Goal: Task Accomplishment & Management: Manage account settings

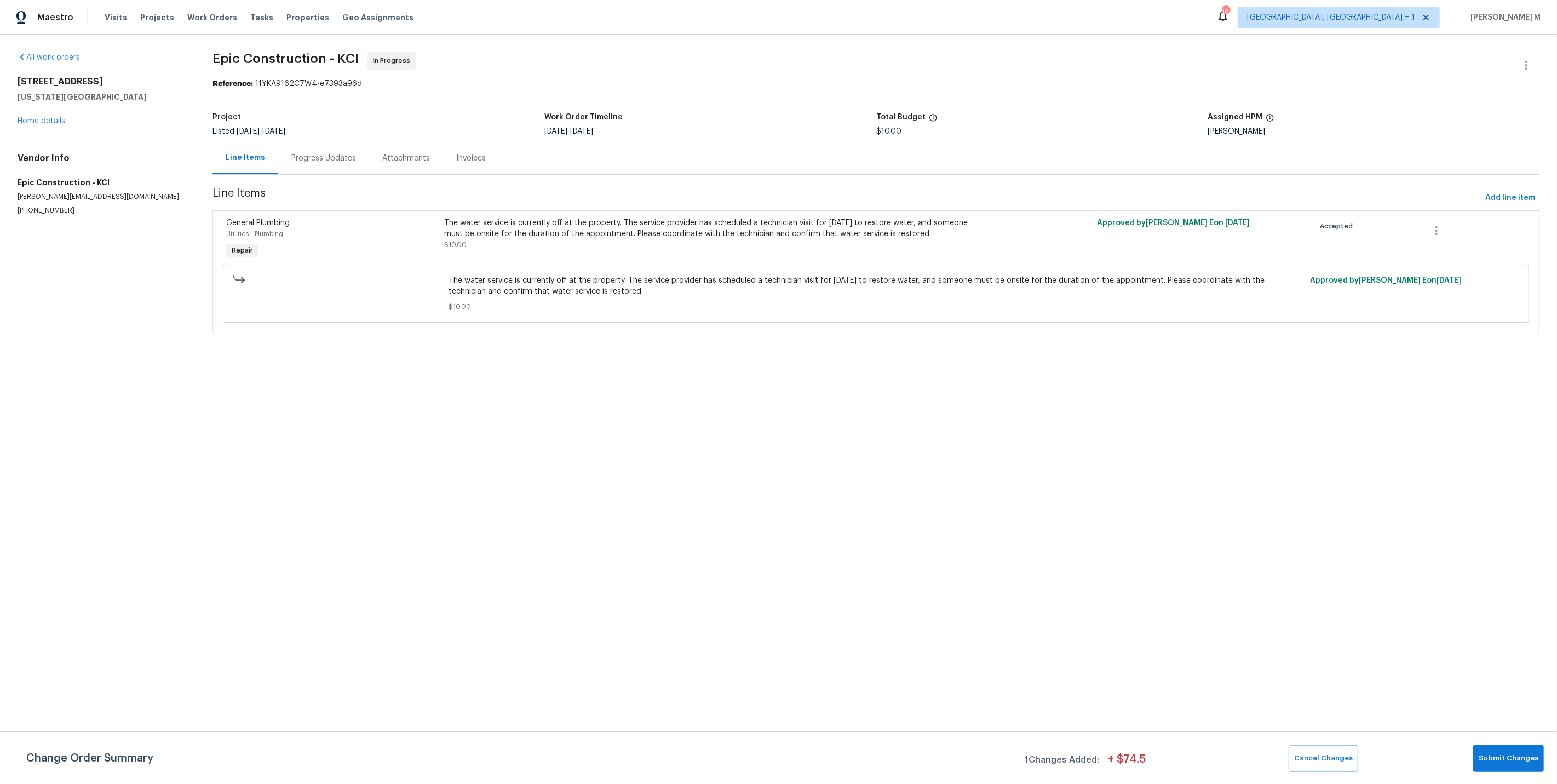
click at [305, 153] on div "Progress Updates" at bounding box center [323, 158] width 65 height 11
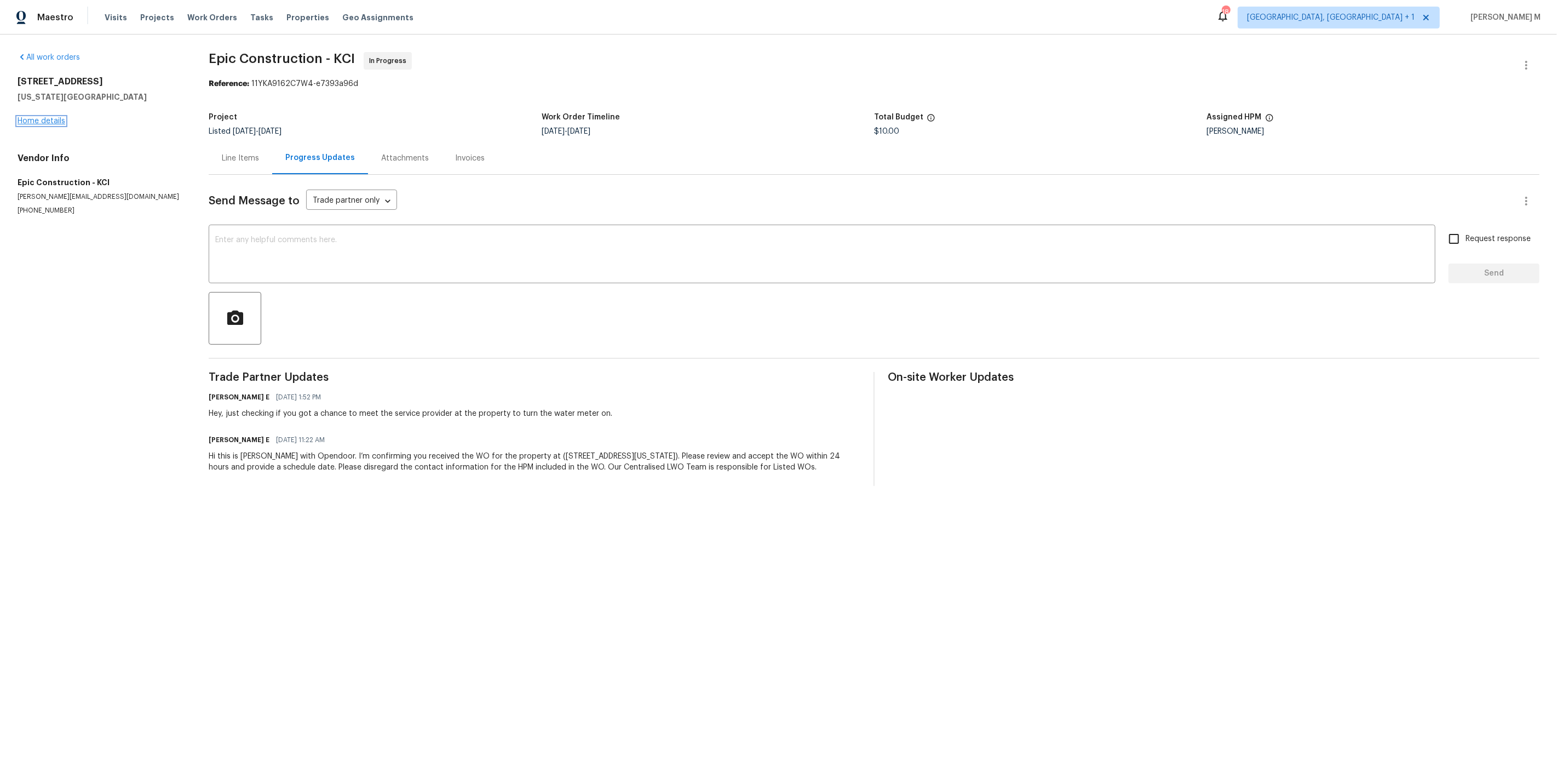
click at [25, 119] on link "Home details" at bounding box center [41, 121] width 48 height 8
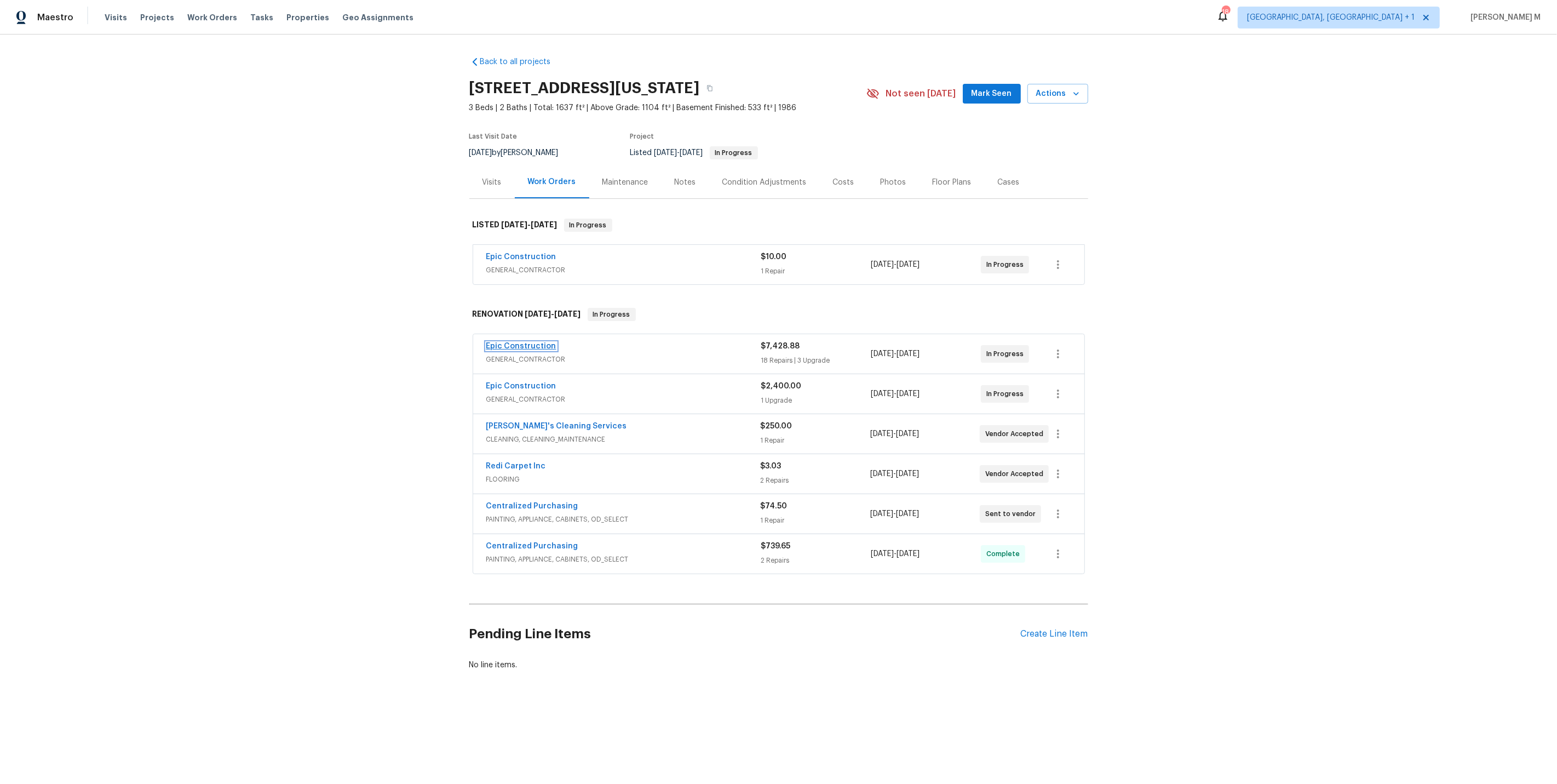
click at [516, 342] on link "Epic Construction" at bounding box center [521, 346] width 70 height 8
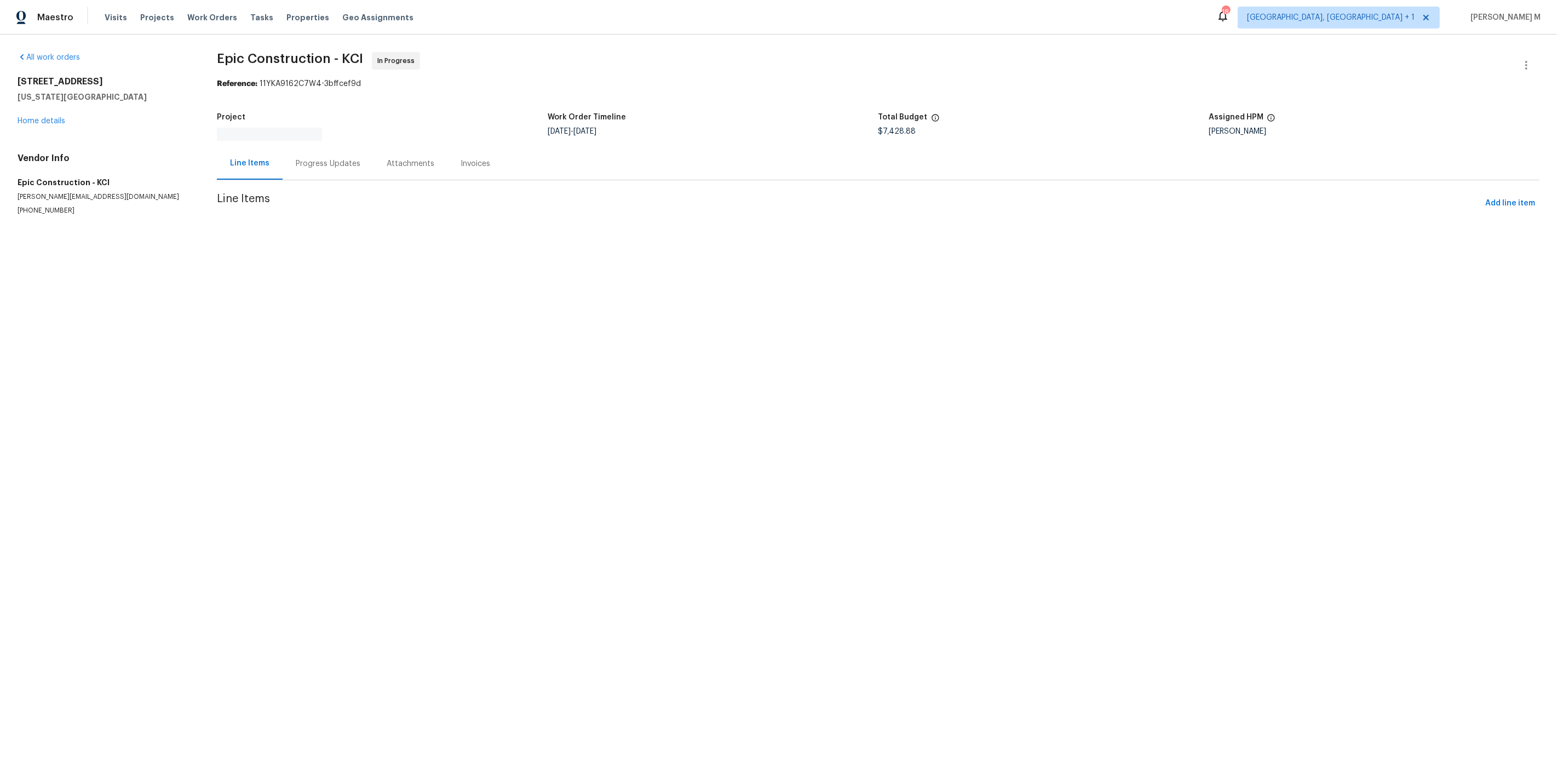
click at [303, 167] on section "Epic Construction - KCI In Progress Reference: 11YKA9162C7W4-3bffcef9d Project …" at bounding box center [878, 146] width 1323 height 189
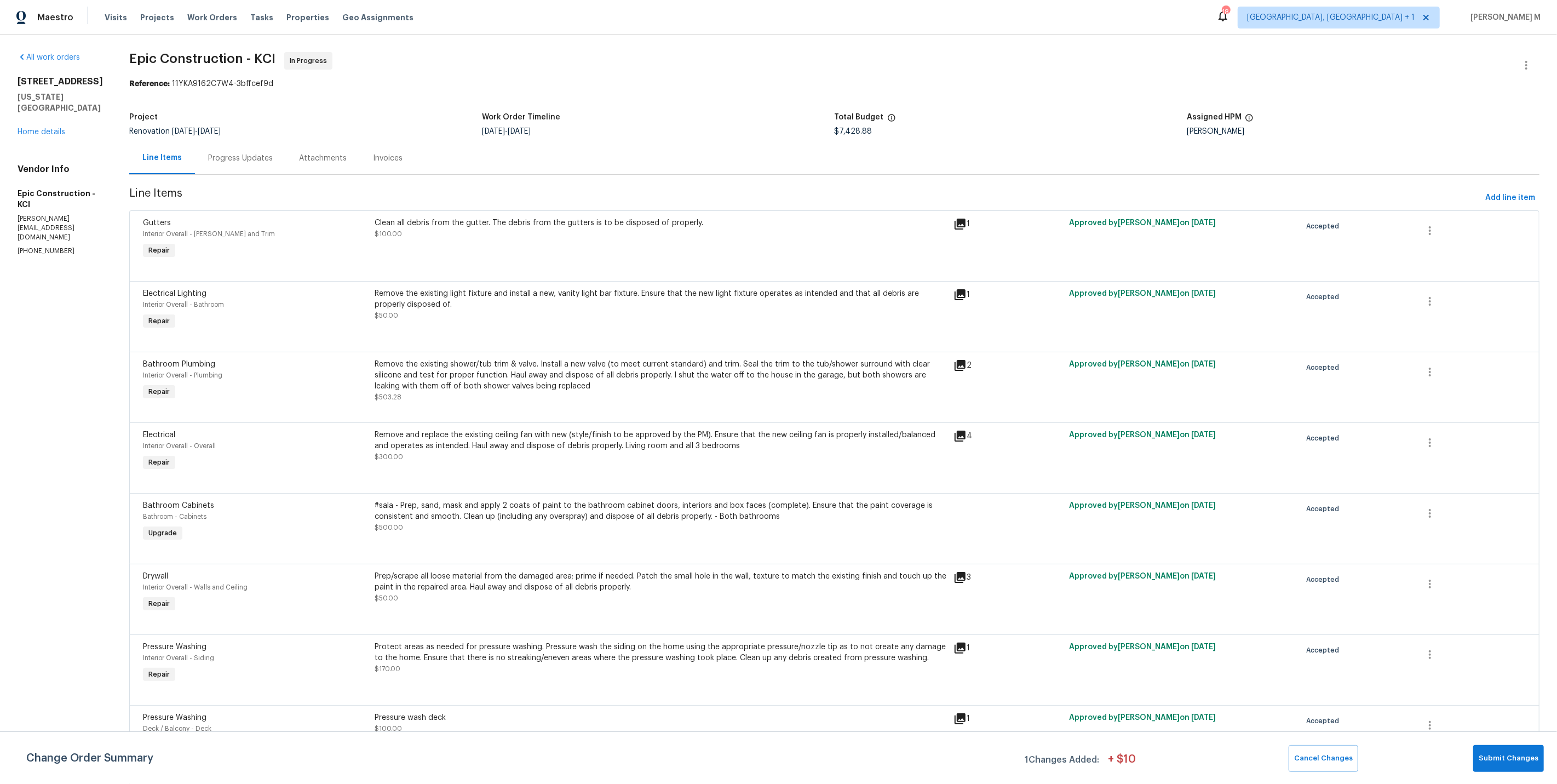
click at [228, 153] on div "Progress Updates" at bounding box center [240, 158] width 65 height 11
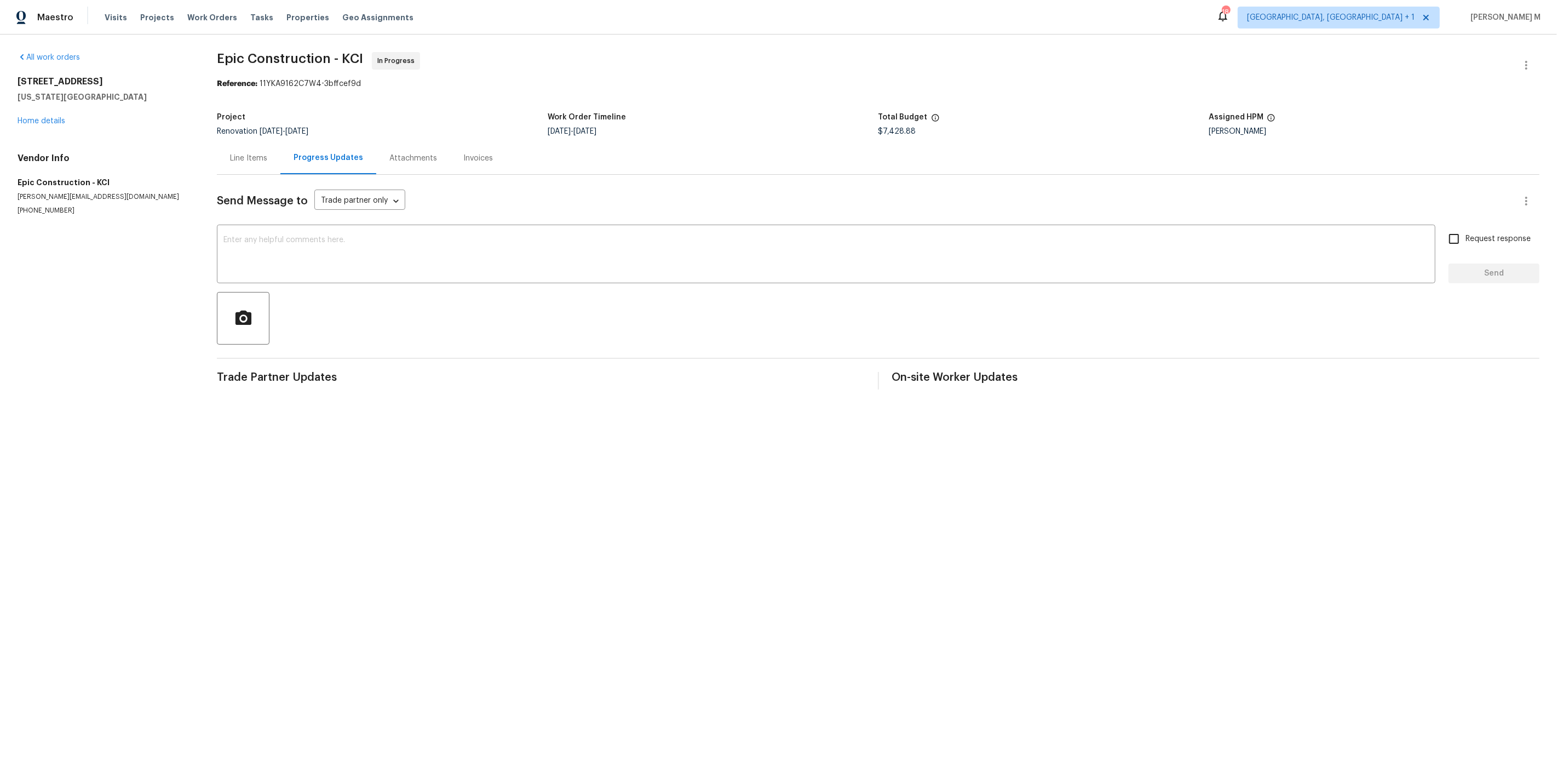
click at [239, 153] on div "Line Items" at bounding box center [248, 158] width 37 height 11
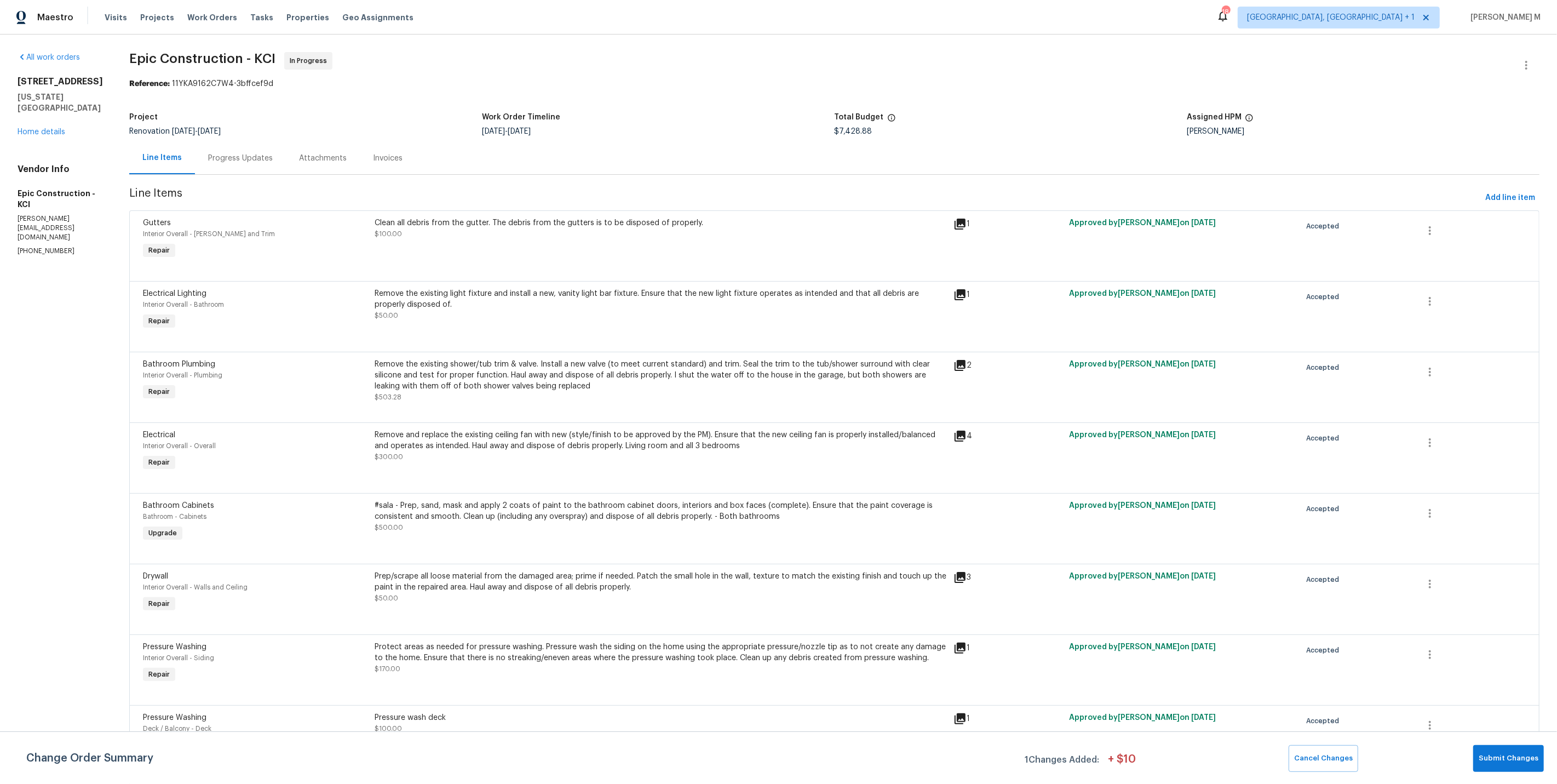
click at [47, 135] on div "All work orders 5348 N Cambridge Ave Kansas City, MO 64119 Home details Vendor …" at bounding box center [60, 154] width 86 height 204
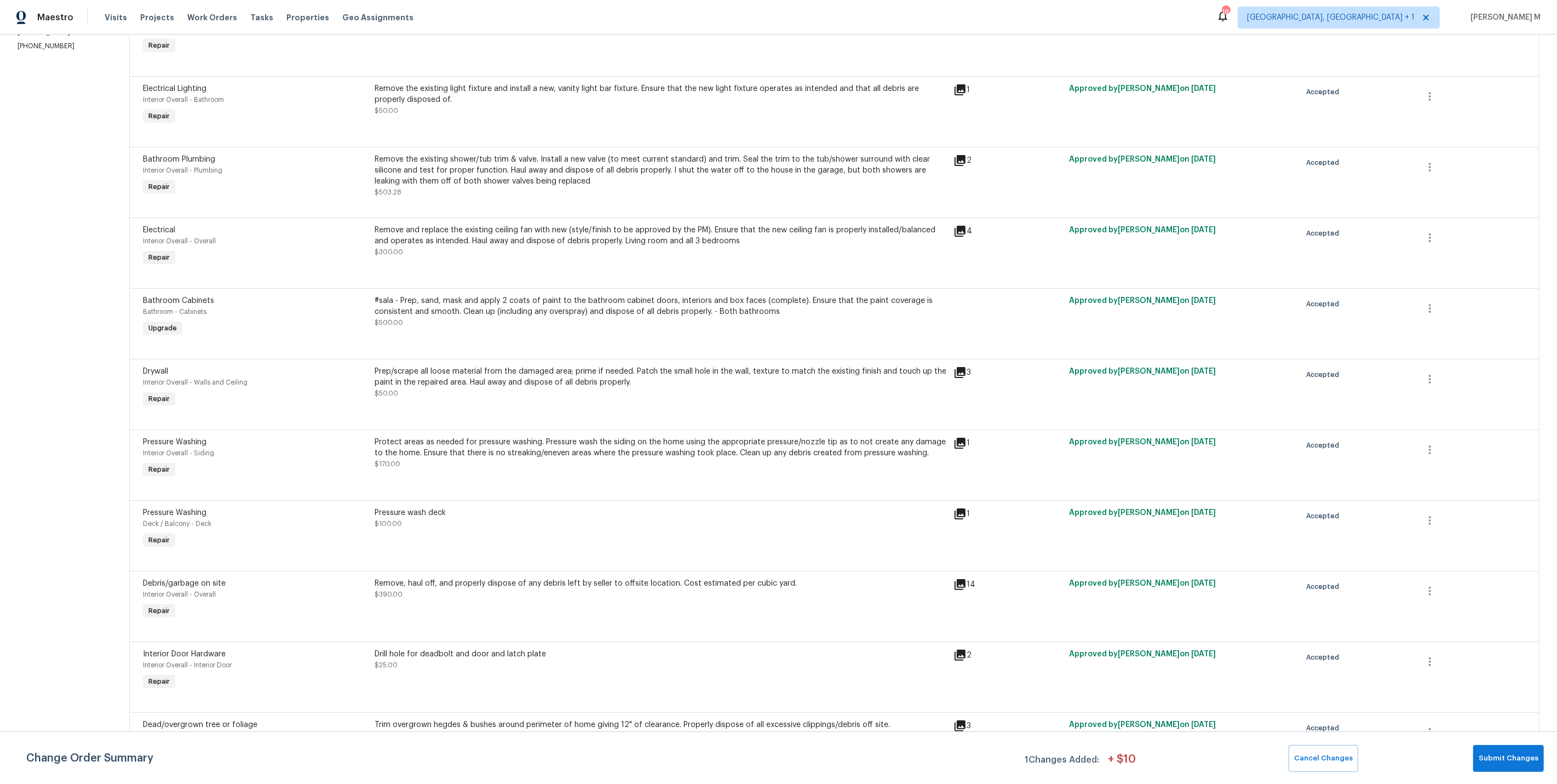
scroll to position [195, 0]
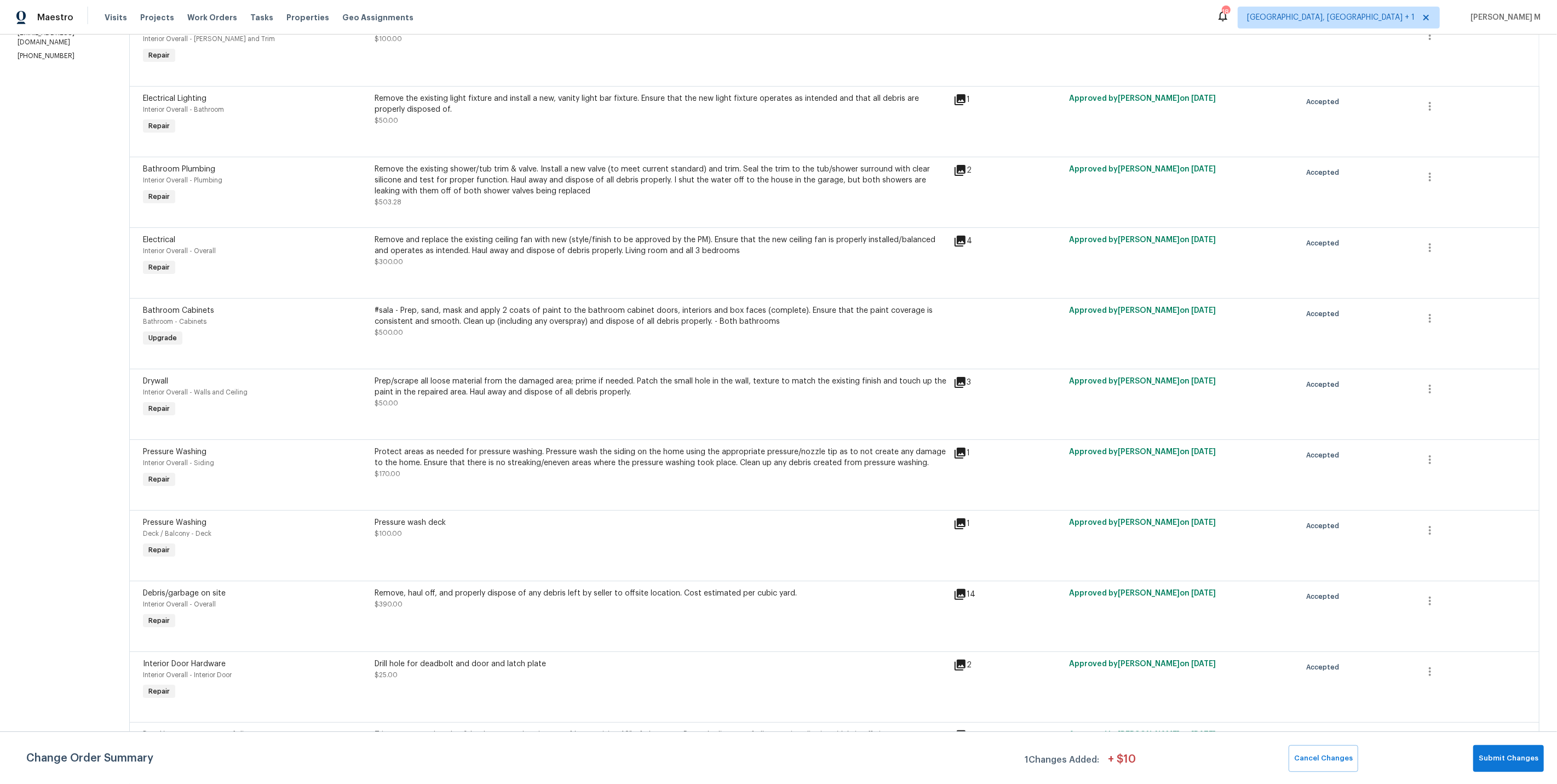
click at [603, 403] on div "Prep/scrape all loose material from the damaged area; prime if needed. Patch th…" at bounding box center [661, 398] width 579 height 50
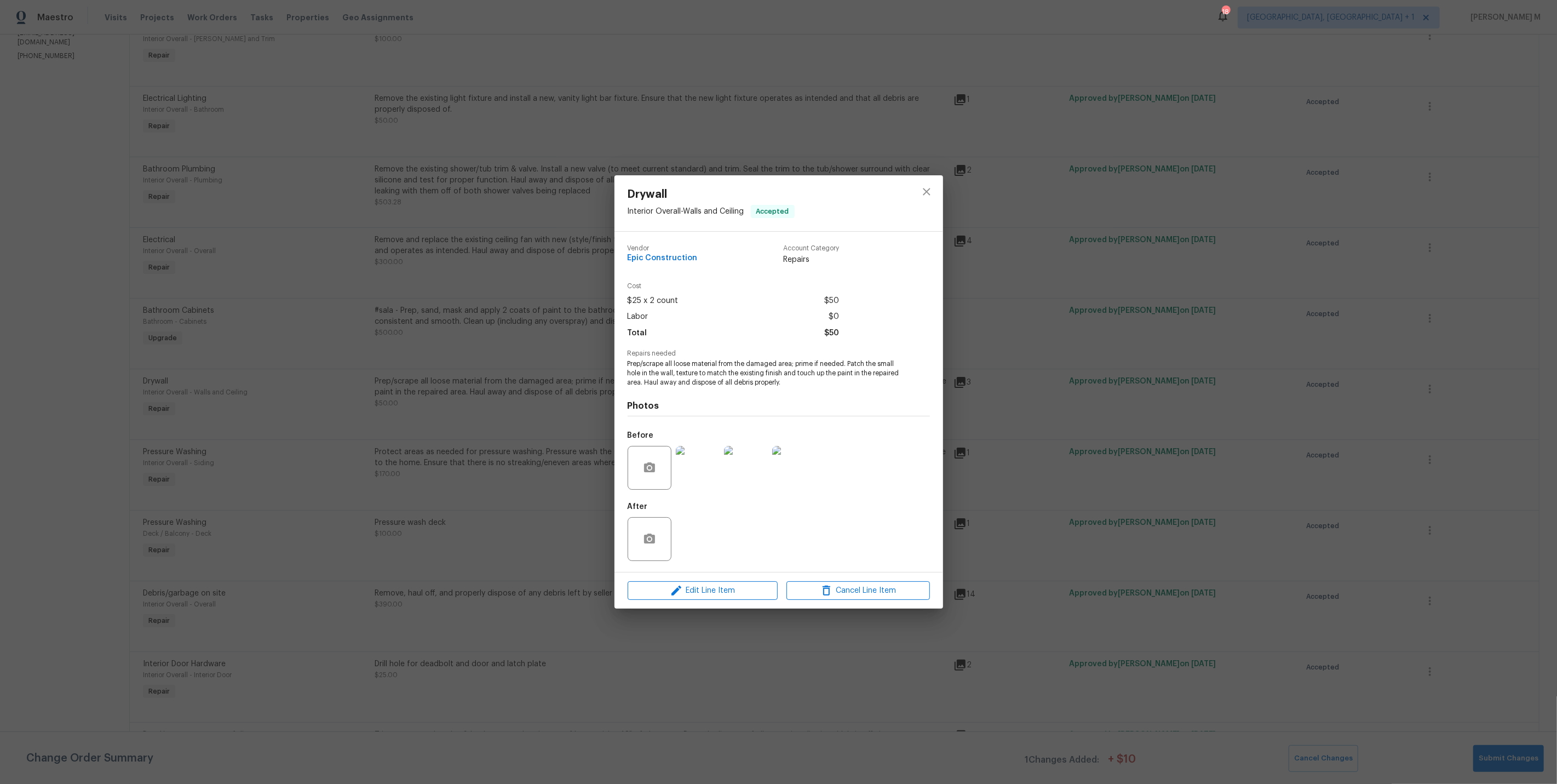
click at [974, 462] on div "Drywall Interior Overall - Walls and Ceiling Accepted Vendor Epic Construction …" at bounding box center [778, 392] width 1557 height 784
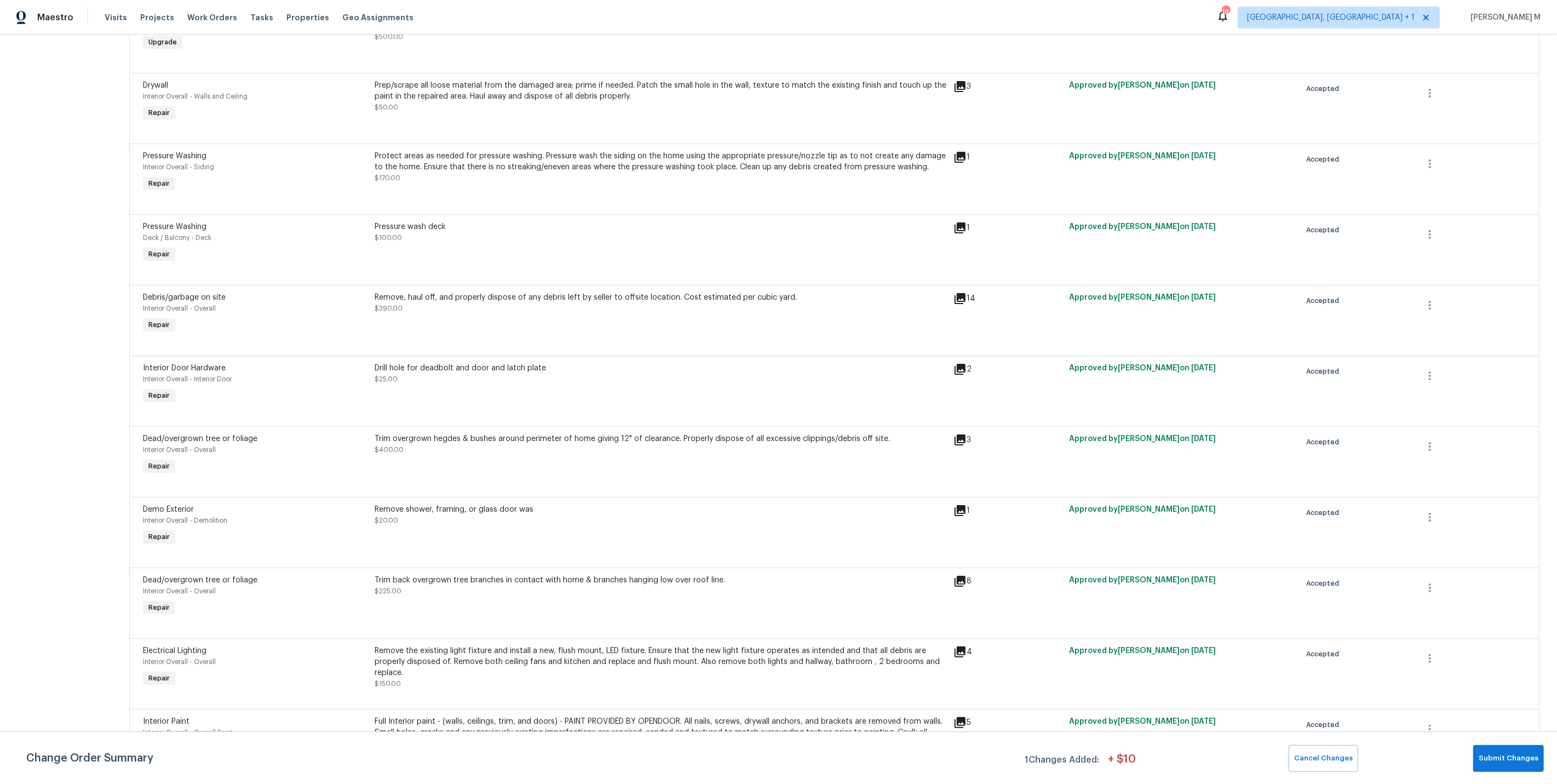
scroll to position [924, 0]
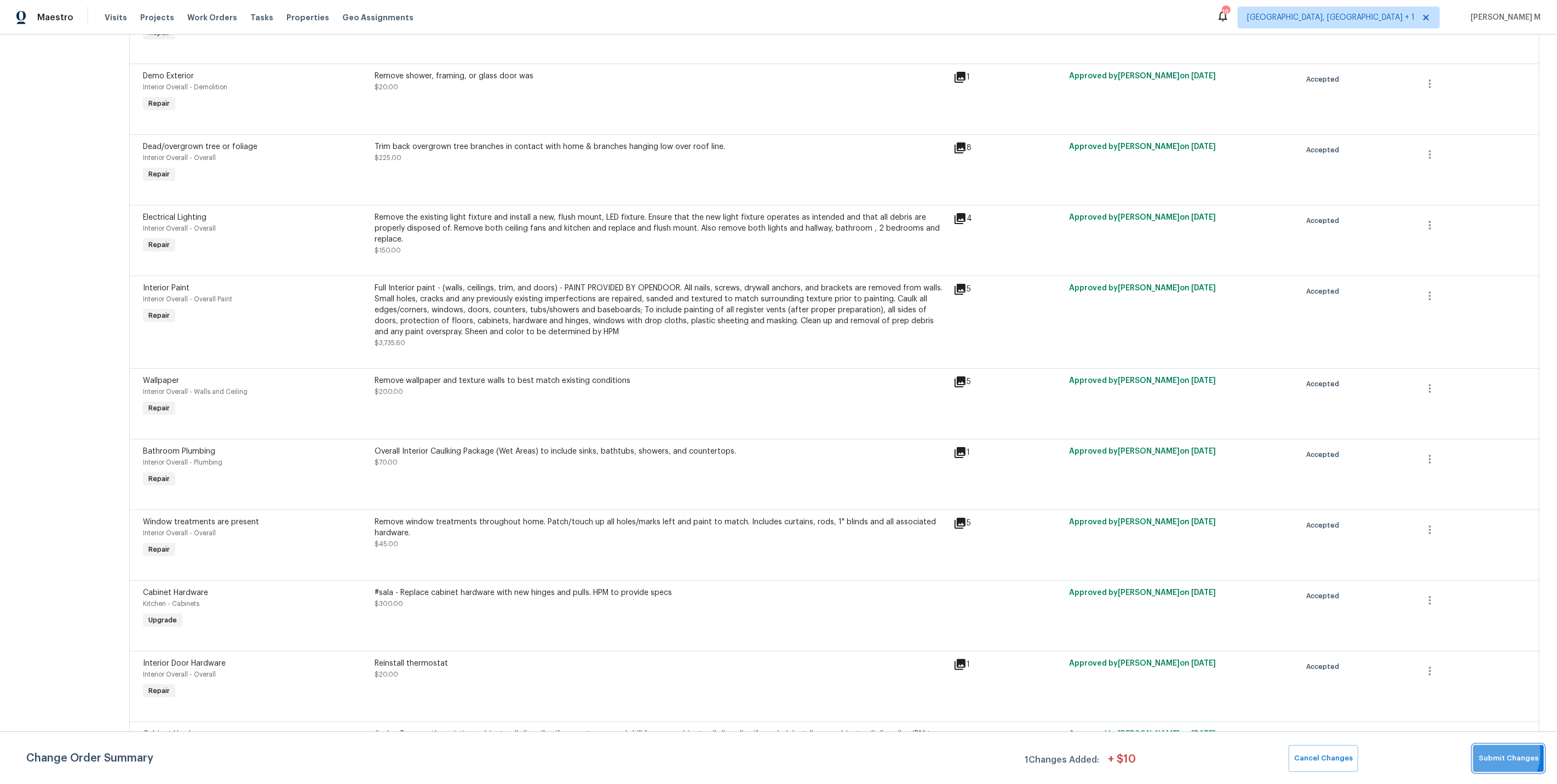
click at [1495, 755] on span "Submit Changes" at bounding box center [1508, 758] width 60 height 13
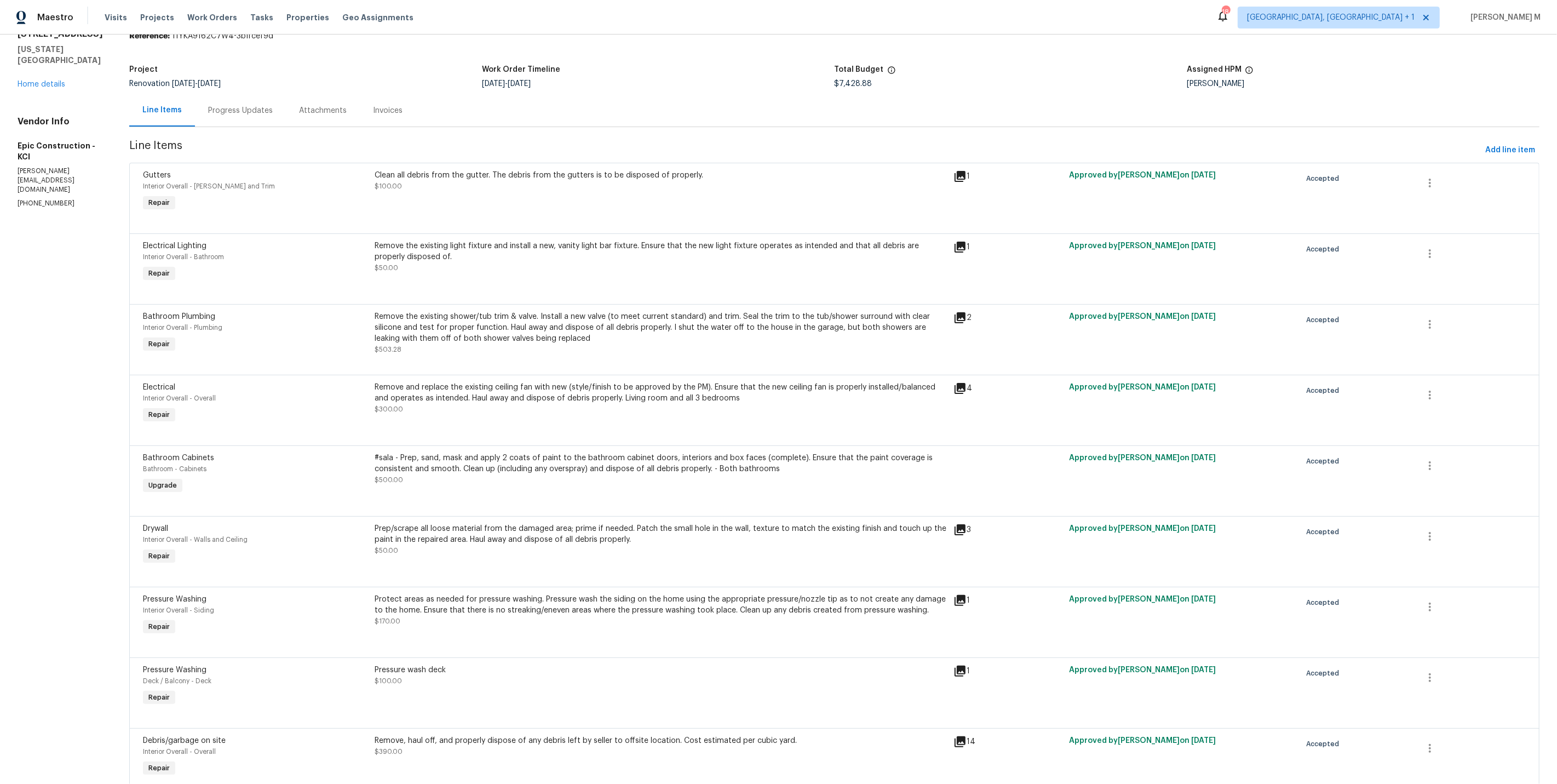
scroll to position [0, 0]
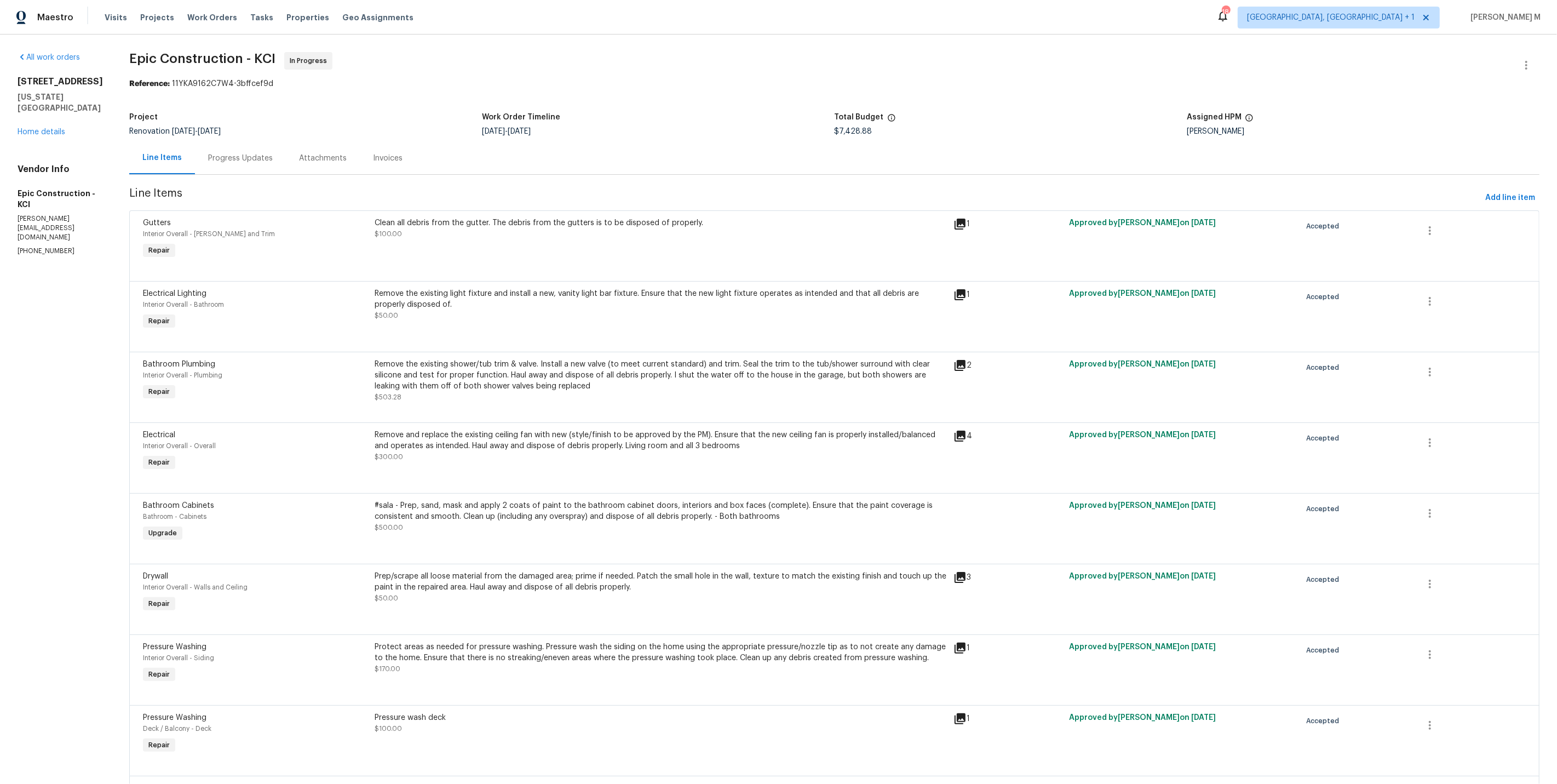
click at [478, 473] on div at bounding box center [834, 479] width 1383 height 13
click at [41, 132] on div "5348 N Cambridge Ave Kansas City, MO 64119 Home details" at bounding box center [60, 106] width 86 height 61
click at [41, 128] on link "Home details" at bounding box center [41, 131] width 48 height 8
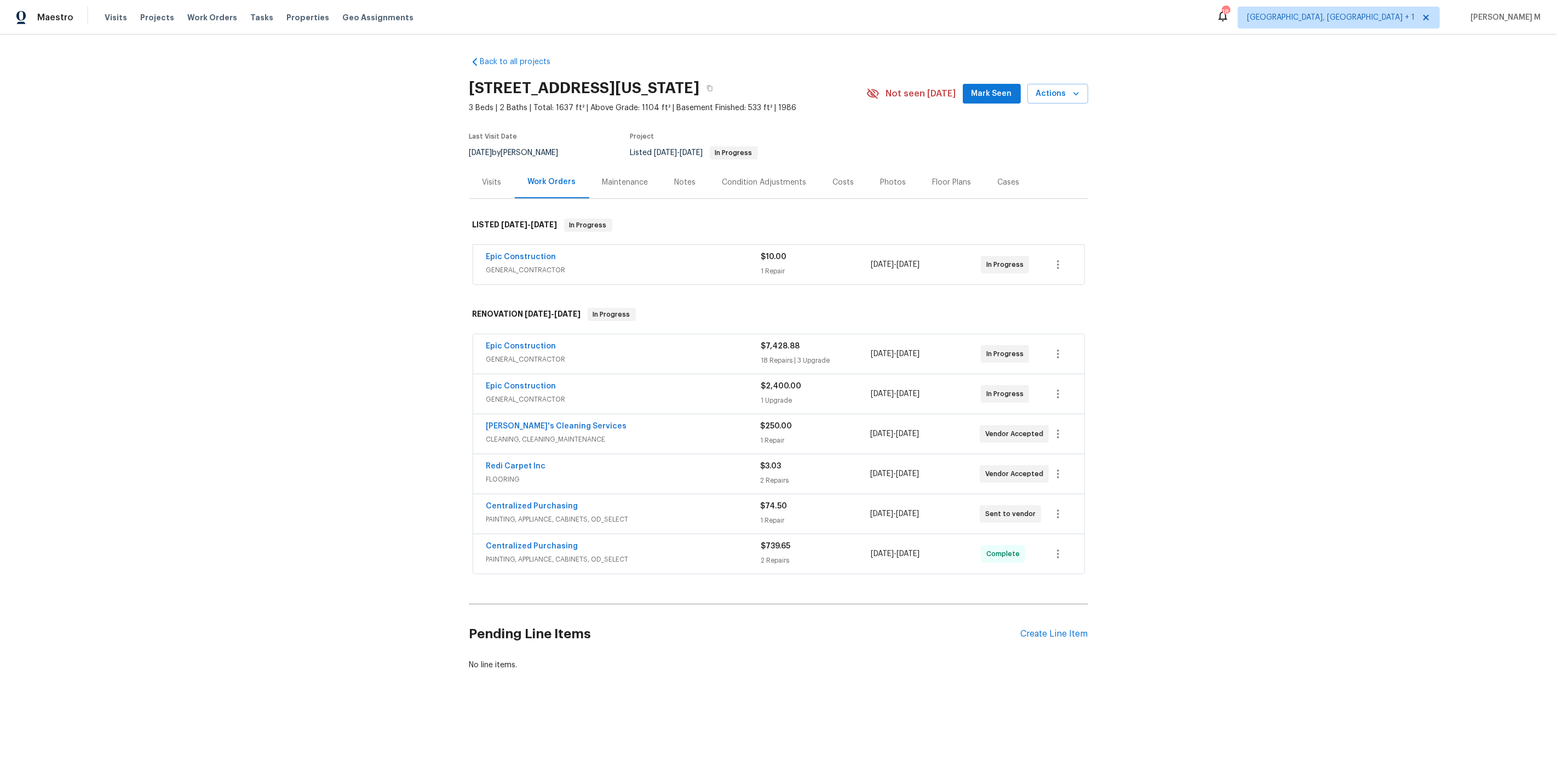
click at [353, 319] on div "Back to all projects 5348 N Cambridge Ave, Kansas City, MO 64119 3 Beds | 2 Bat…" at bounding box center [778, 390] width 1557 height 711
click at [348, 290] on div "Back to all projects 5348 N Cambridge Ave, Kansas City, MO 64119 3 Beds | 2 Bat…" at bounding box center [778, 390] width 1557 height 711
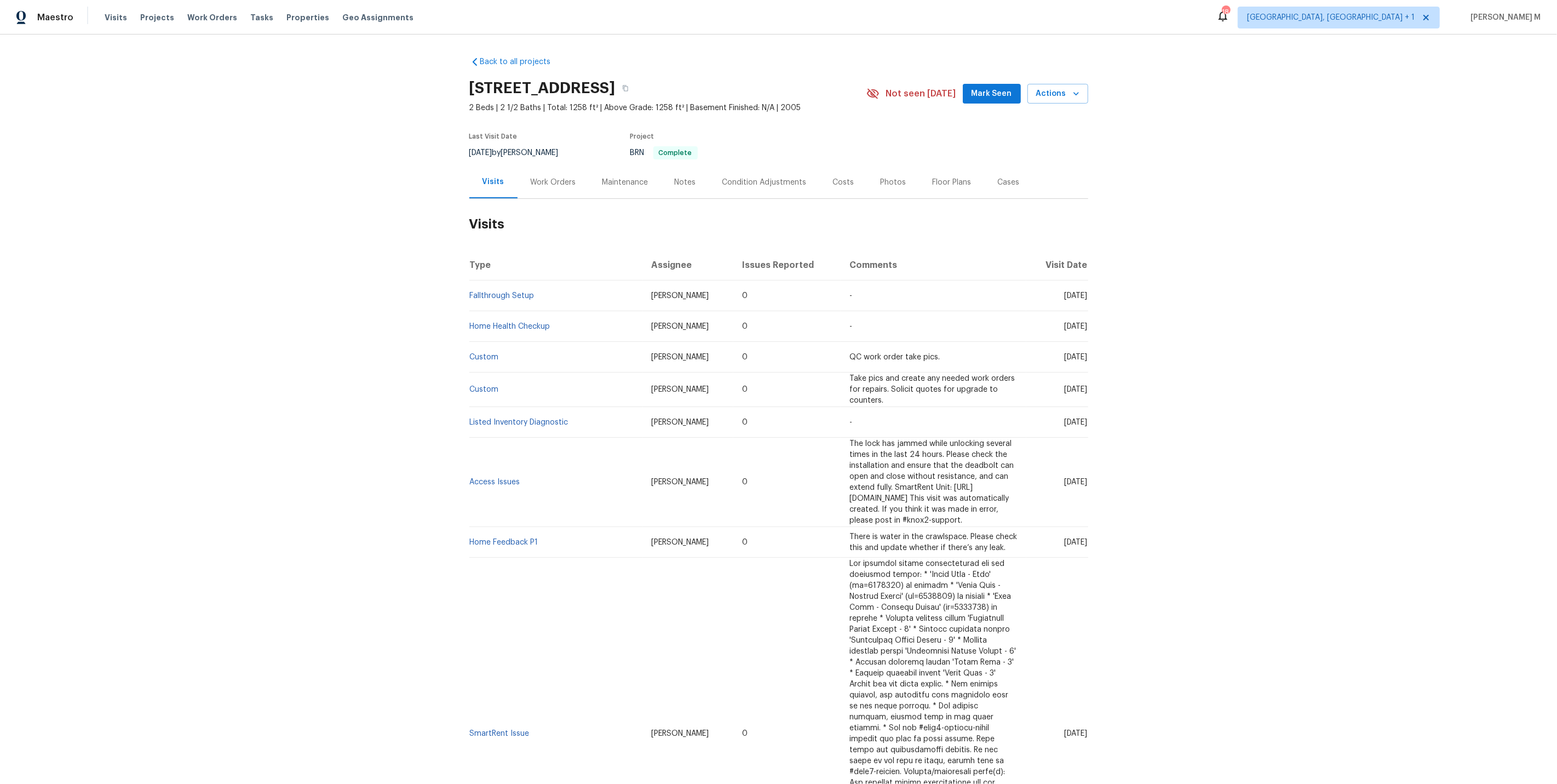
click at [519, 174] on div "Work Orders" at bounding box center [553, 182] width 72 height 32
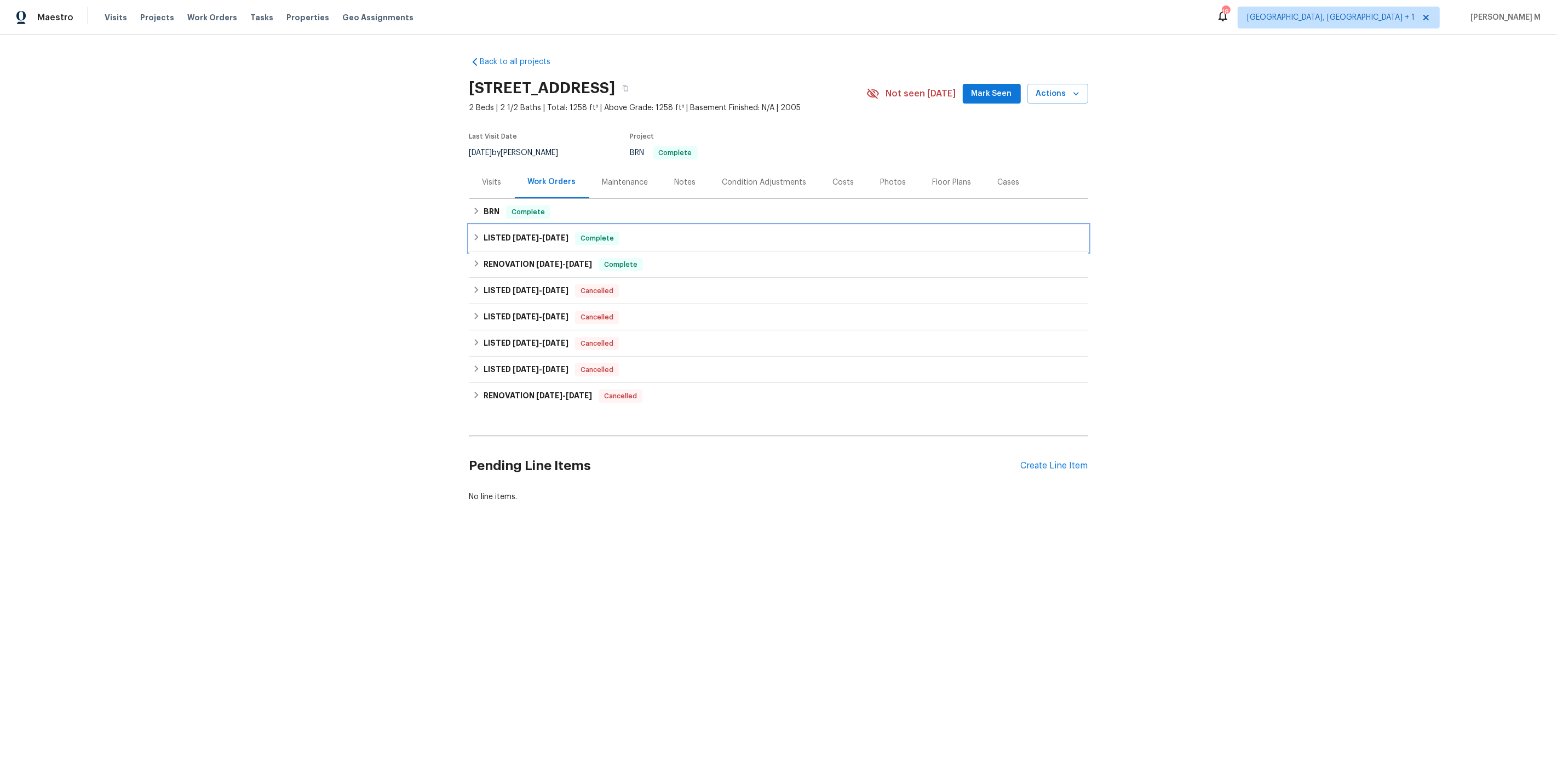
click at [533, 237] on h6 "LISTED 1/27/21 - 2/5/21" at bounding box center [526, 238] width 85 height 13
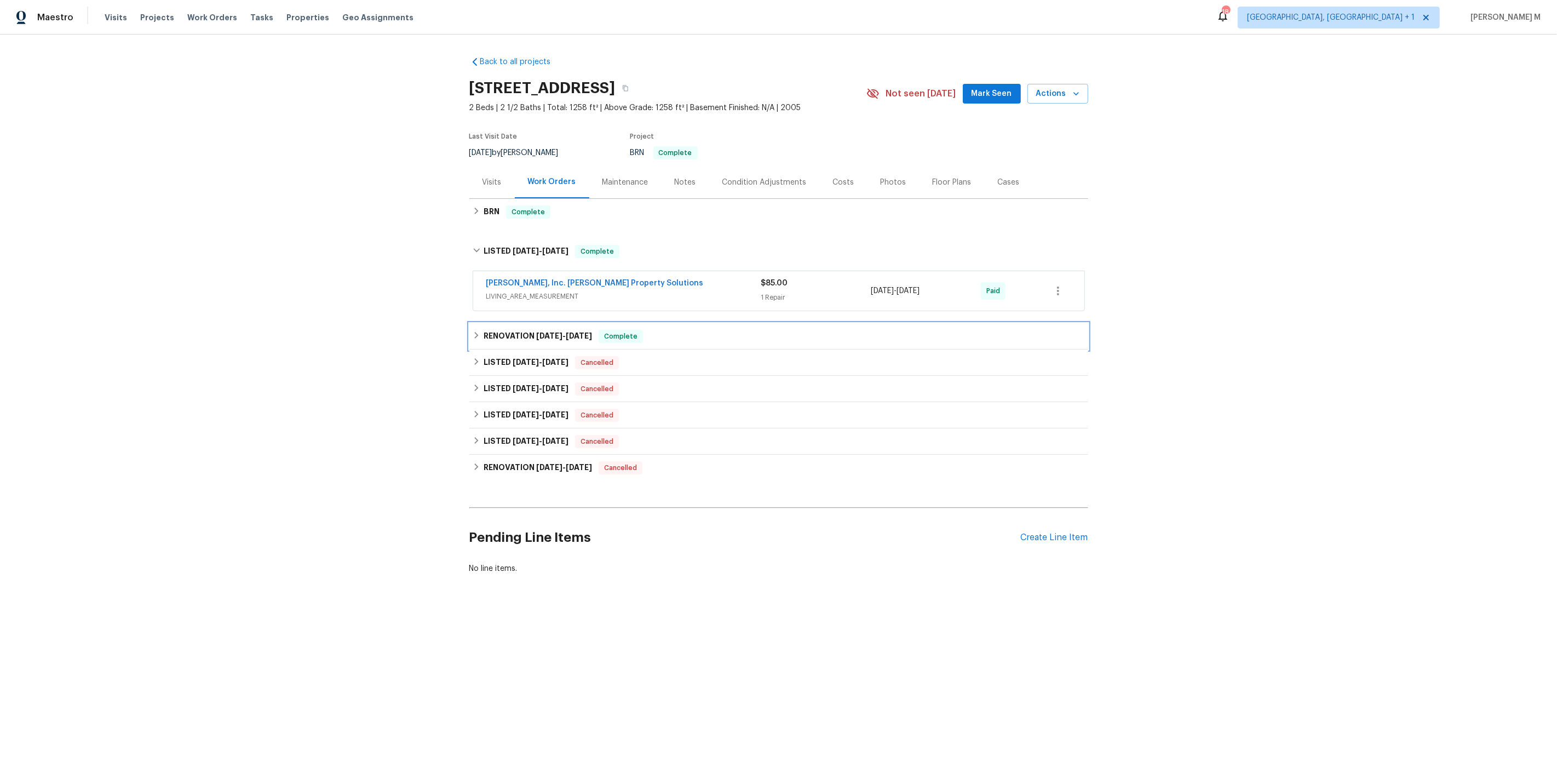
click at [518, 330] on h6 "RENOVATION [DATE] - [DATE]" at bounding box center [537, 335] width 108 height 13
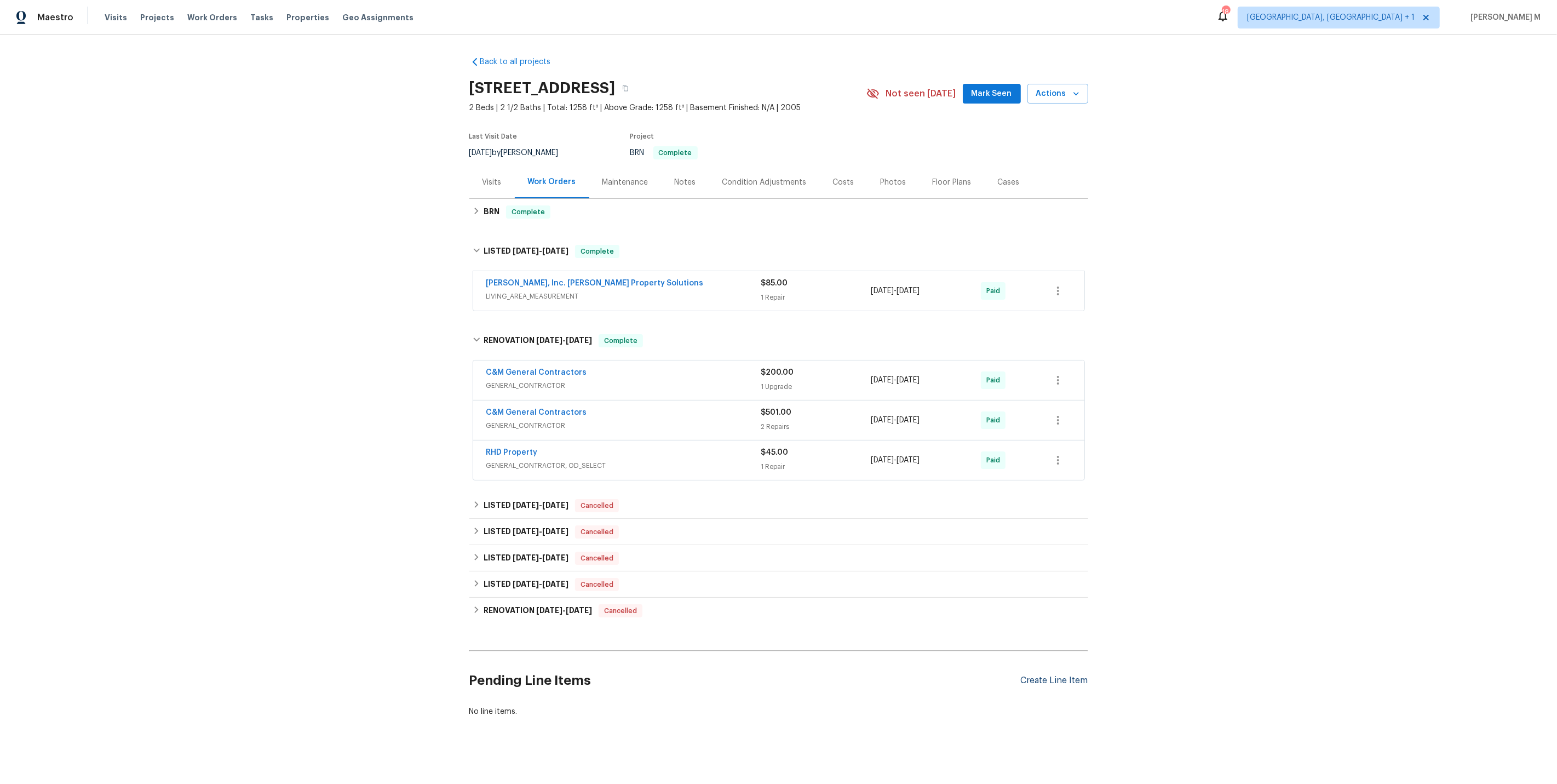
click at [1032, 675] on div "Create Line Item" at bounding box center [1055, 680] width 67 height 10
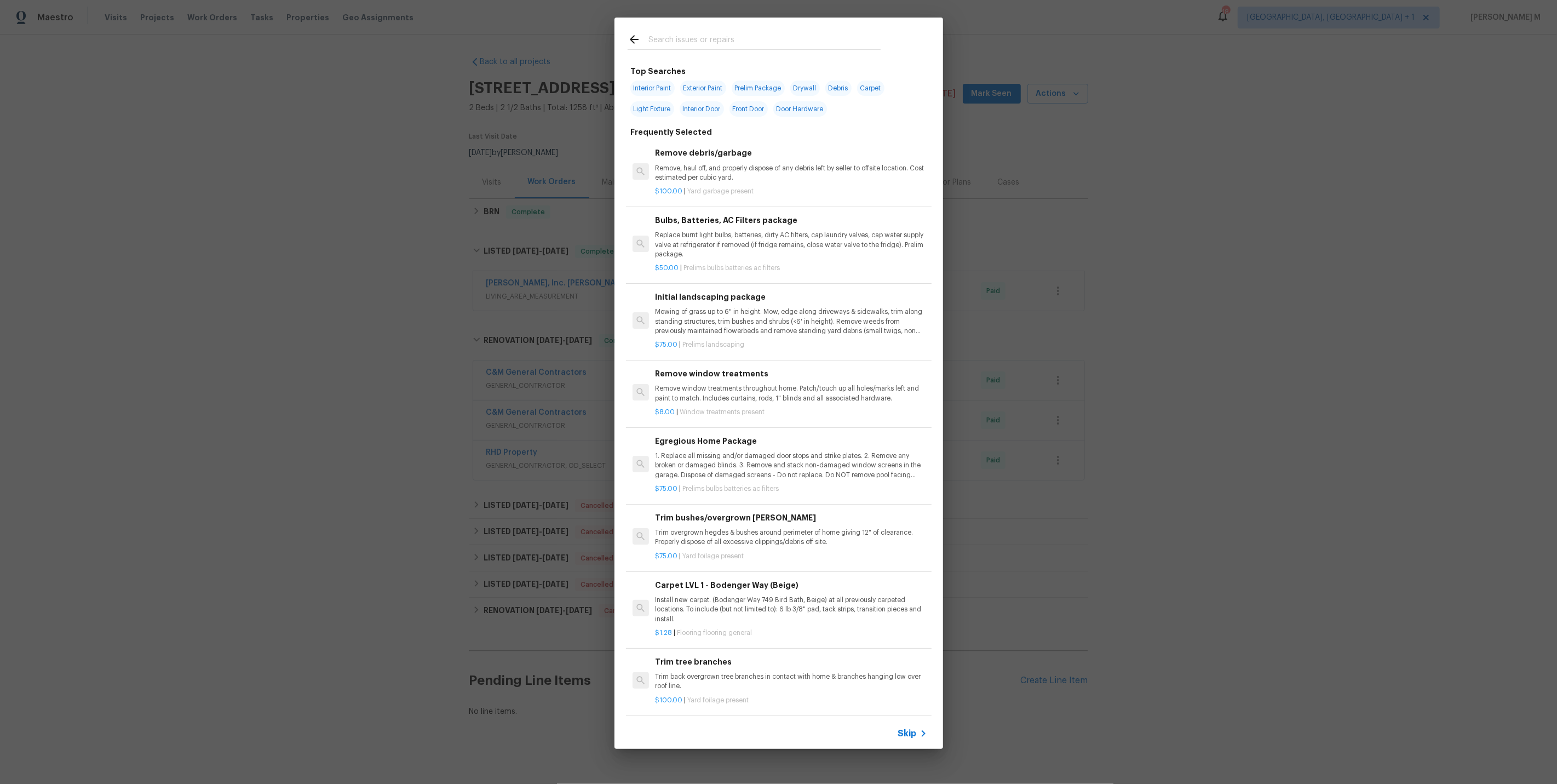
click at [916, 728] on span "Skip" at bounding box center [908, 733] width 19 height 11
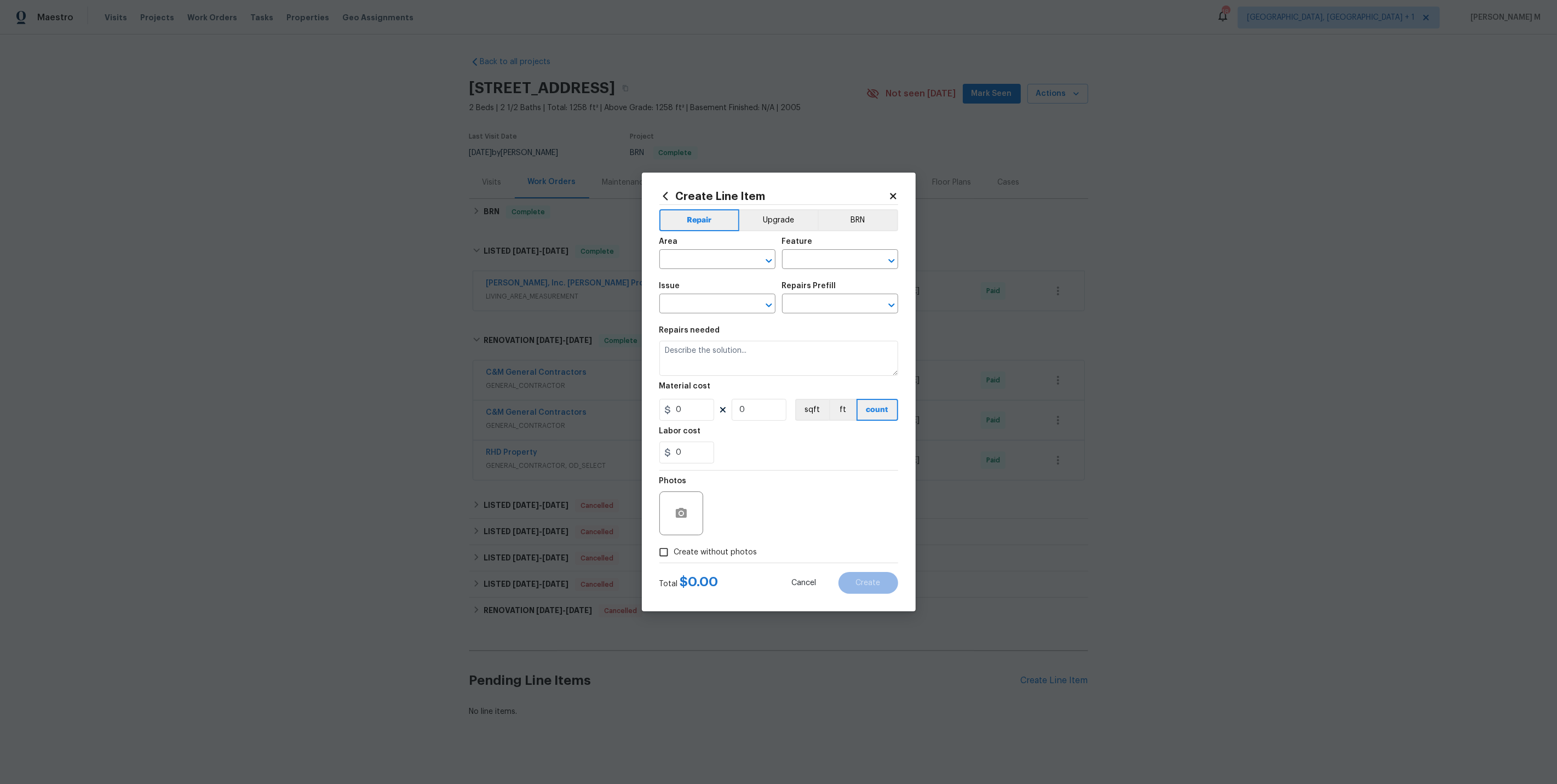
click at [689, 276] on span "Area ​" at bounding box center [718, 252] width 116 height 44
click at [689, 269] on input "text" at bounding box center [702, 260] width 86 height 17
click at [692, 290] on li "Deck / Balcony" at bounding box center [717, 289] width 118 height 18
type input "Deck / Balcony"
click at [815, 262] on input "text" at bounding box center [825, 260] width 86 height 17
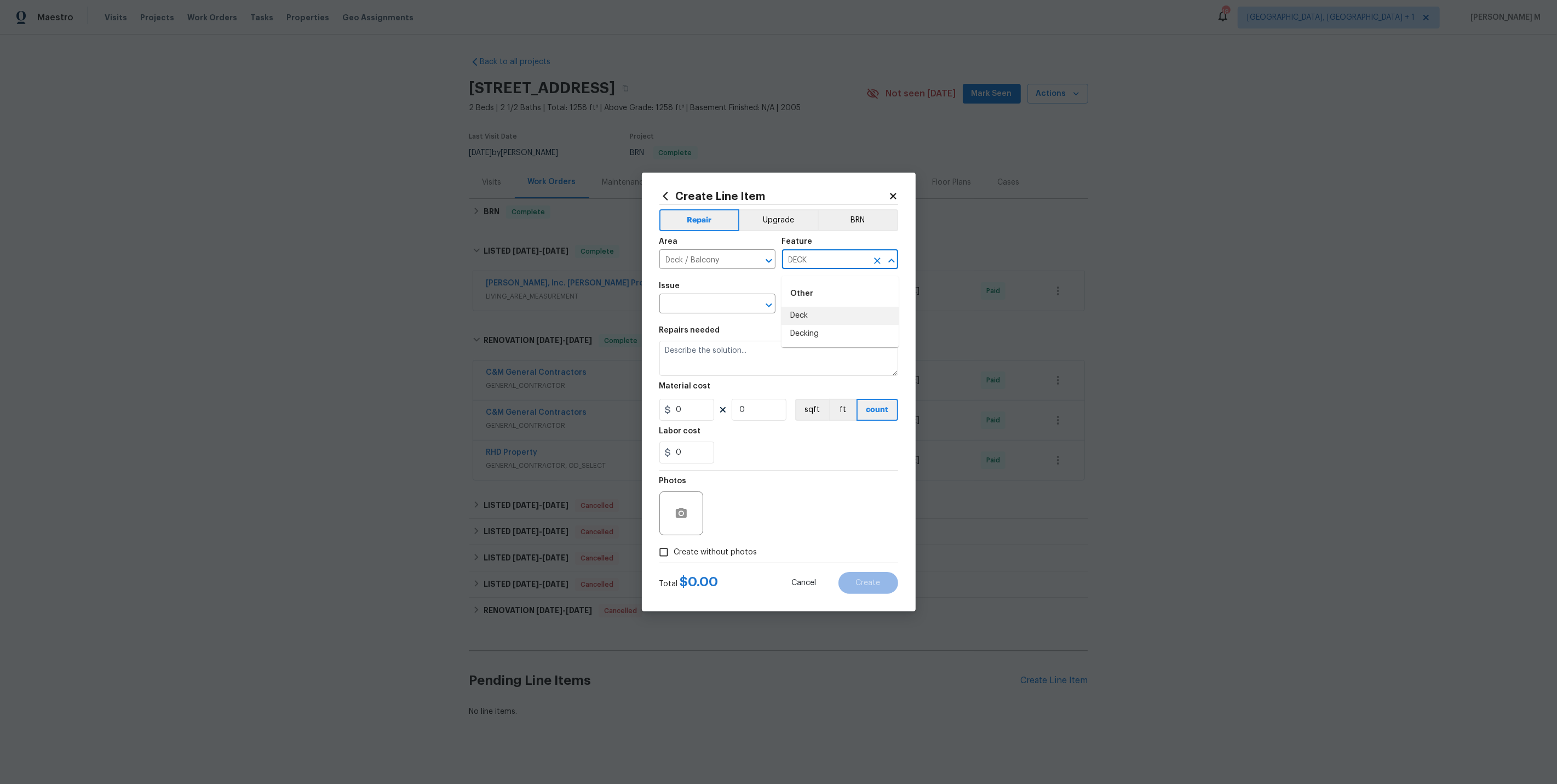
click at [811, 315] on li "Deck" at bounding box center [840, 316] width 118 height 18
click at [809, 311] on li "Decking" at bounding box center [840, 316] width 118 height 18
type input "Decking"
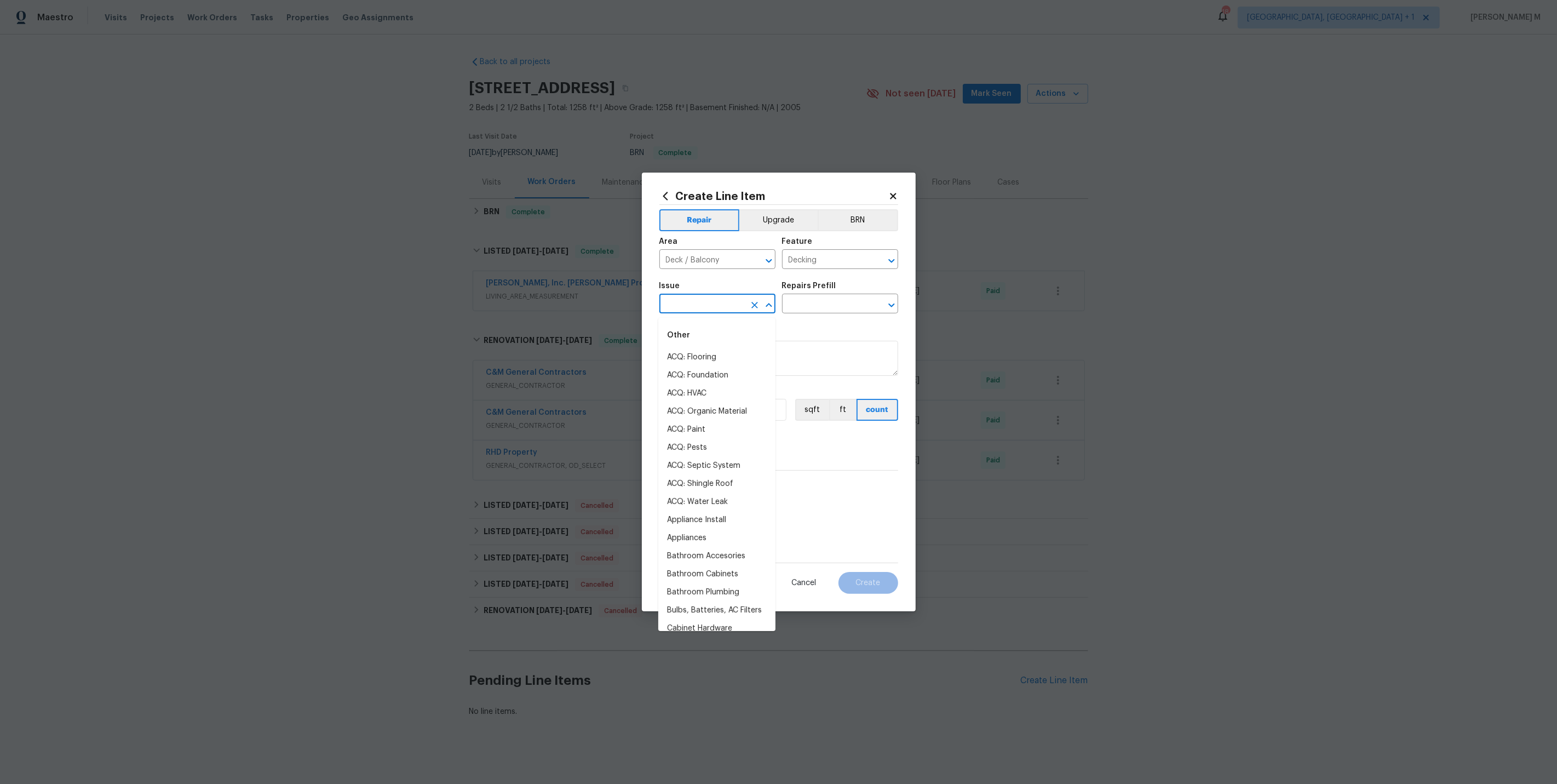
click at [672, 305] on input "text" at bounding box center [702, 305] width 86 height 17
click at [678, 354] on li "Decks and Patios" at bounding box center [717, 357] width 118 height 18
type input "Decks and Patios"
click at [807, 311] on input "text" at bounding box center [825, 305] width 86 height 17
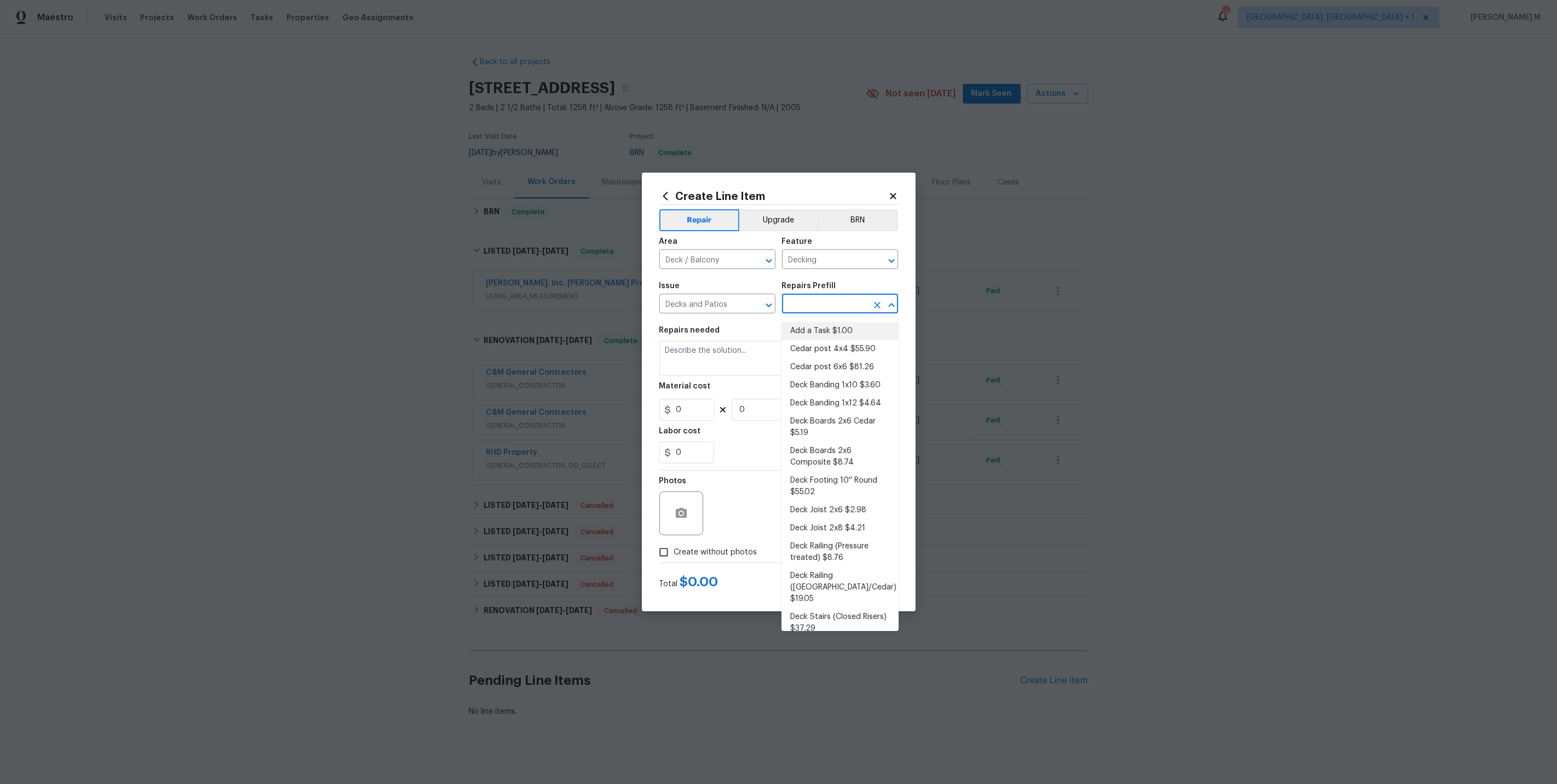
click at [808, 335] on li "Add a Task $1.00" at bounding box center [840, 331] width 118 height 18
type input "Deck"
type input "Add a Task $1.00"
type textarea "HPM to detail"
type input "1"
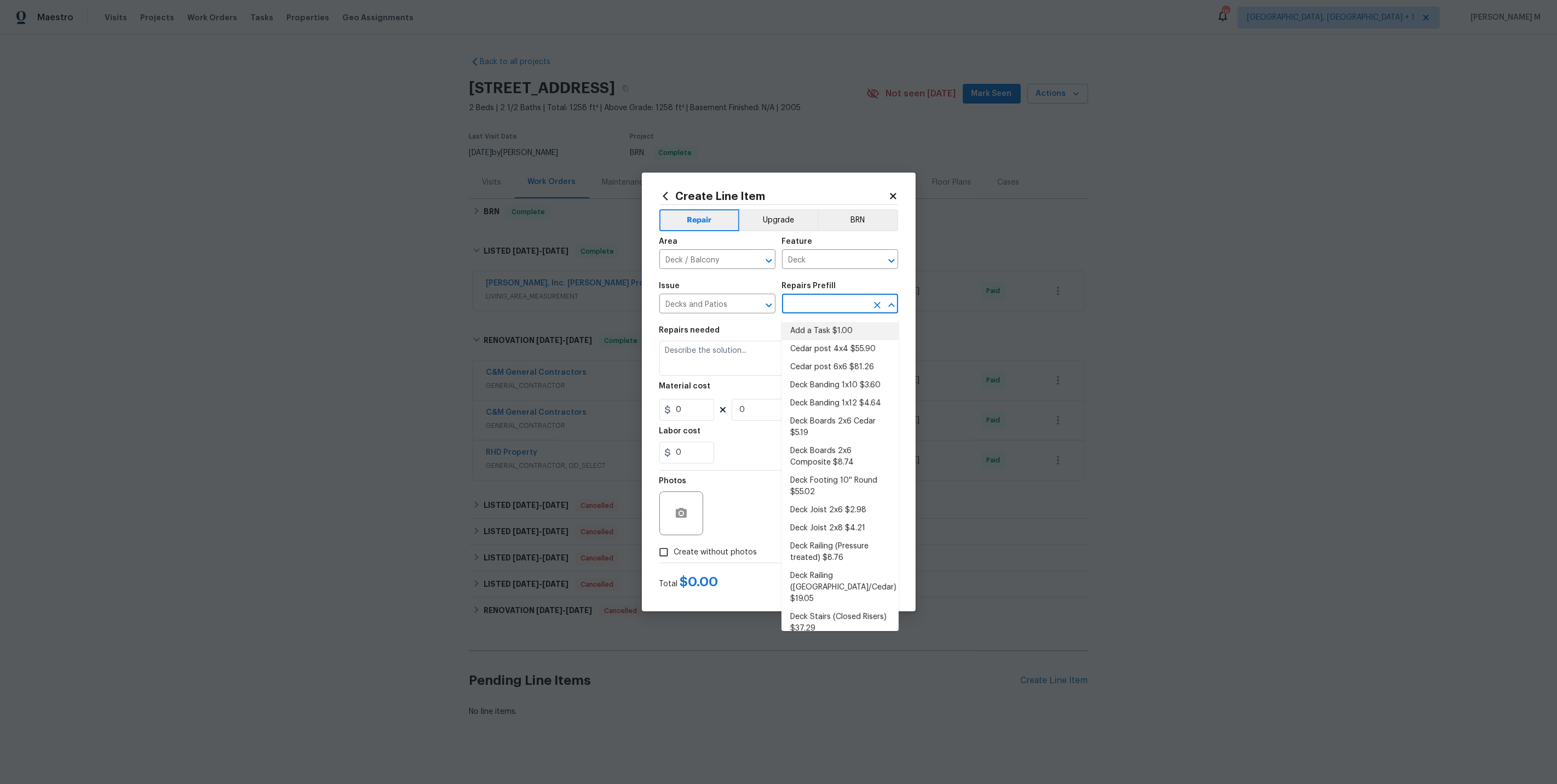
type input "1"
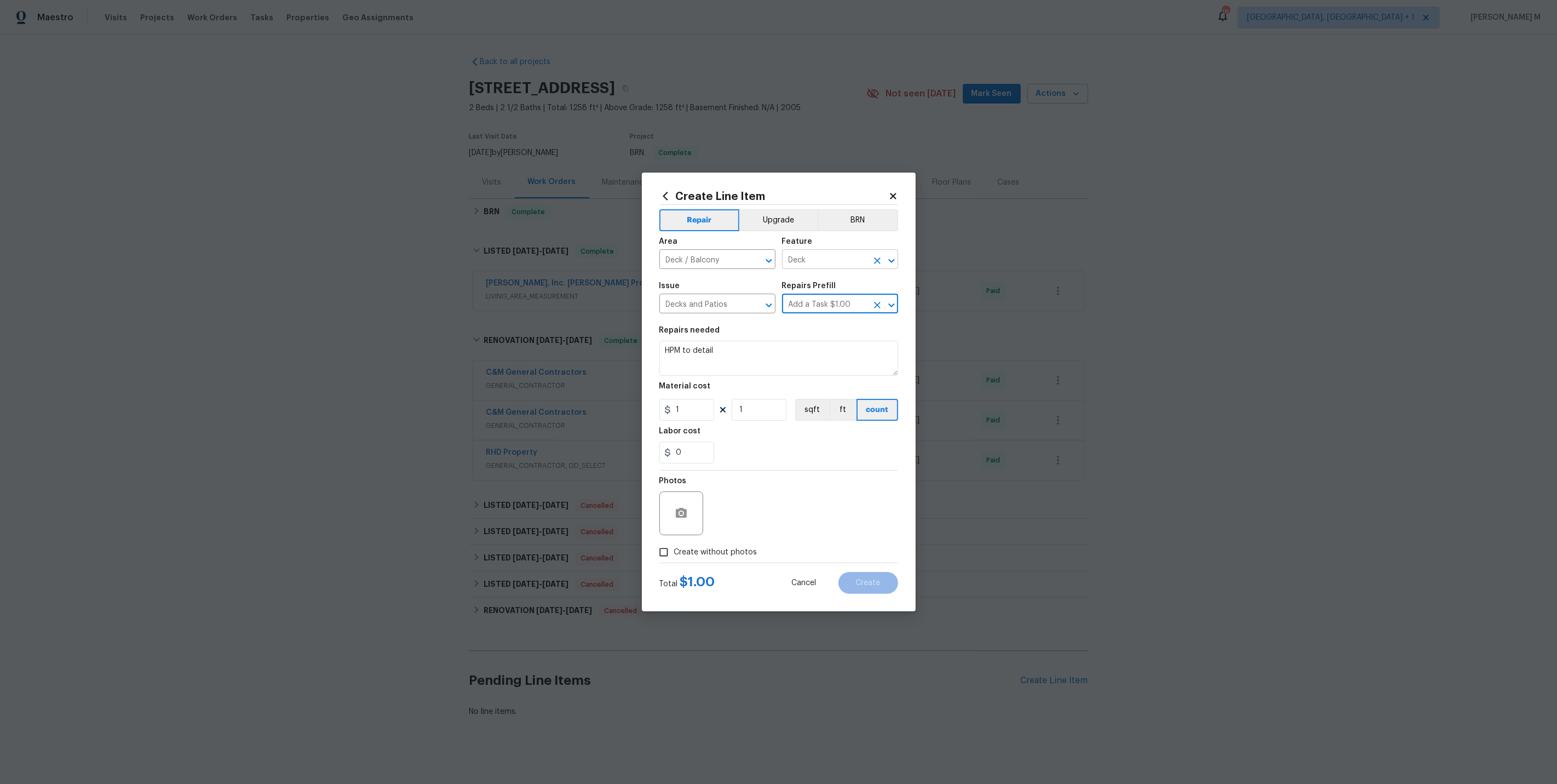
click at [801, 265] on input "Deck" at bounding box center [825, 260] width 86 height 17
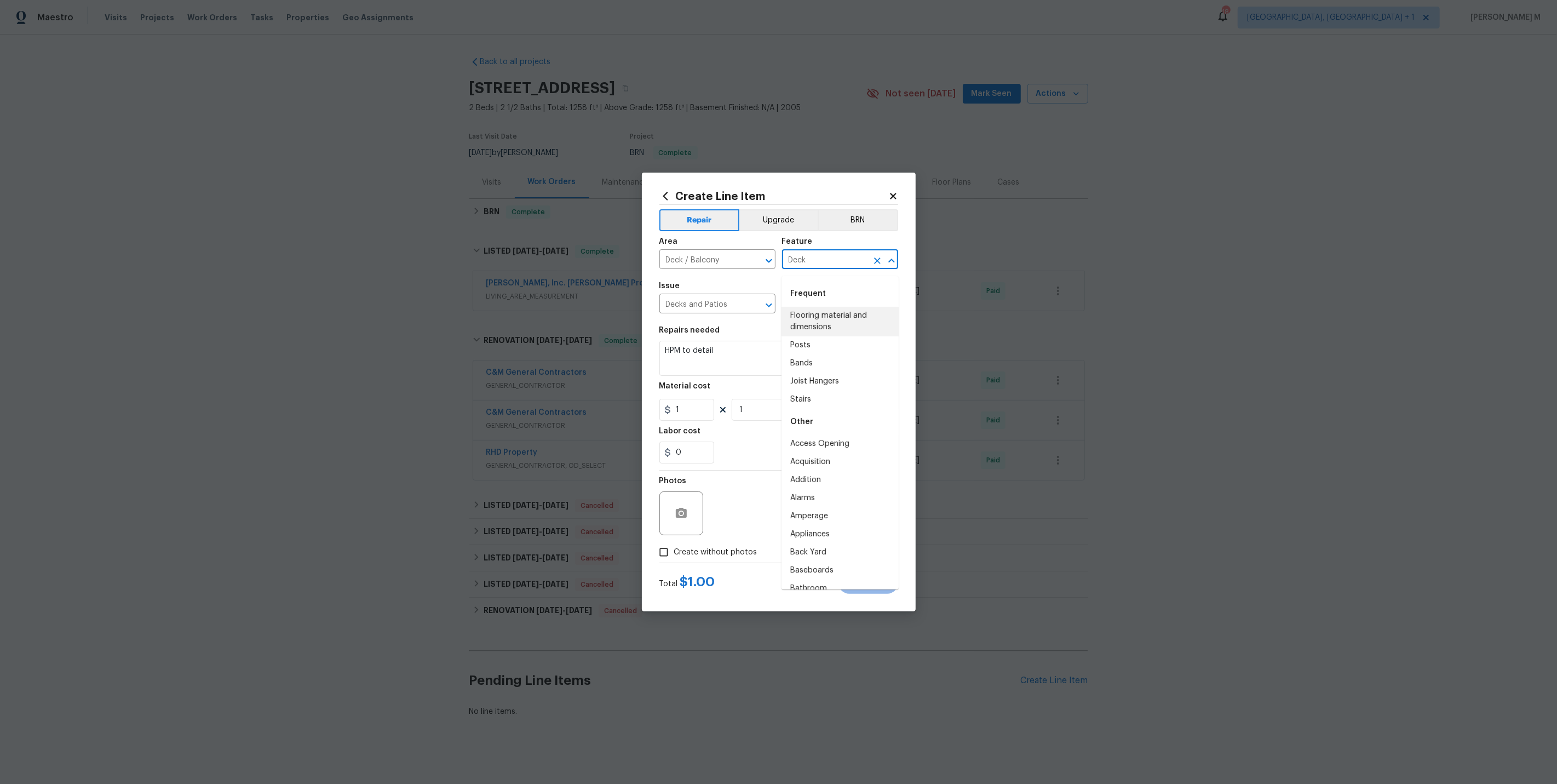
click at [801, 265] on input "Deck" at bounding box center [825, 260] width 86 height 17
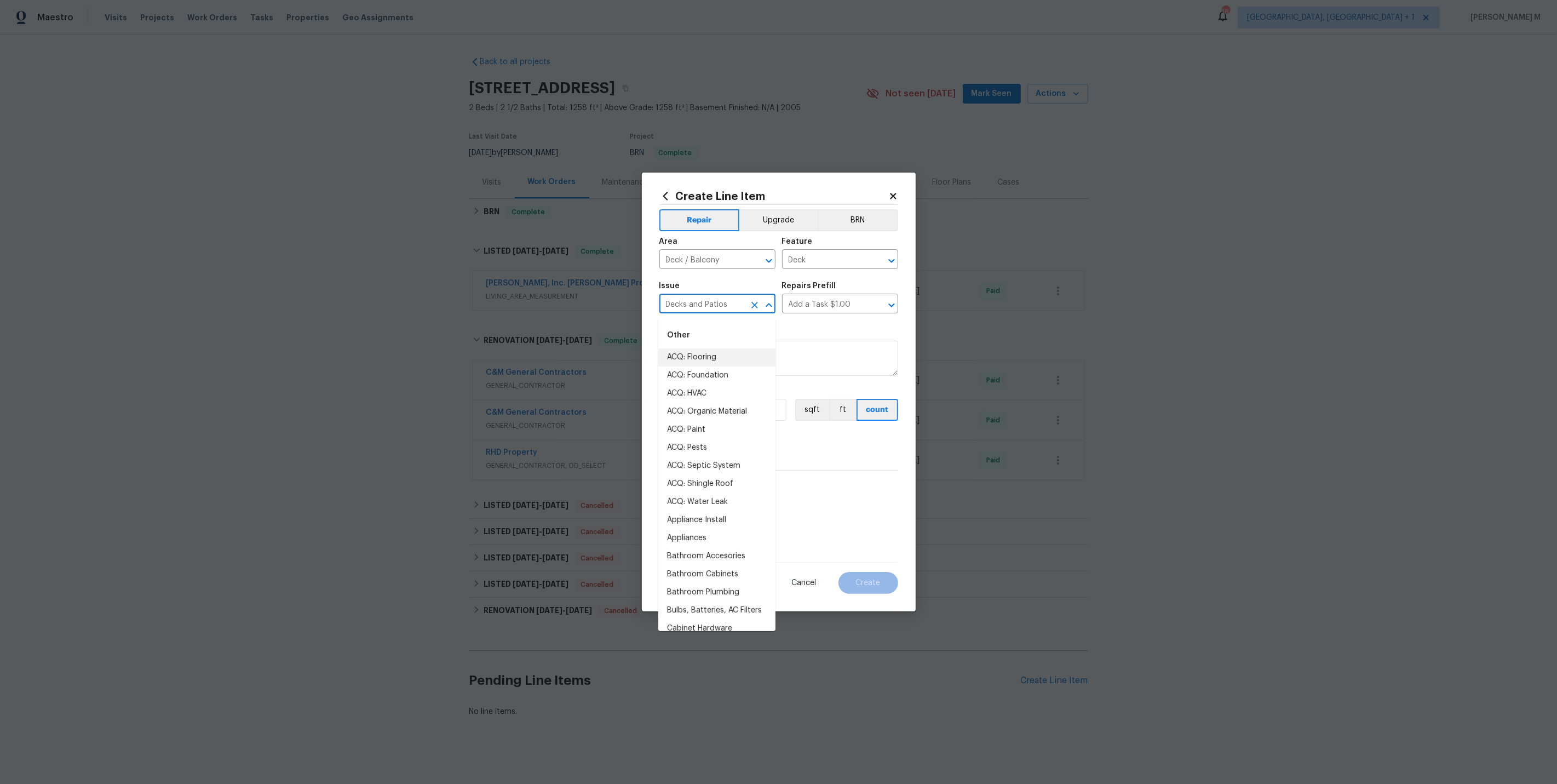
click at [715, 303] on input "Decks and Patios" at bounding box center [702, 305] width 86 height 17
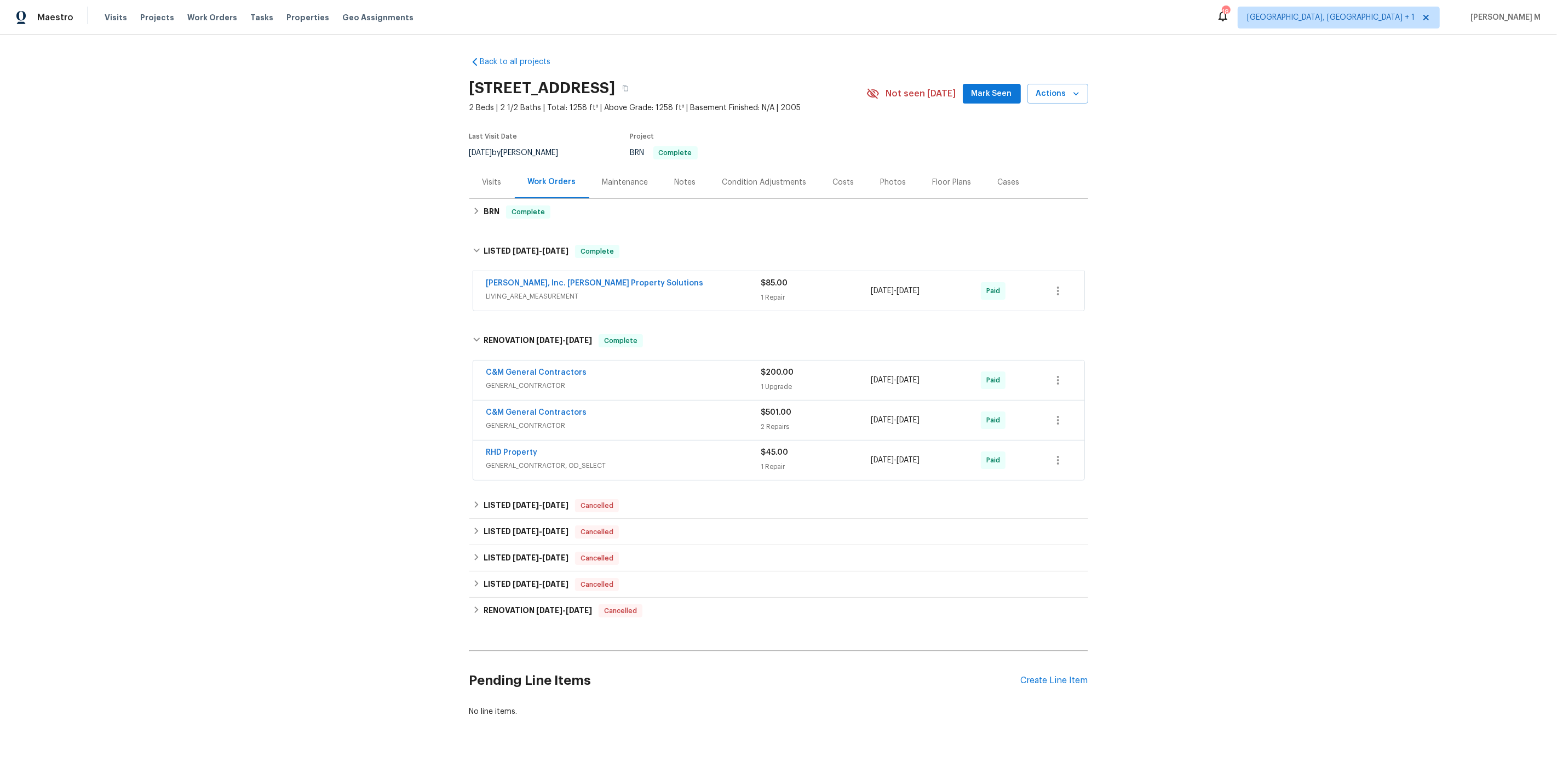
click at [609, 180] on div "Maintenance" at bounding box center [625, 182] width 46 height 11
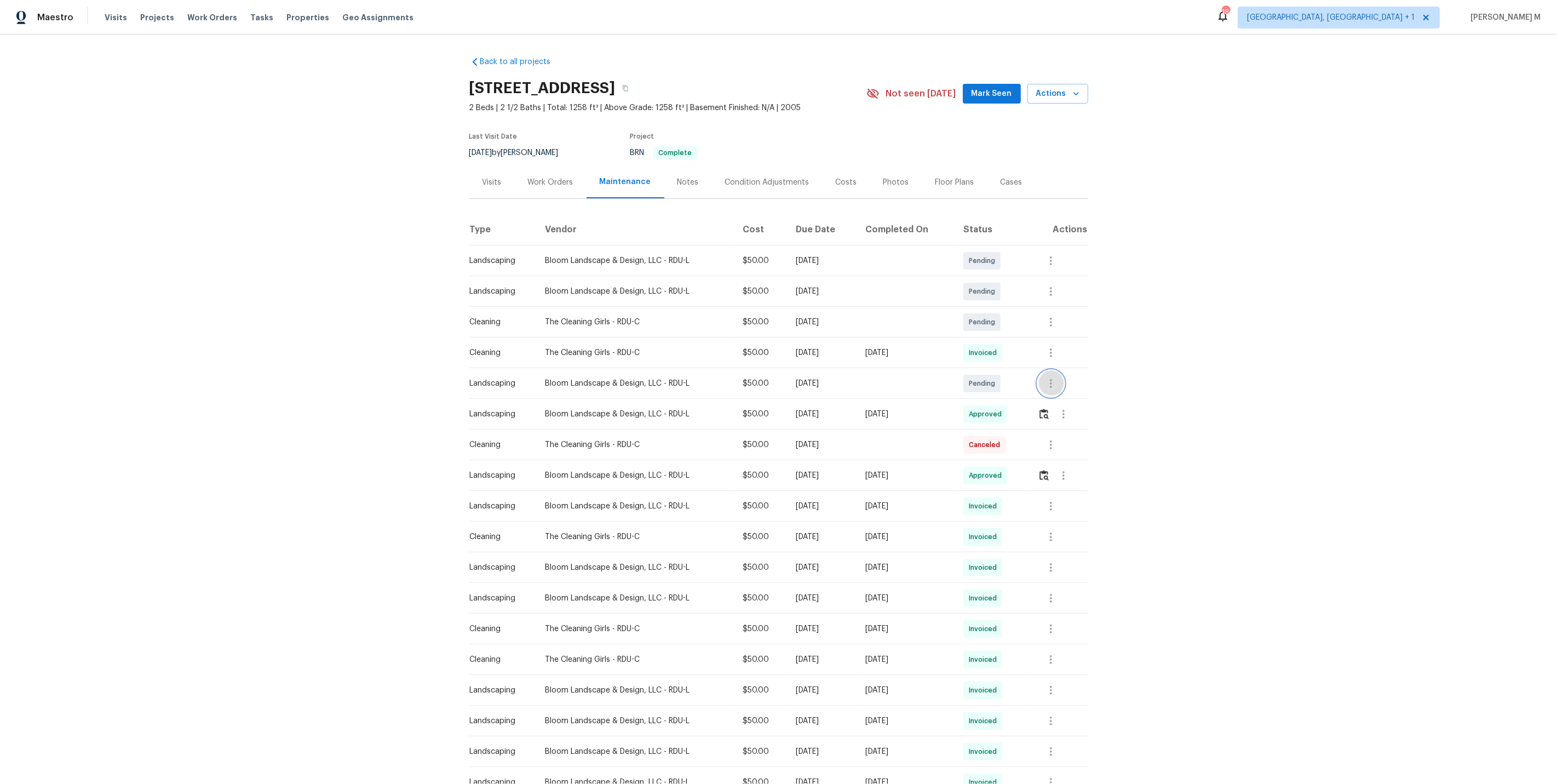
click at [1056, 380] on icon "button" at bounding box center [1050, 383] width 13 height 13
click at [972, 411] on div at bounding box center [778, 392] width 1557 height 784
click at [1055, 411] on button "button" at bounding box center [1063, 414] width 26 height 26
click at [1078, 427] on li "View details" at bounding box center [1092, 426] width 77 height 18
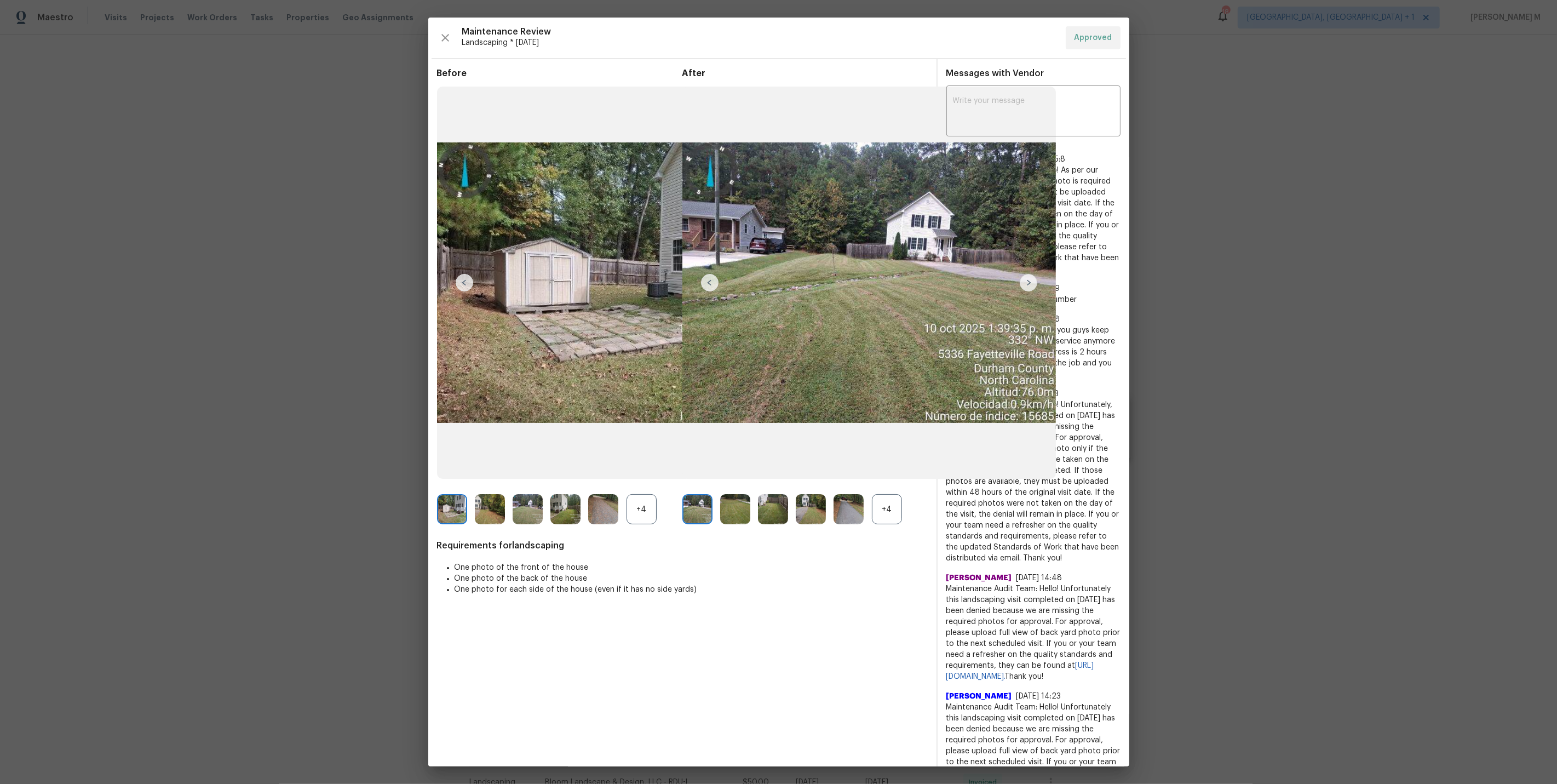
click at [895, 508] on div "+4" at bounding box center [887, 508] width 30 height 30
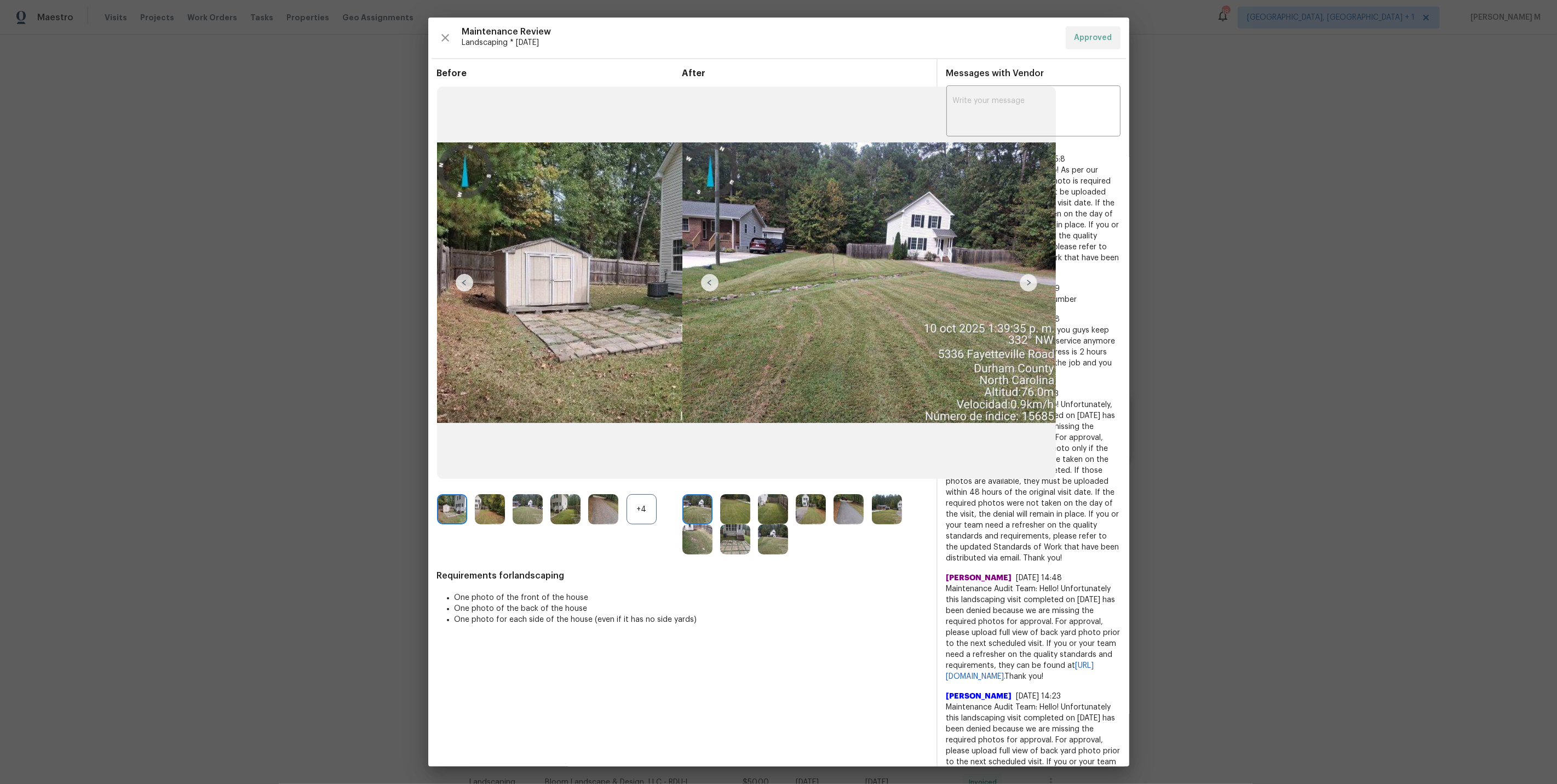
click at [737, 532] on img at bounding box center [735, 539] width 30 height 30
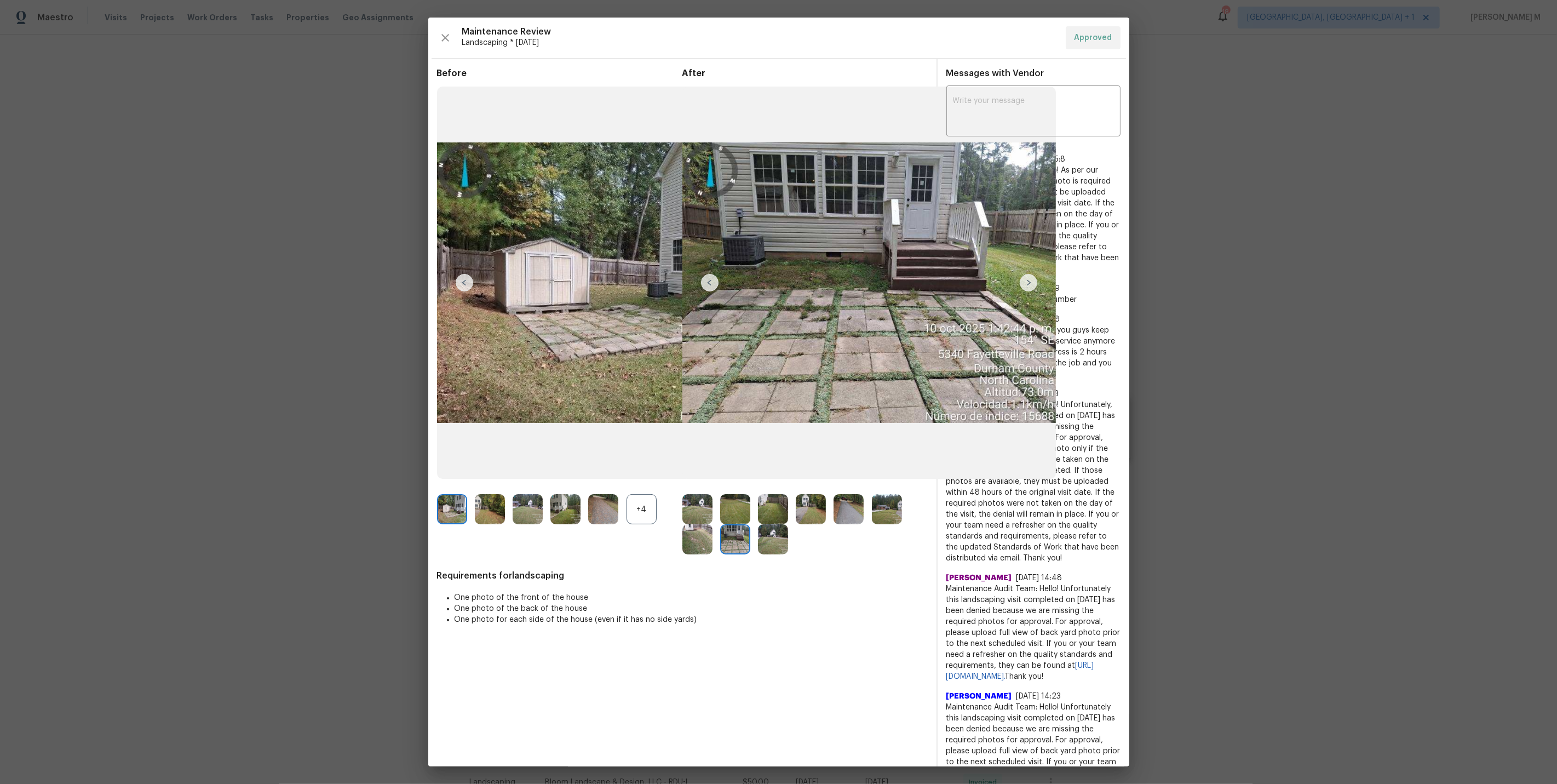
click at [737, 532] on img at bounding box center [735, 539] width 30 height 30
click at [1031, 284] on img at bounding box center [1029, 283] width 17 height 17
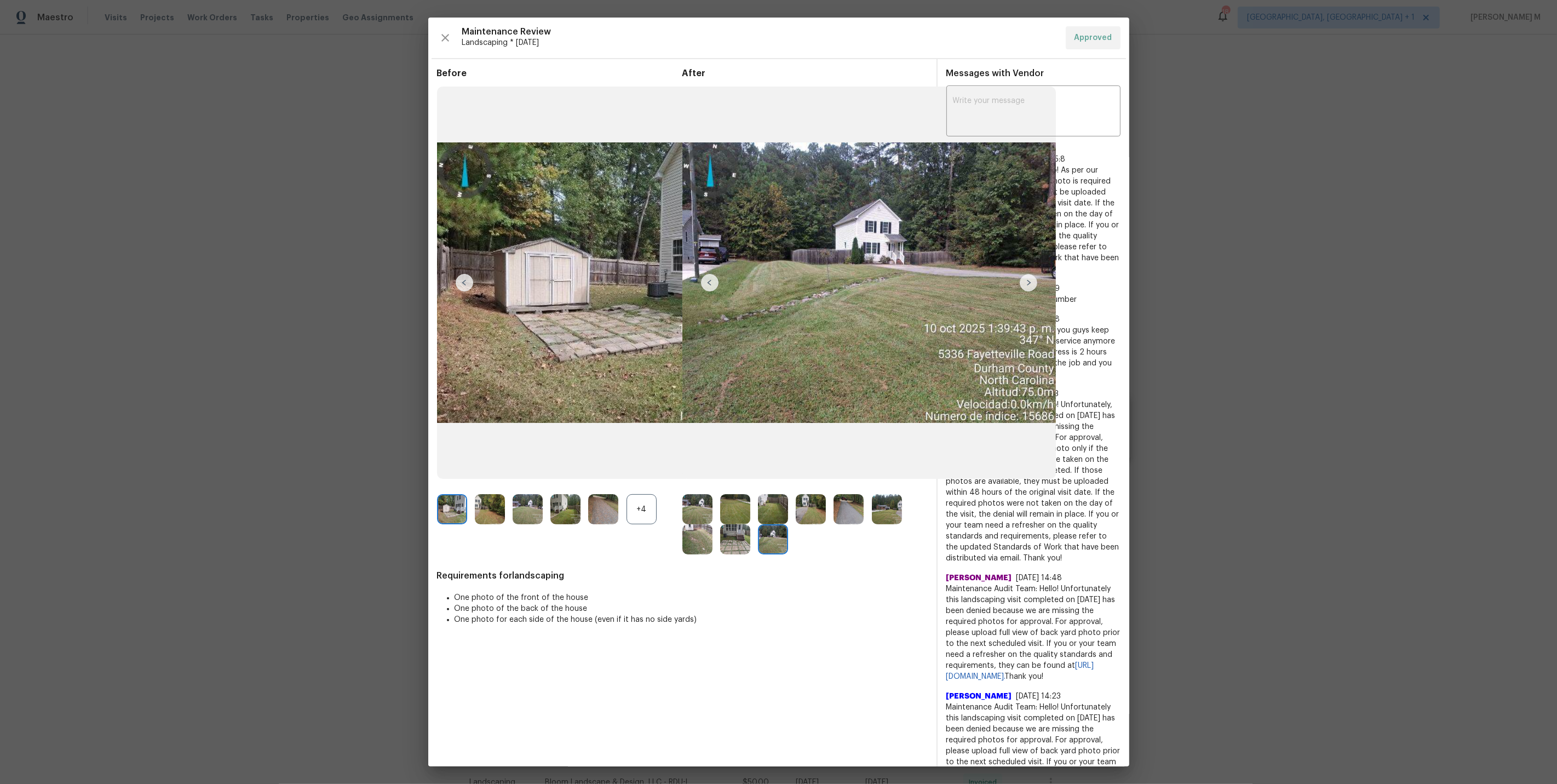
click at [1031, 284] on img at bounding box center [1029, 283] width 17 height 17
click at [706, 276] on img at bounding box center [710, 283] width 17 height 17
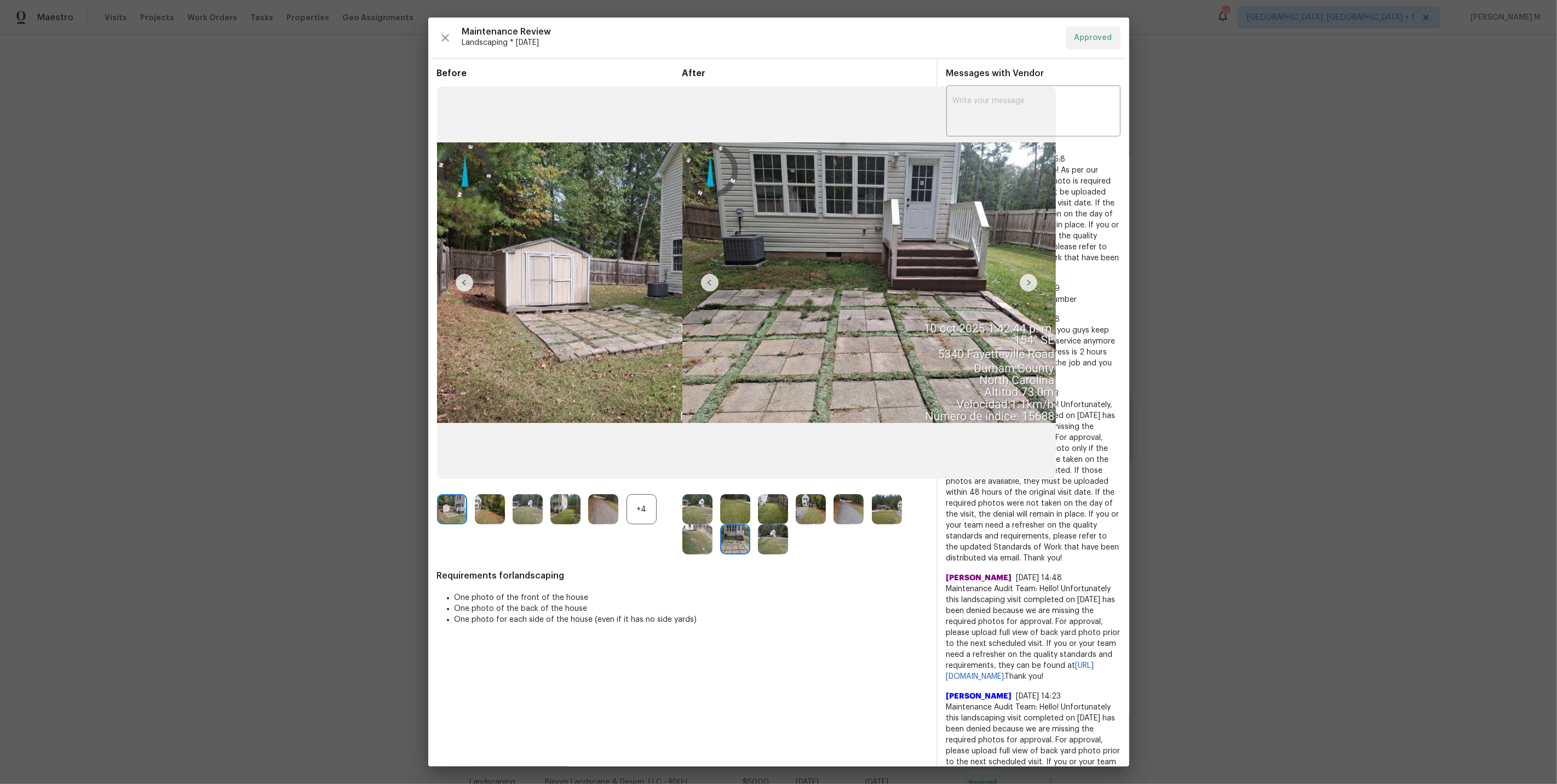
click at [1027, 282] on img at bounding box center [1029, 283] width 17 height 17
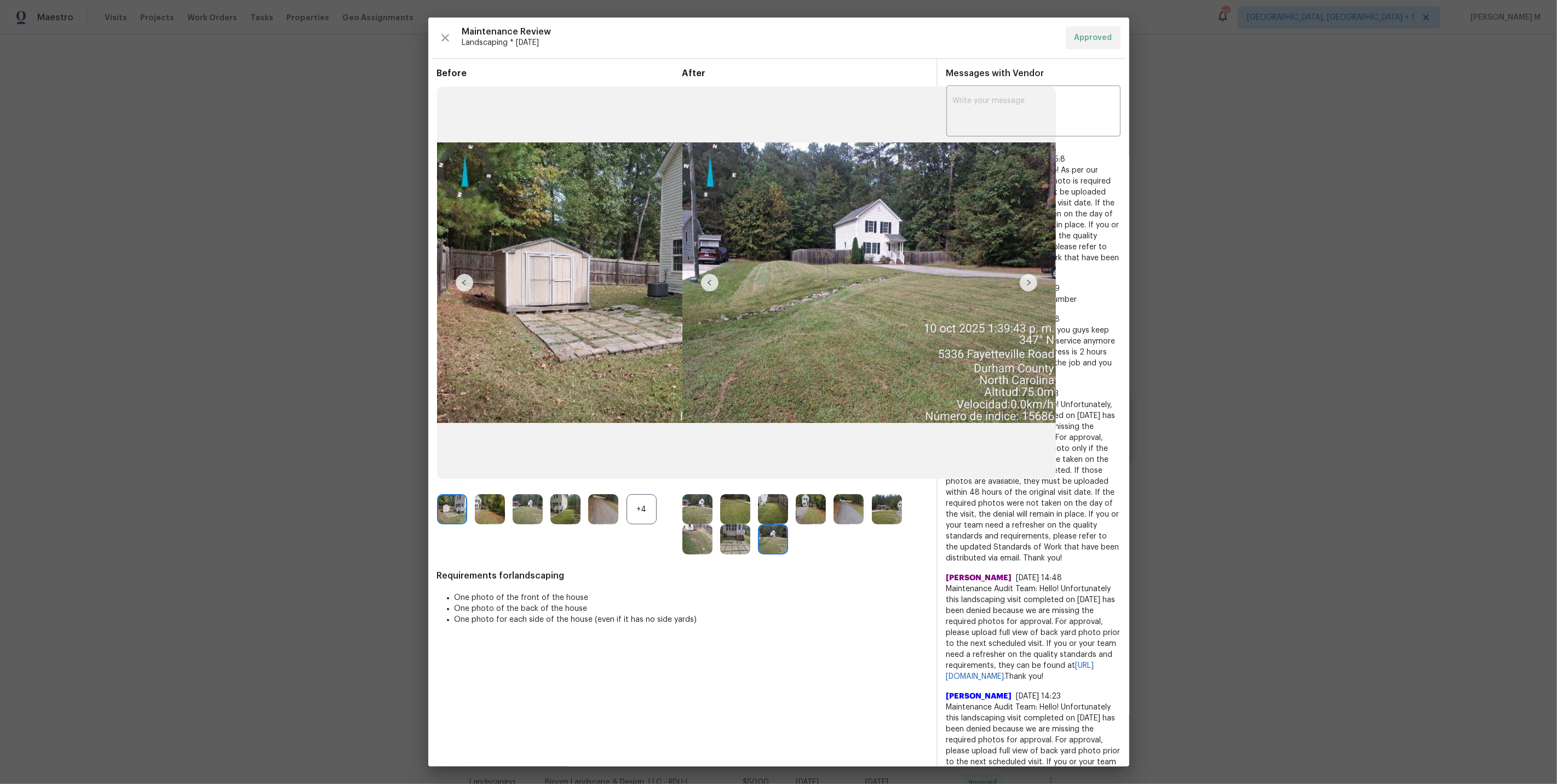
click at [1027, 282] on img at bounding box center [1029, 283] width 17 height 17
click at [715, 284] on img at bounding box center [710, 283] width 17 height 17
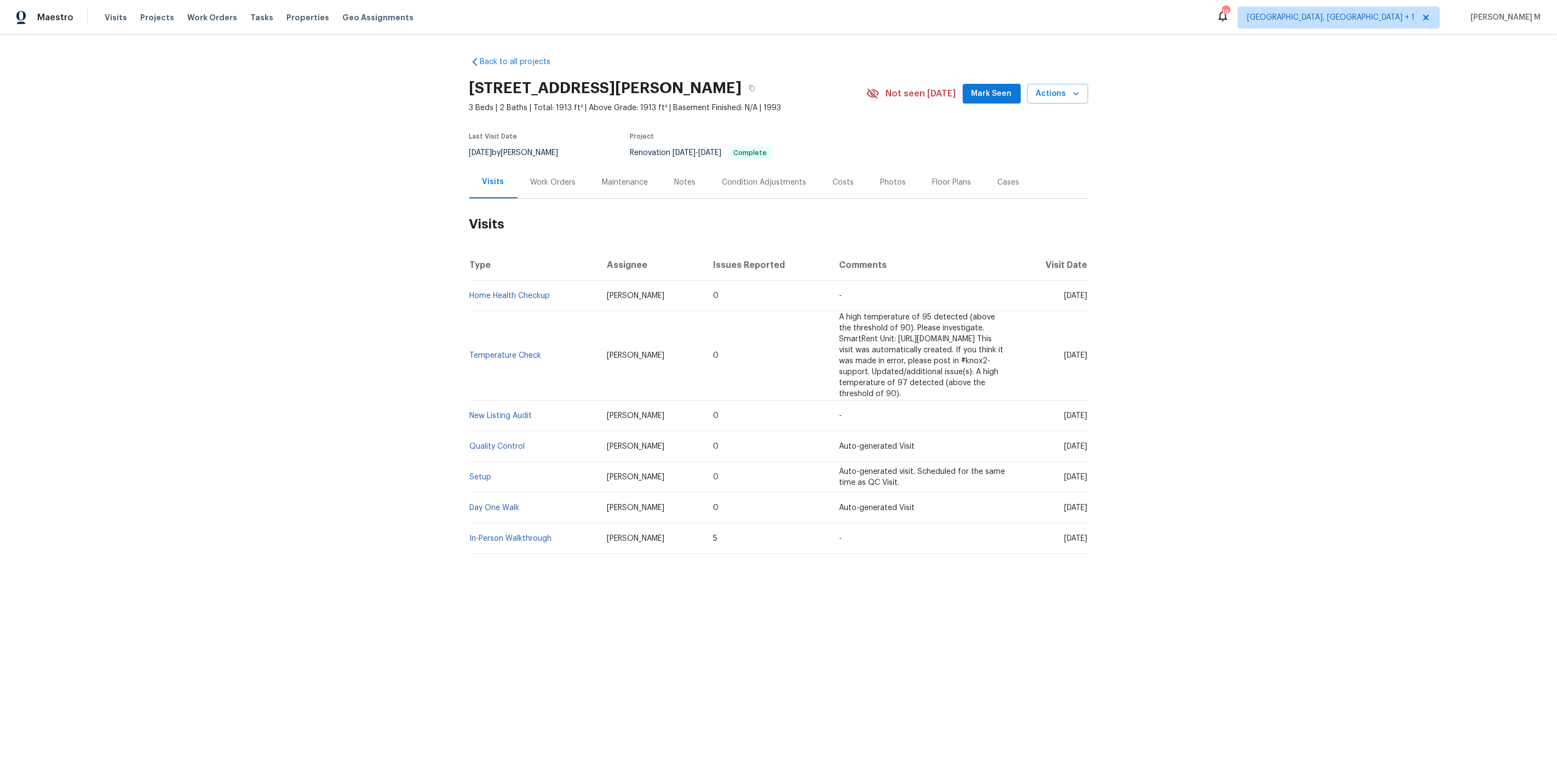
click at [559, 166] on div "Work Orders" at bounding box center [553, 182] width 72 height 32
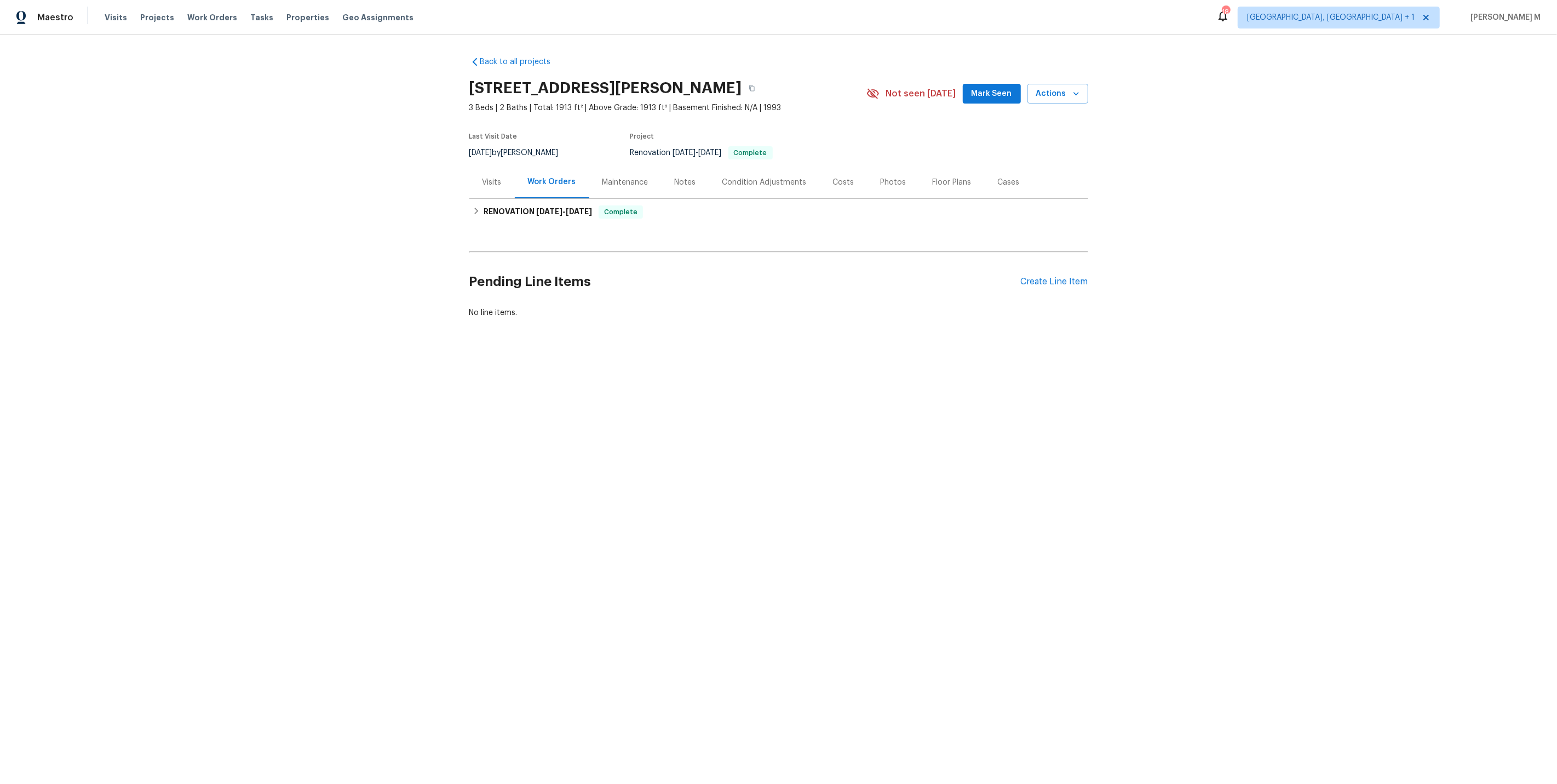
click at [551, 176] on div "Work Orders" at bounding box center [552, 182] width 48 height 11
click at [539, 207] on span "[DATE]" at bounding box center [549, 211] width 26 height 8
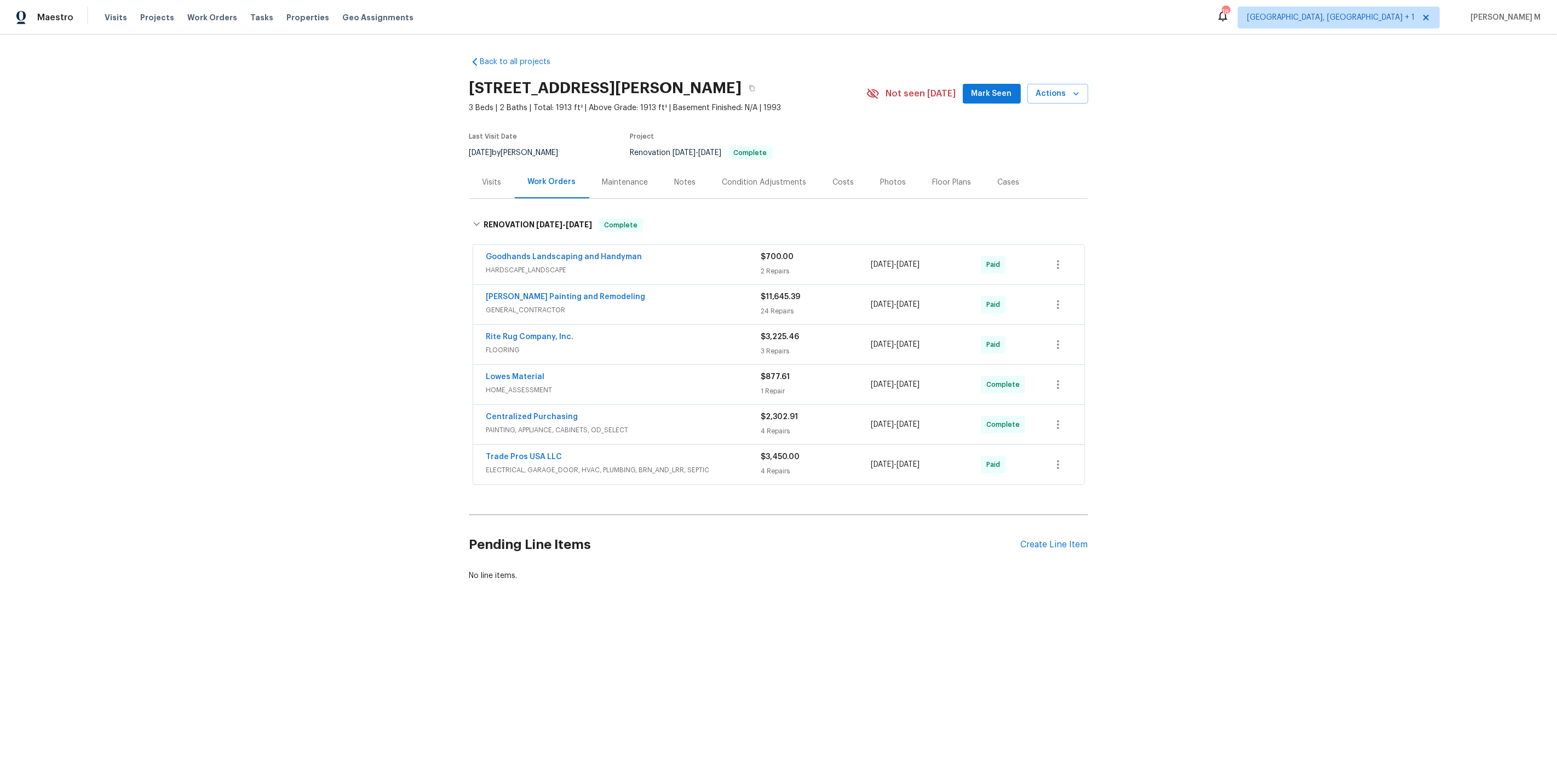
click at [609, 177] on div "Maintenance" at bounding box center [625, 182] width 46 height 11
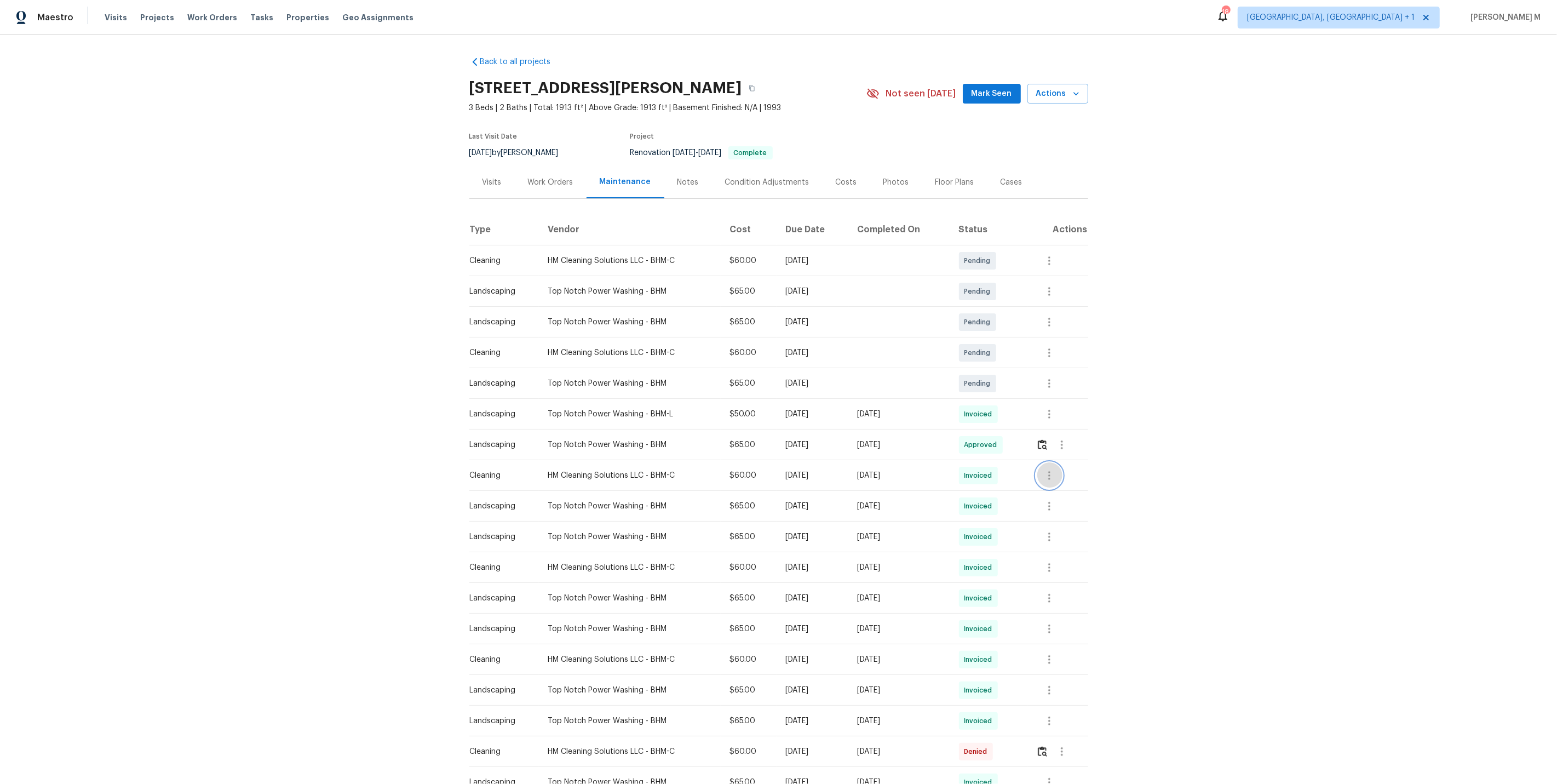
click at [1061, 465] on button "button" at bounding box center [1050, 475] width 26 height 26
click at [1068, 481] on li "View details" at bounding box center [1077, 488] width 77 height 18
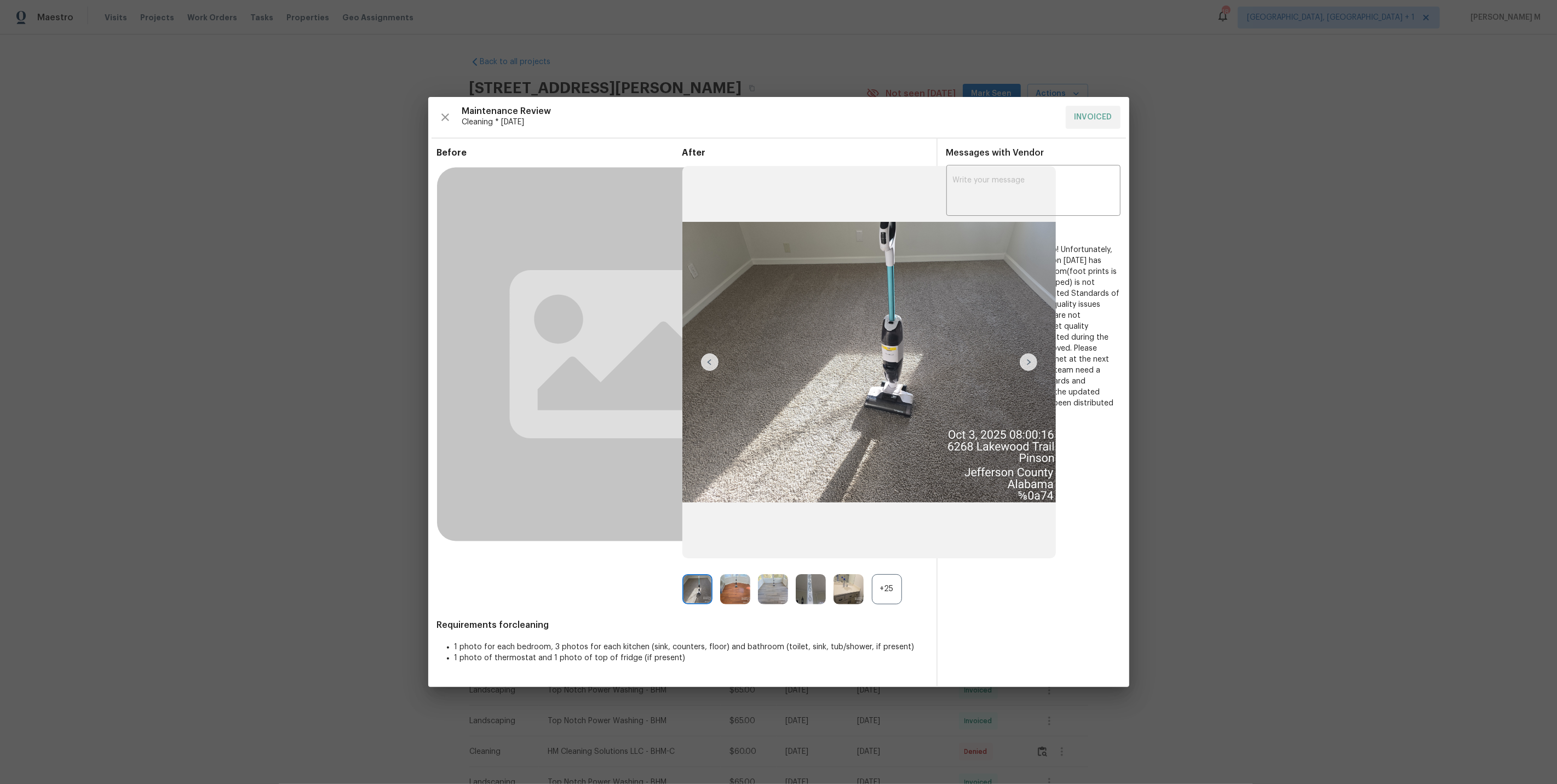
click at [879, 590] on div "+25" at bounding box center [887, 589] width 30 height 30
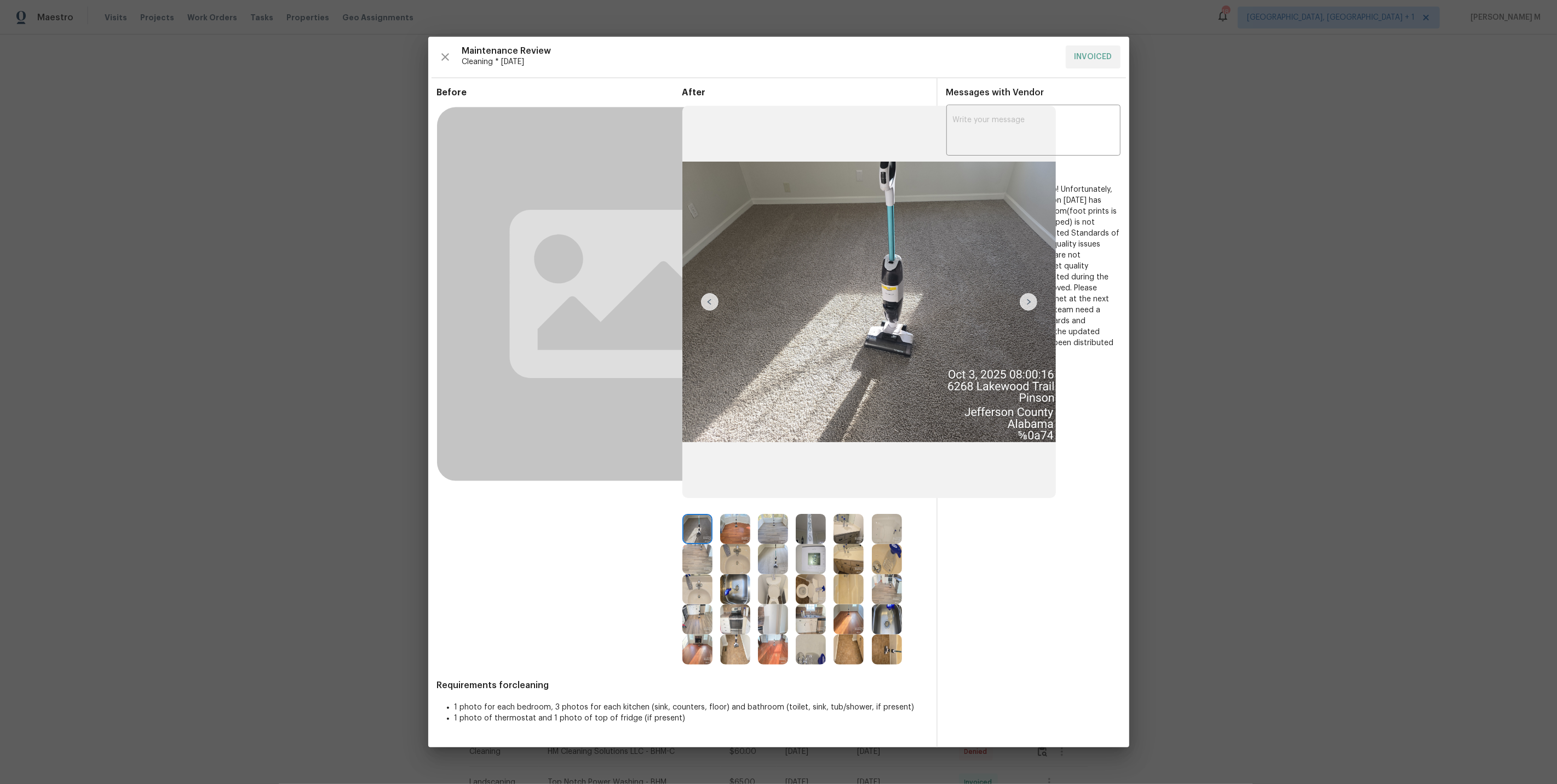
click at [727, 587] on img at bounding box center [735, 589] width 30 height 30
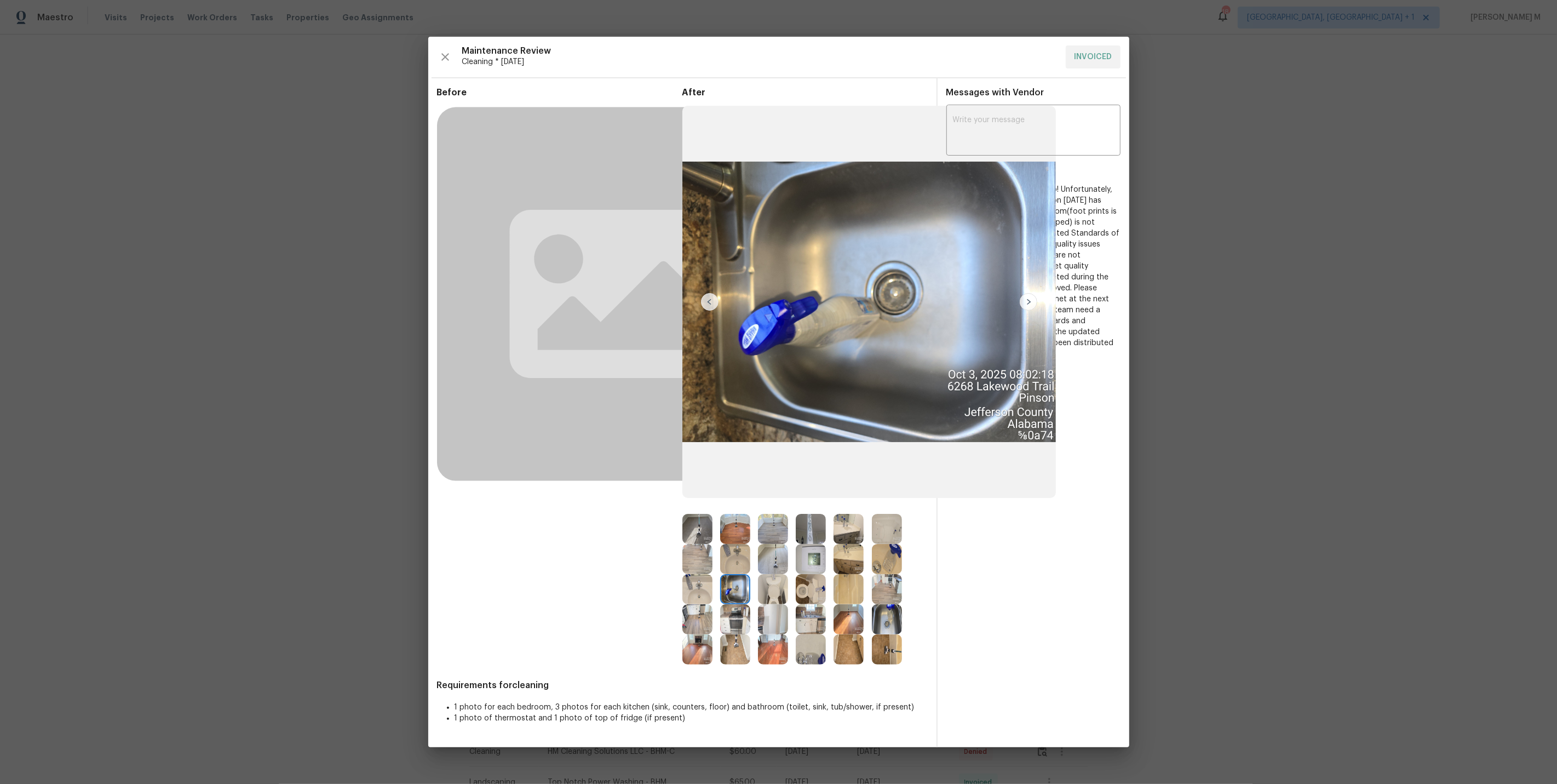
click at [888, 621] on img at bounding box center [887, 619] width 30 height 30
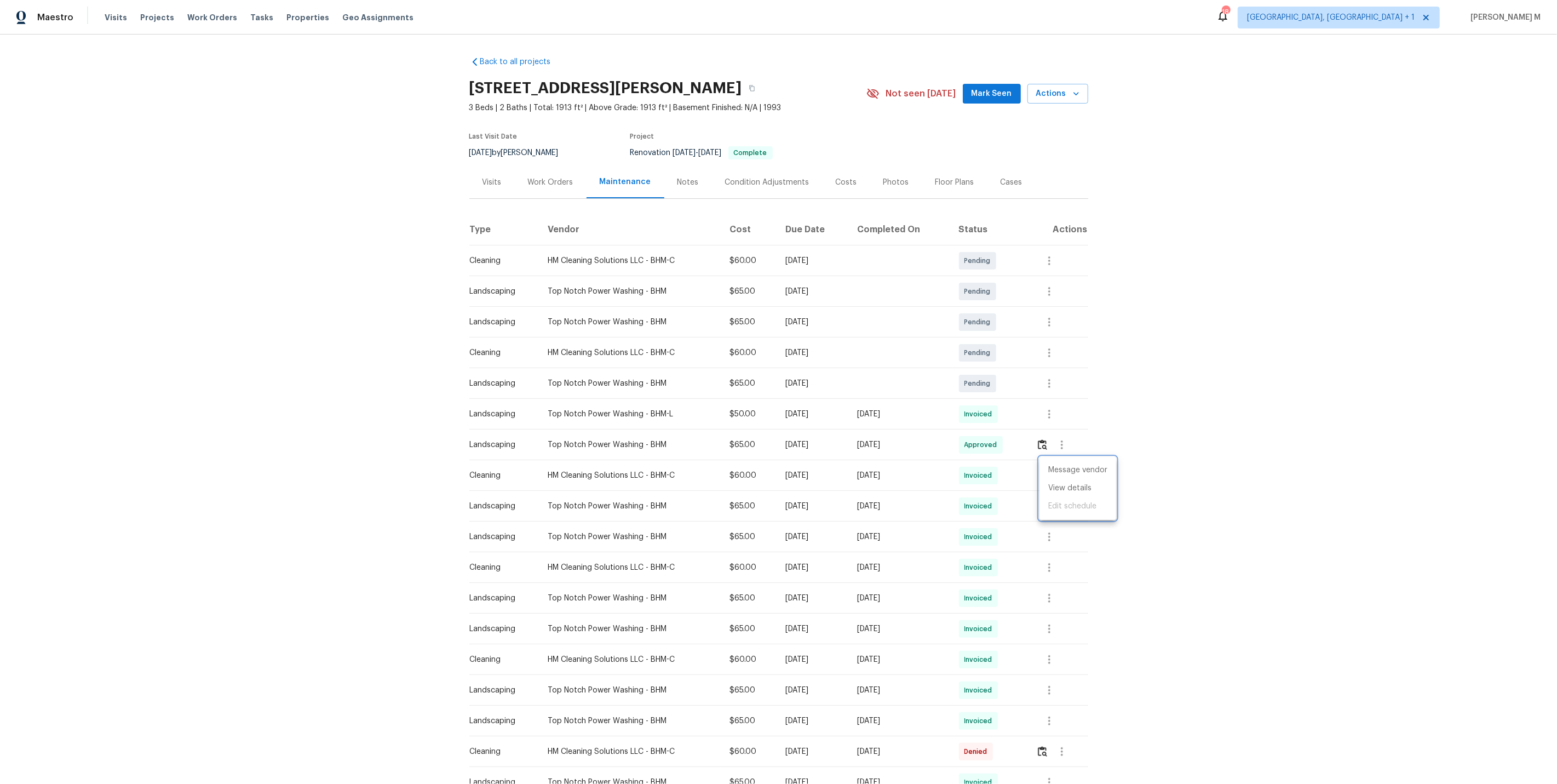
click at [549, 182] on div at bounding box center [778, 392] width 1557 height 784
click at [538, 182] on div "Work Orders" at bounding box center [551, 182] width 46 height 11
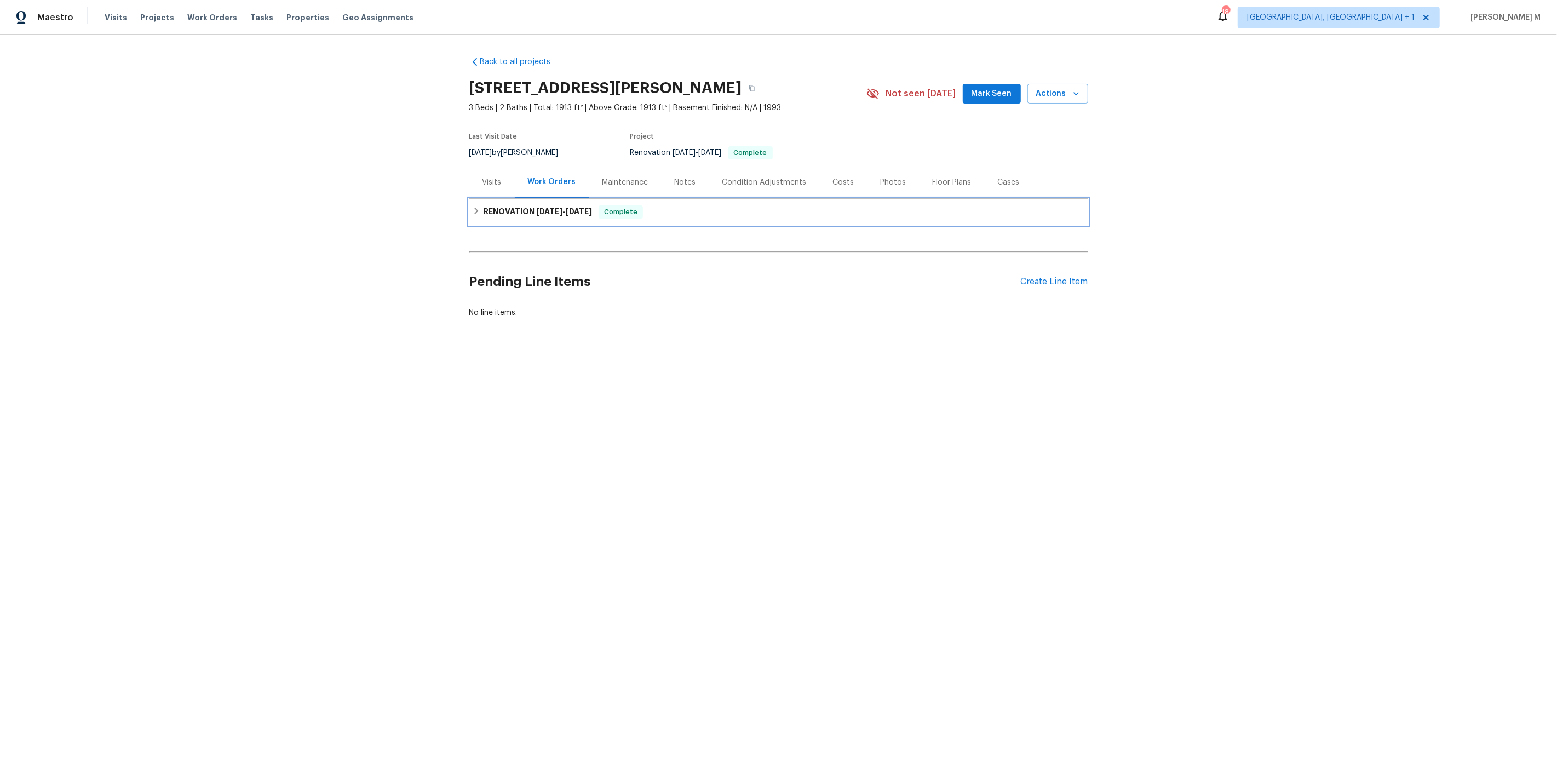
click at [514, 209] on h6 "RENOVATION 6/23/25 - 7/4/25" at bounding box center [537, 212] width 108 height 13
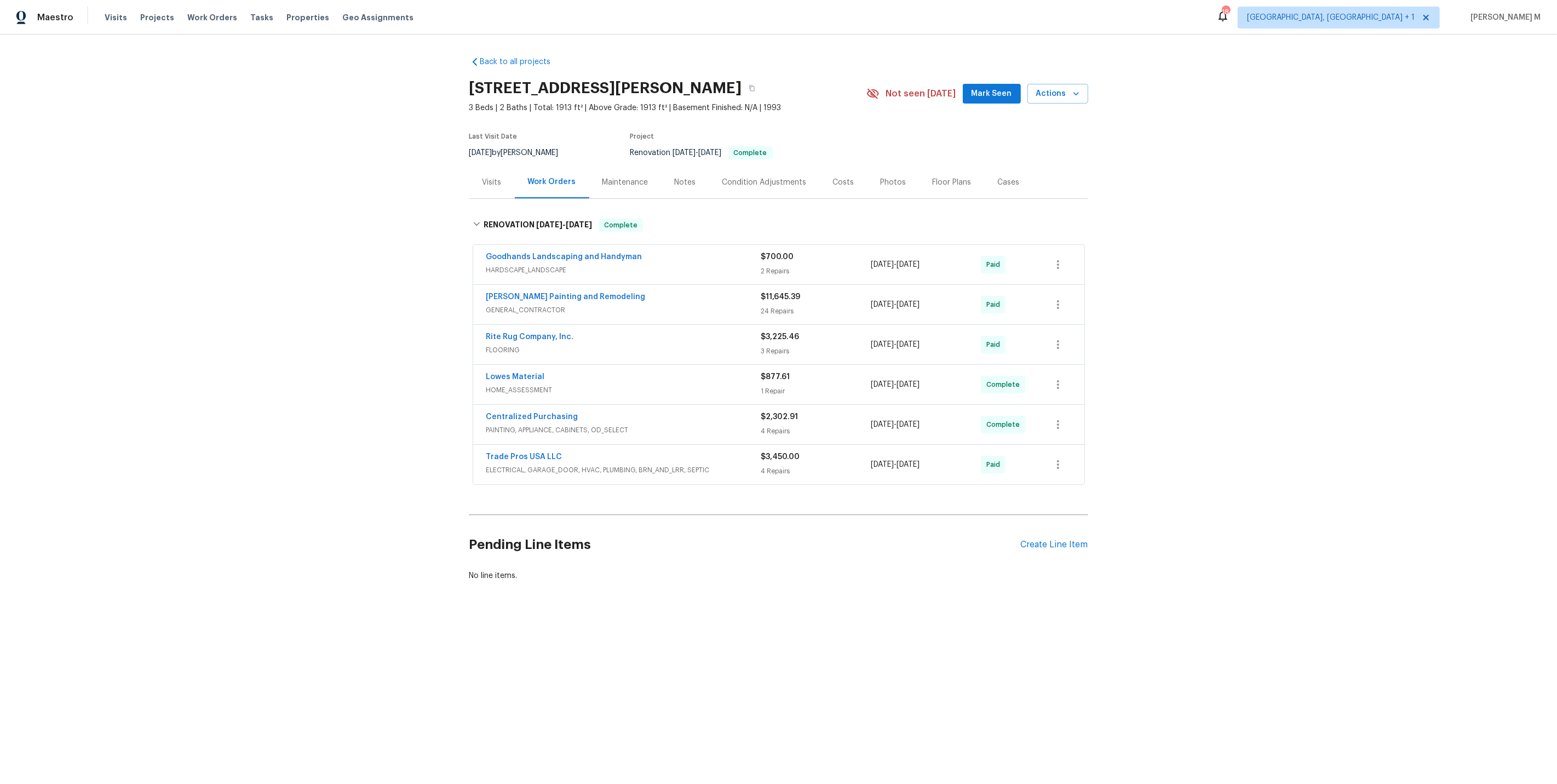
click at [514, 265] on span "HARDSCAPE_LANDSCAPE" at bounding box center [624, 270] width 275 height 11
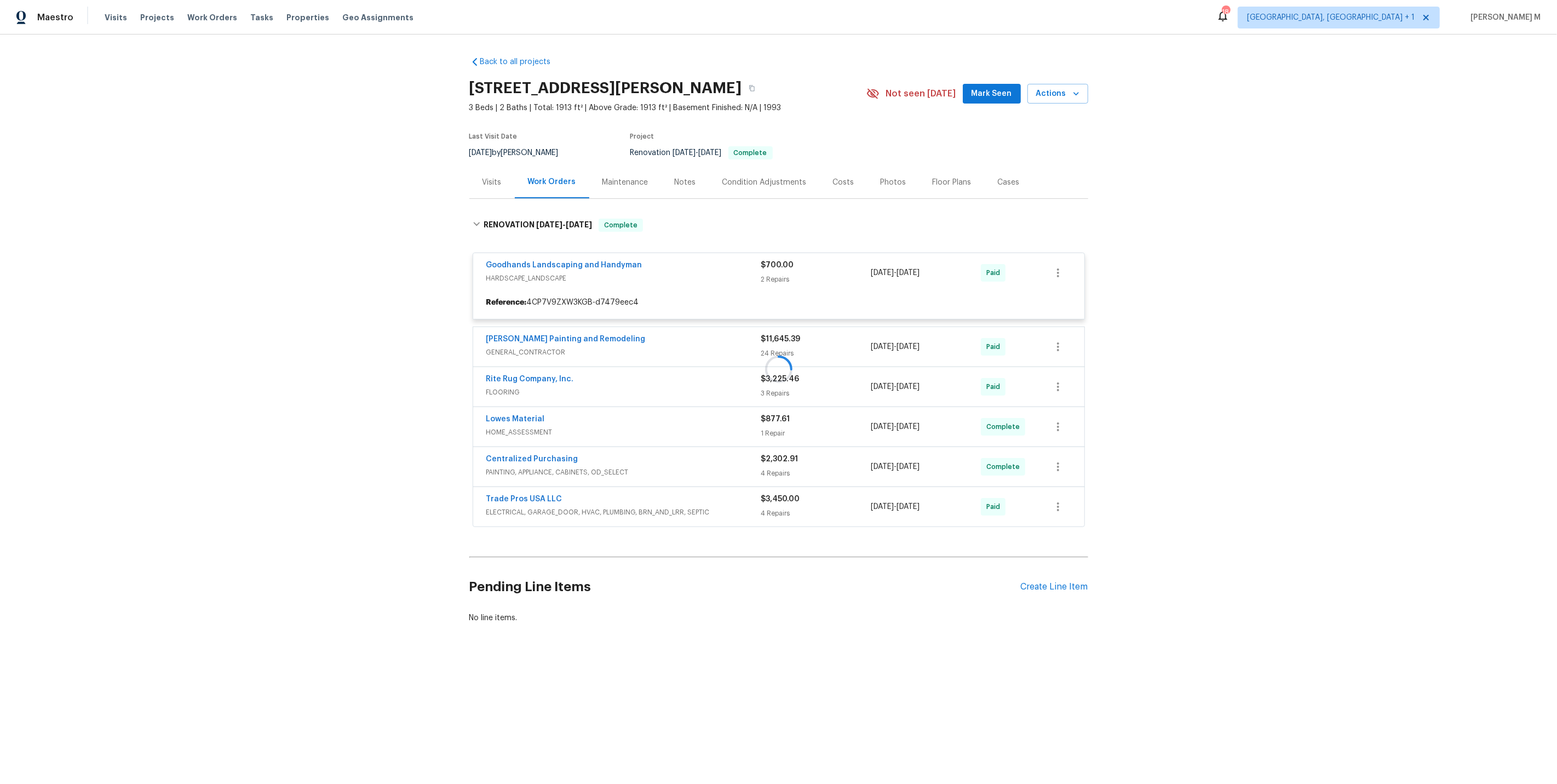
click at [517, 345] on div at bounding box center [779, 368] width 619 height 322
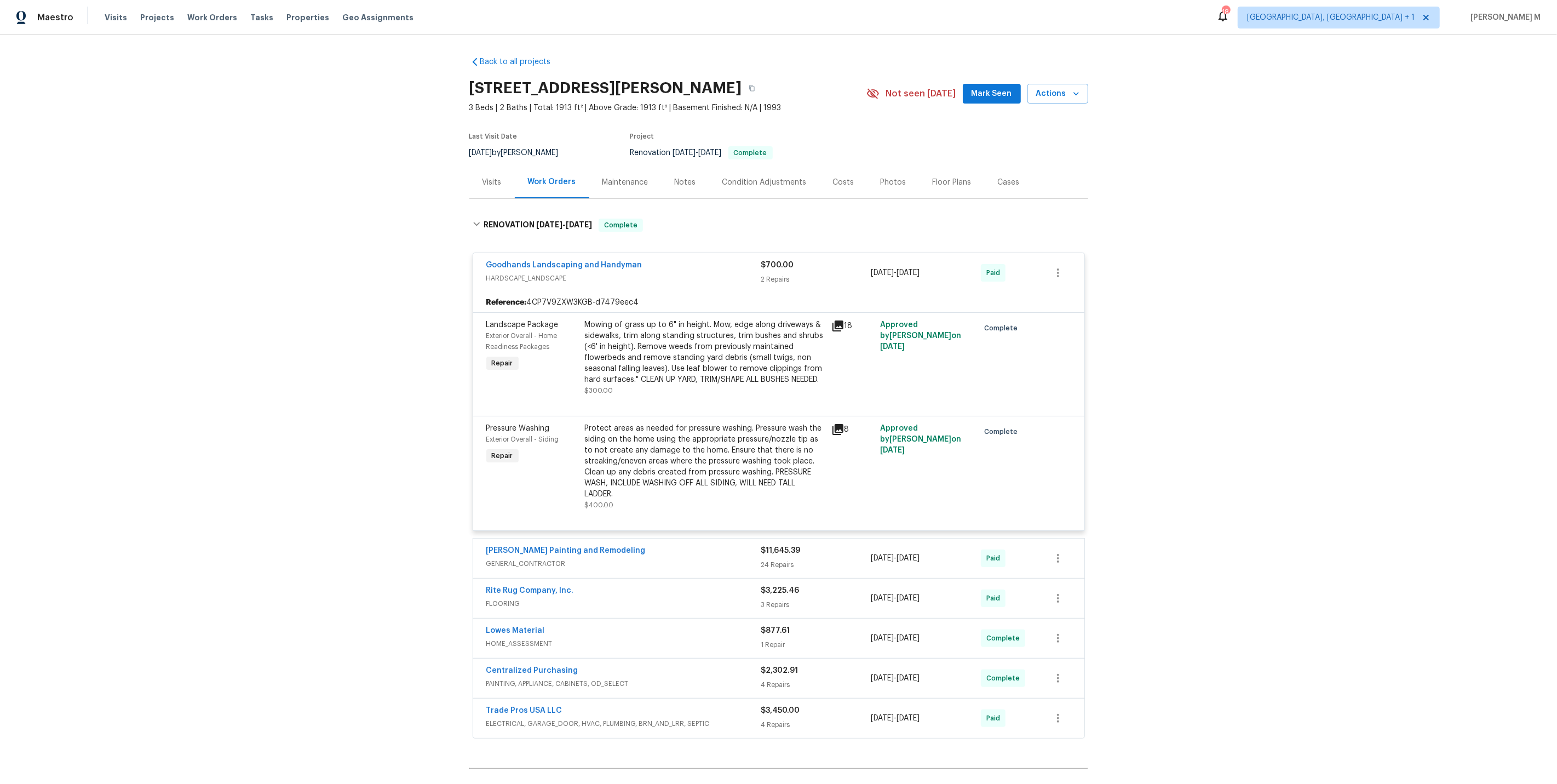
click at [534, 569] on span "GENERAL_CONTRACTOR" at bounding box center [624, 564] width 275 height 11
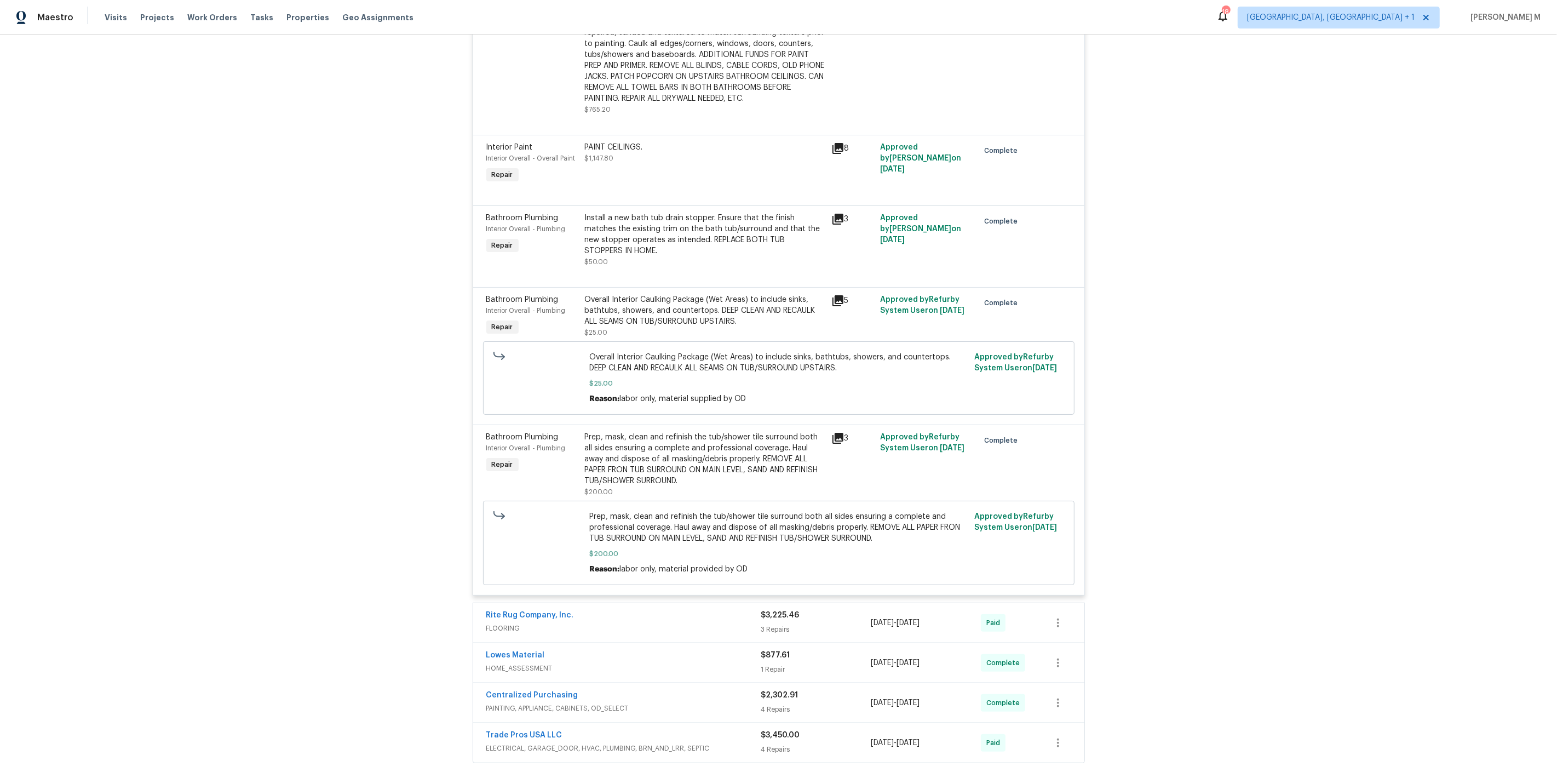
scroll to position [3999, 0]
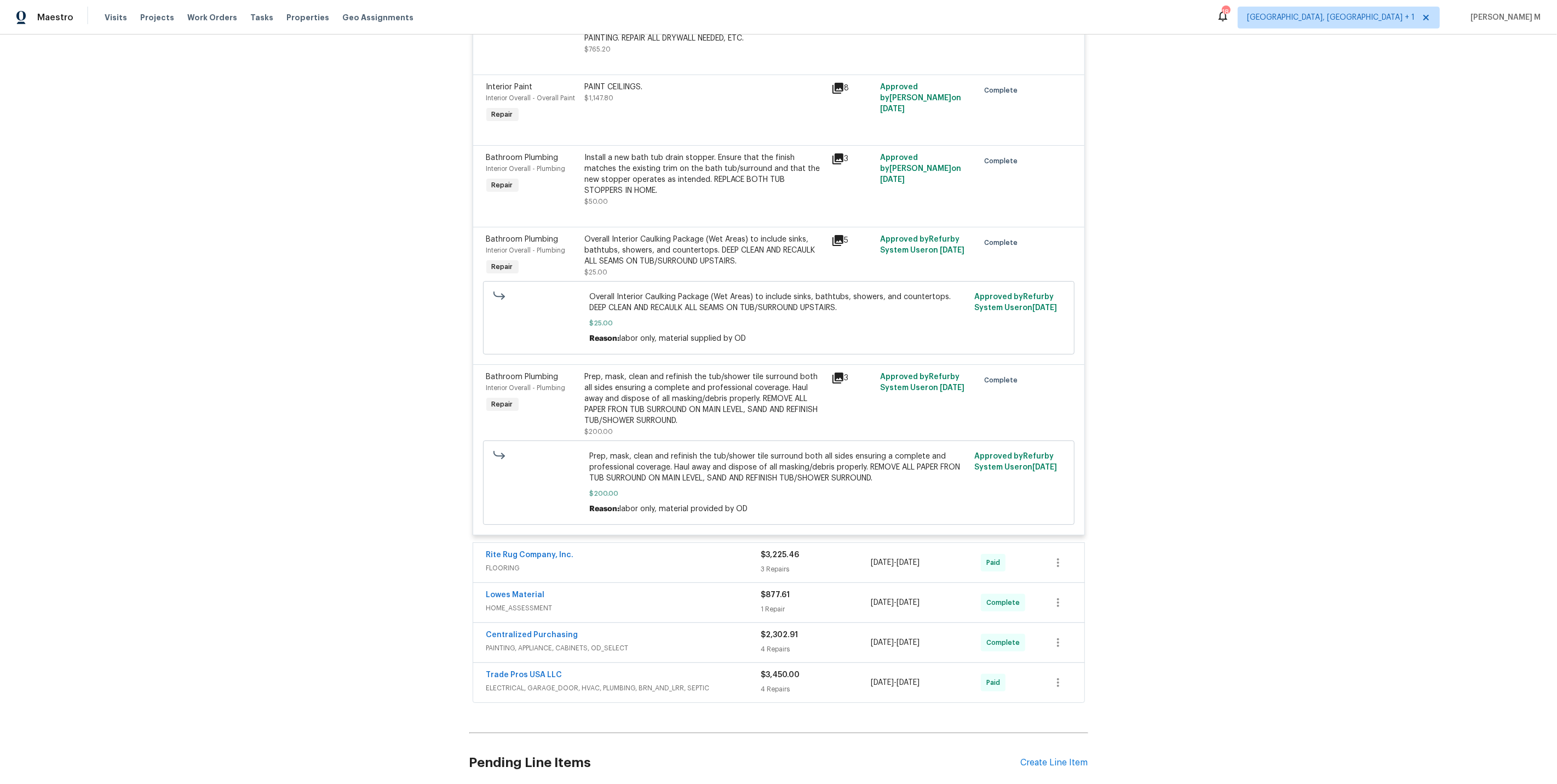
click at [529, 642] on span "PAINTING, APPLIANCE, CABINETS, OD_SELECT" at bounding box center [624, 647] width 275 height 11
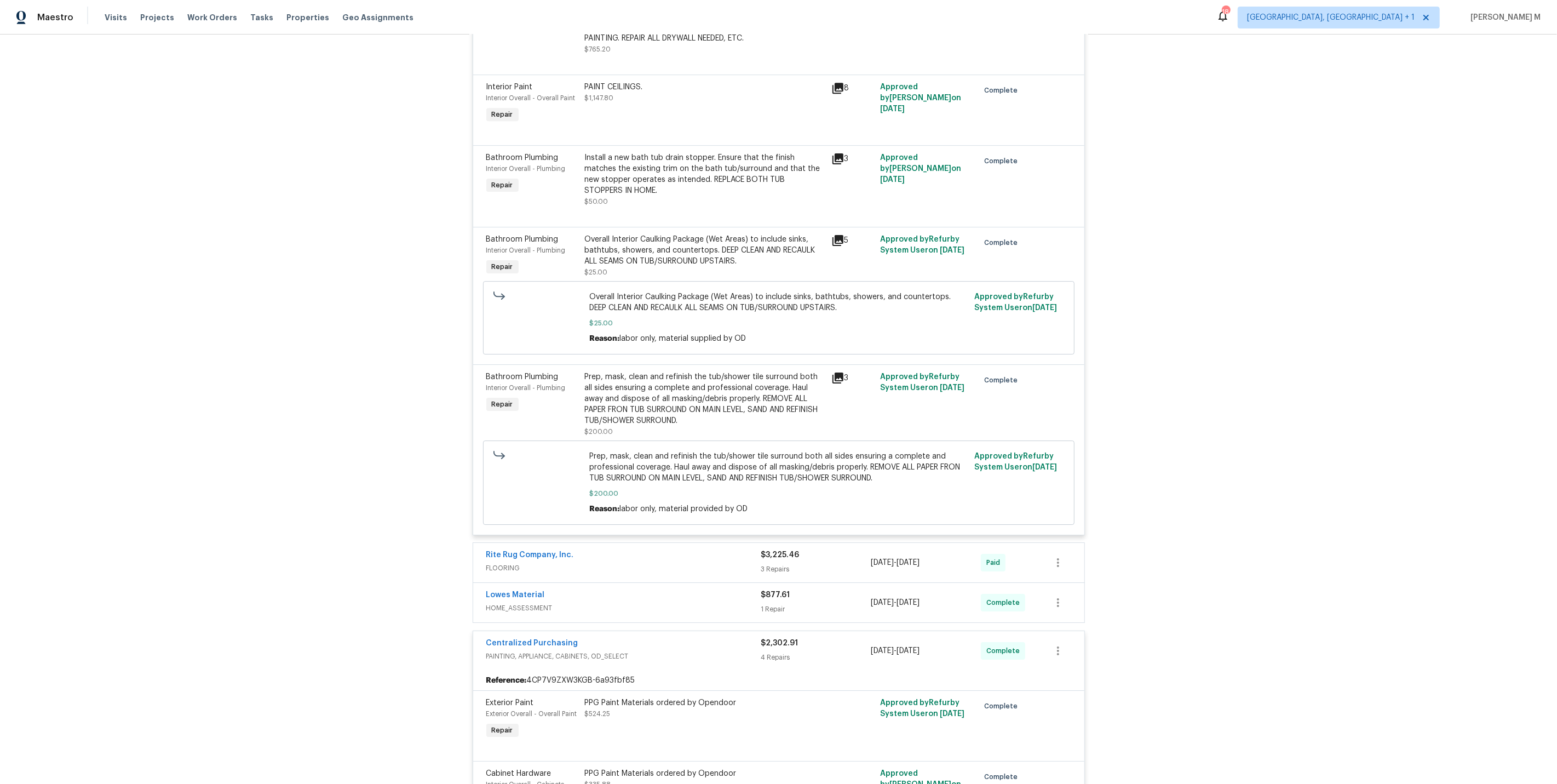
click at [573, 694] on div "Exterior Paint Exterior Overall - Overall Paint Repair" at bounding box center [533, 719] width 99 height 50
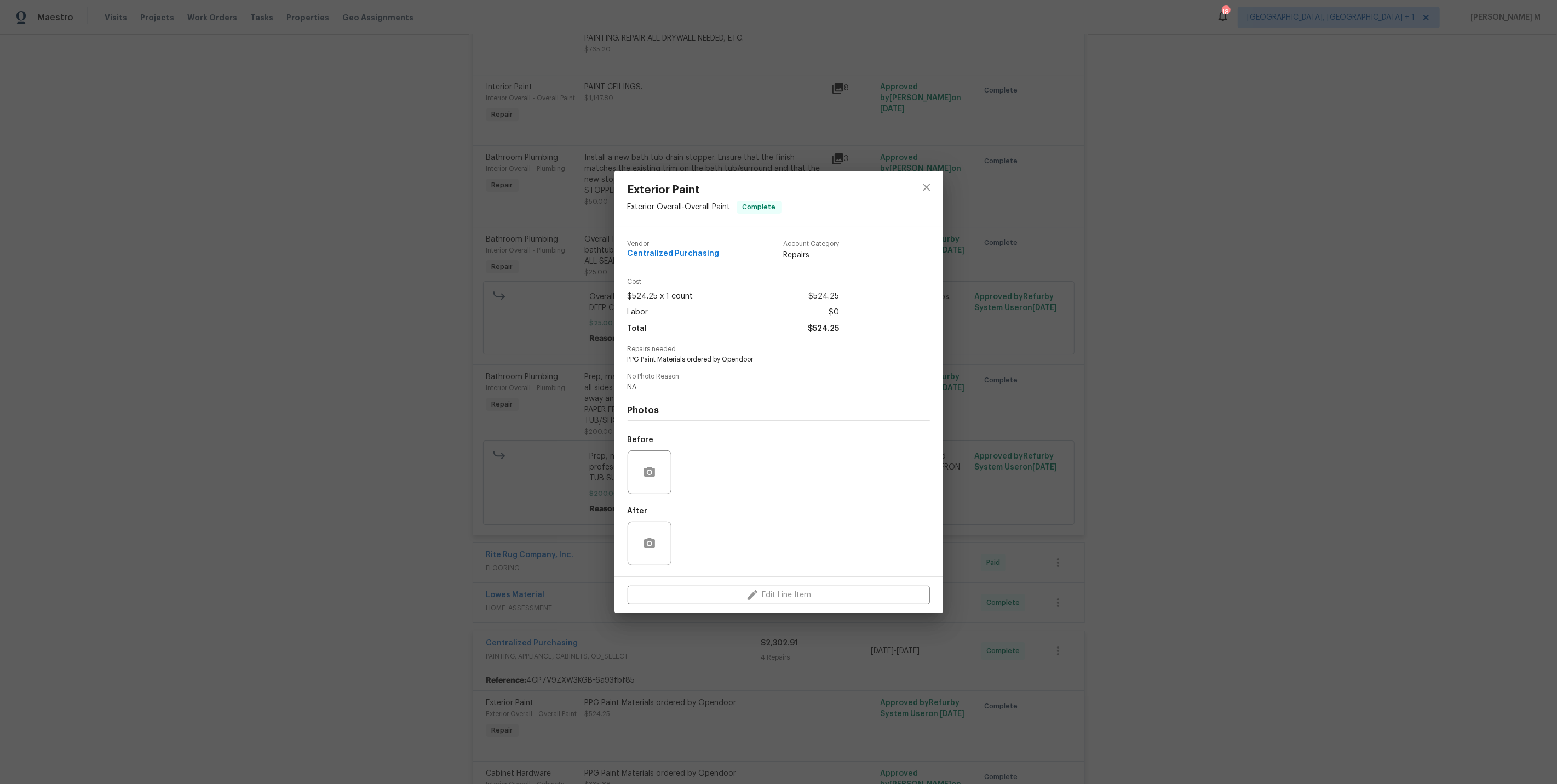
click at [641, 682] on div "Exterior Paint Exterior Overall - Overall Paint Complete Vendor Centralized Pur…" at bounding box center [778, 392] width 1557 height 784
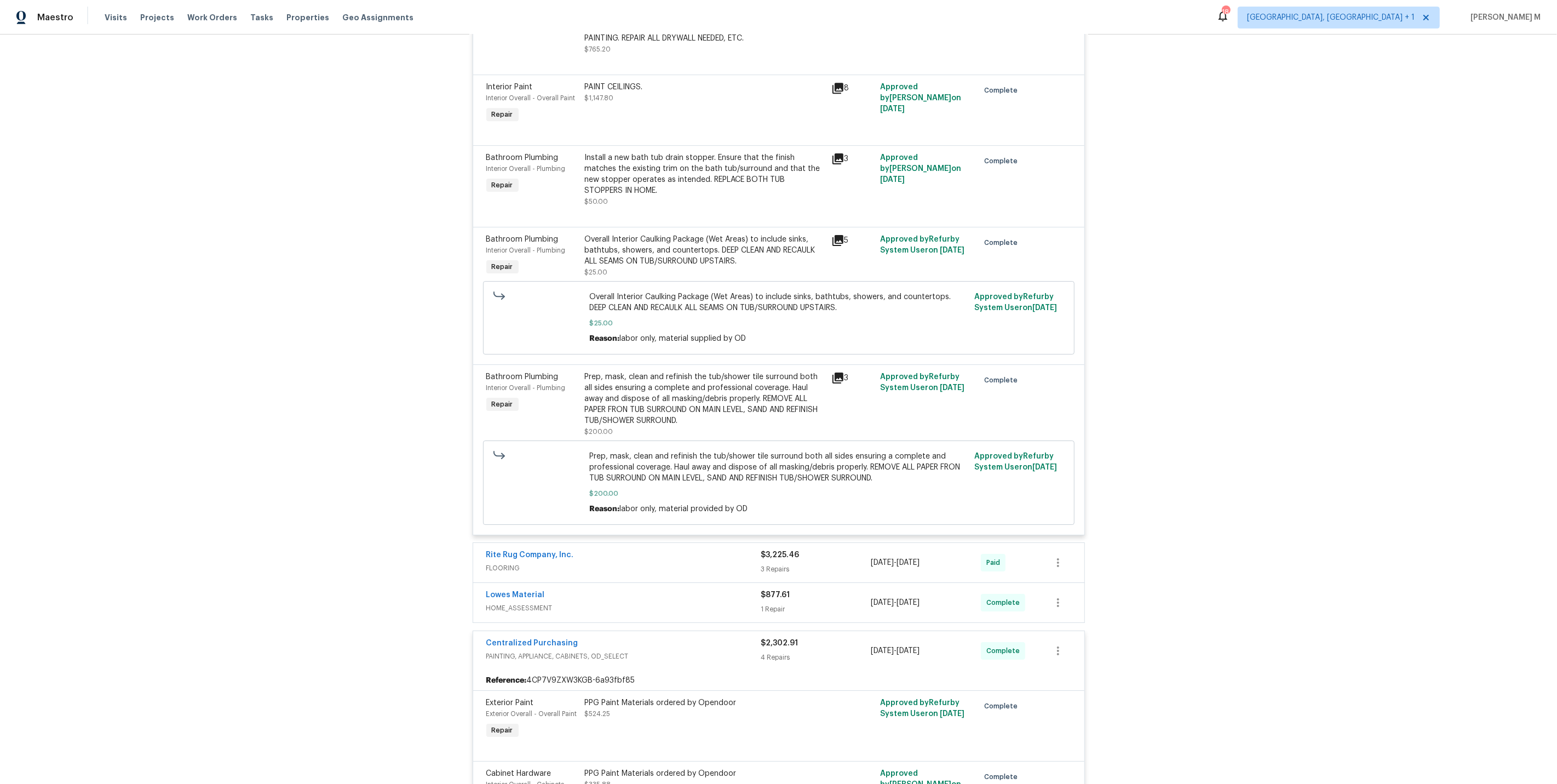
scroll to position [4310, 0]
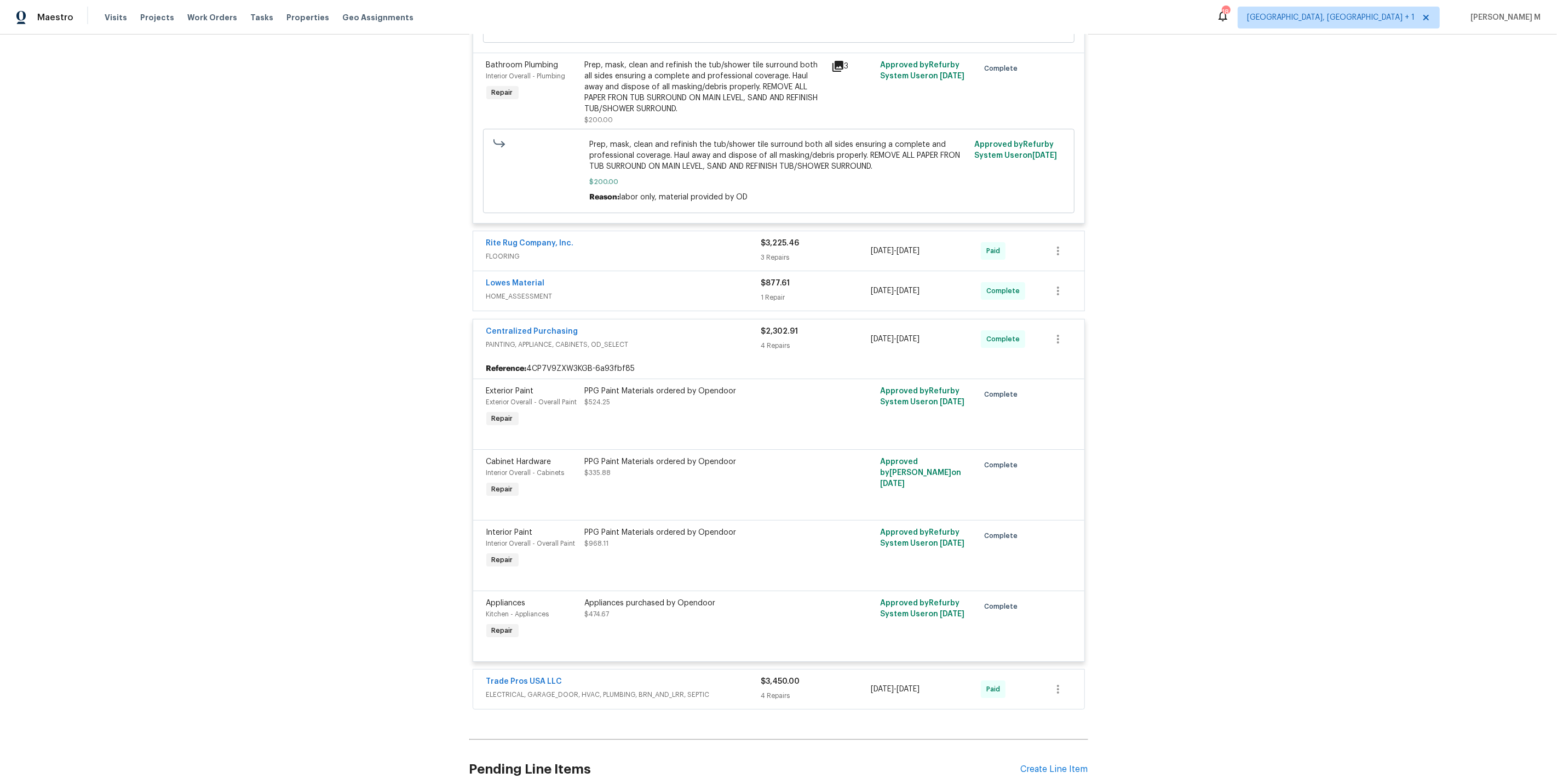
click at [546, 689] on span "ELECTRICAL, GARAGE_DOOR, HVAC, PLUMBING, BRN_AND_LRR, SEPTIC" at bounding box center [624, 694] width 275 height 11
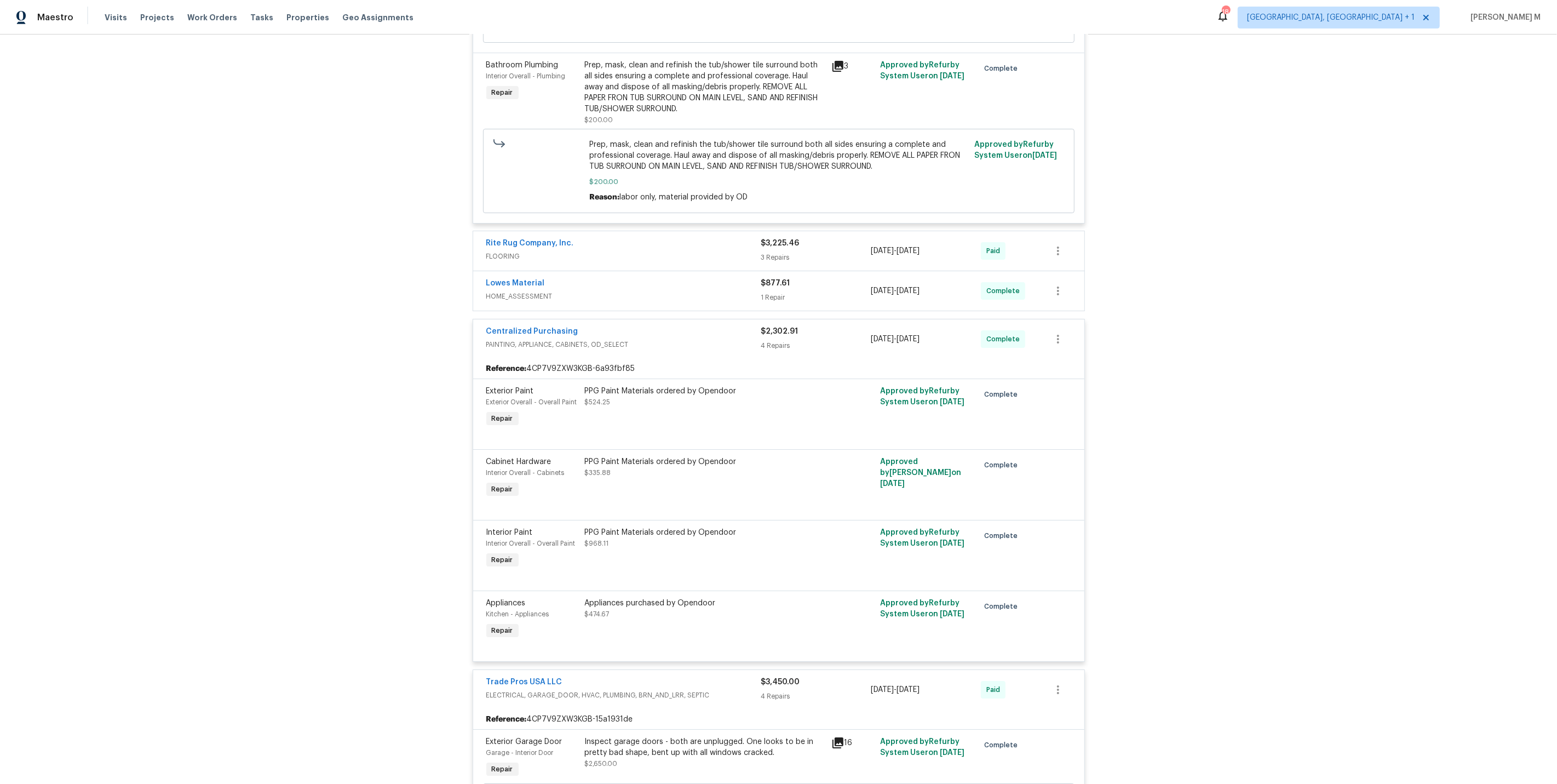
click at [506, 251] on span "FLOORING" at bounding box center [624, 256] width 275 height 11
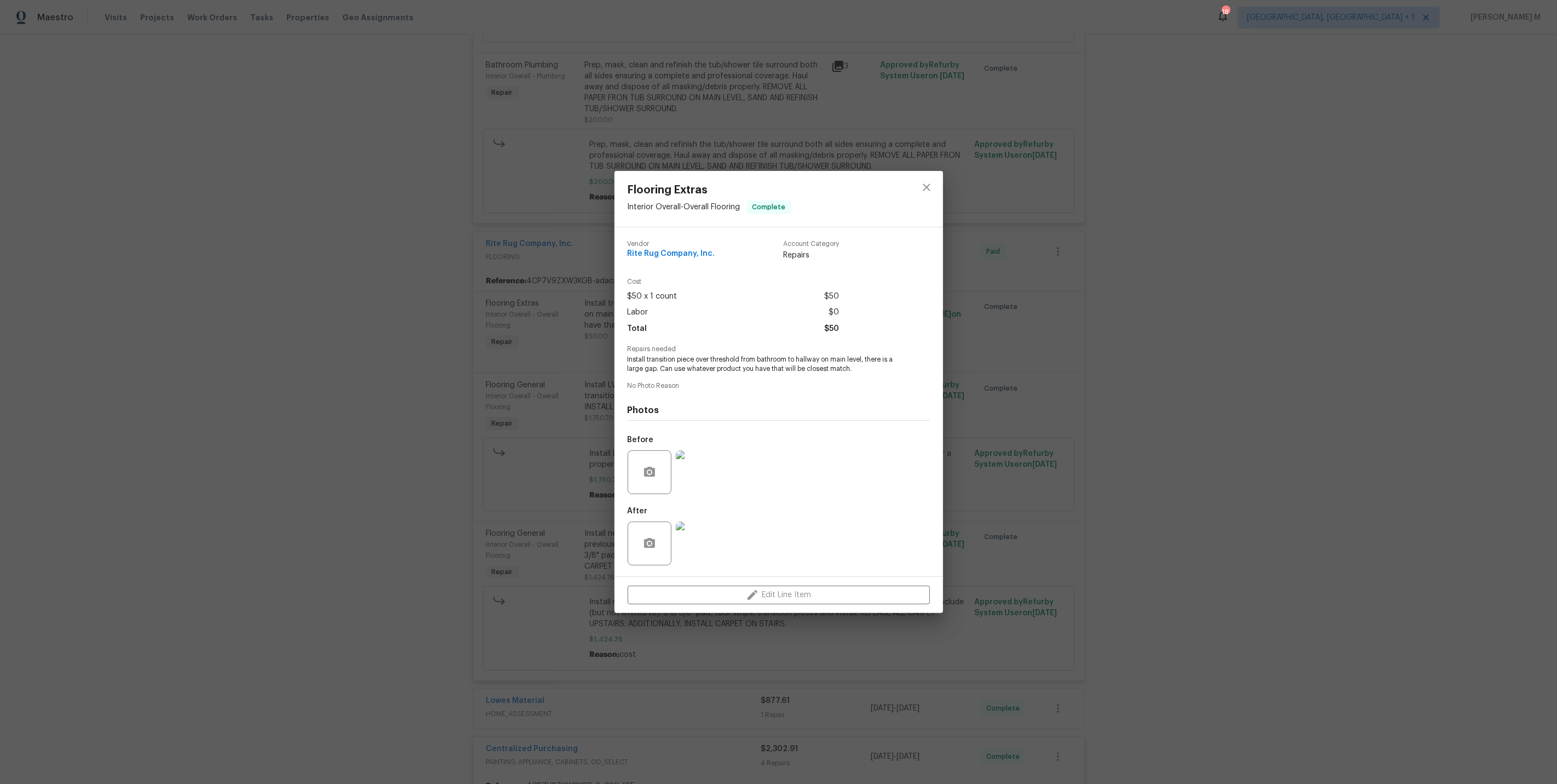
click at [526, 362] on div "Flooring Extras Interior Overall - Overall Flooring Complete Vendor Rite Rug Co…" at bounding box center [778, 392] width 1557 height 784
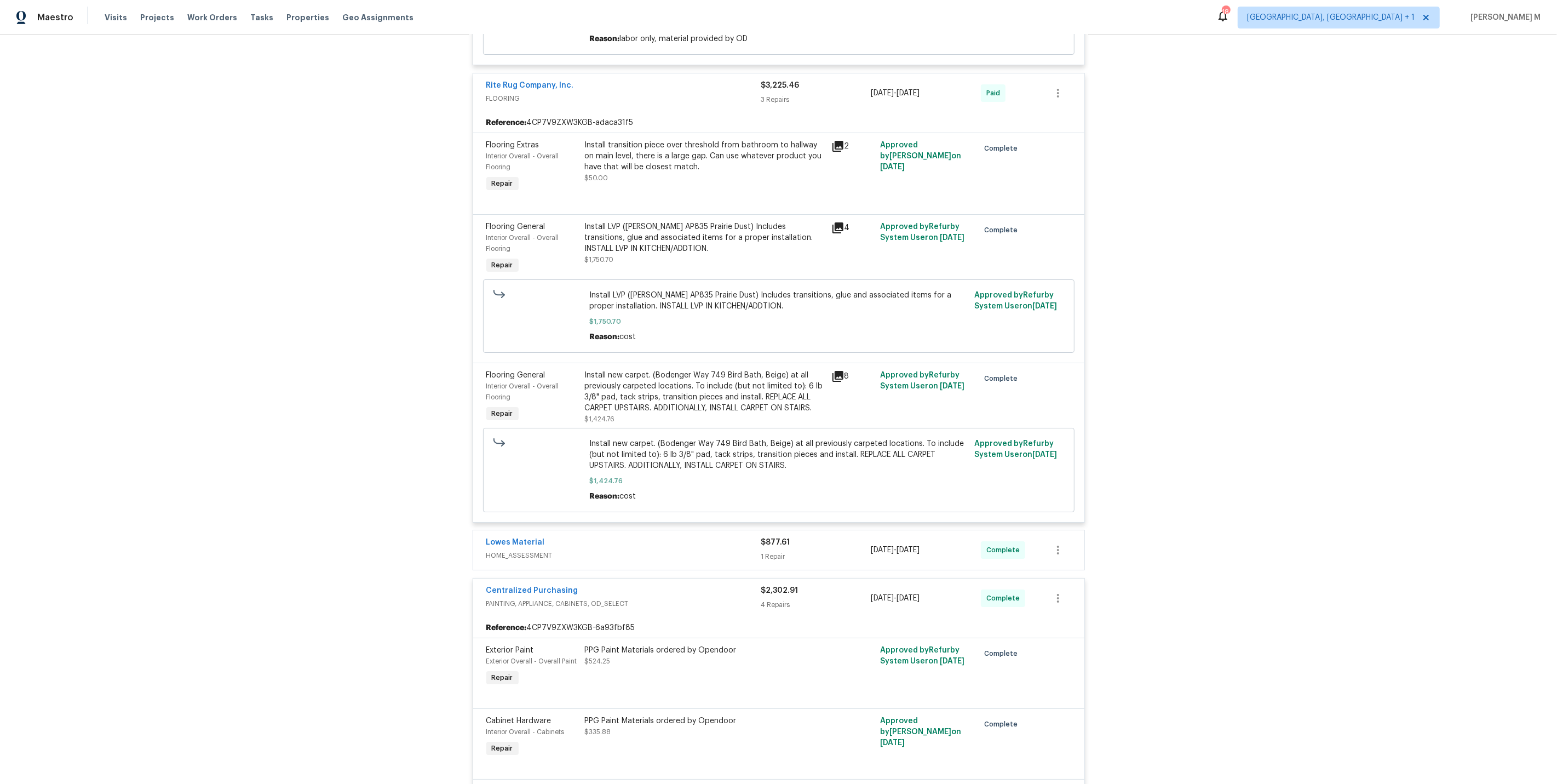
scroll to position [4724, 0]
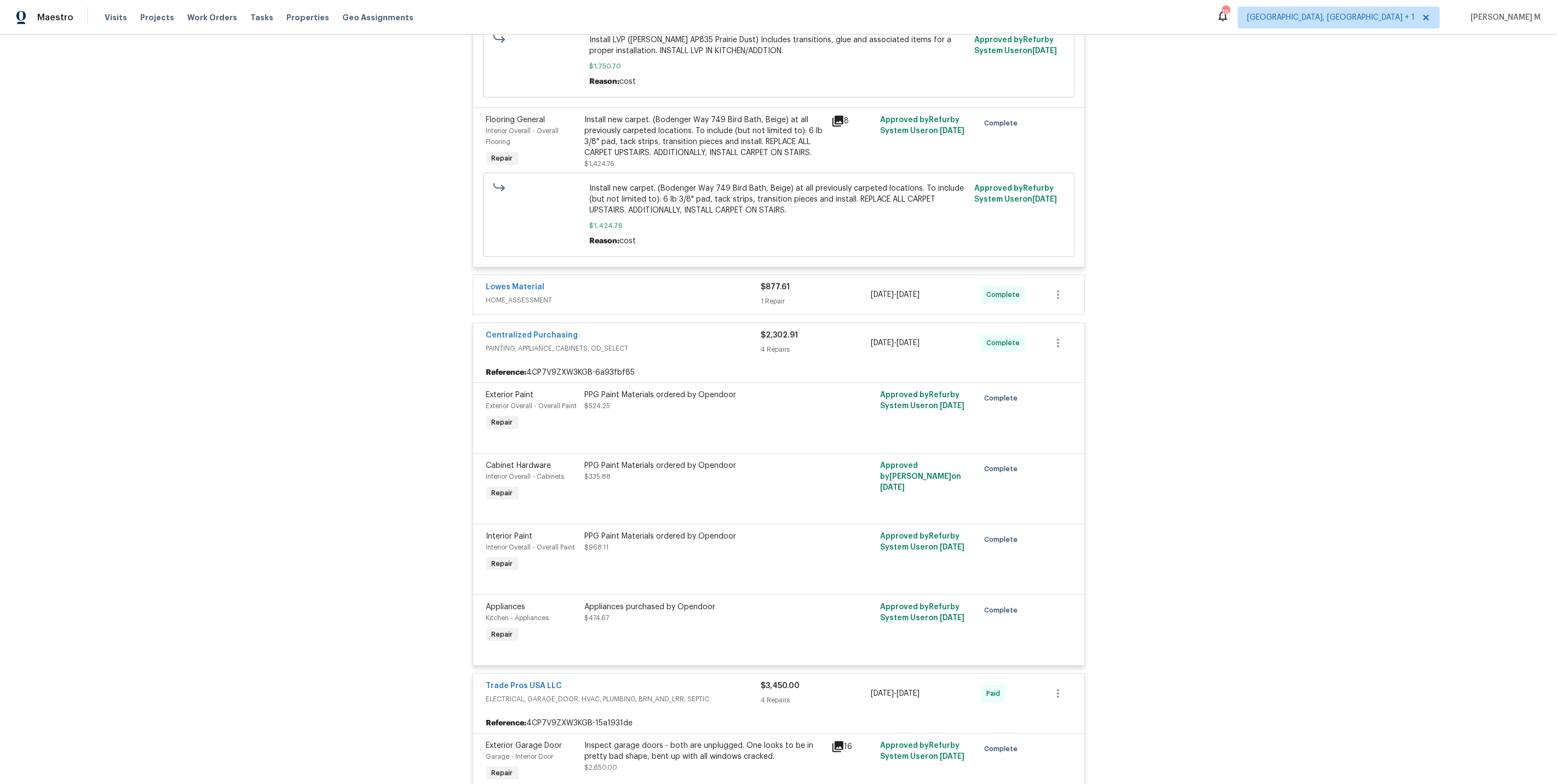
click at [526, 295] on span "HOME_ASSESSMENT" at bounding box center [624, 300] width 275 height 11
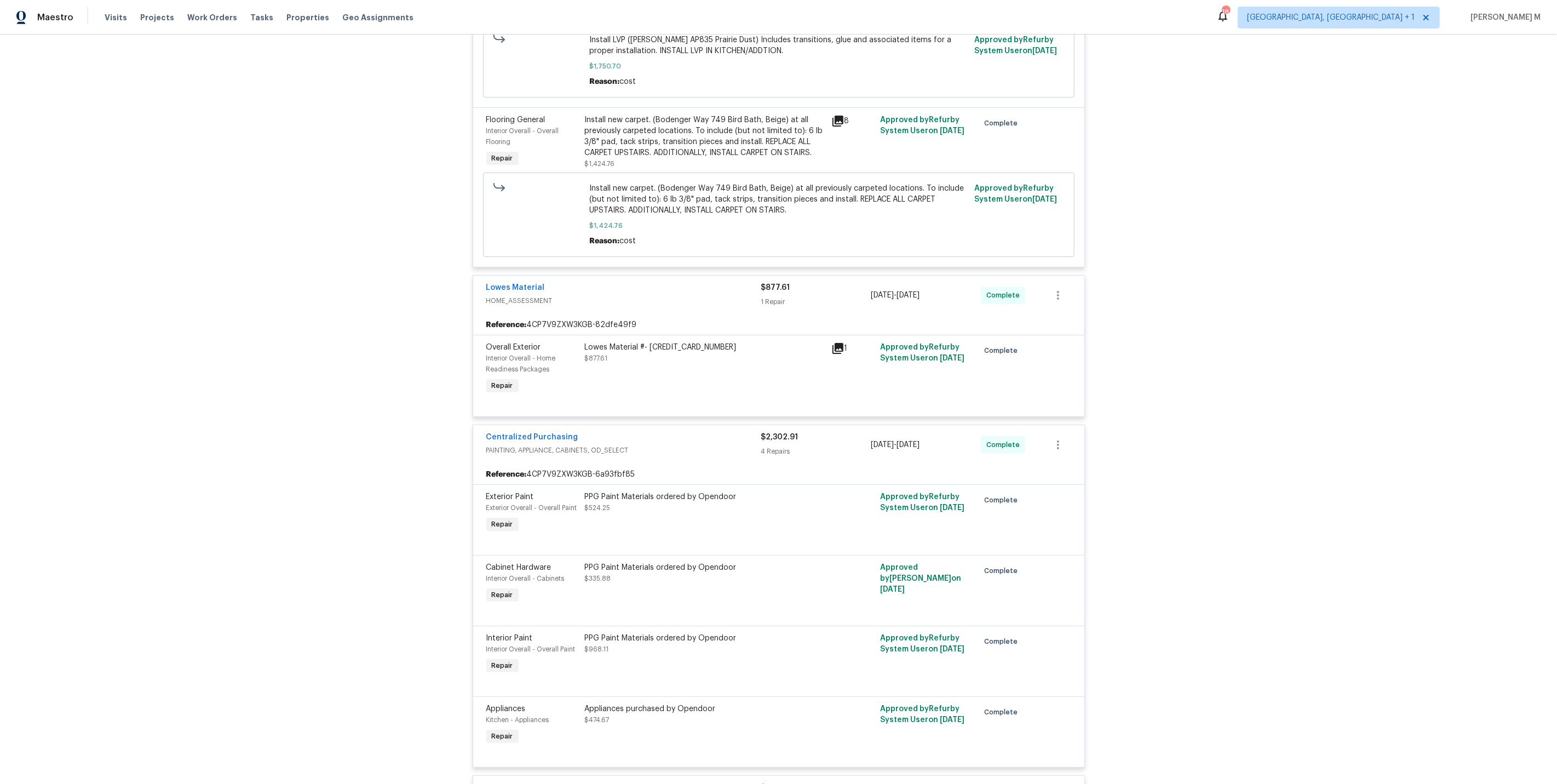
scroll to position [0, 0]
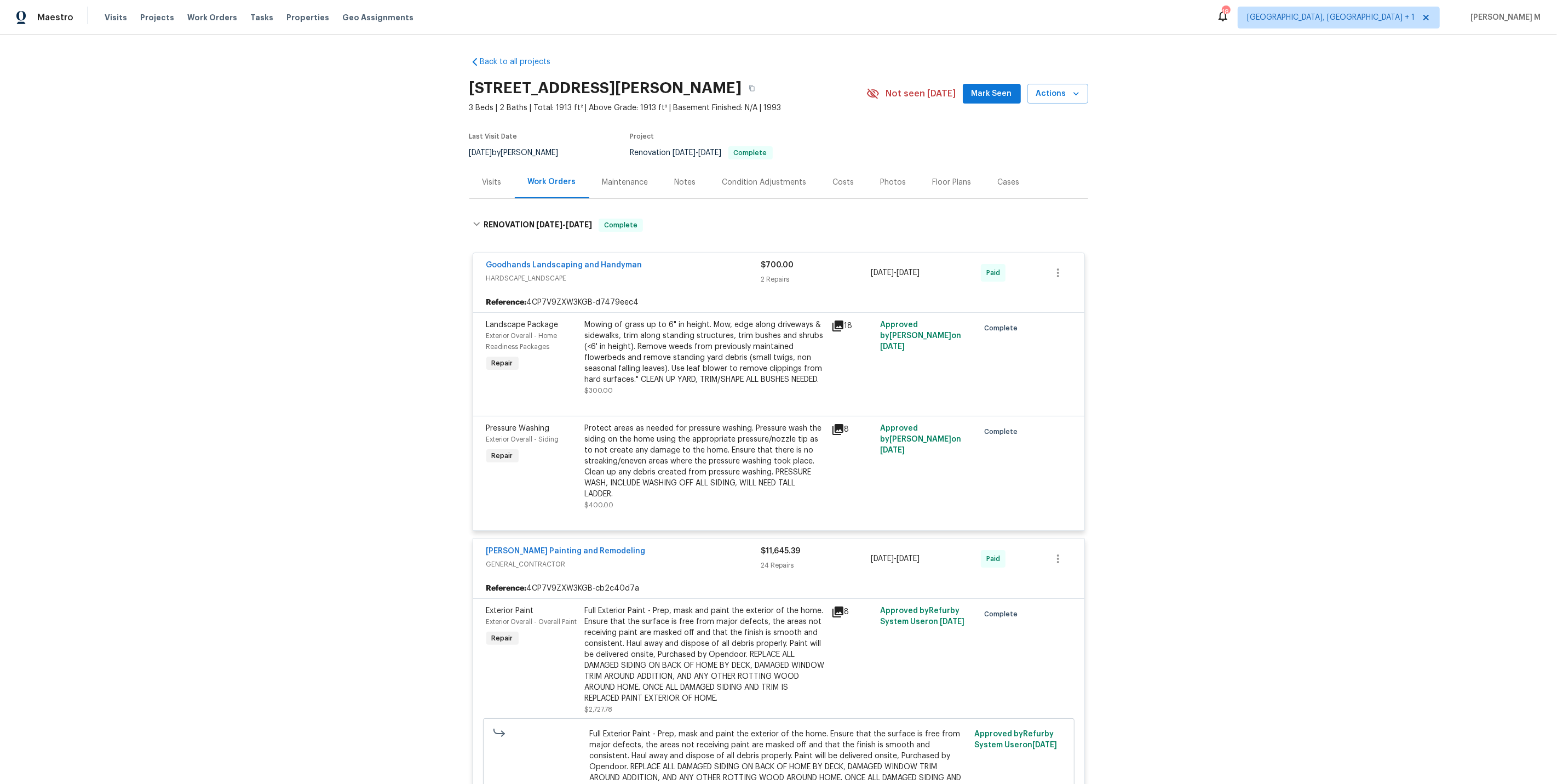
click at [696, 364] on div "Mowing of grass up to 6" in height. Mow, edge along driveways & sidewalks, trim…" at bounding box center [705, 352] width 239 height 66
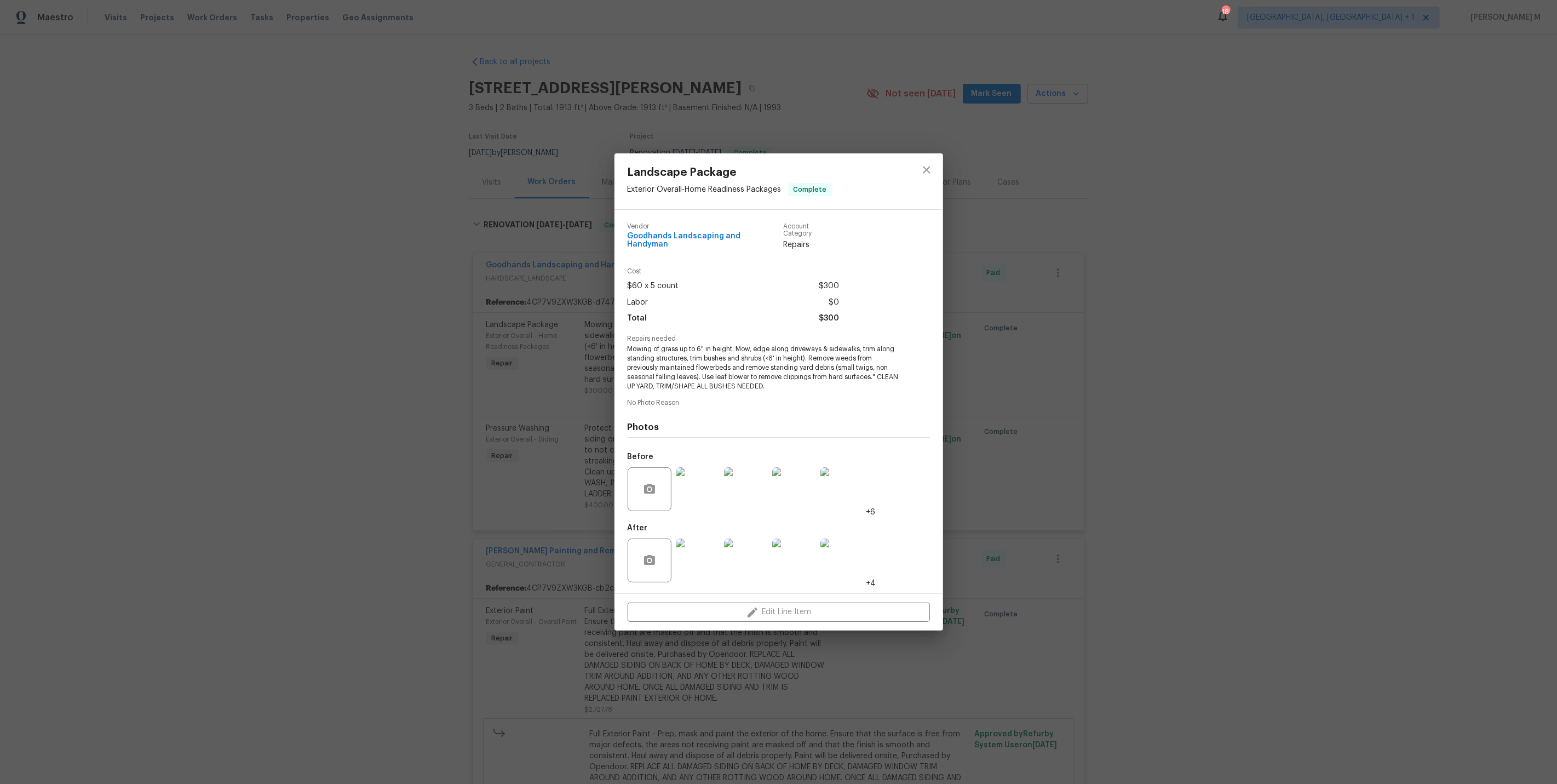
click at [537, 364] on div "Landscape Package Exterior Overall - Home Readiness Packages Complete Vendor Go…" at bounding box center [778, 392] width 1557 height 784
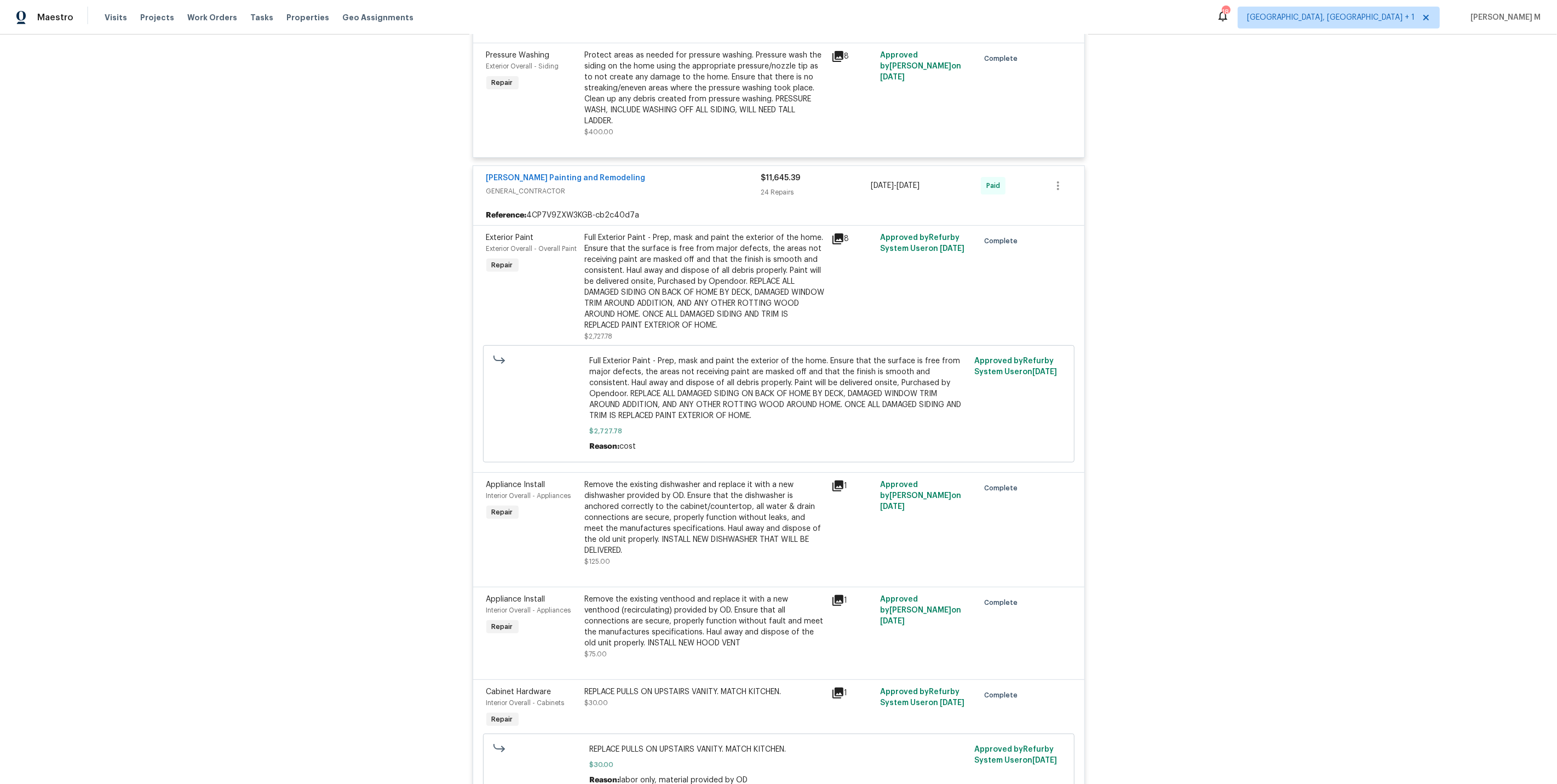
scroll to position [388, 0]
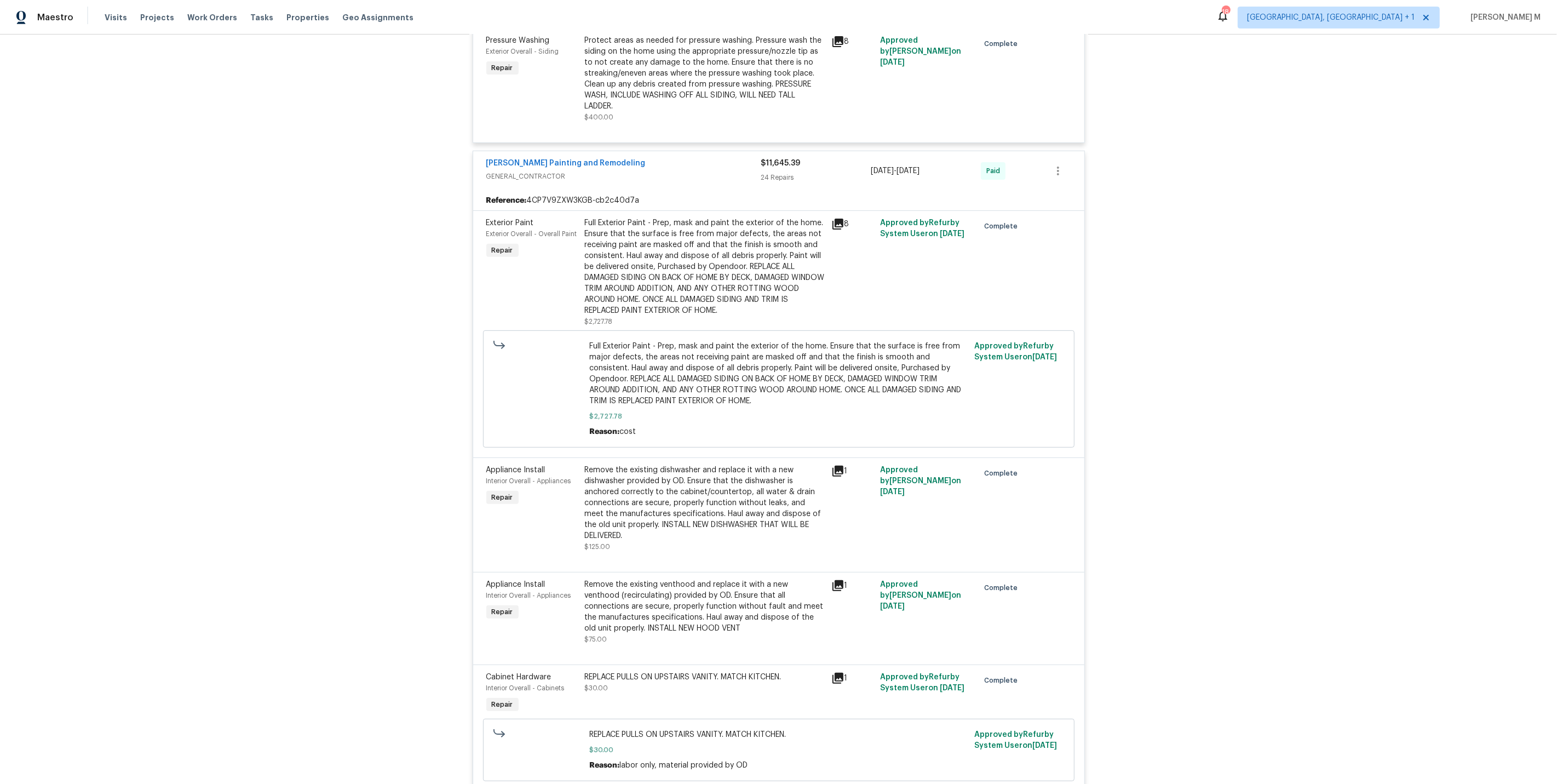
click at [663, 283] on div "Full Exterior Paint - Prep, mask and paint the exterior of the home. Ensure tha…" at bounding box center [705, 267] width 239 height 99
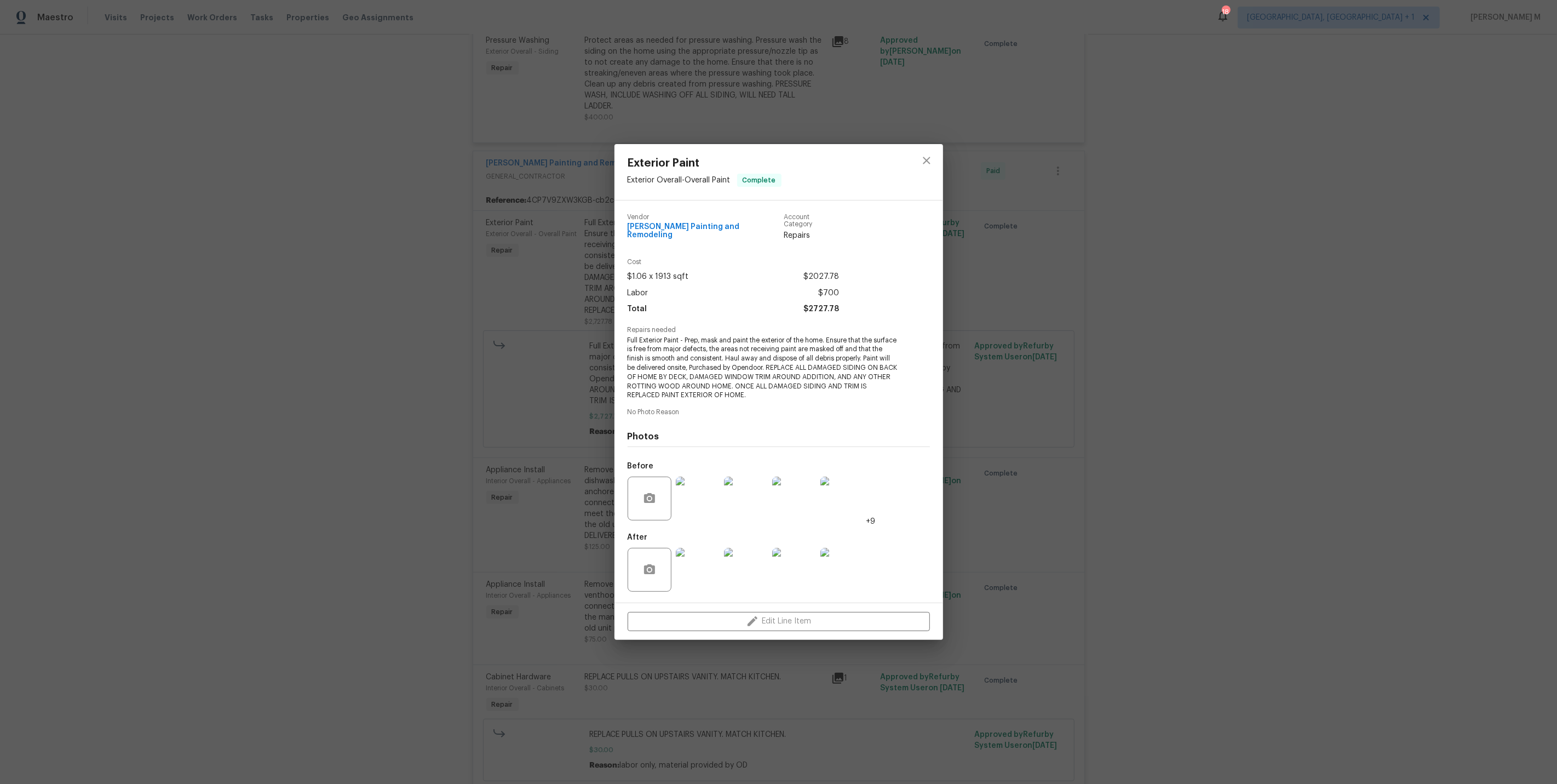
click at [701, 493] on img at bounding box center [698, 498] width 44 height 44
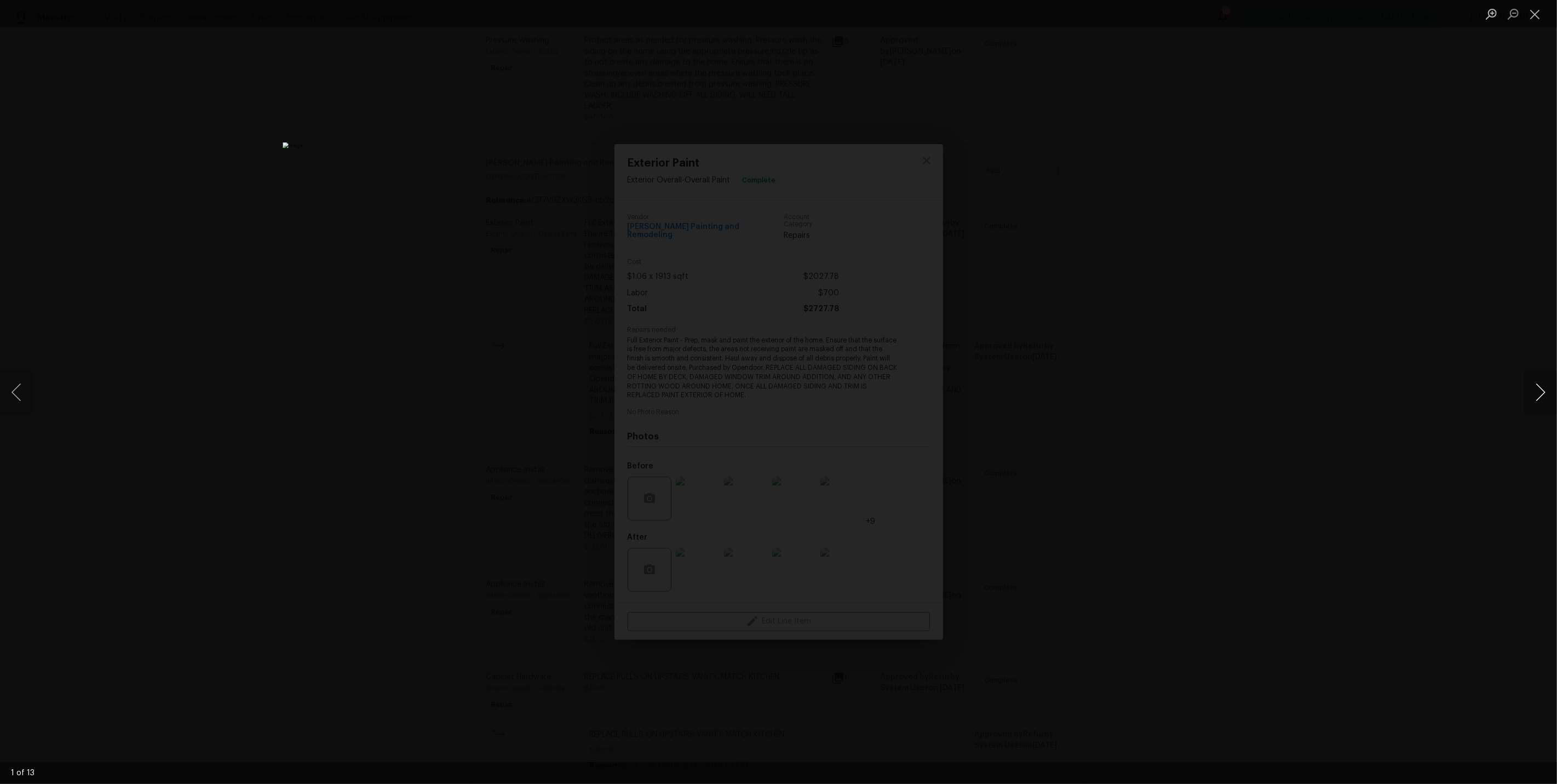
click at [1541, 398] on button "Next image" at bounding box center [1541, 392] width 33 height 44
click at [1410, 255] on div "Lightbox" at bounding box center [778, 392] width 1557 height 784
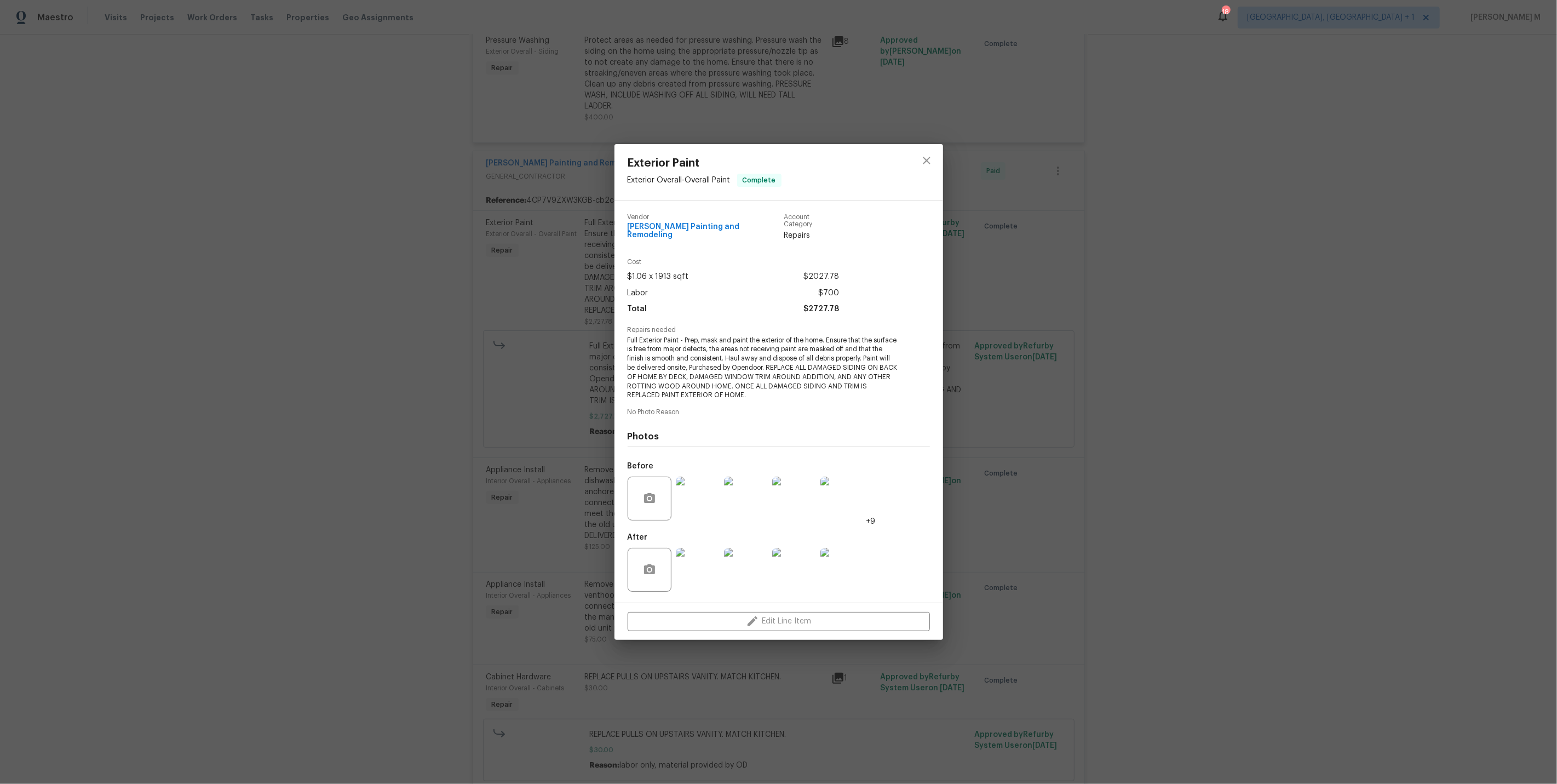
click at [1167, 277] on div "Exterior Paint Exterior Overall - Overall Paint Complete Vendor Carlos Painting…" at bounding box center [778, 392] width 1557 height 784
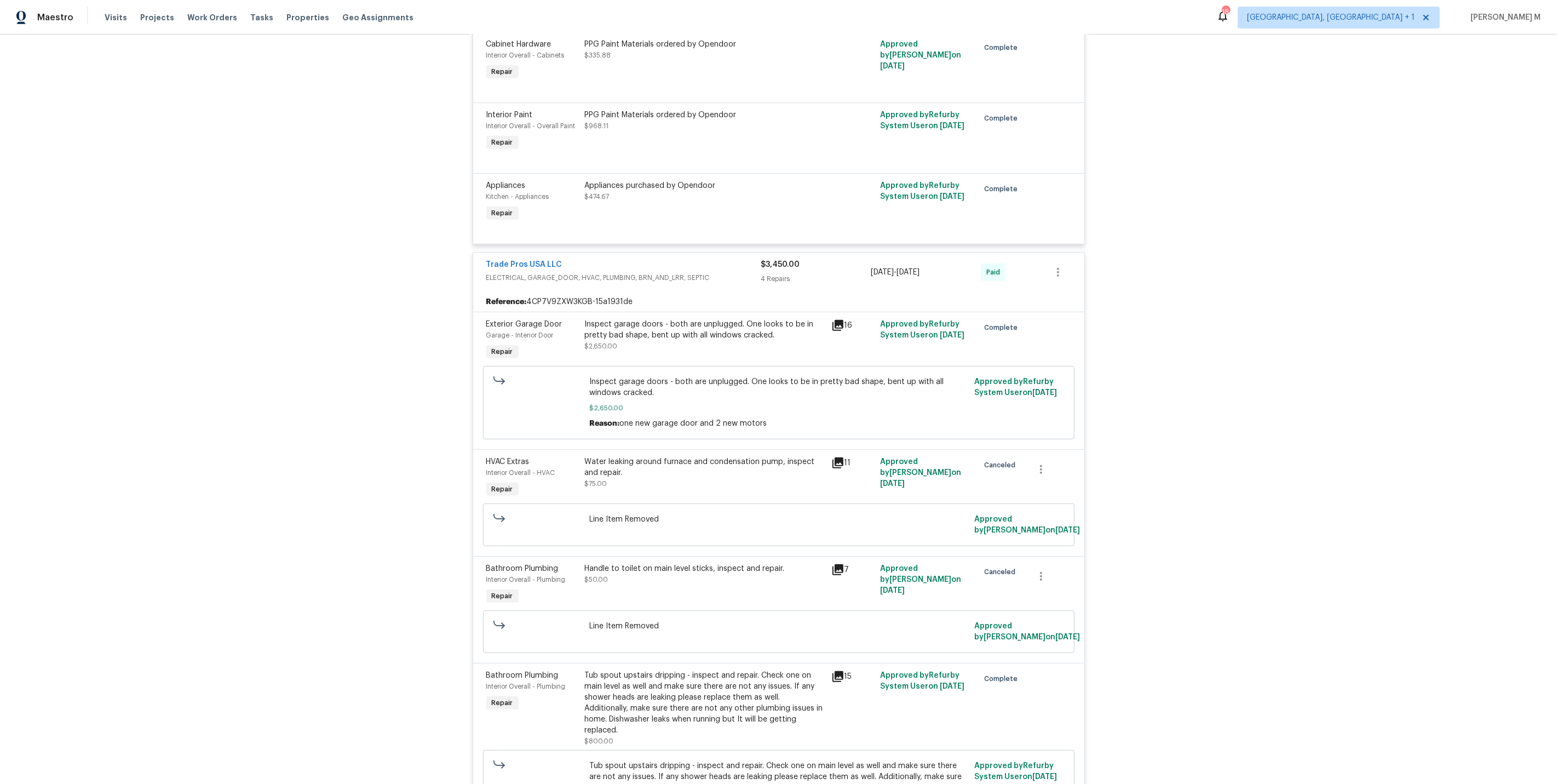
scroll to position [5493, 0]
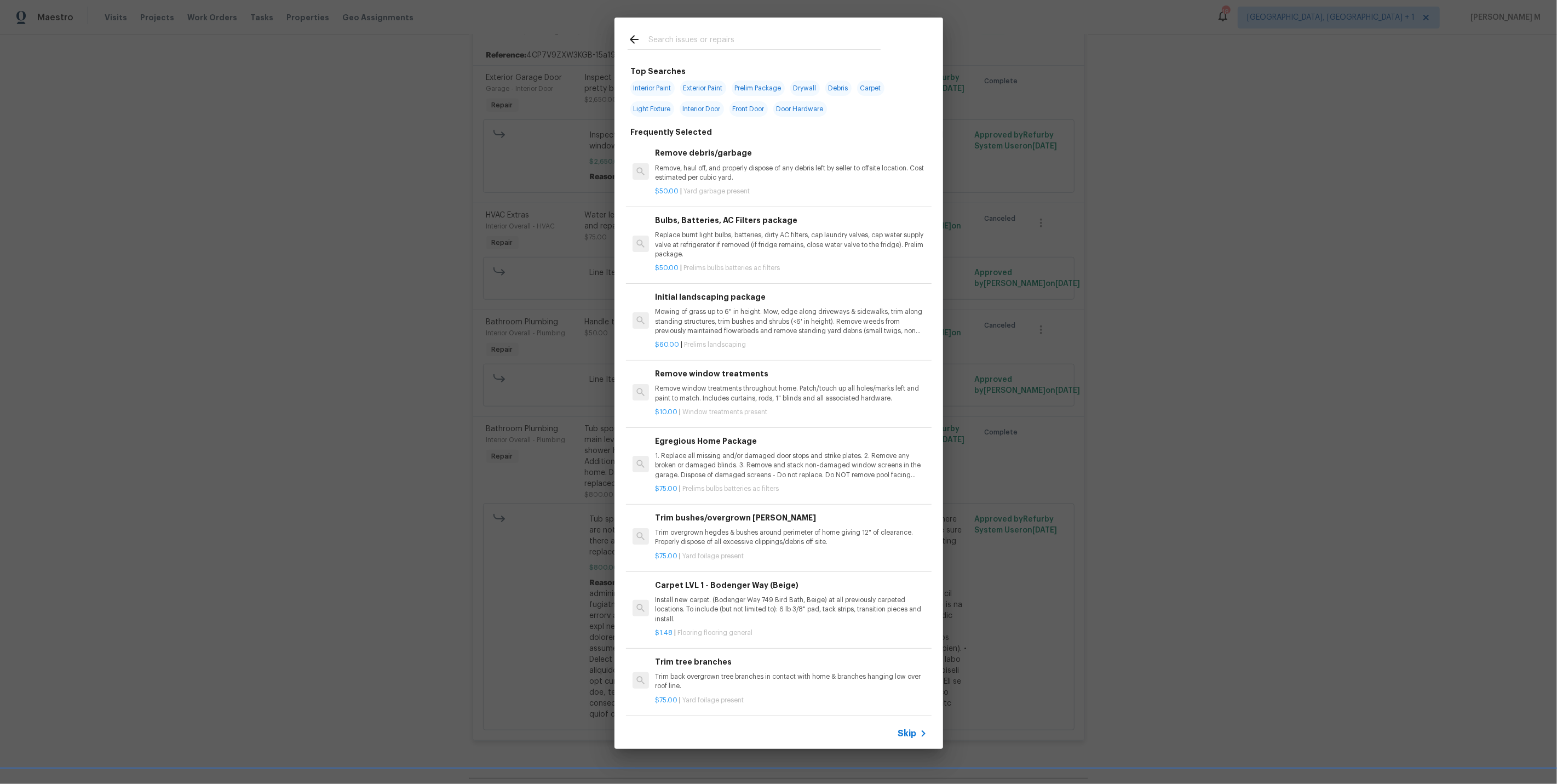
click at [910, 729] on span "Skip" at bounding box center [908, 733] width 19 height 11
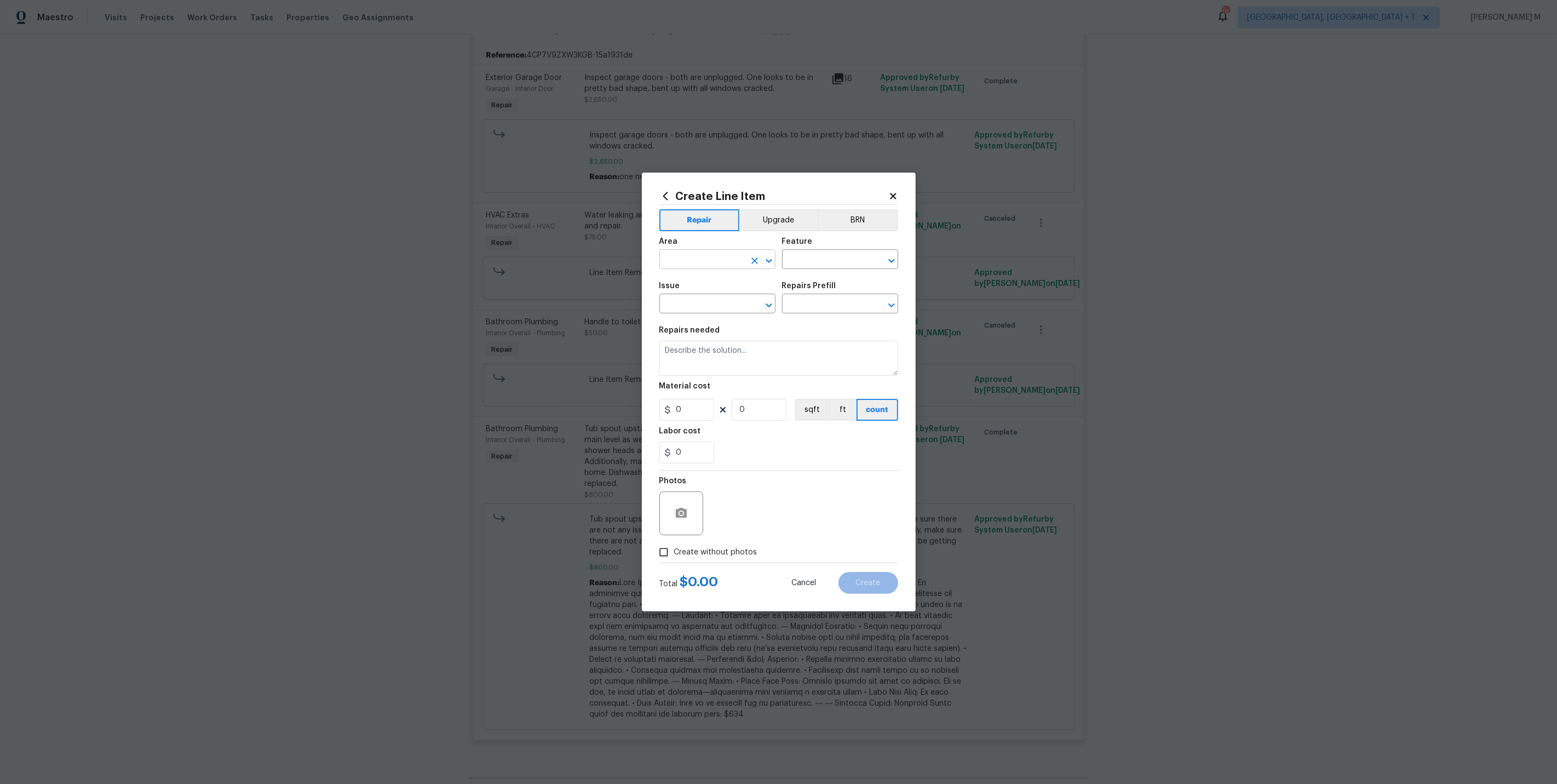
click at [680, 269] on input "text" at bounding box center [702, 260] width 86 height 17
click at [710, 311] on li "Interior Overall" at bounding box center [717, 307] width 118 height 18
type input "Interior Overall"
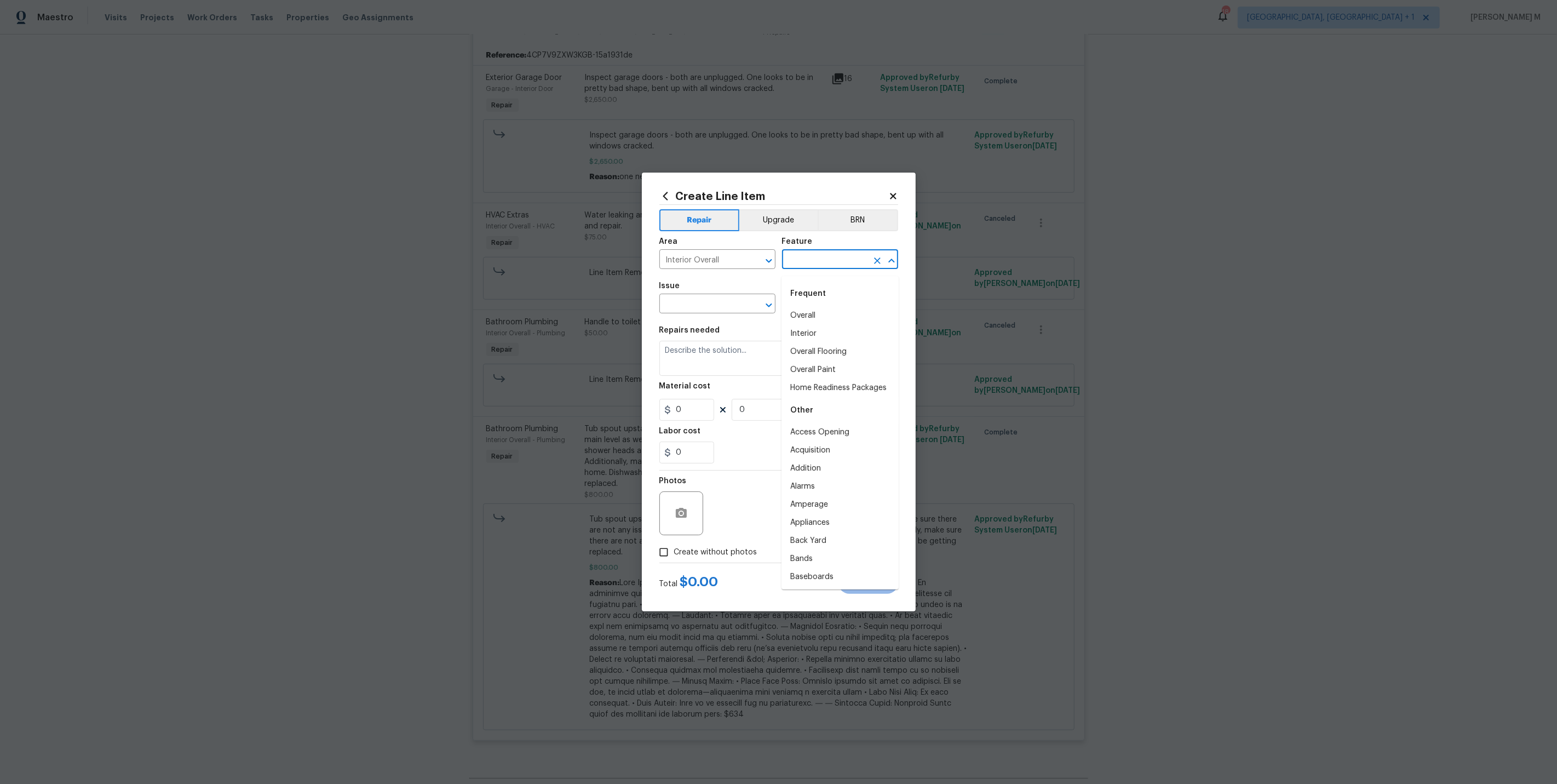
click at [828, 269] on input "text" at bounding box center [825, 260] width 86 height 17
click at [817, 380] on li "Interior Trim" at bounding box center [840, 387] width 118 height 18
type input "Interior Trim"
click at [679, 318] on span "Issue ​" at bounding box center [718, 297] width 116 height 44
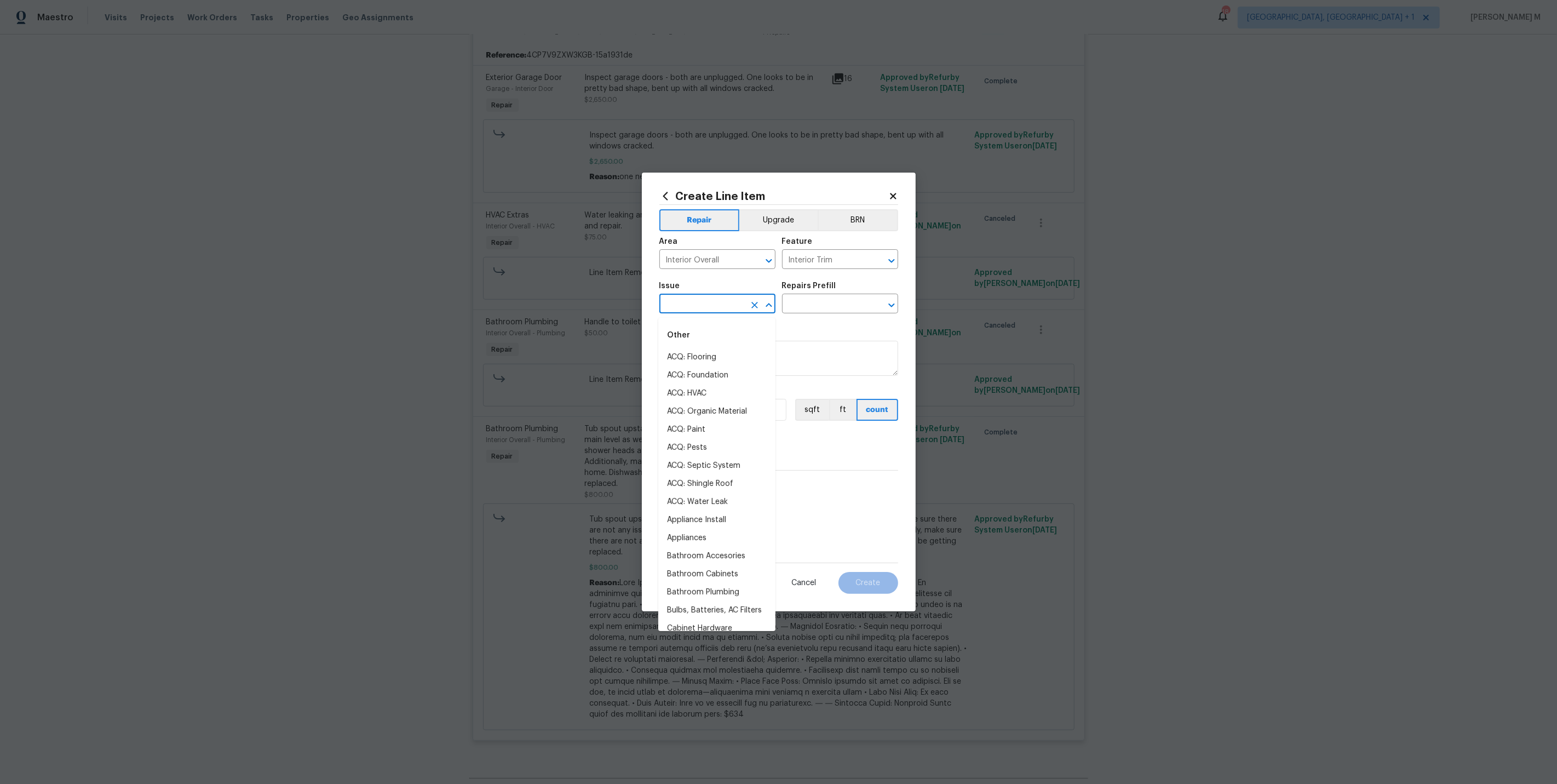
click at [681, 313] on input "text" at bounding box center [702, 305] width 86 height 17
click at [681, 392] on li "Interior Trim" at bounding box center [717, 393] width 118 height 18
type input "Interior Trim"
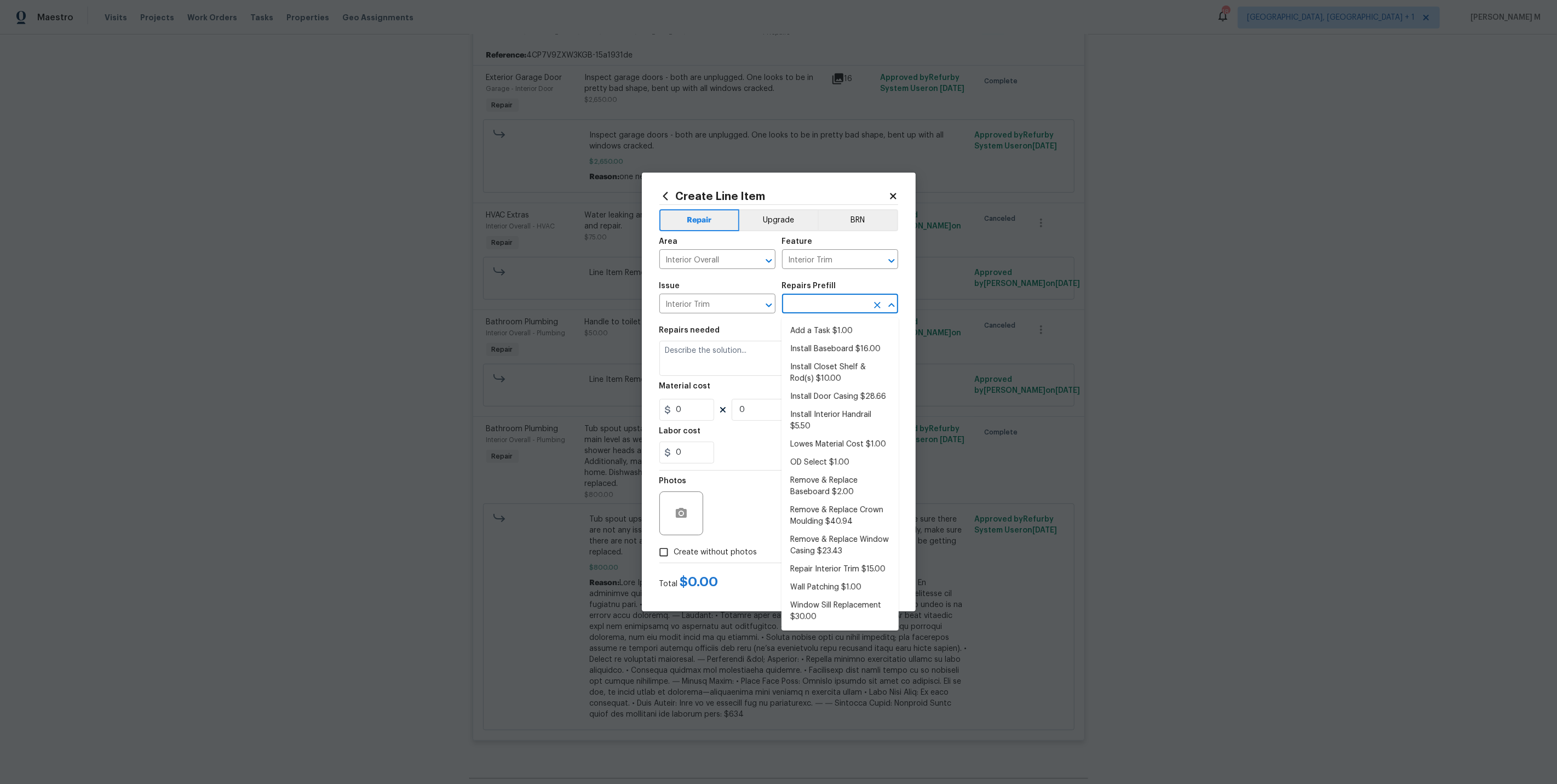
click at [807, 310] on input "text" at bounding box center [825, 305] width 86 height 17
click at [809, 329] on li "Add a Task $1.00" at bounding box center [840, 331] width 118 height 18
type textarea "HPM to detail"
type input "1"
type input "Add a Task $1.00"
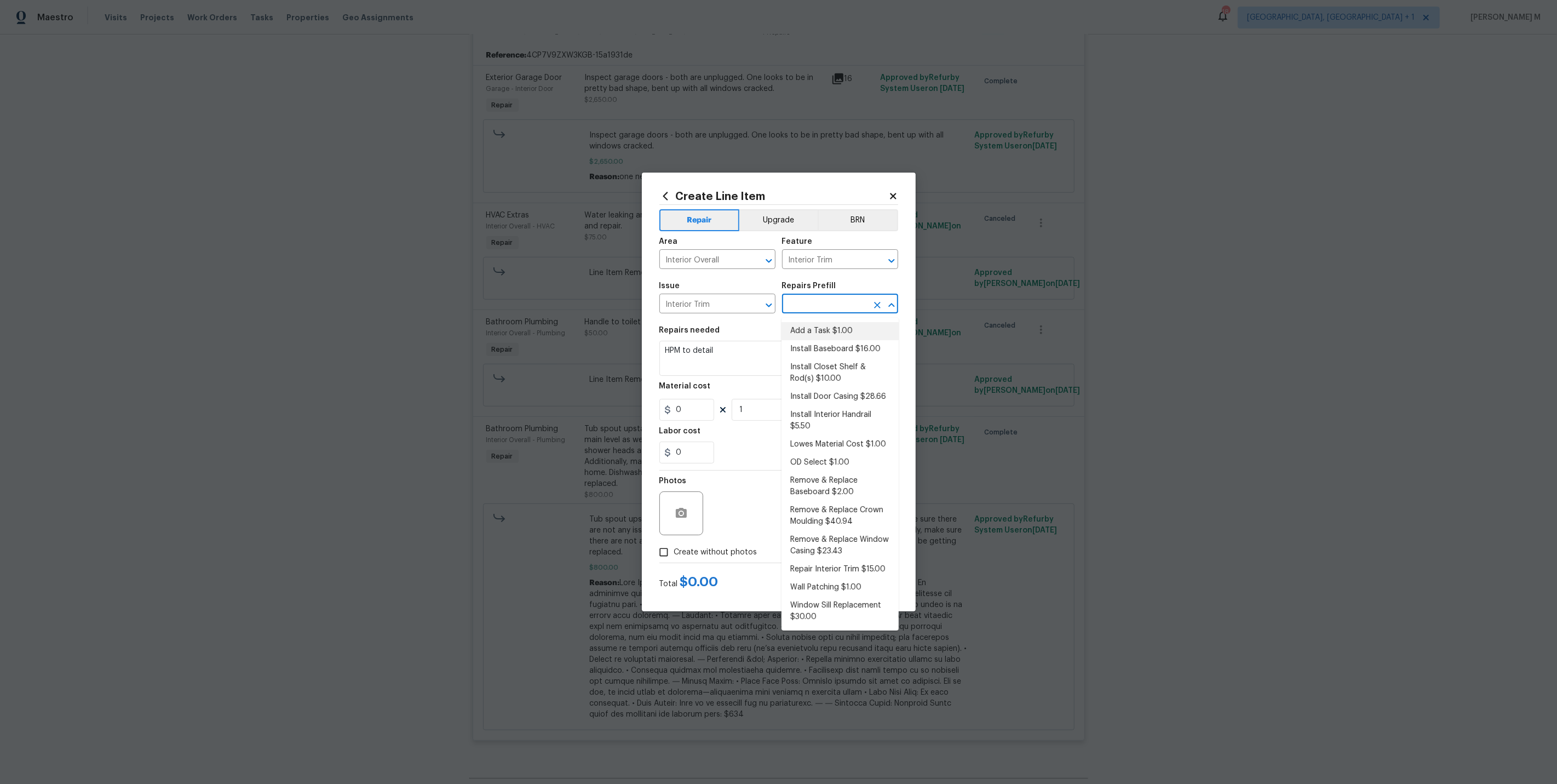
type input "1"
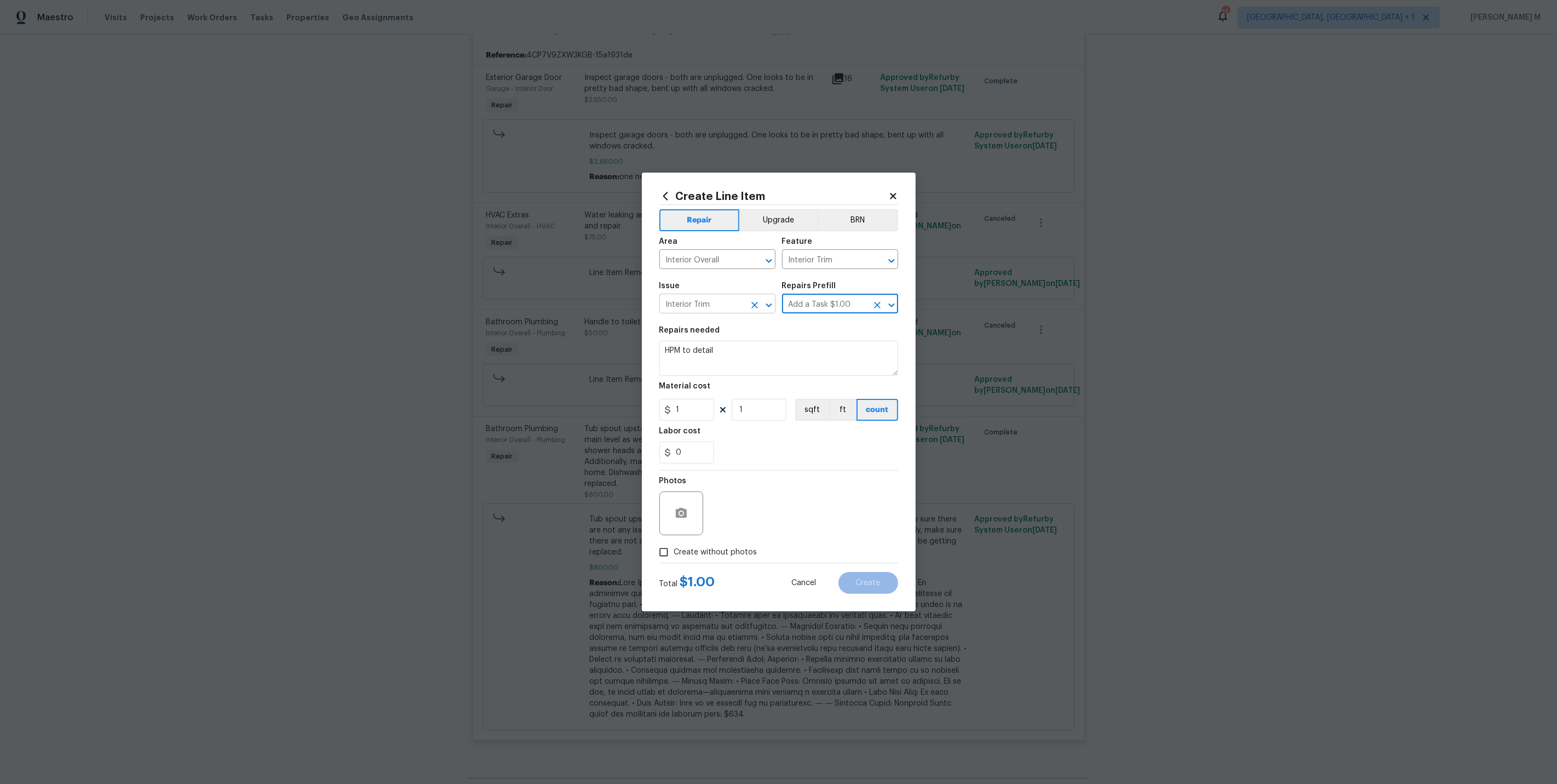
click at [684, 309] on input "Interior Trim" at bounding box center [702, 305] width 86 height 17
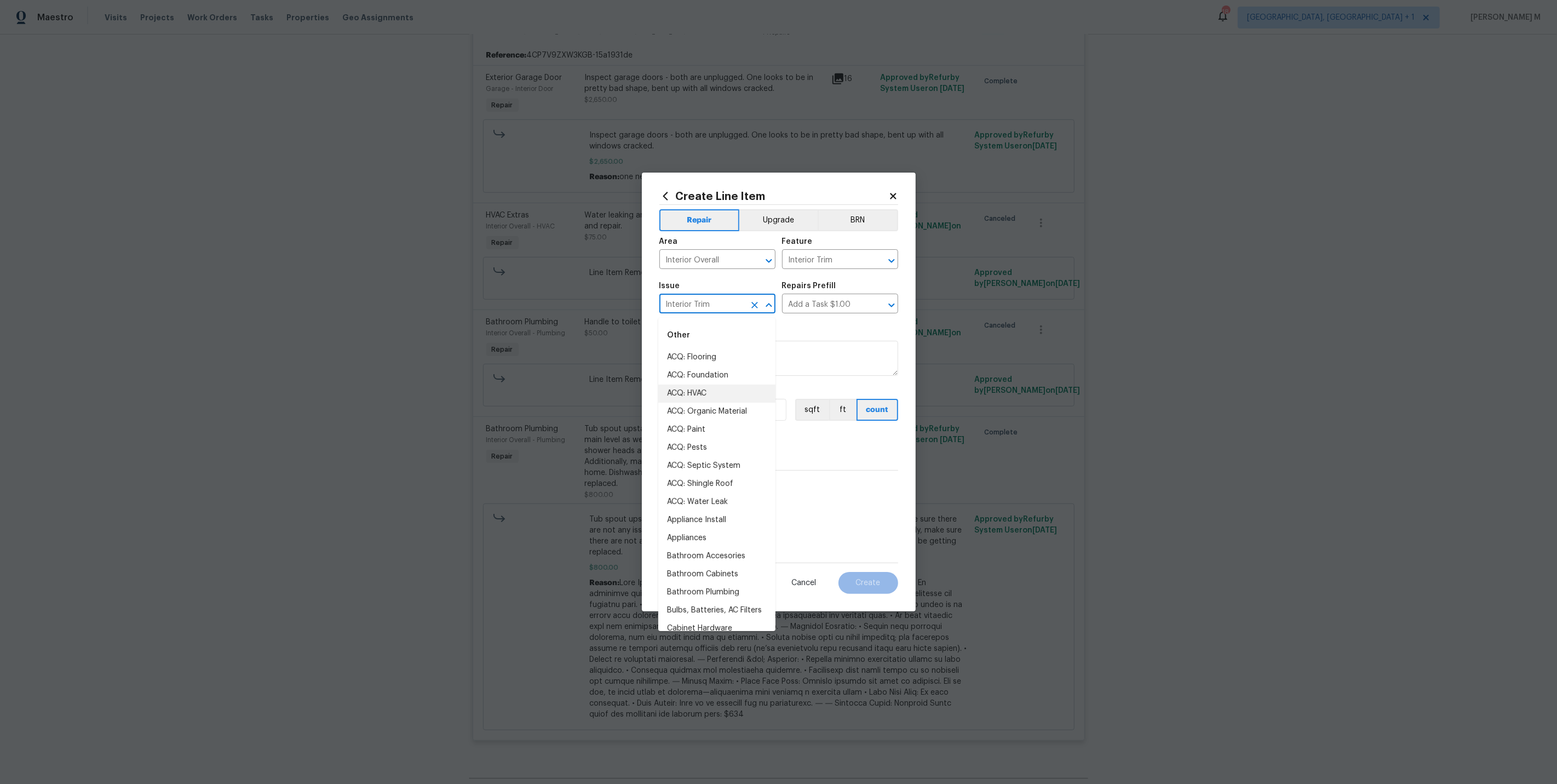
click at [684, 309] on input "Interior Trim" at bounding box center [702, 305] width 86 height 17
click at [807, 265] on input "Interior Trim" at bounding box center [825, 260] width 86 height 17
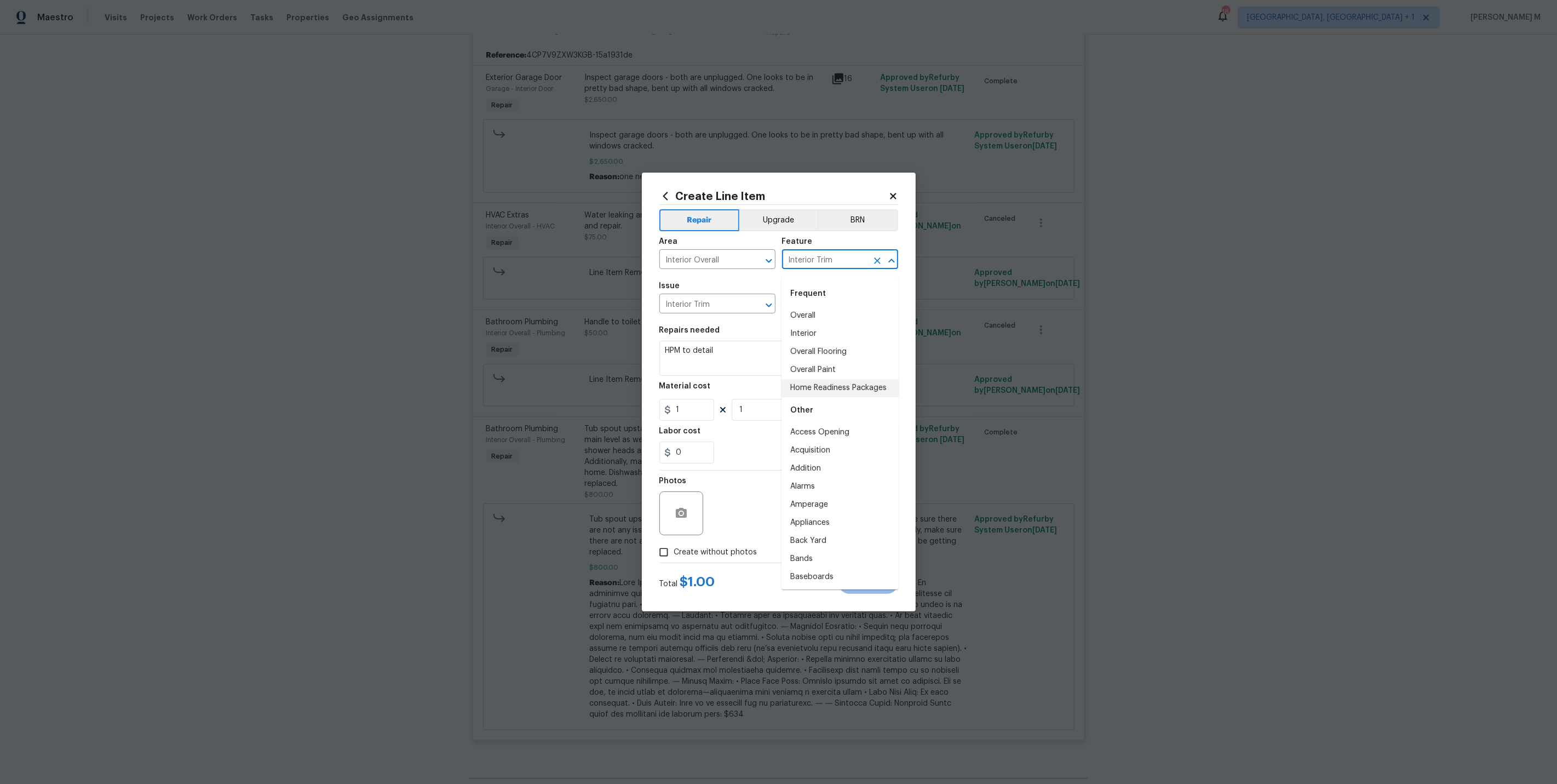
click at [807, 265] on input "Interior Trim" at bounding box center [825, 260] width 86 height 17
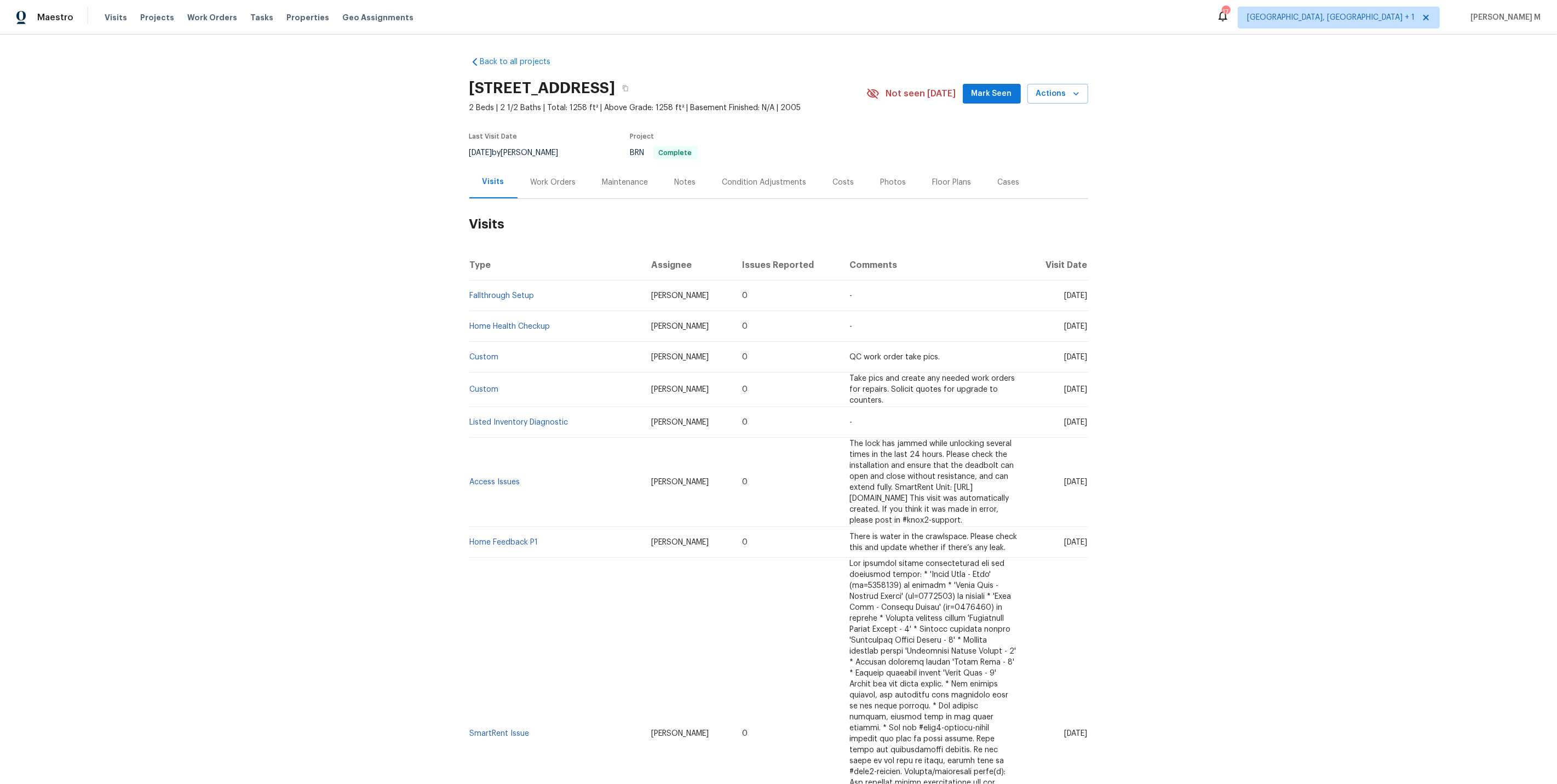
click at [438, 483] on div "Back to all projects [STREET_ADDRESS] 2 Beds | 2 1/2 Baths | Total: 1258 ft² | …" at bounding box center [778, 409] width 1557 height 749
click at [541, 186] on div "Work Orders" at bounding box center [553, 182] width 72 height 32
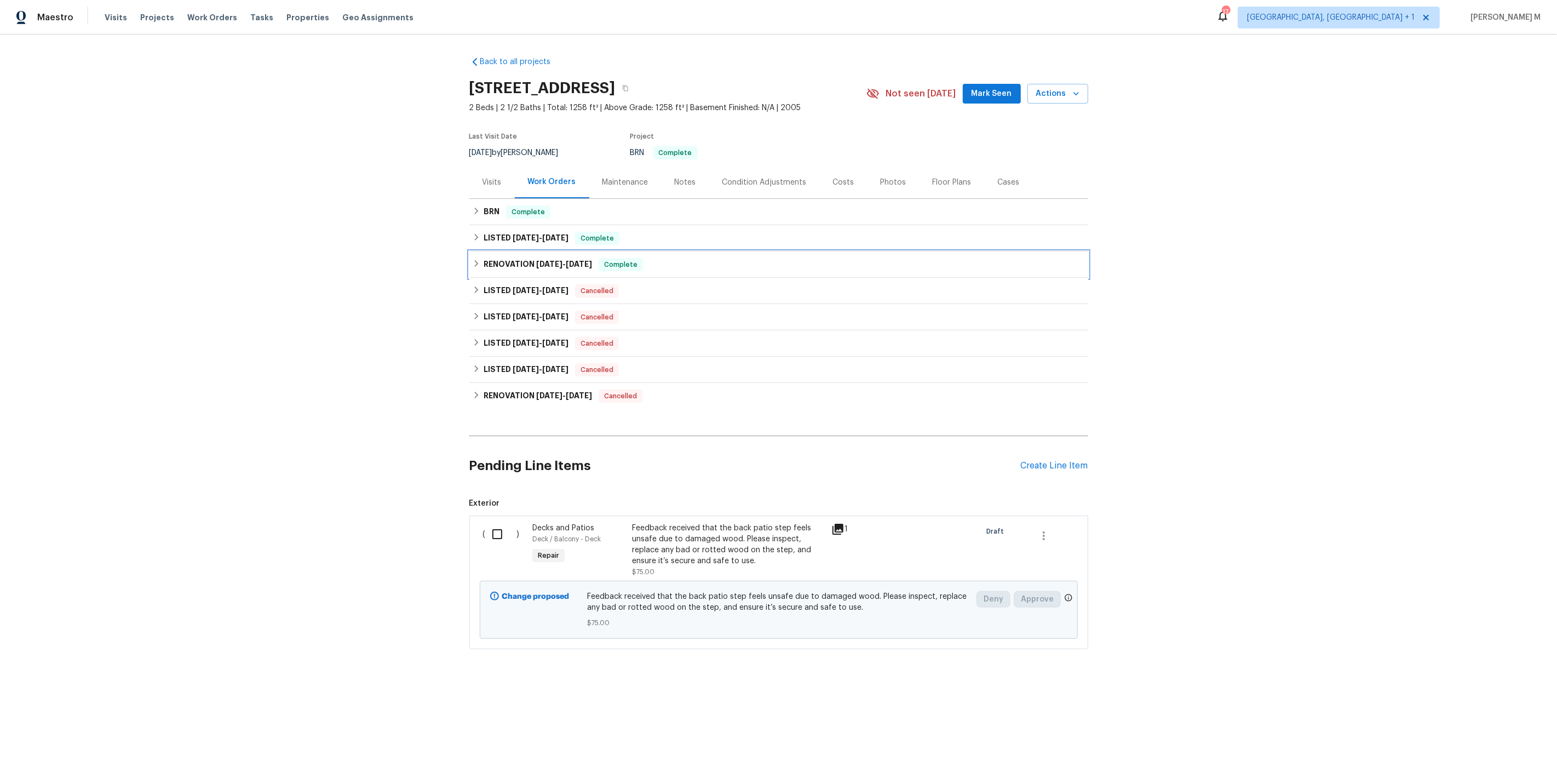
click at [547, 262] on h6 "RENOVATION [DATE] - [DATE]" at bounding box center [537, 264] width 108 height 13
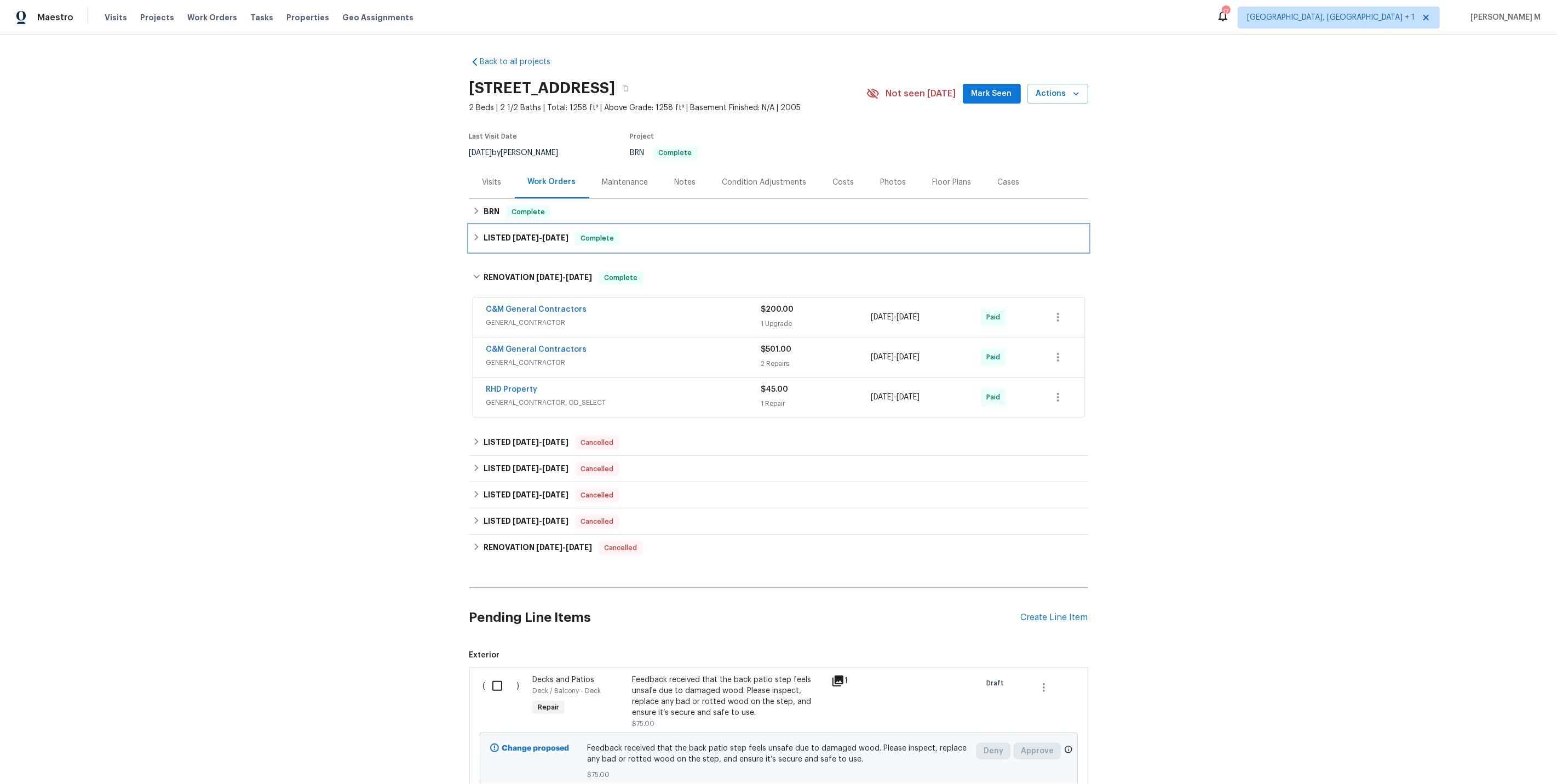
click at [522, 242] on div "LISTED [DATE] - [DATE] Complete" at bounding box center [779, 238] width 619 height 26
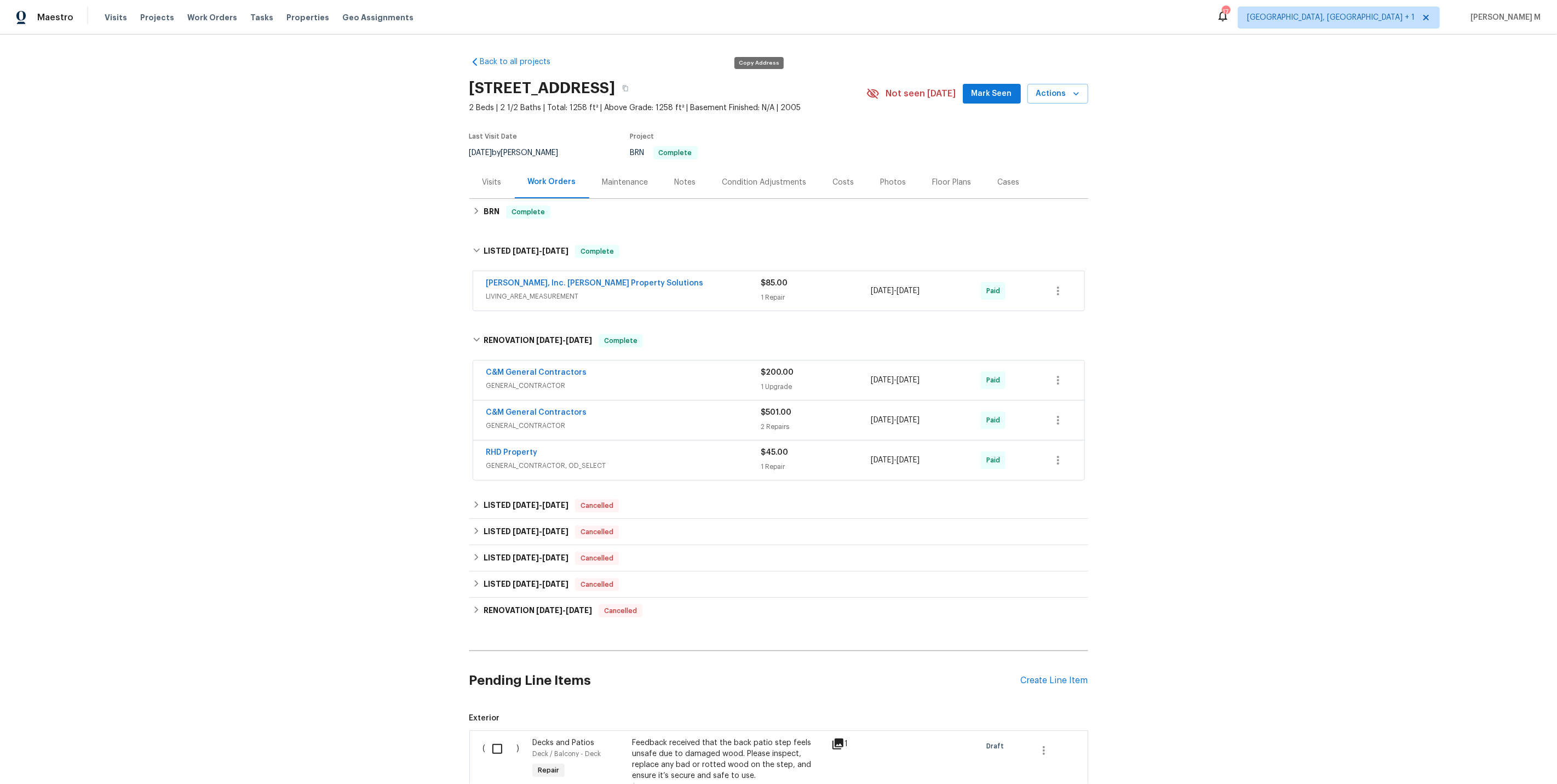
drag, startPoint x: 619, startPoint y: 85, endPoint x: 749, endPoint y: 85, distance: 130.0
click at [749, 85] on div "[STREET_ADDRESS]" at bounding box center [667, 88] width 397 height 29
copy div "[GEOGRAPHIC_DATA]"
click at [536, 279] on link "[PERSON_NAME], Inc. [PERSON_NAME] Property Solutions" at bounding box center [596, 283] width 218 height 8
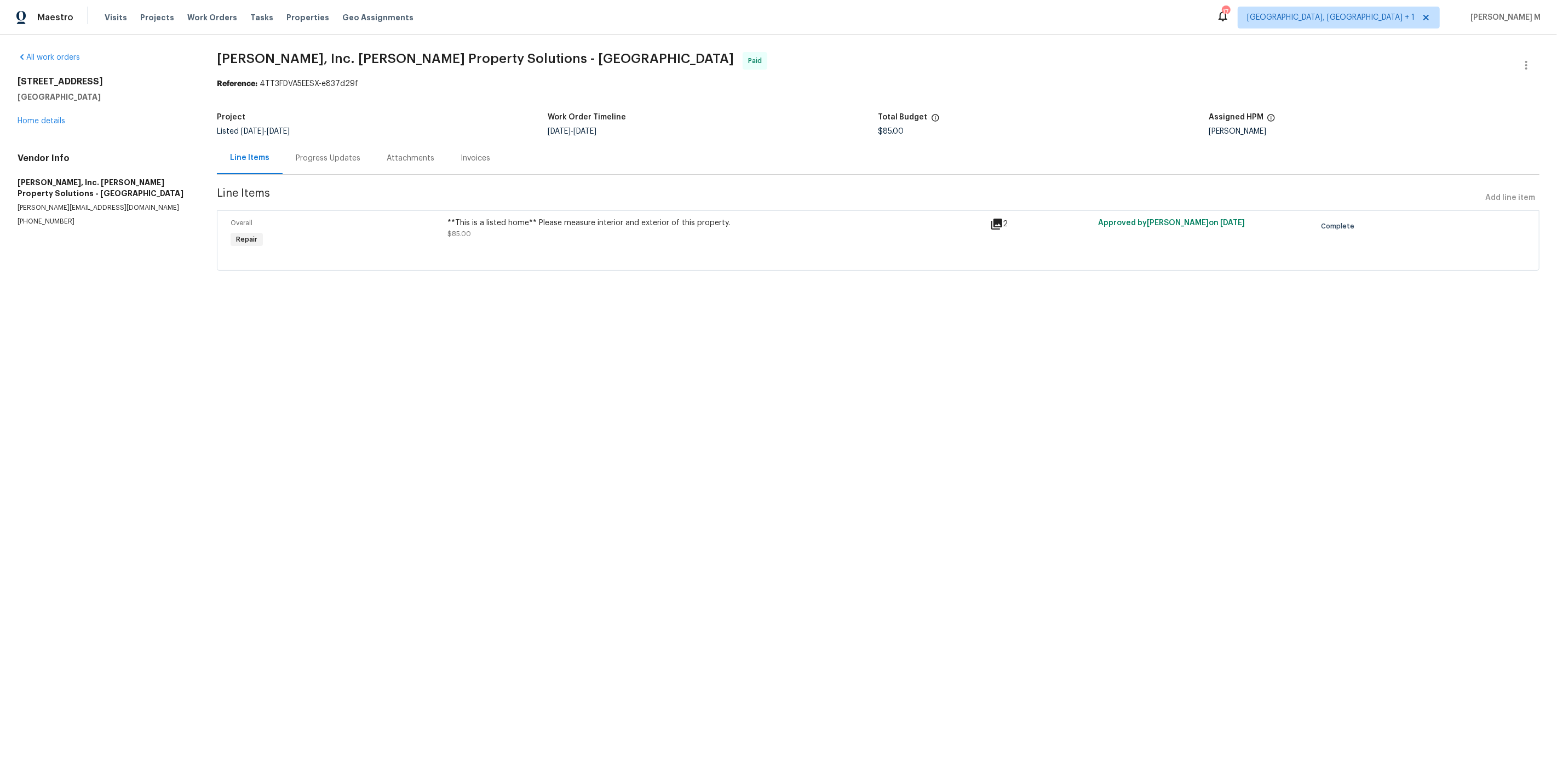
click at [317, 153] on div "Progress Updates" at bounding box center [328, 158] width 65 height 11
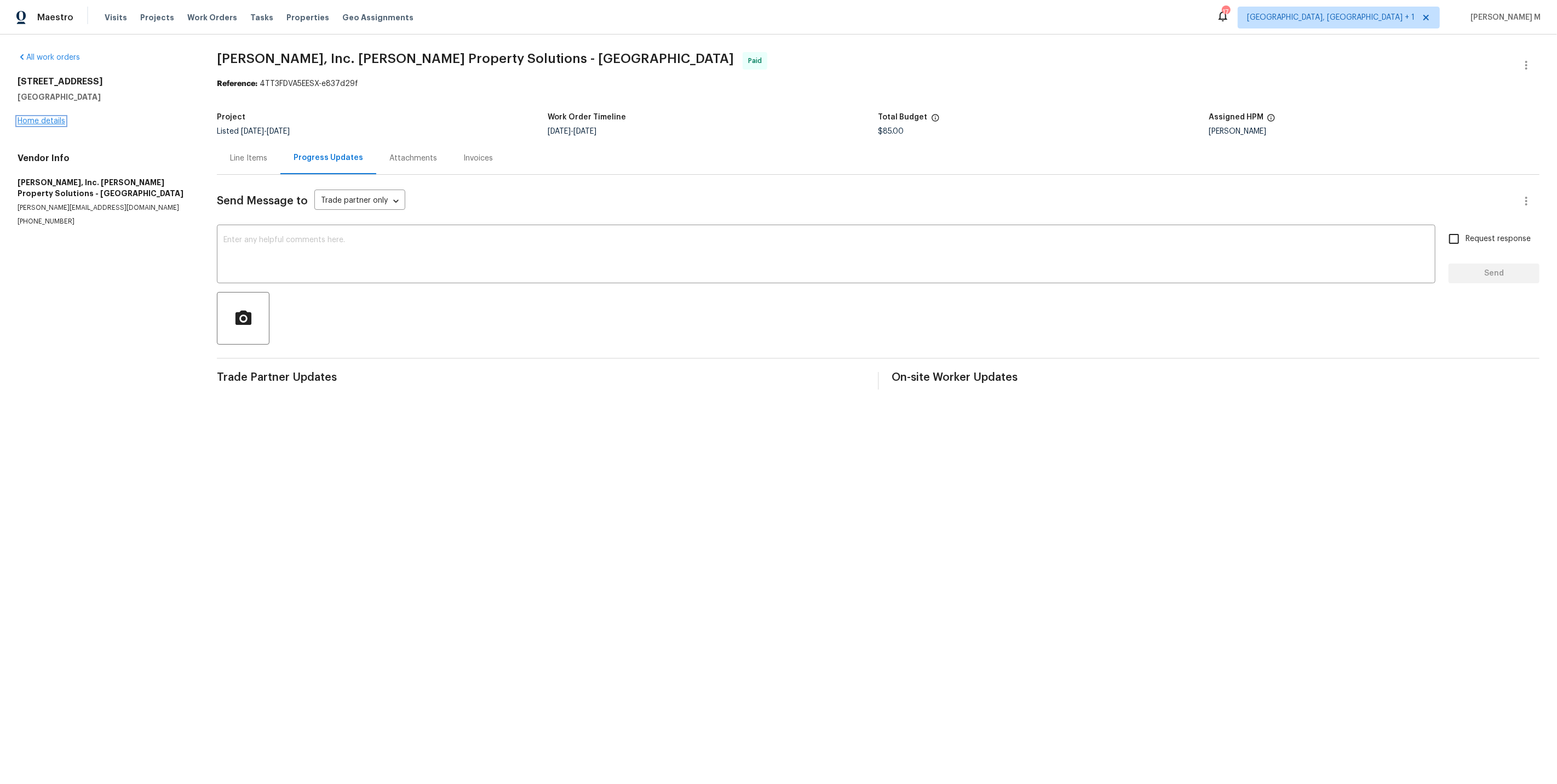
click at [47, 118] on link "Home details" at bounding box center [41, 121] width 48 height 8
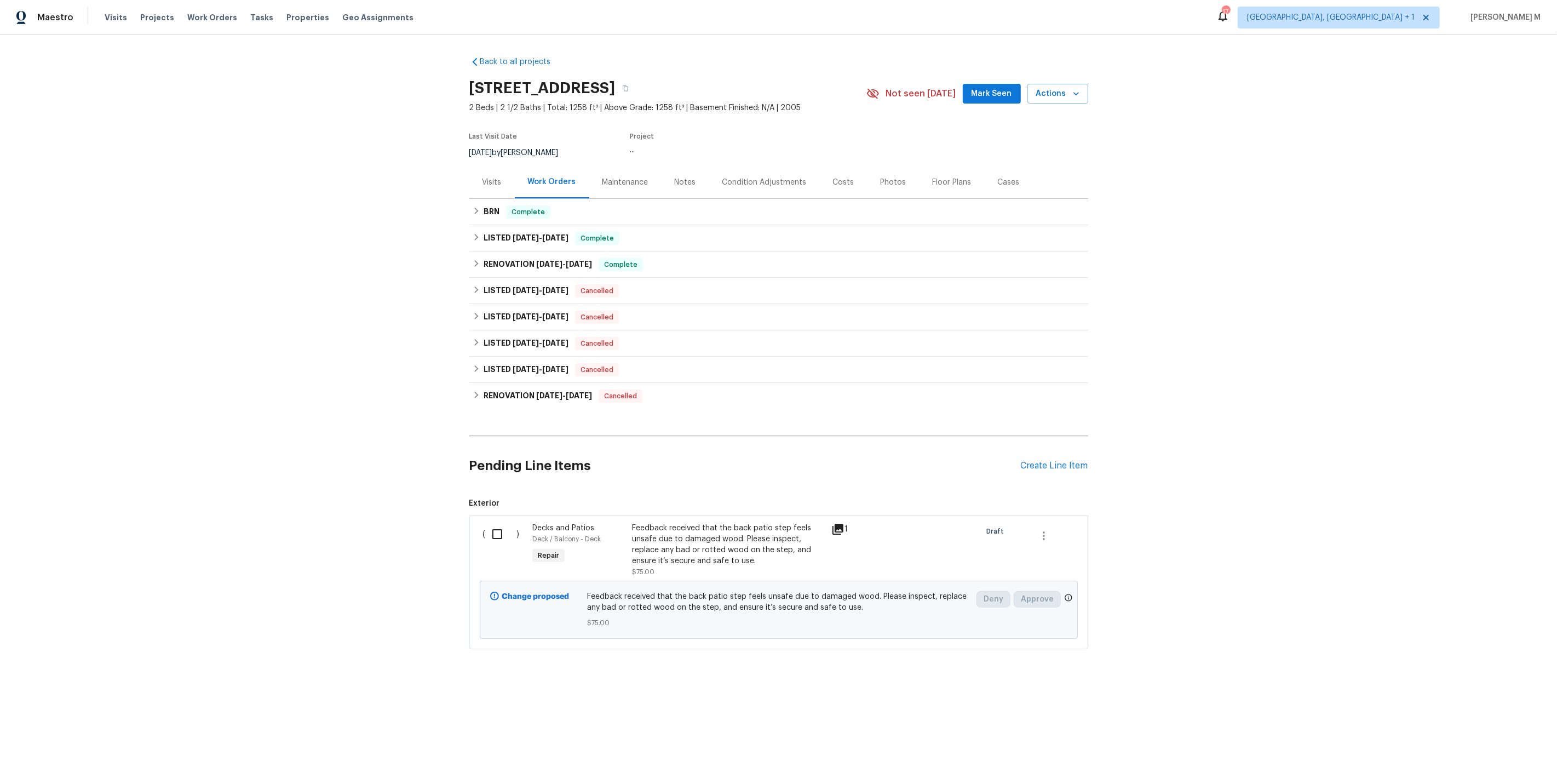
click at [512, 277] on div "LISTED 7/15/25 - 7/22/25 Cancelled Concept Remodel GENERAL_CONTRACTOR $2,451.56…" at bounding box center [779, 290] width 619 height 26
click at [510, 290] on h6 "LISTED 7/15/25 - 7/22/25" at bounding box center [526, 290] width 85 height 13
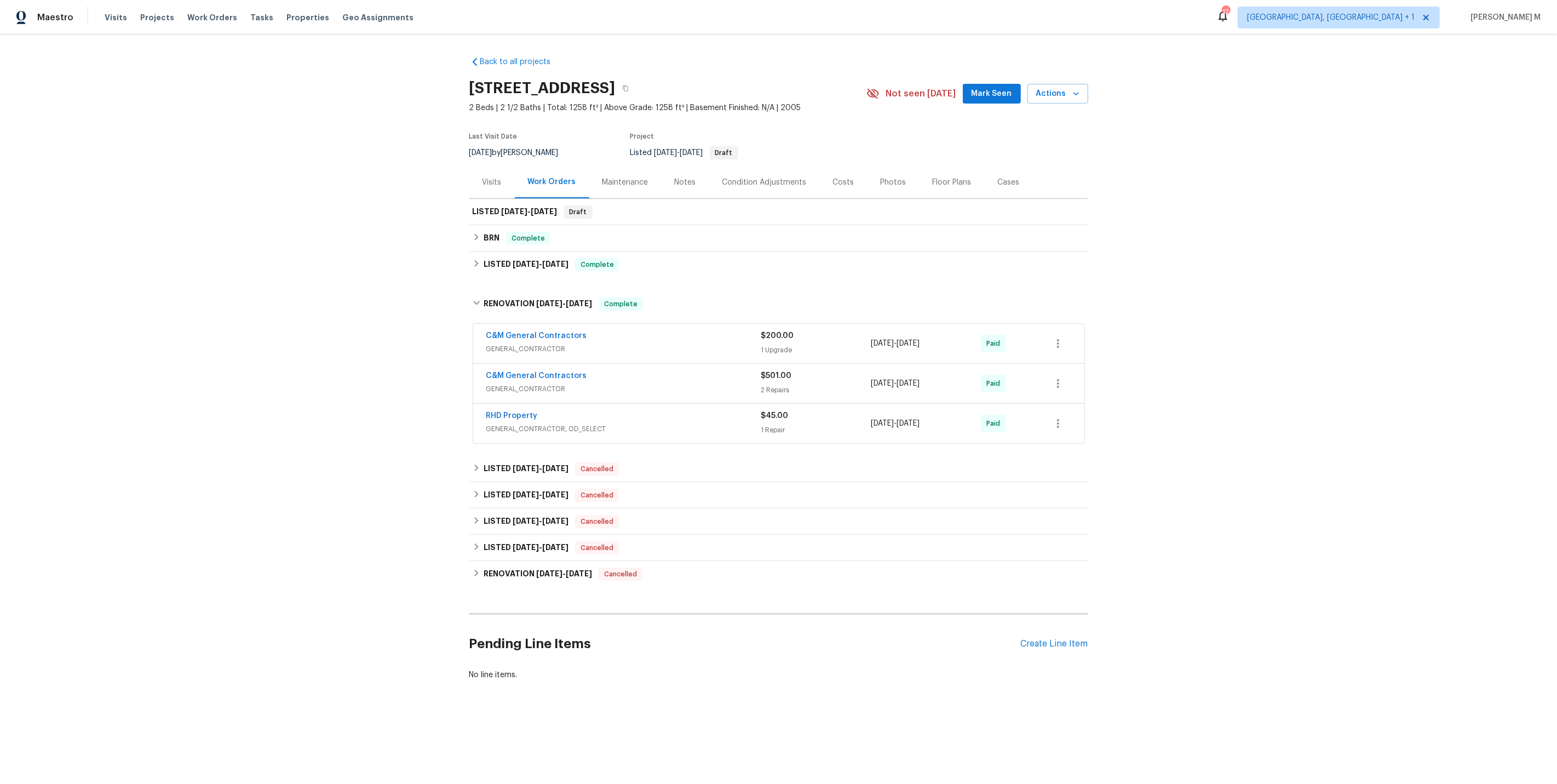
click at [510, 345] on span "GENERAL_CONTRACTOR" at bounding box center [624, 348] width 275 height 11
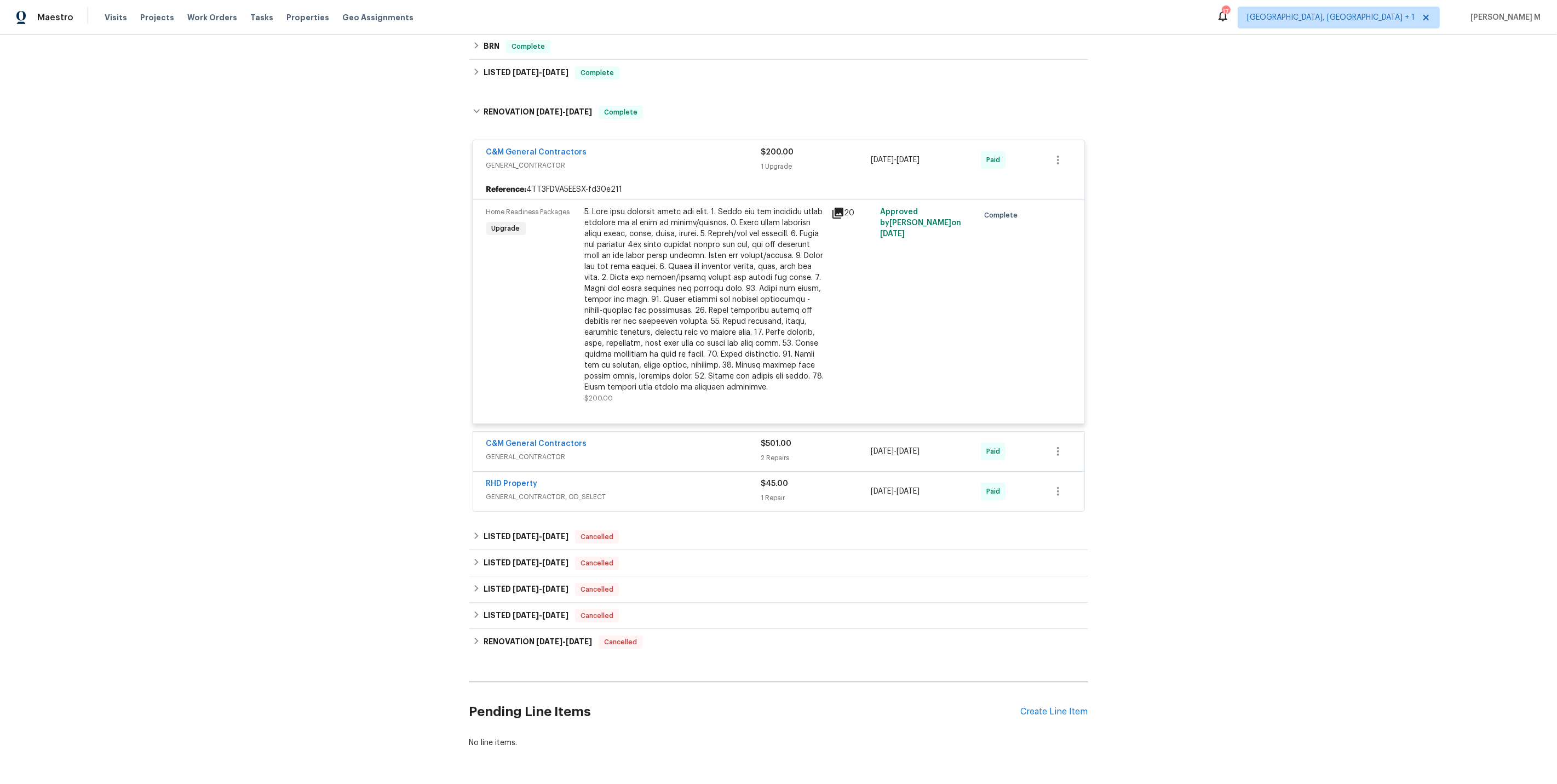
scroll to position [214, 0]
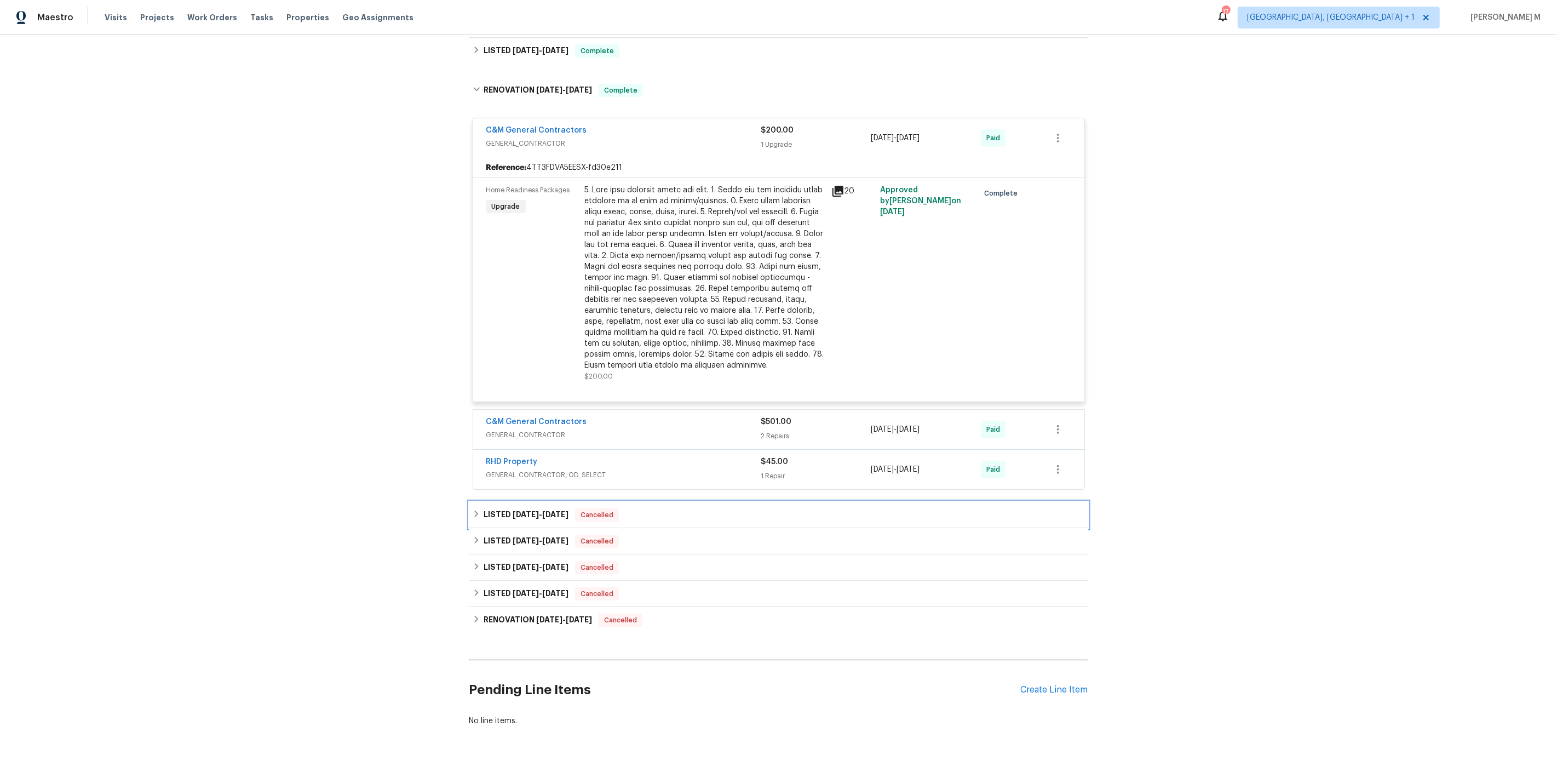
click at [514, 510] on div "LISTED 7/15/25 - 7/22/25 Cancelled" at bounding box center [779, 514] width 619 height 26
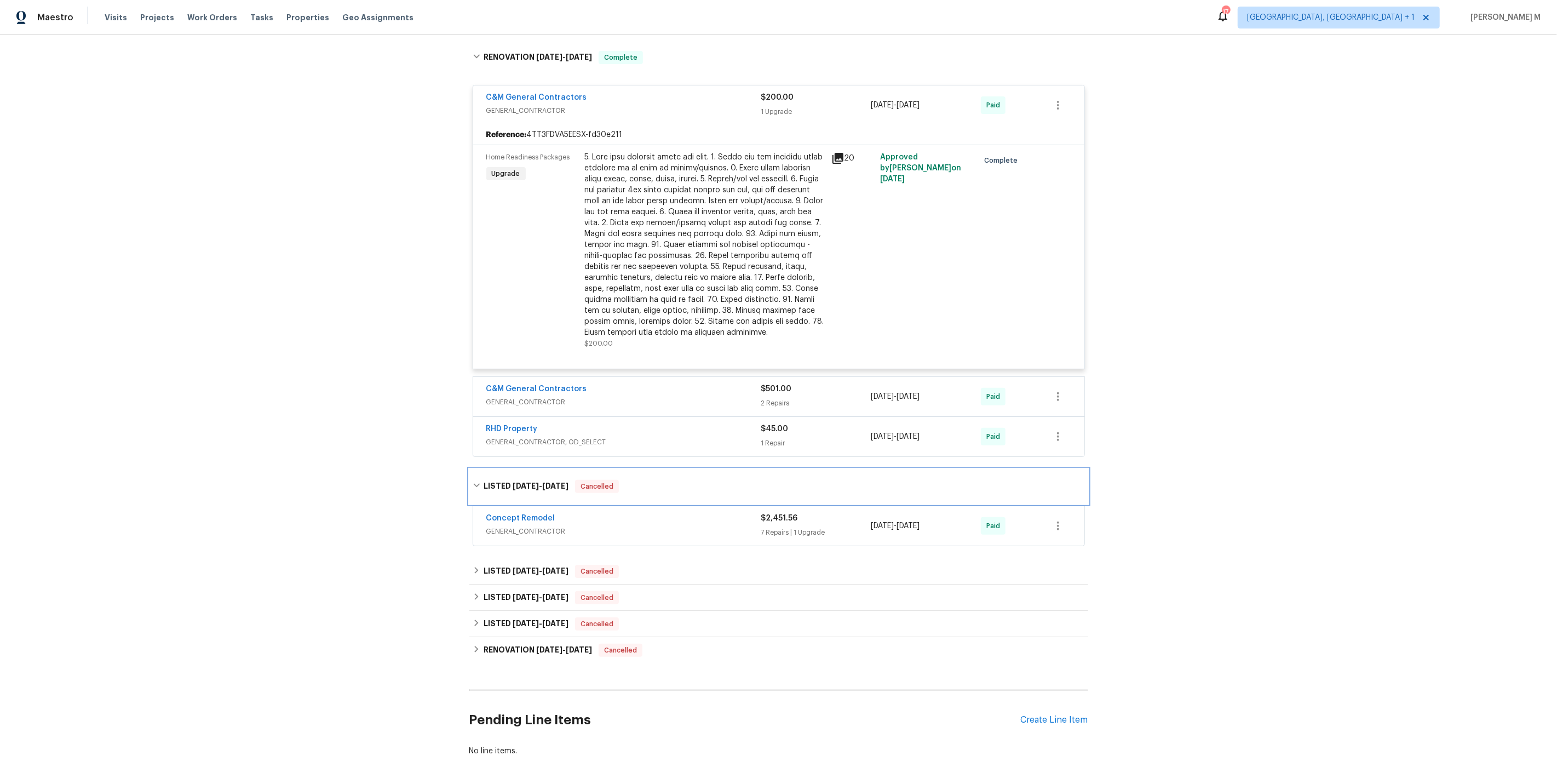
scroll to position [274, 0]
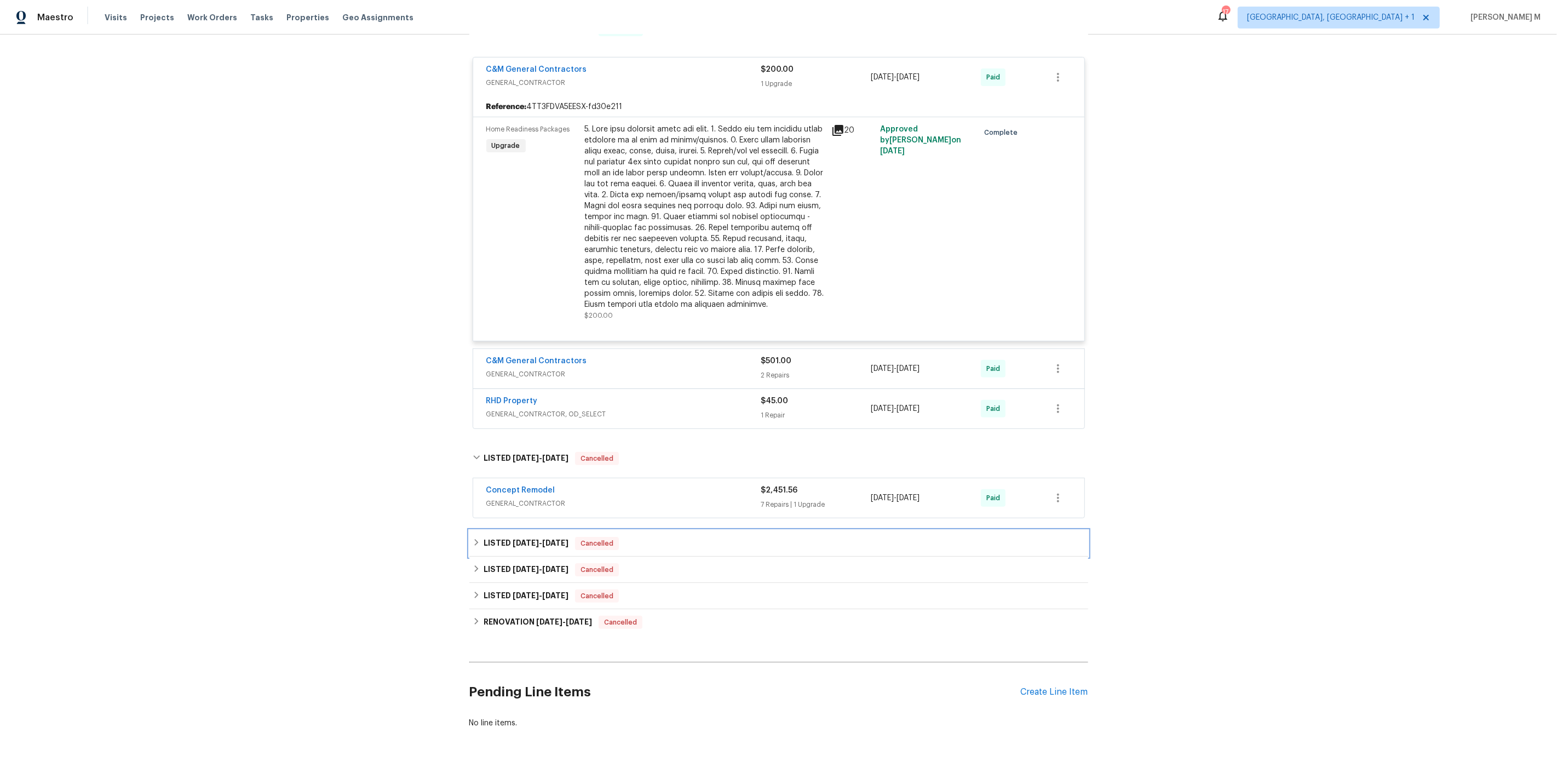
click at [523, 530] on div "LISTED 4/30/25 - 6/17/25 Cancelled" at bounding box center [779, 543] width 619 height 26
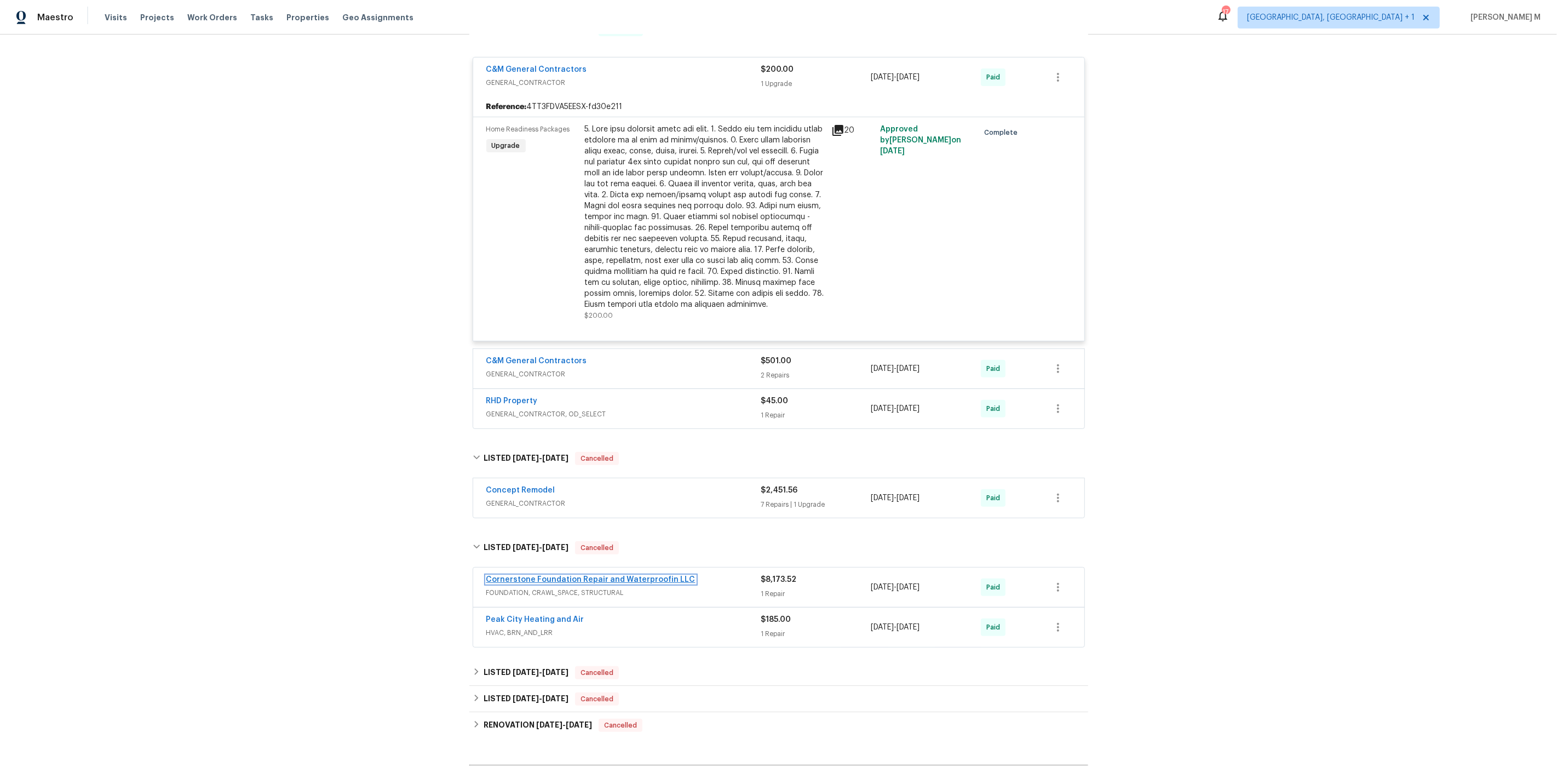
click at [614, 576] on link "Cornerstone Foundation Repair and Waterproofin LLC" at bounding box center [591, 579] width 209 height 8
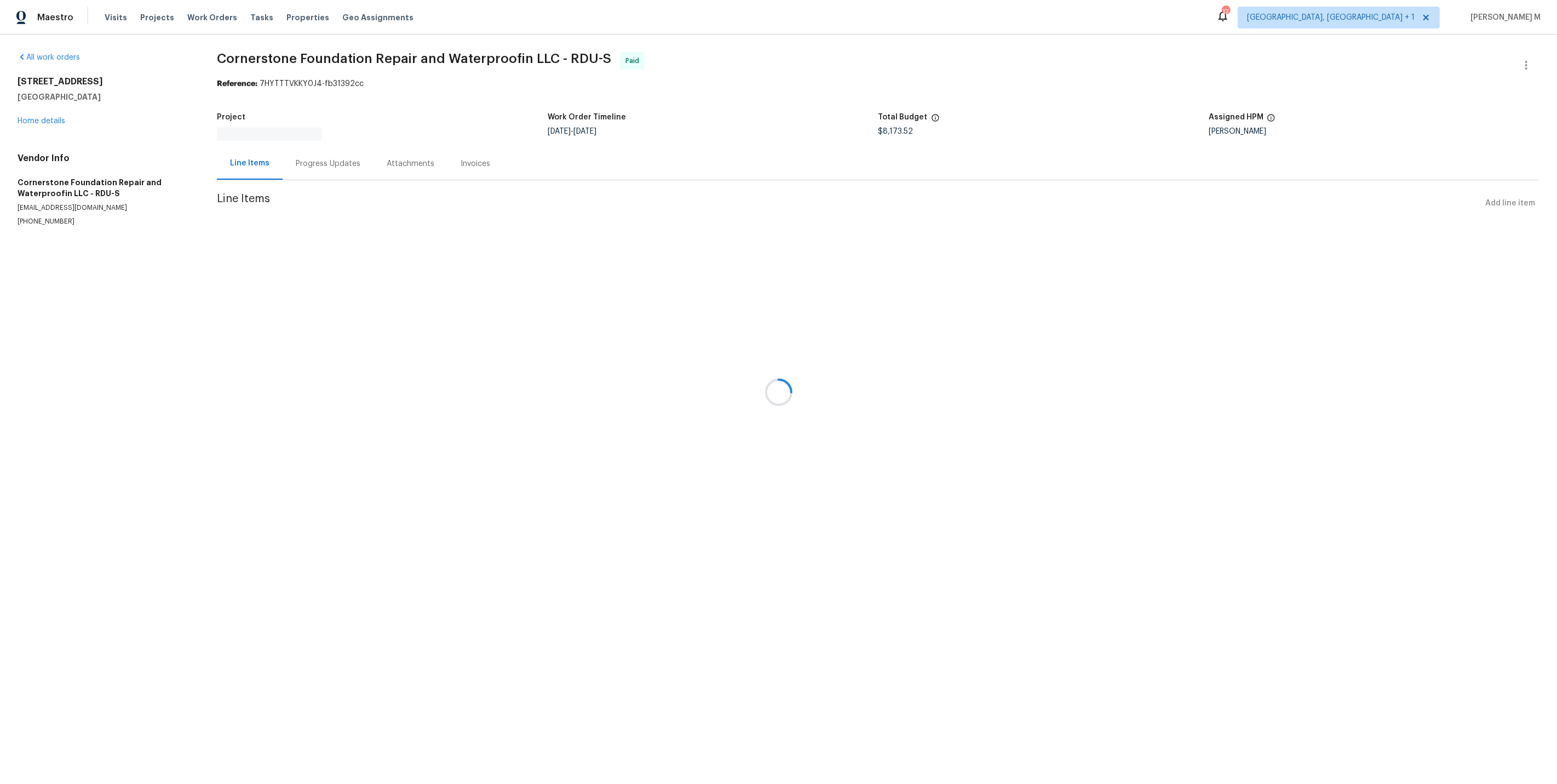
click at [300, 159] on div "Progress Updates" at bounding box center [328, 163] width 91 height 32
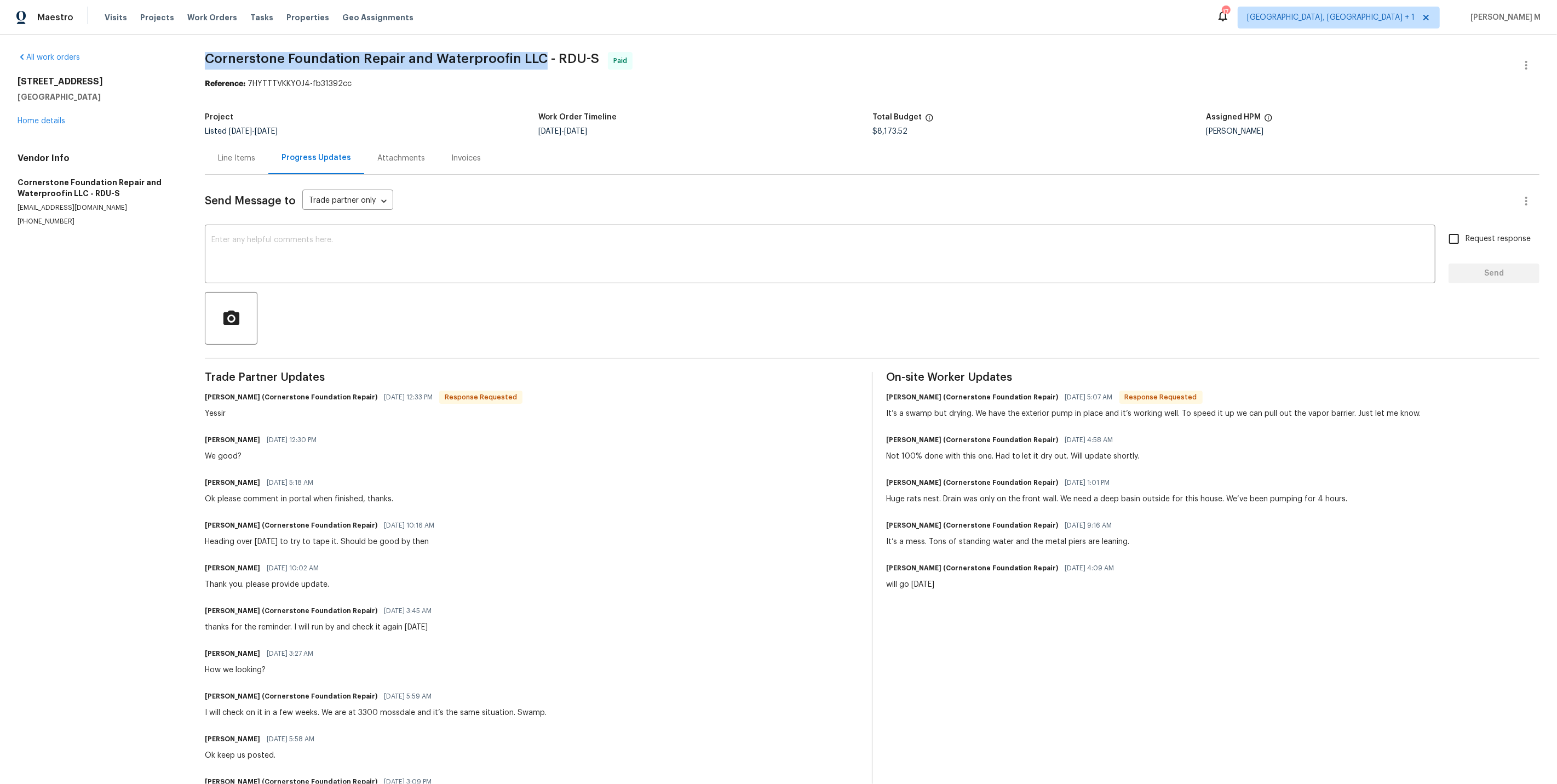
drag, startPoint x: 200, startPoint y: 57, endPoint x: 520, endPoint y: 53, distance: 320.0
copy span "Cornerstone Foundation Repair and Waterproofin LLC"
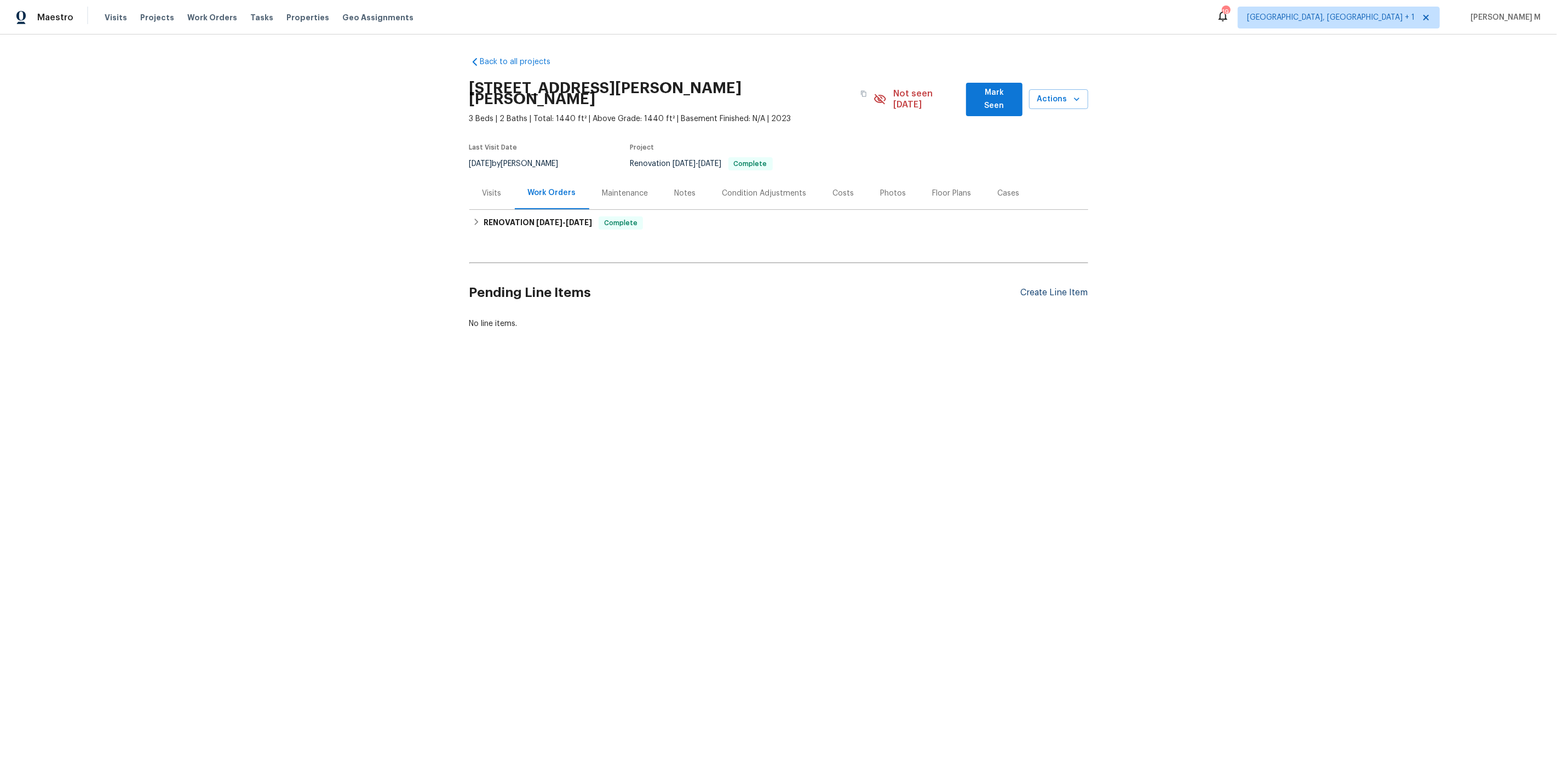
click at [1060, 288] on div "Create Line Item" at bounding box center [1055, 293] width 67 height 10
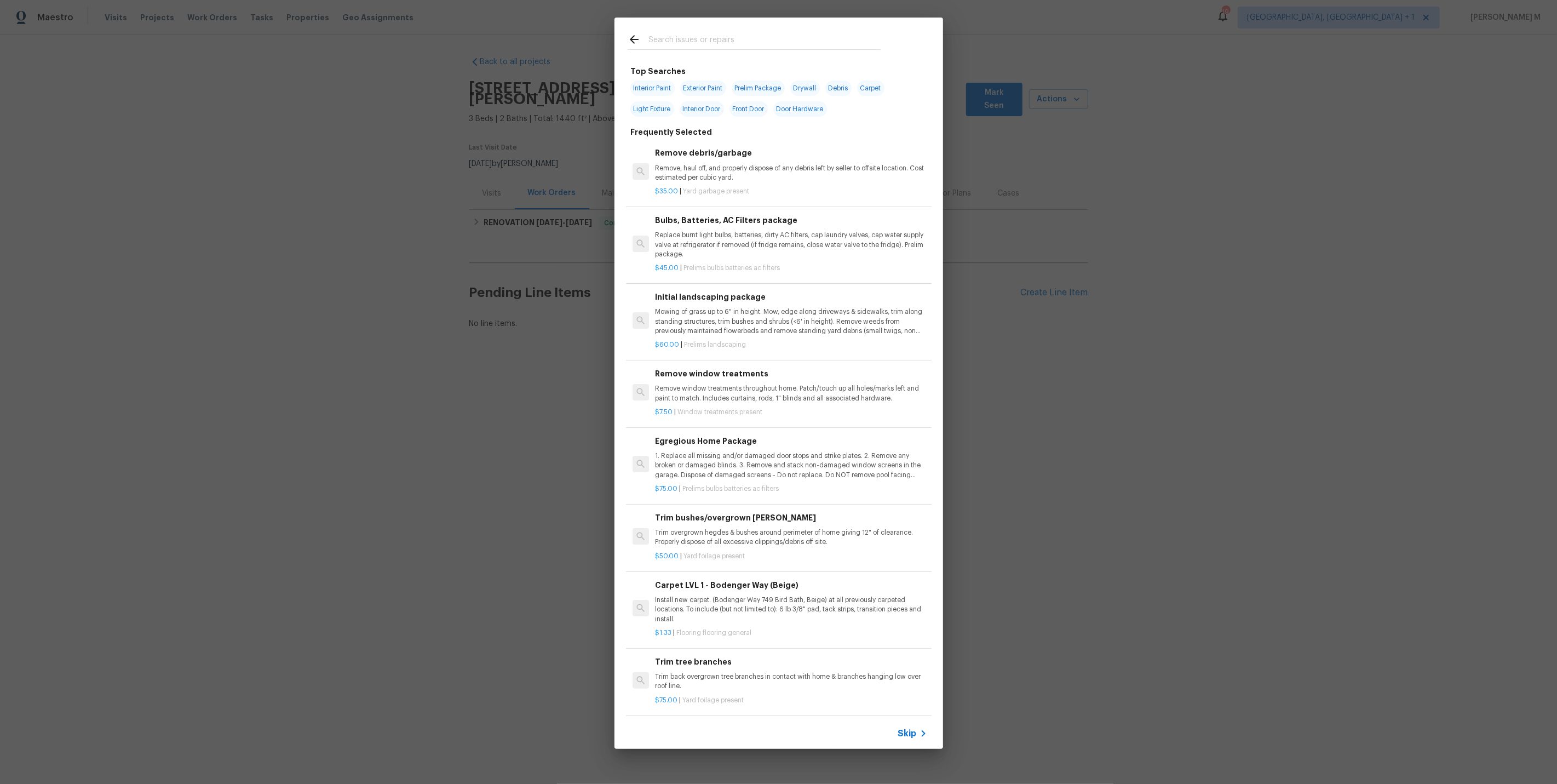
click at [350, 436] on div "Top Searches Interior Paint Exterior Paint Prelim Package Drywall Debris Carpet…" at bounding box center [778, 383] width 1557 height 766
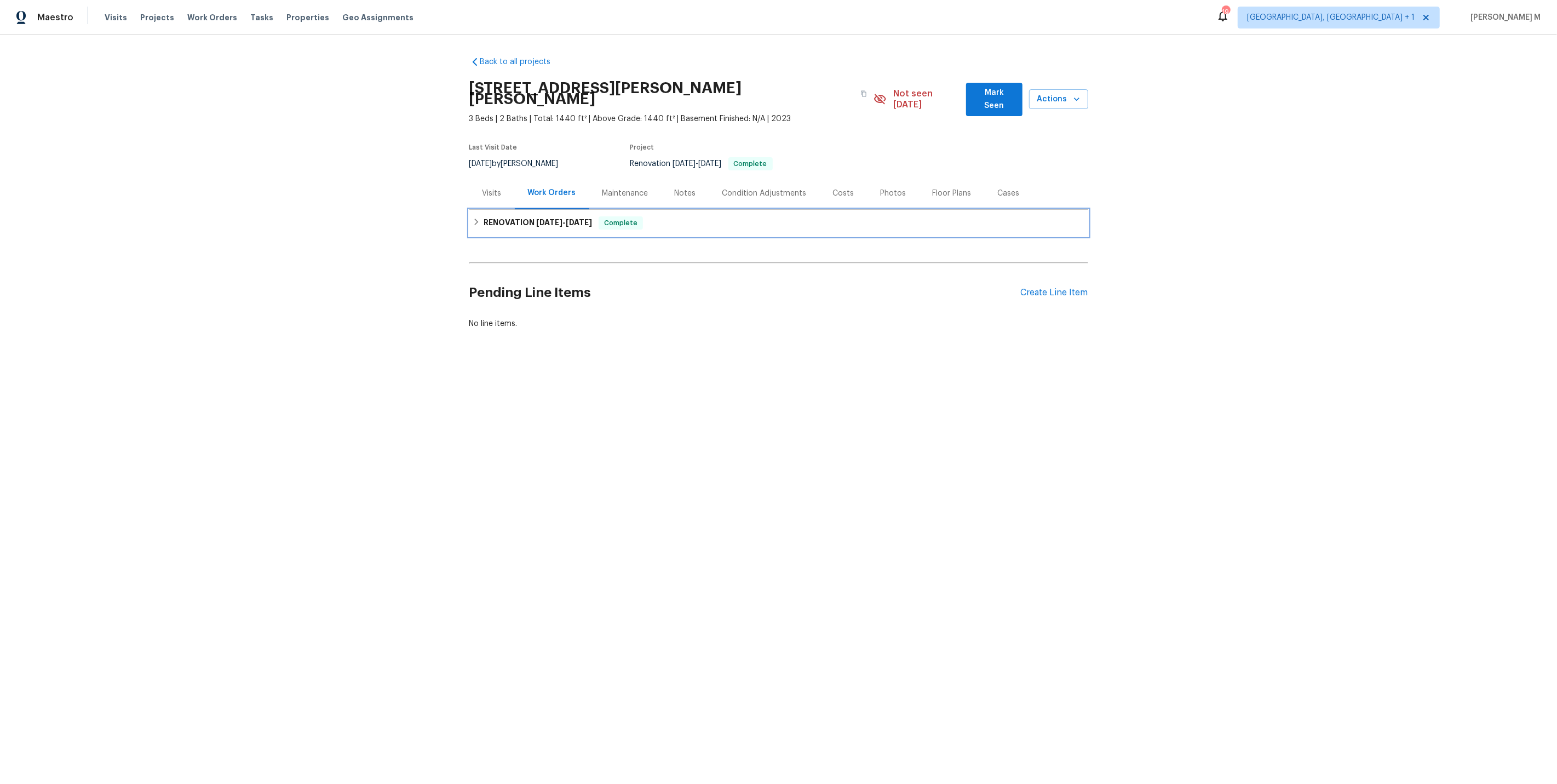
click at [559, 219] on span "[DATE] - [DATE]" at bounding box center [564, 222] width 56 height 8
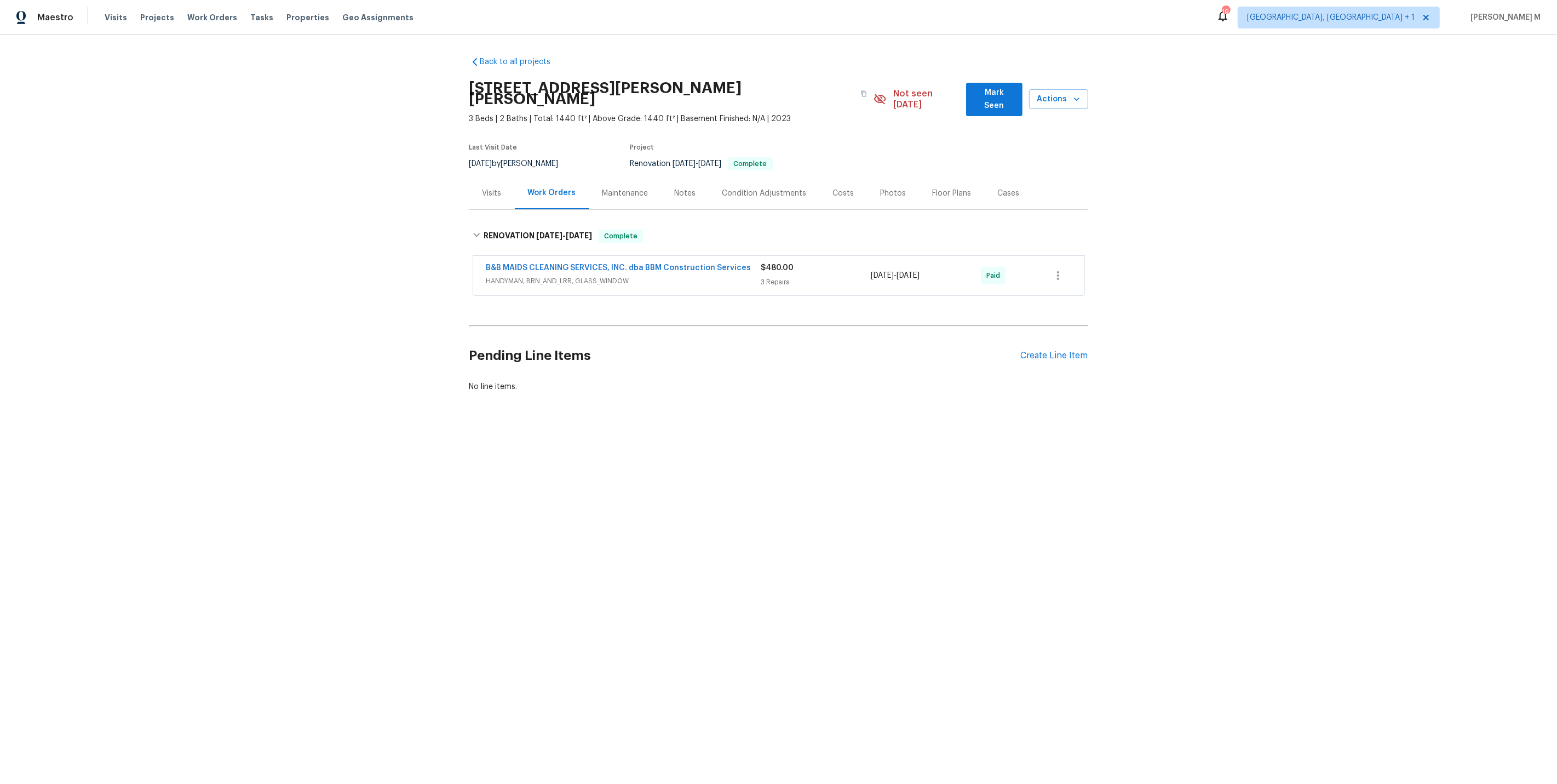
click at [532, 276] on span "HANDYMAN, BRN_AND_LRR, GLASS_WINDOW" at bounding box center [624, 281] width 275 height 11
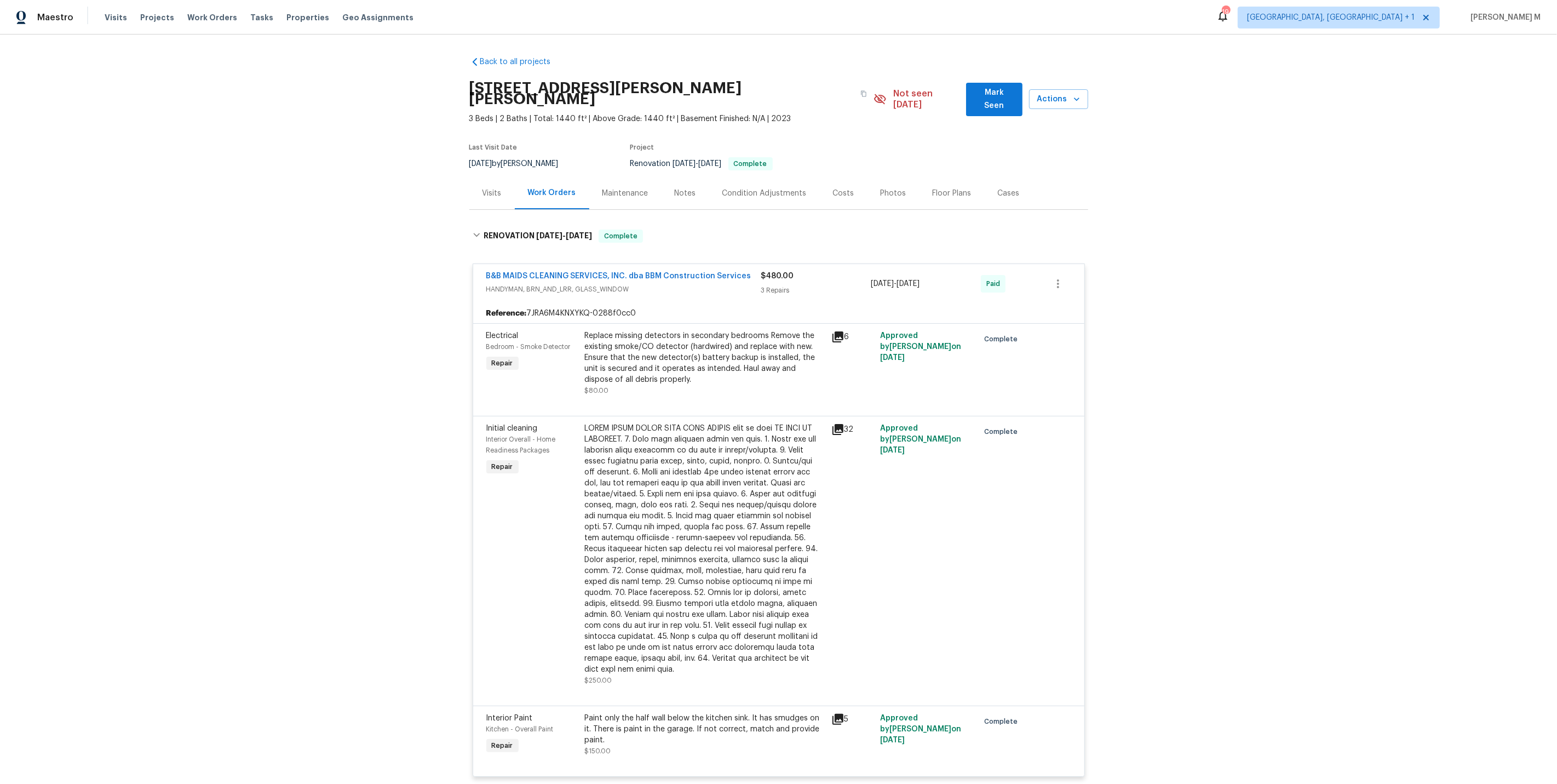
scroll to position [133, 0]
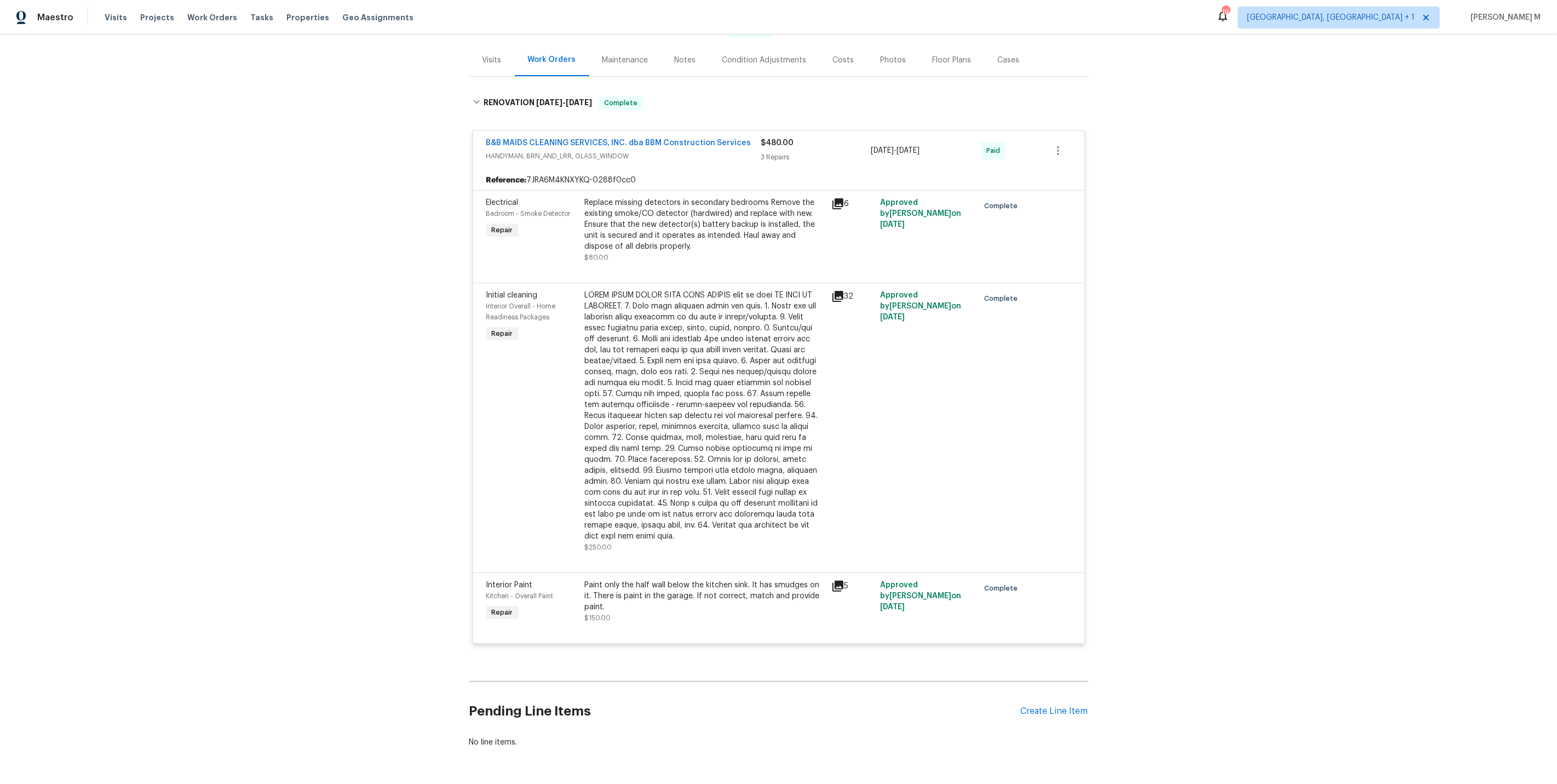
click at [1047, 685] on div "Pending Line Items Create Line Item" at bounding box center [779, 711] width 619 height 51
click at [1044, 706] on div "Create Line Item" at bounding box center [1055, 711] width 67 height 10
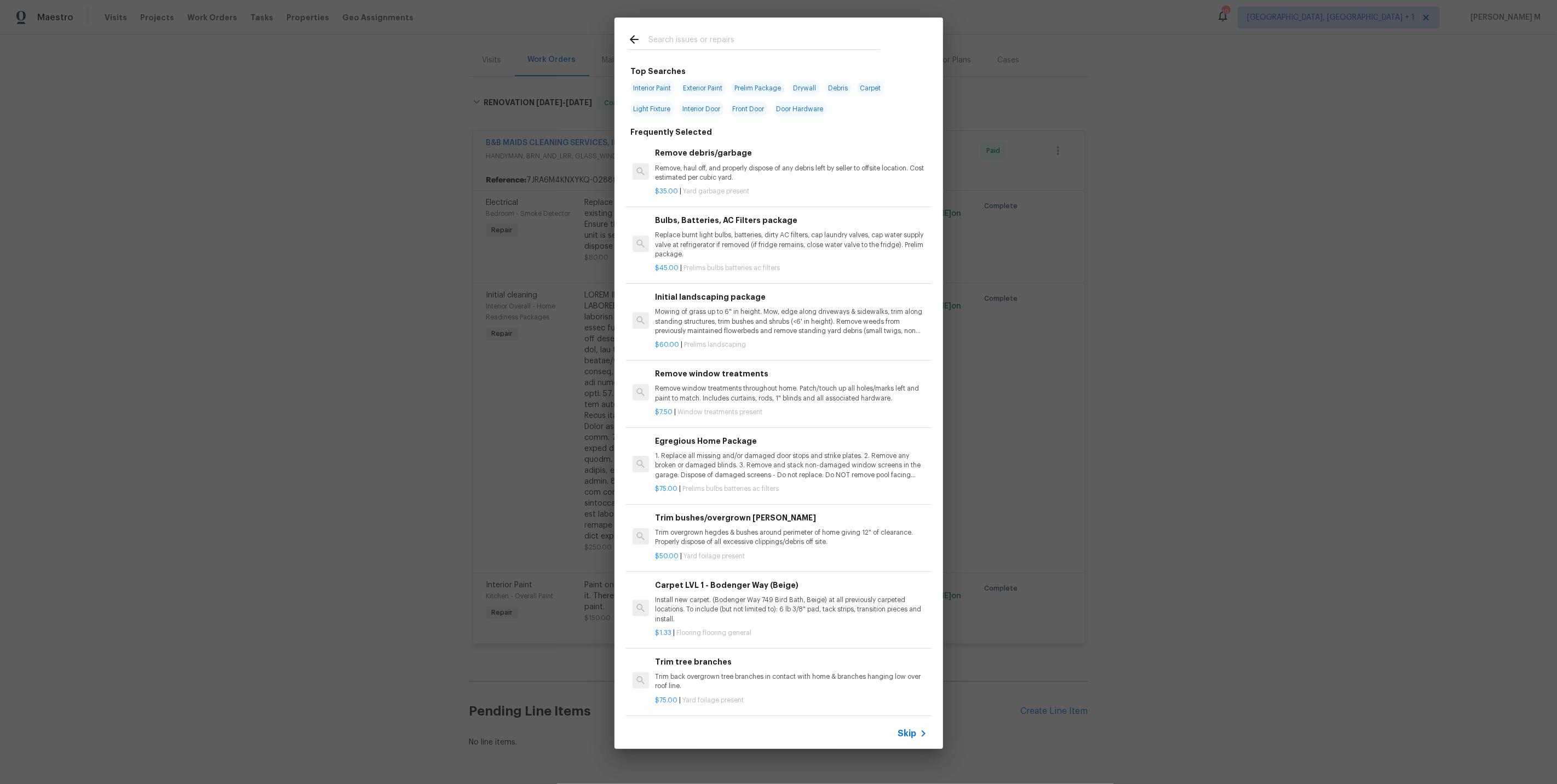
click at [918, 731] on icon at bounding box center [922, 733] width 13 height 13
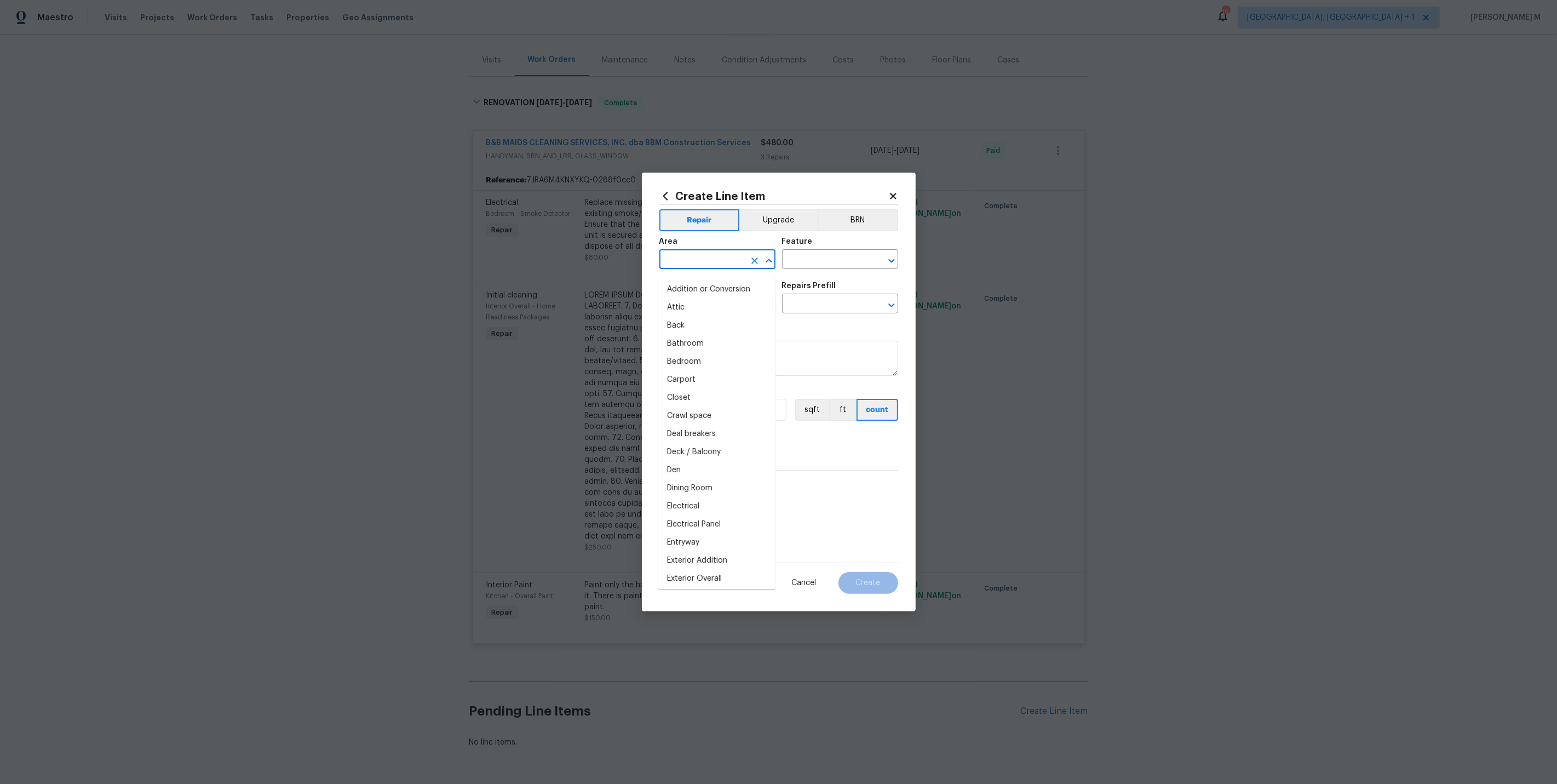
click at [724, 260] on input "text" at bounding box center [702, 260] width 86 height 17
click at [716, 288] on li "Bathroom" at bounding box center [717, 289] width 118 height 18
type input "Bathroom"
click at [823, 269] on input "text" at bounding box center [825, 260] width 86 height 17
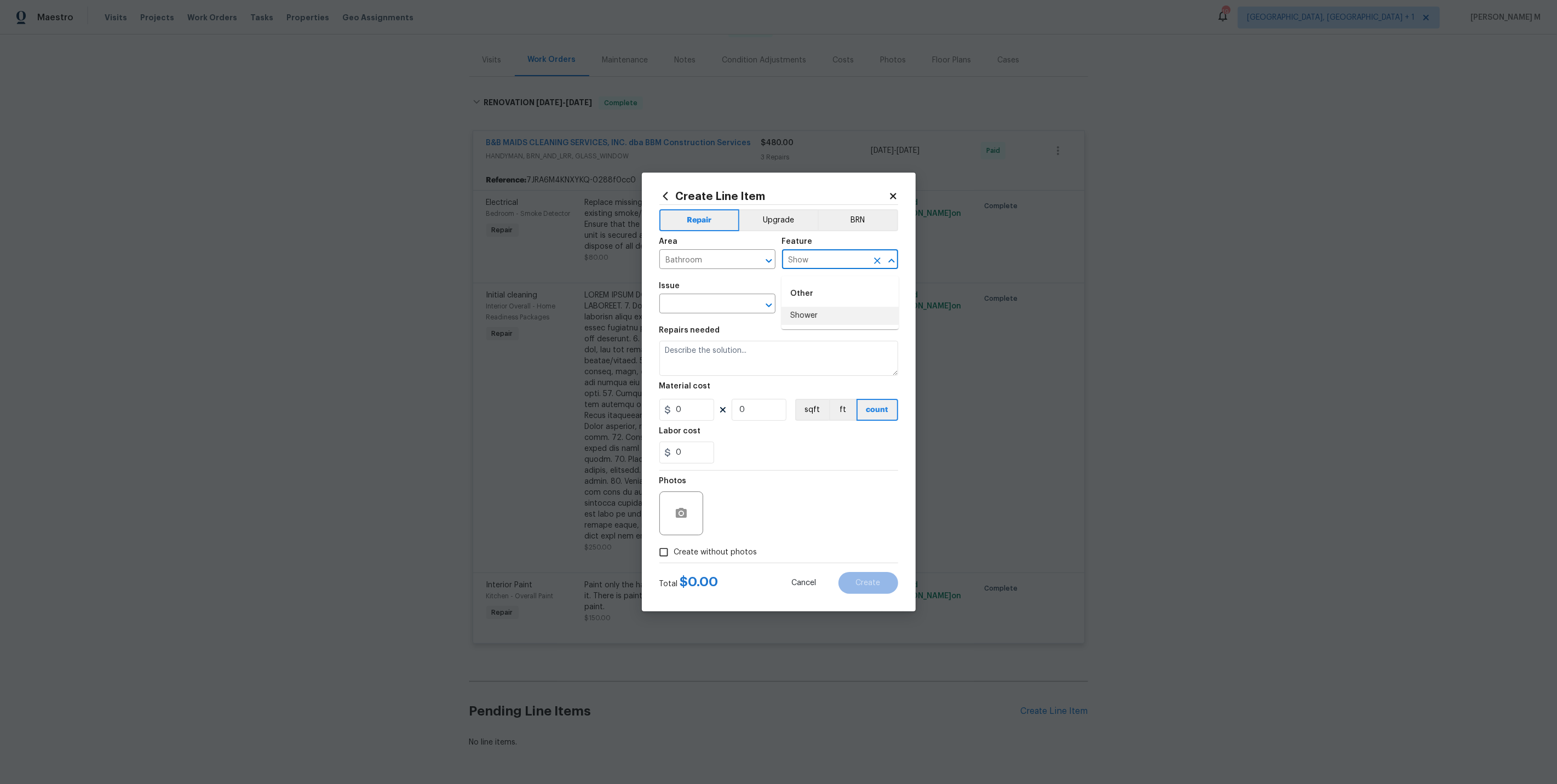
click at [808, 316] on li "Shower" at bounding box center [840, 316] width 118 height 18
type input "Shower"
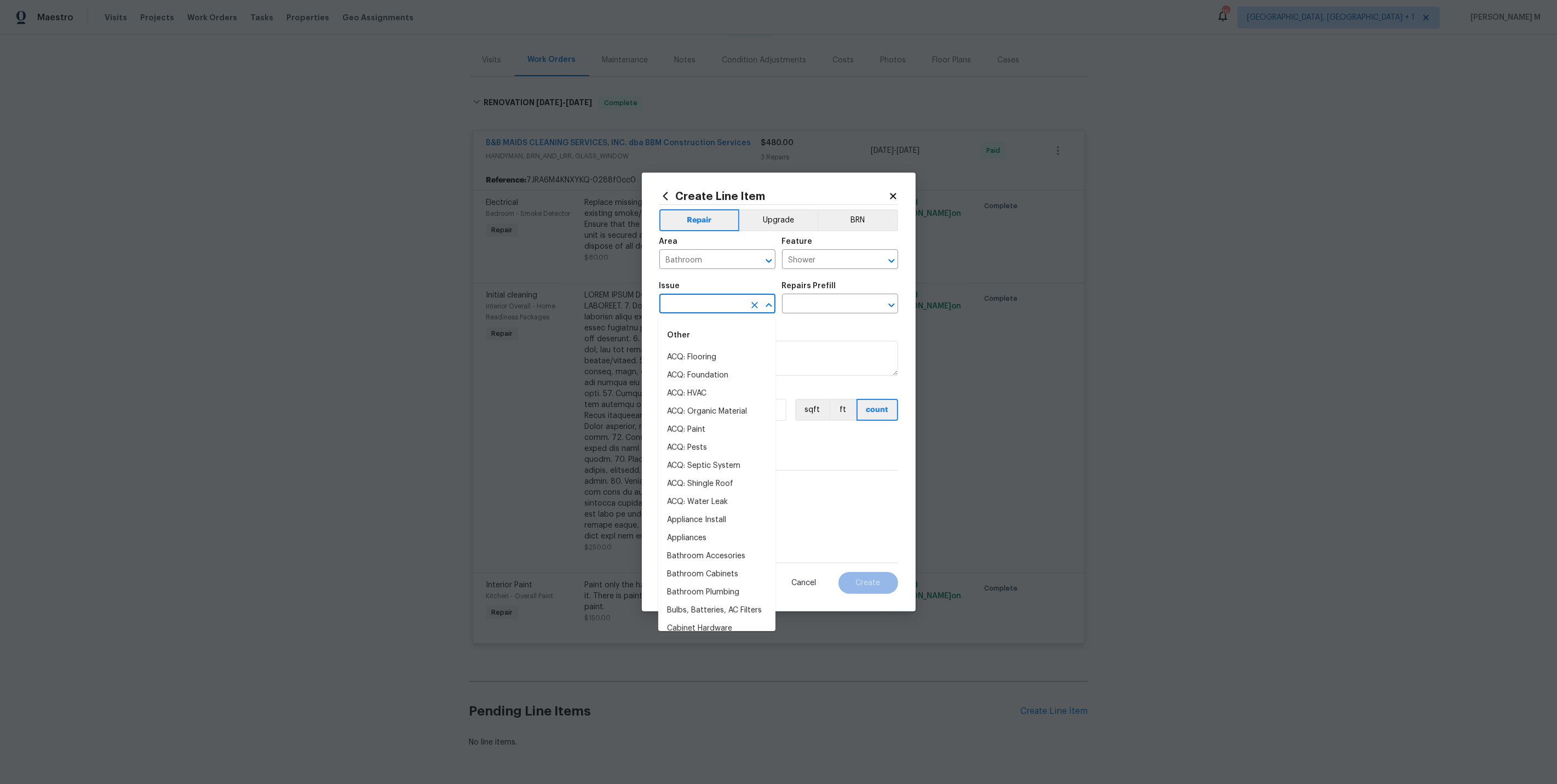
click at [669, 304] on input "text" at bounding box center [702, 305] width 86 height 17
click at [719, 356] on li "Bathroom Accesories" at bounding box center [717, 357] width 118 height 18
type input "Bathroom Accesories"
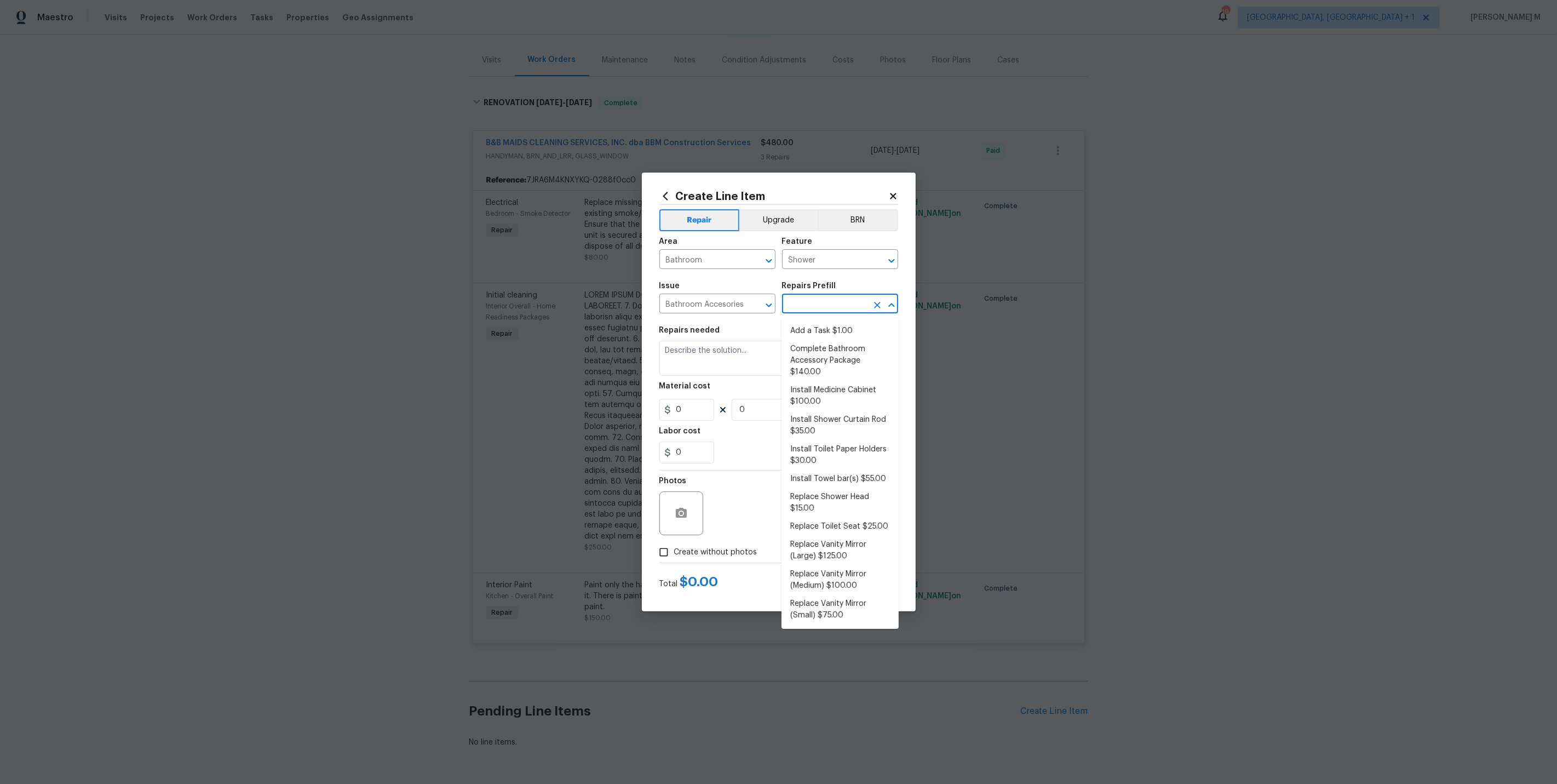
click at [803, 304] on input "text" at bounding box center [825, 305] width 86 height 17
click at [838, 328] on li "Add a Task $1.00" at bounding box center [840, 331] width 118 height 18
type input "Interior Trim"
type input "Add a Task $1.00"
type textarea "HPM to detail"
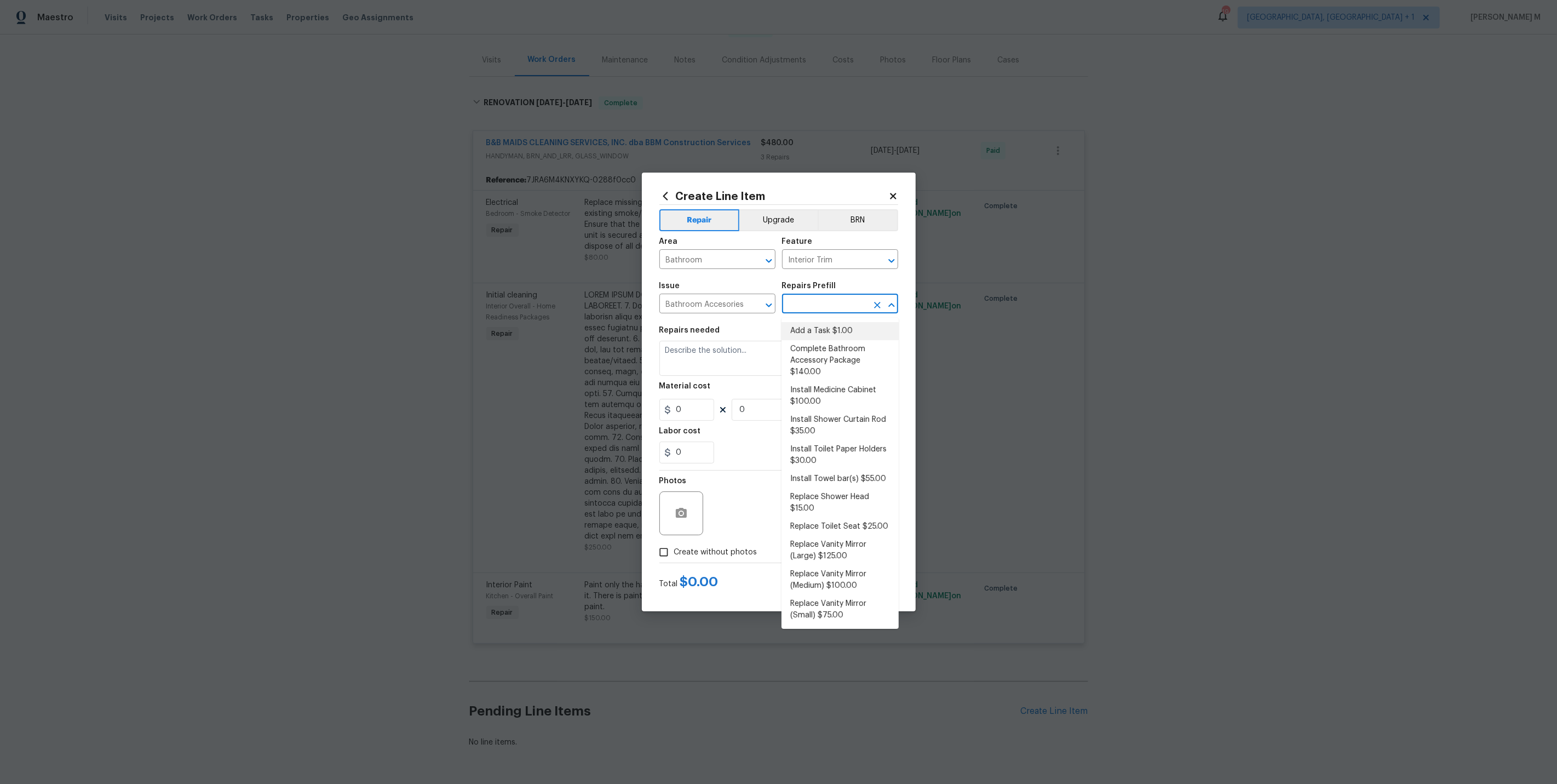
type input "1"
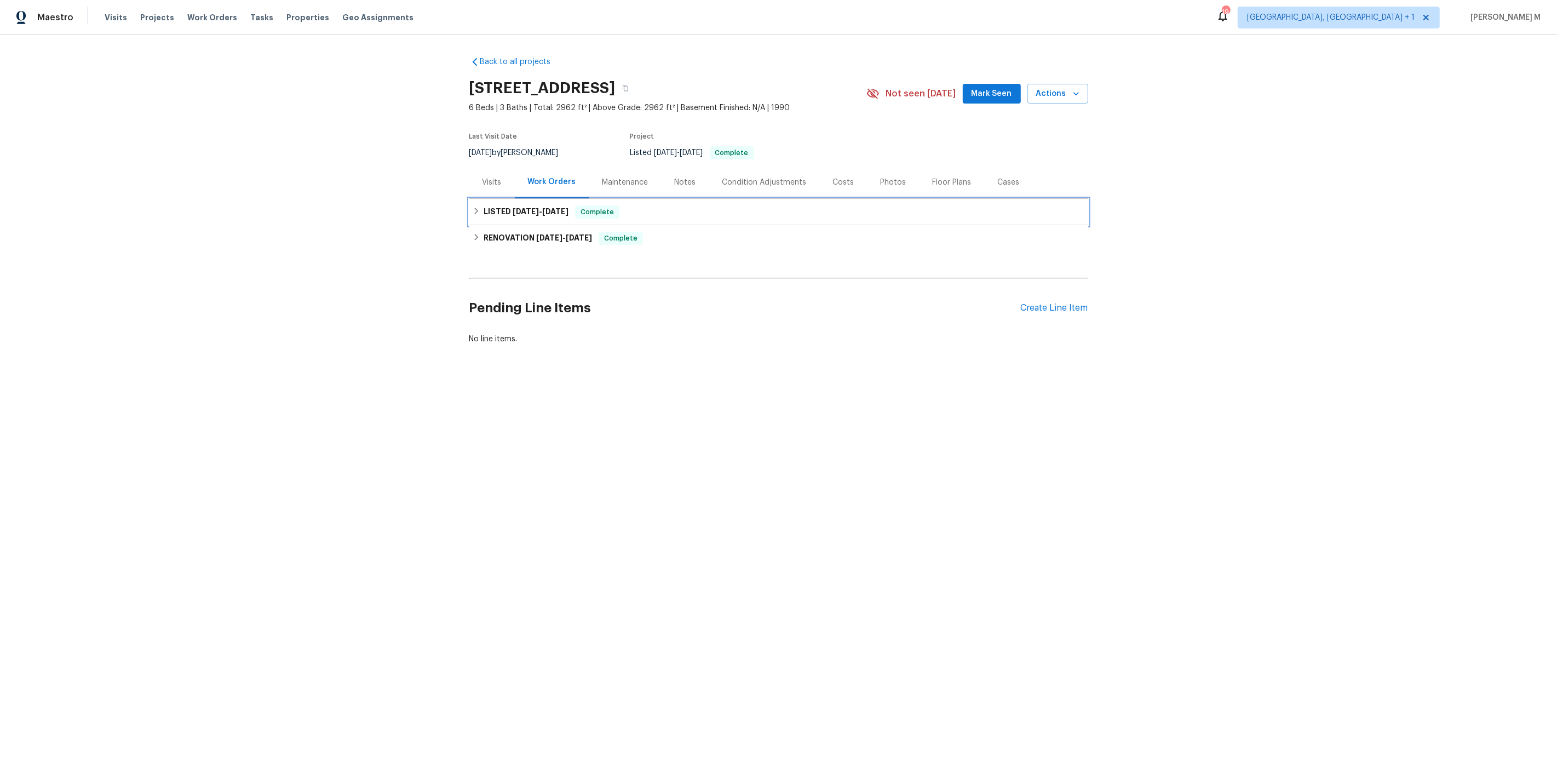
click at [526, 209] on h6 "LISTED [DATE] - [DATE]" at bounding box center [526, 212] width 85 height 13
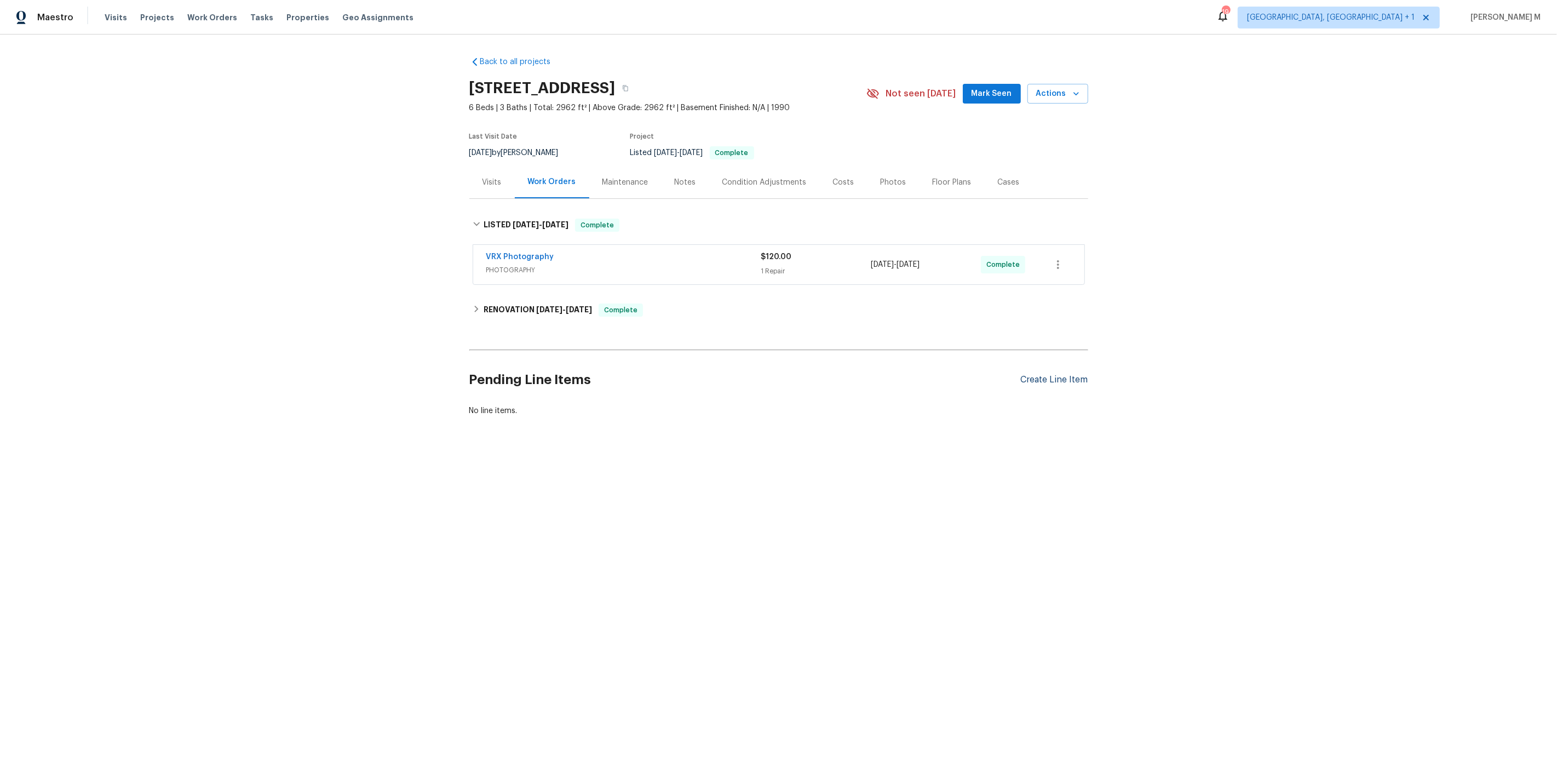
click at [1036, 374] on div "Create Line Item" at bounding box center [1055, 379] width 67 height 10
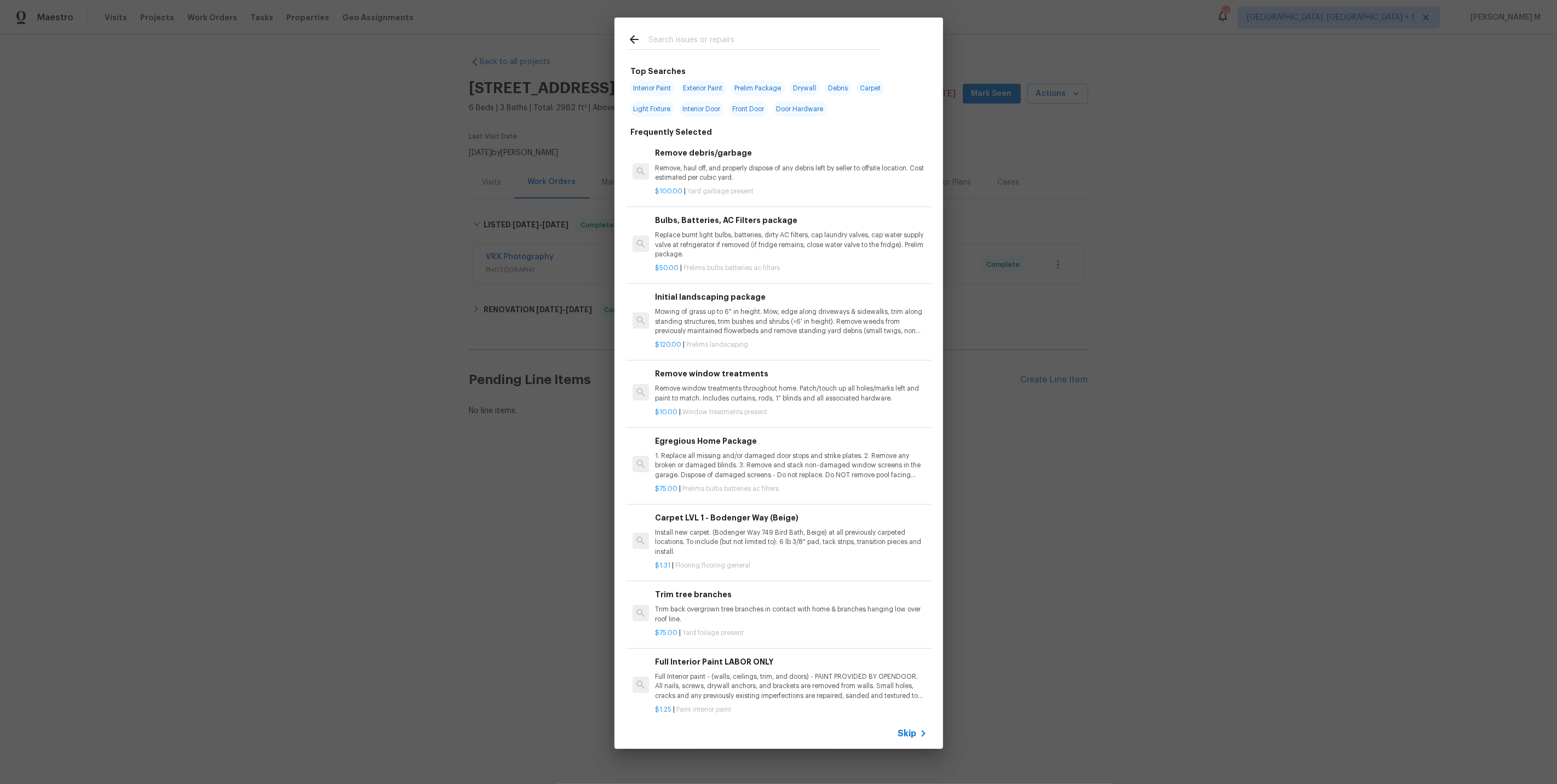
click at [917, 730] on icon at bounding box center [922, 733] width 13 height 13
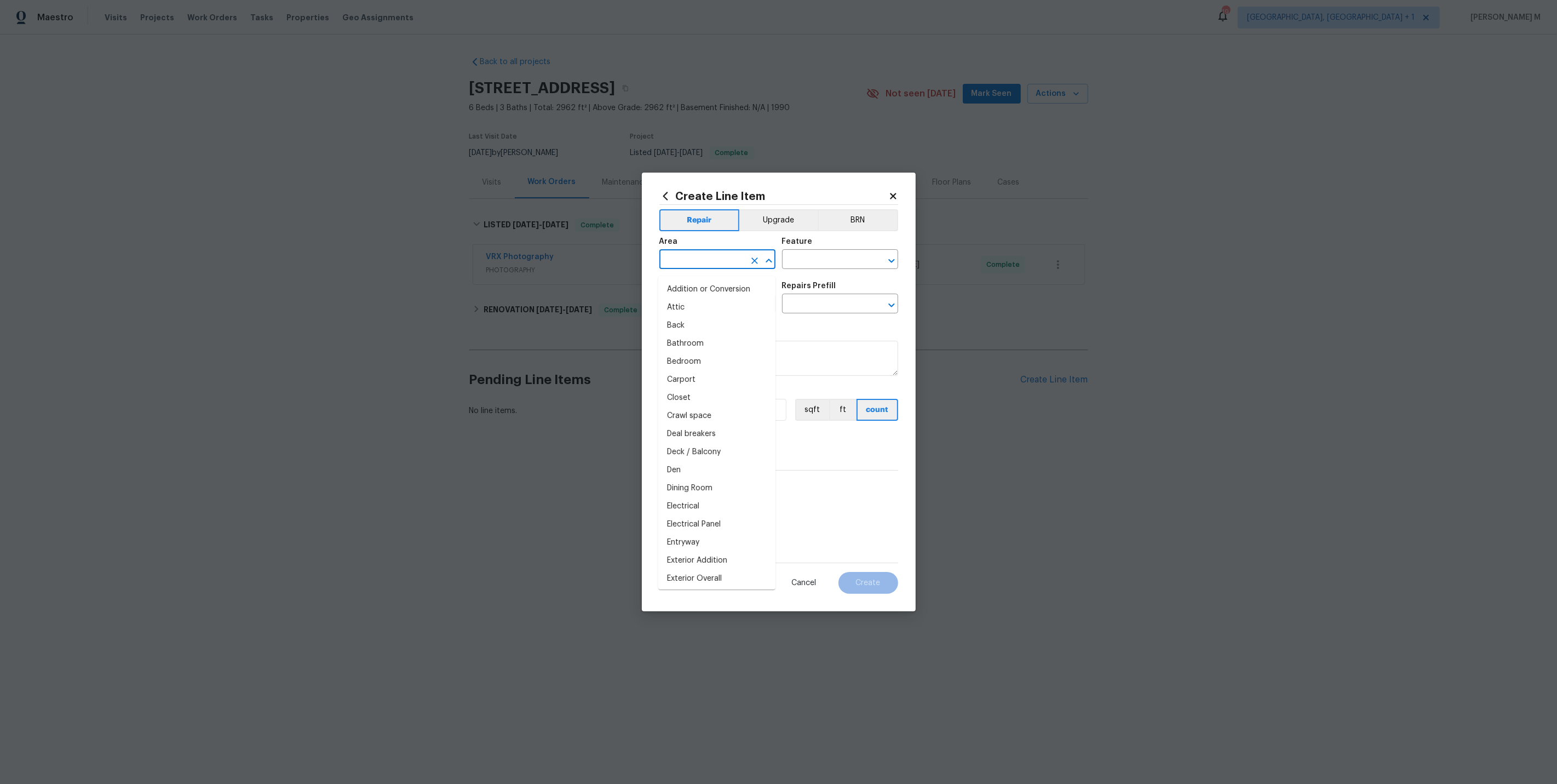
click at [696, 267] on input "text" at bounding box center [702, 260] width 86 height 17
click at [680, 295] on li "In-ground pool / Spa" at bounding box center [717, 289] width 118 height 18
type input "In-ground pool / Spa"
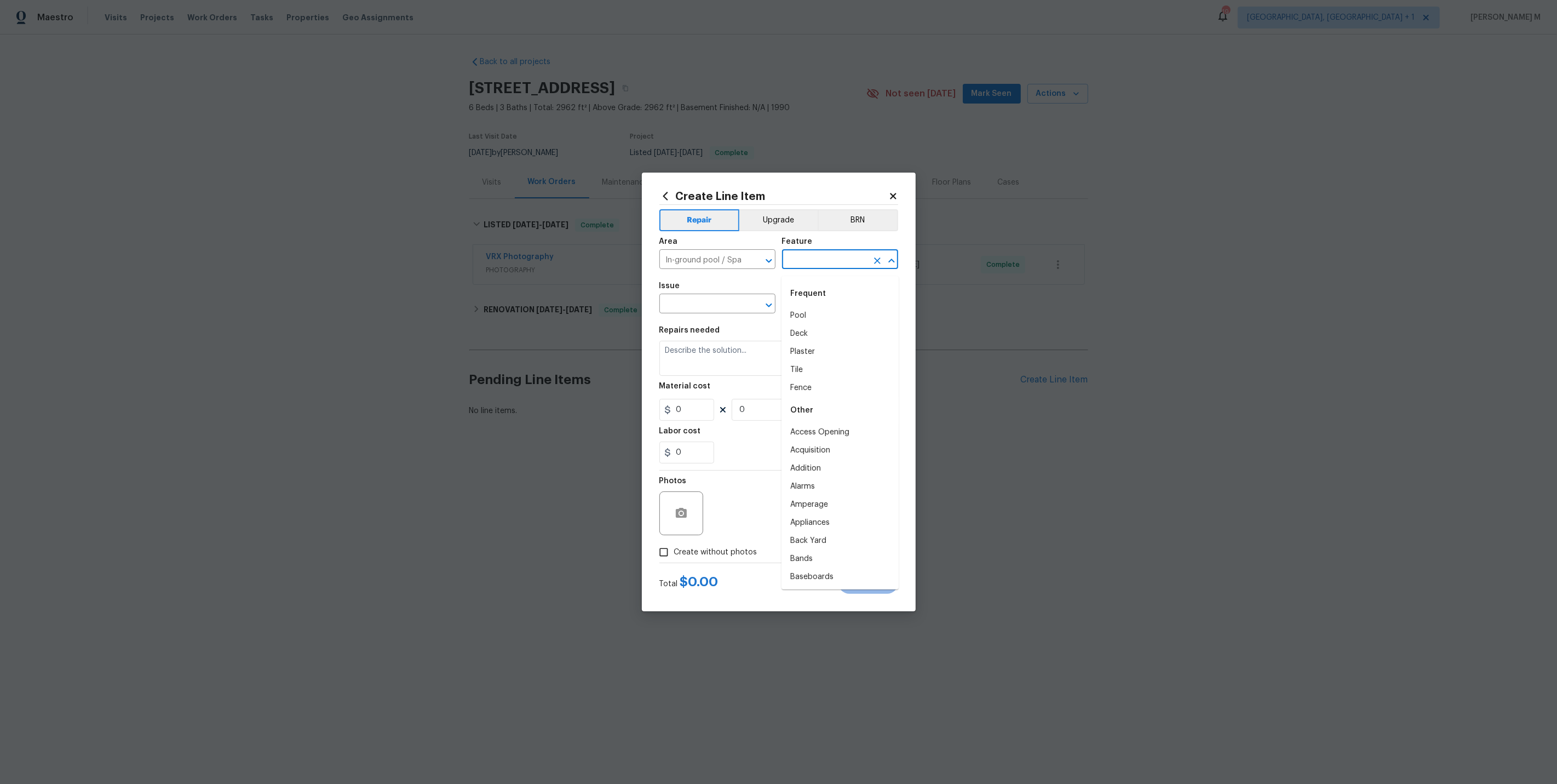
click at [836, 265] on input "text" at bounding box center [825, 260] width 86 height 17
type input "{"
click at [833, 309] on li "Pool" at bounding box center [840, 316] width 118 height 18
type input "Pool"
click at [695, 304] on input "text" at bounding box center [702, 305] width 86 height 17
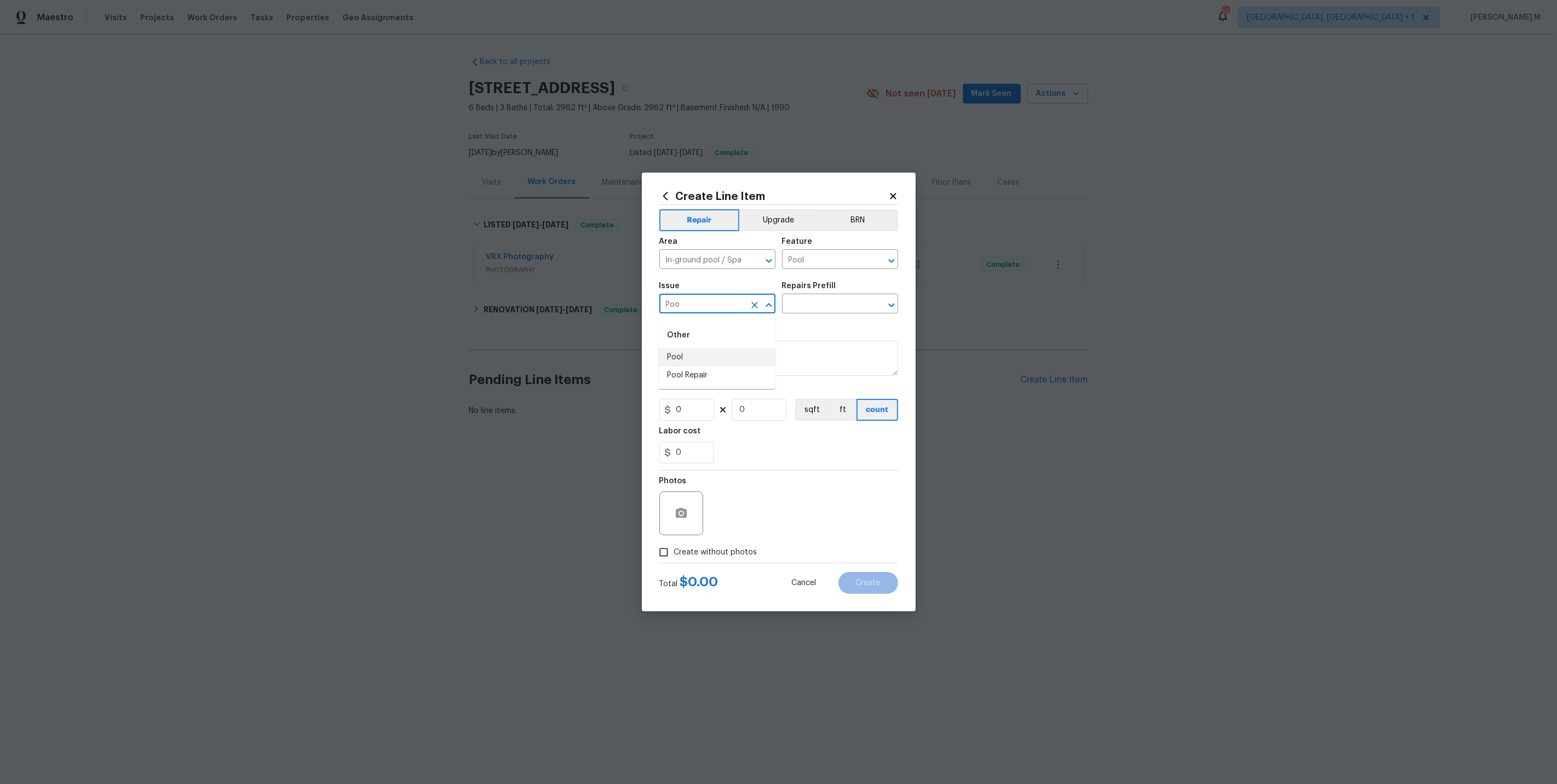
click at [691, 373] on li "Pool Repair" at bounding box center [717, 375] width 118 height 18
type input "Pool Repair"
click at [807, 296] on div "Repairs Prefill" at bounding box center [840, 289] width 116 height 14
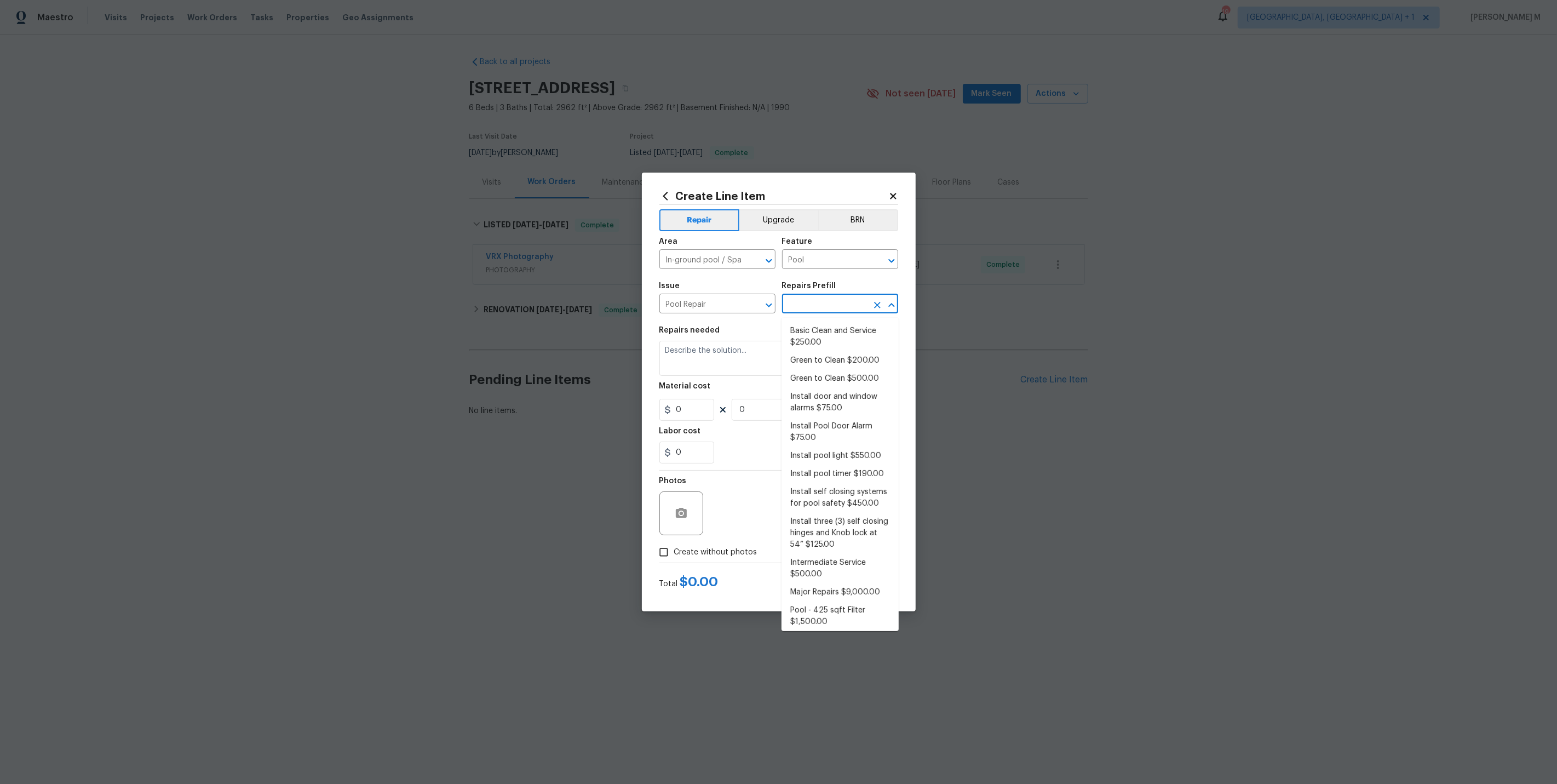
click at [806, 304] on input "text" at bounding box center [825, 305] width 86 height 17
click at [807, 337] on li "Basic Clean and Service $250.00" at bounding box center [840, 337] width 118 height 29
type input "Basic Clean and Service $250.00"
type textarea "basic clean and service, balance chems, repair minor leaks at equipment, etc"
type input "250"
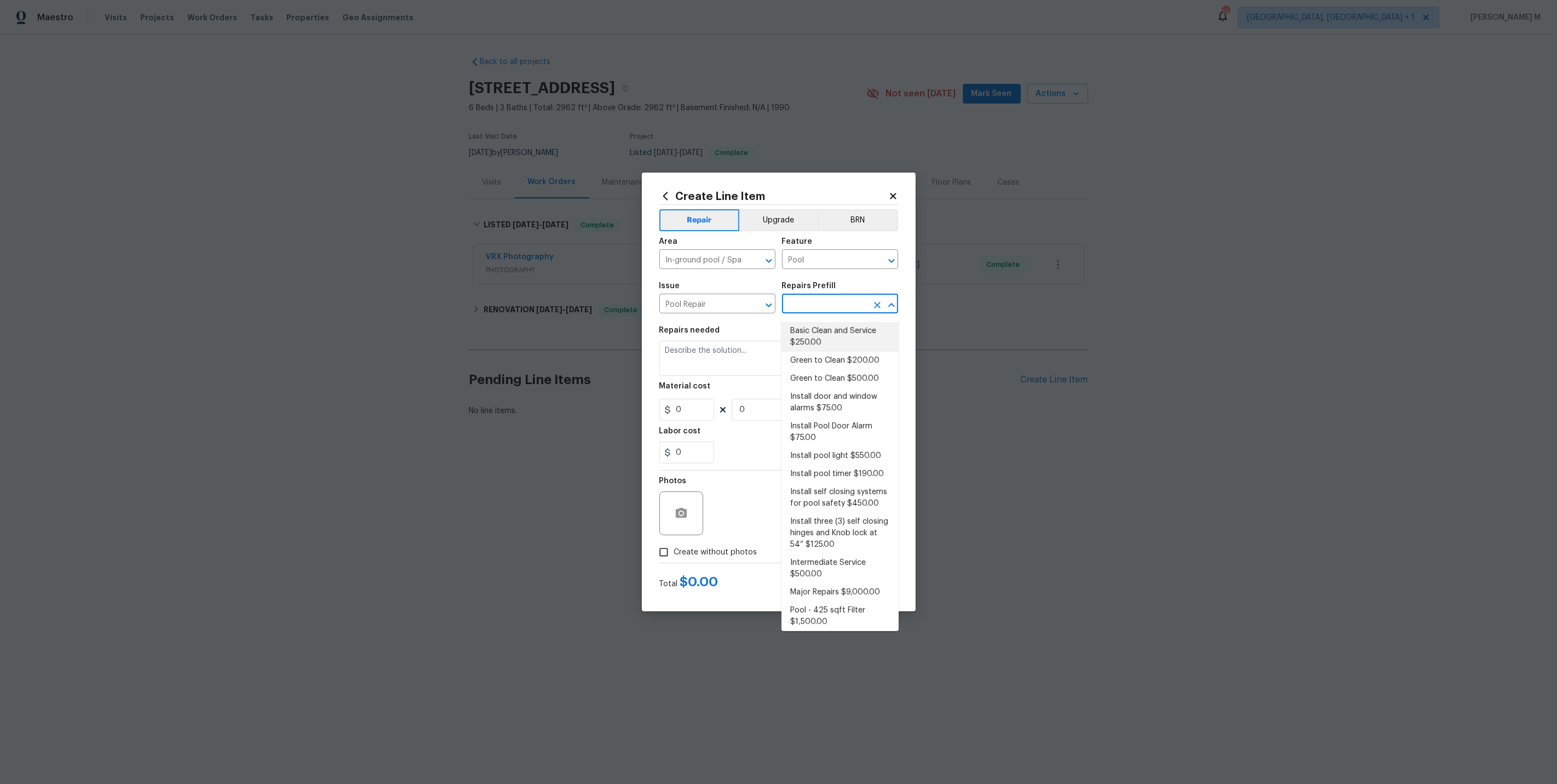
type input "1"
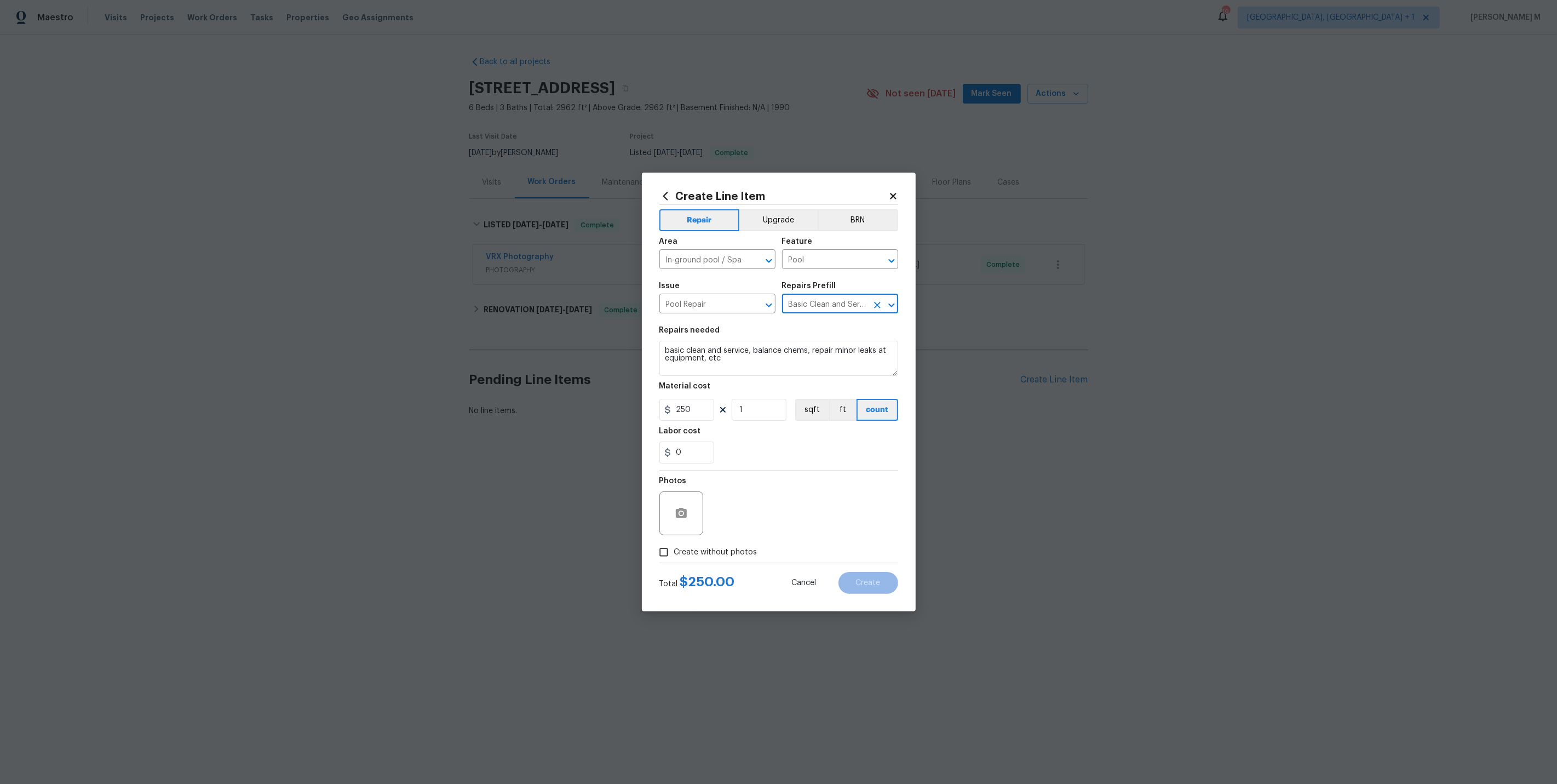
click at [794, 307] on input "Basic Clean and Service $250.00" at bounding box center [825, 305] width 86 height 17
click at [668, 304] on input "Pool Repair" at bounding box center [702, 305] width 86 height 17
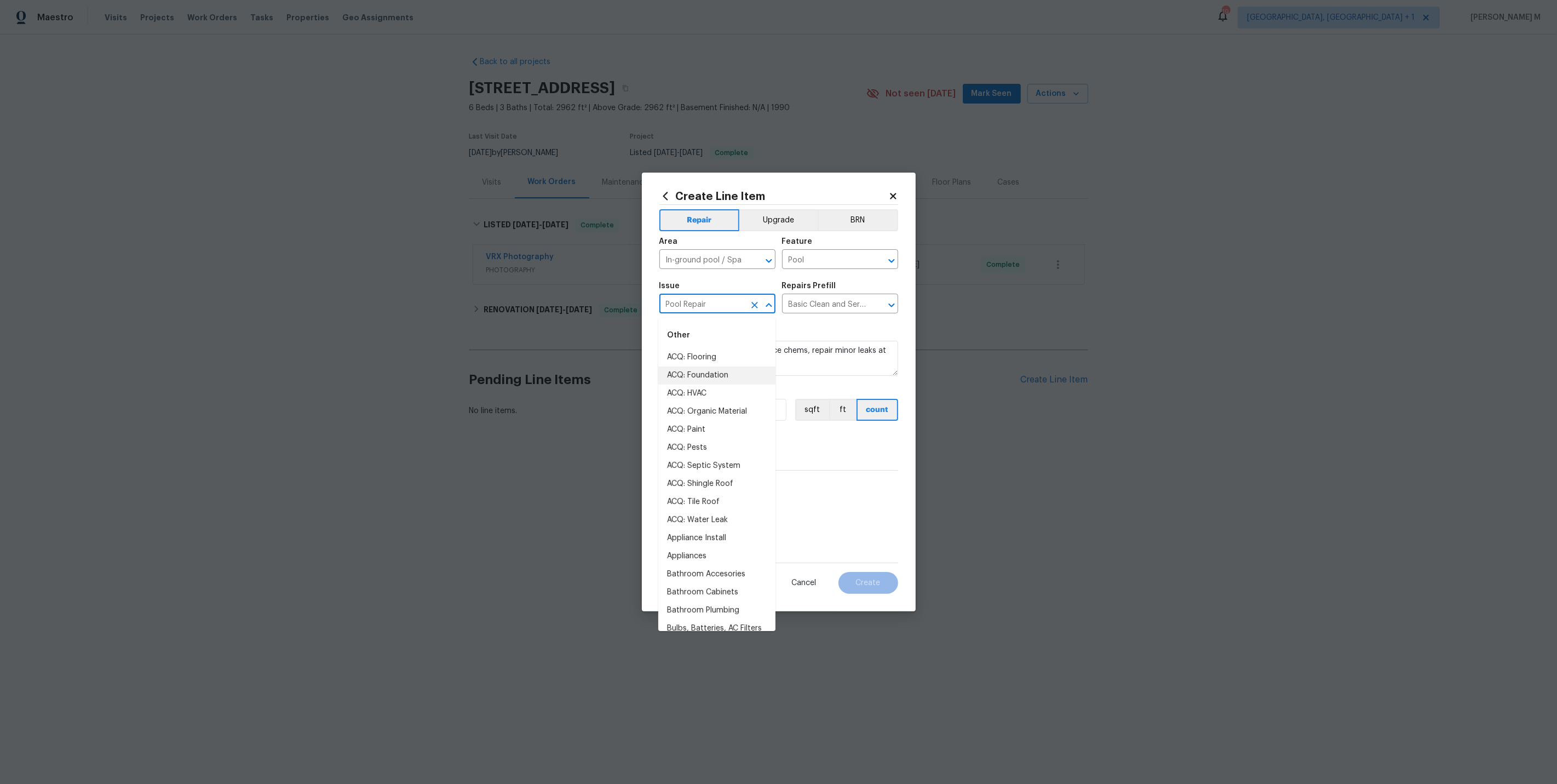
click at [668, 304] on input "Pool Repair" at bounding box center [702, 305] width 86 height 17
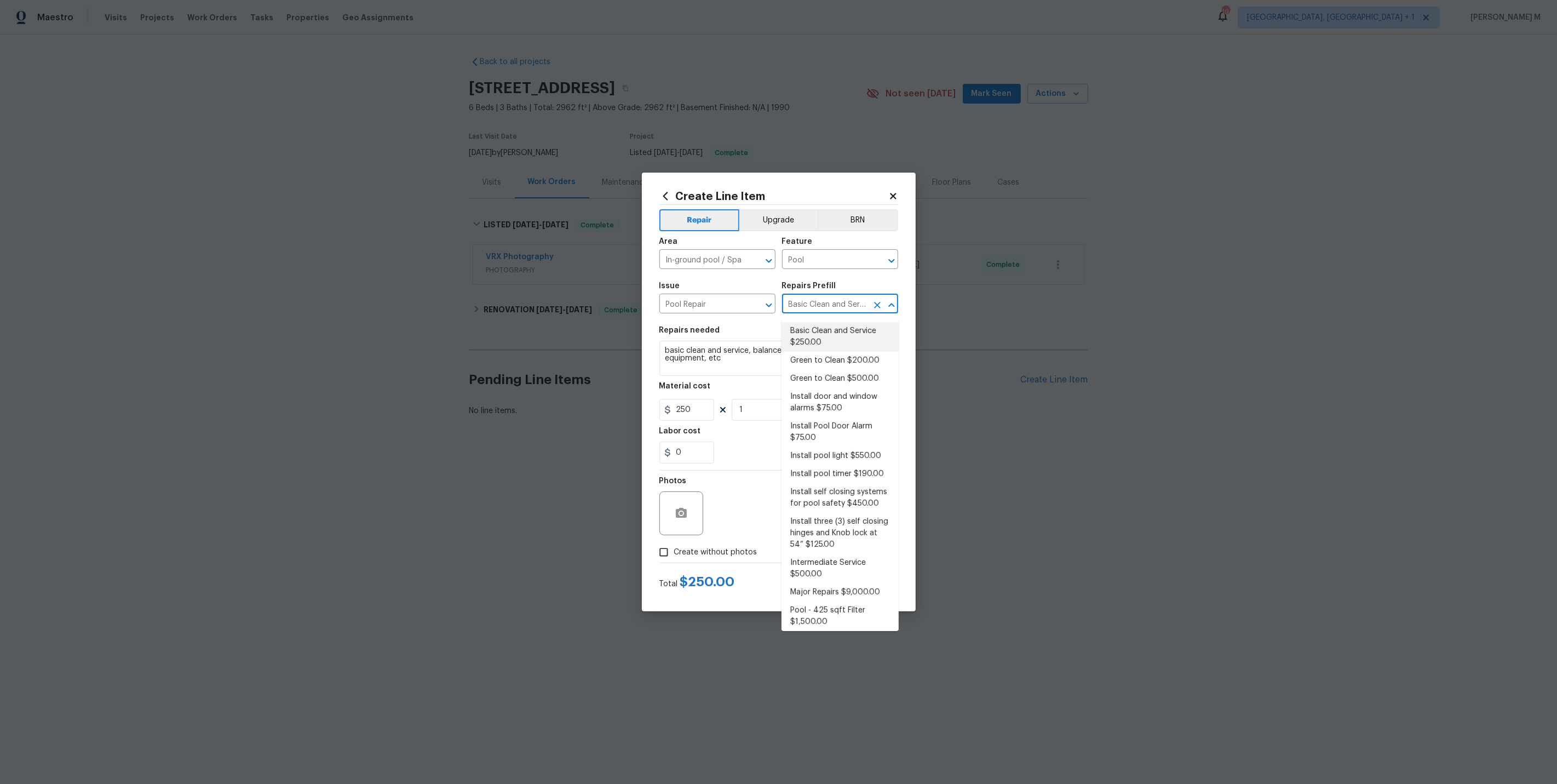
click at [821, 302] on input "Basic Clean and Service $250.00" at bounding box center [825, 305] width 86 height 17
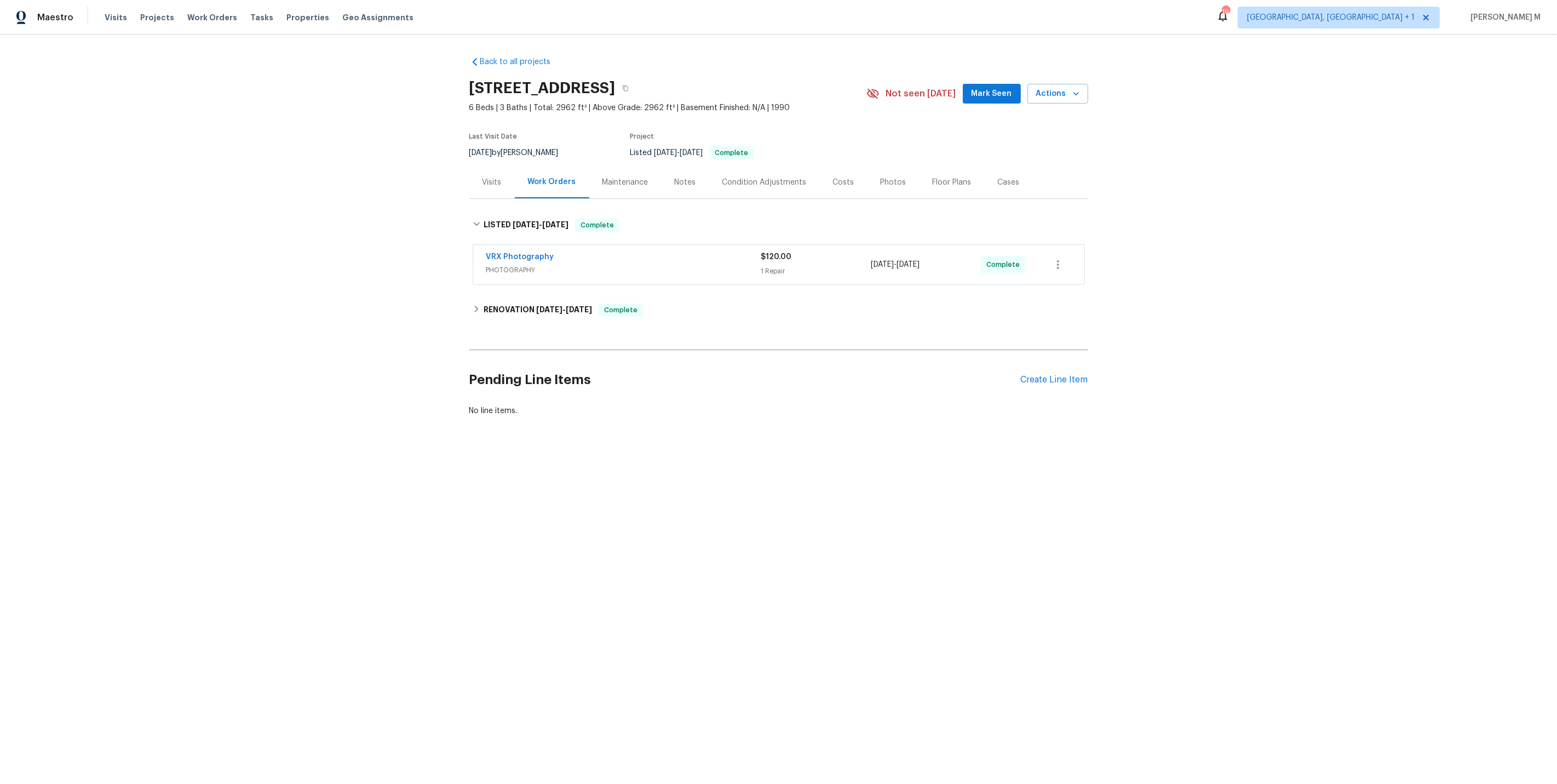
click at [710, 367] on h2 "Pending Line Items" at bounding box center [745, 379] width 552 height 51
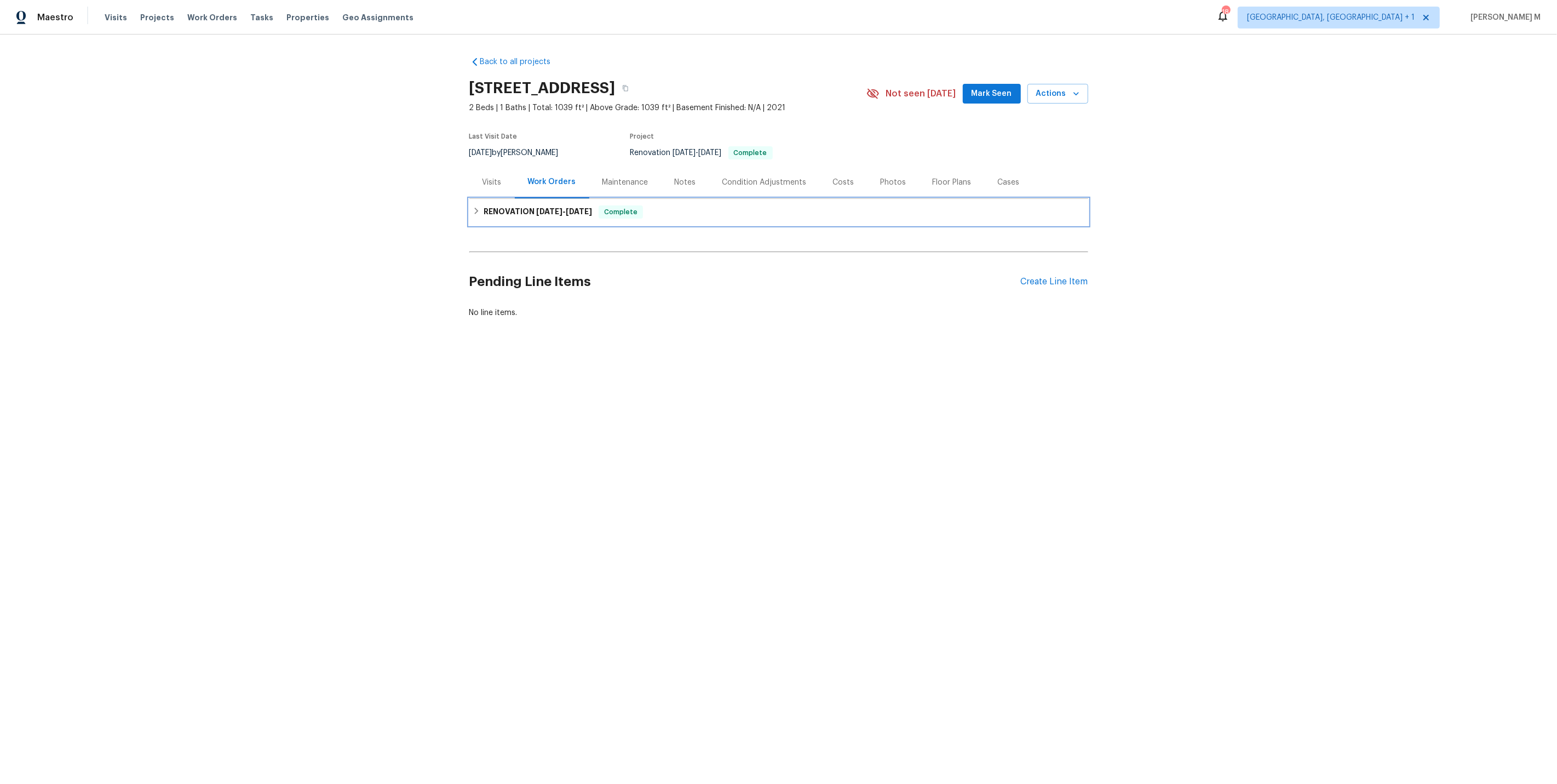
click at [520, 206] on h6 "RENOVATION 7/28/25 - 8/4/25" at bounding box center [537, 212] width 108 height 13
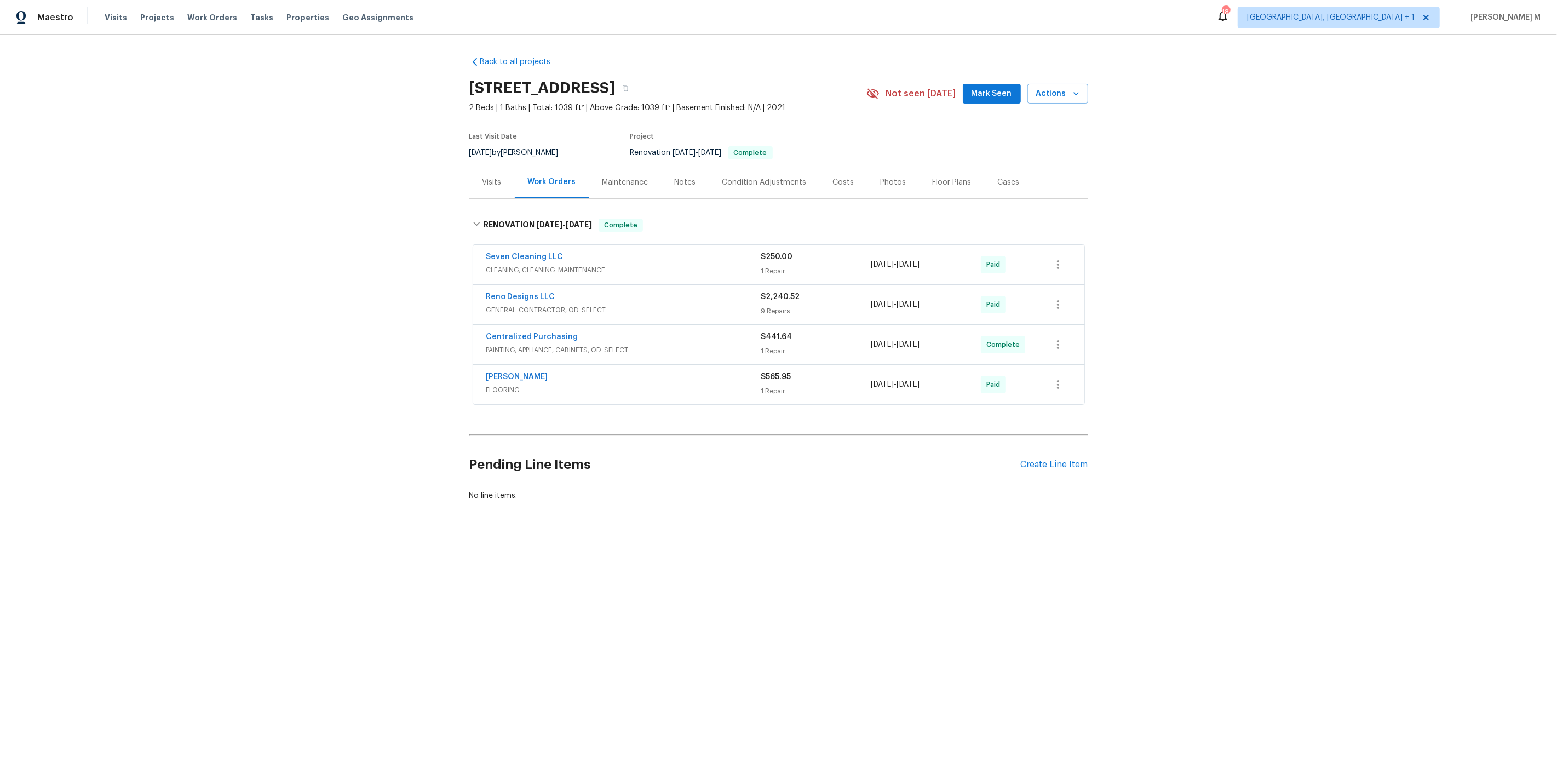
click at [575, 265] on span "CLEANING, CLEANING_MAINTENANCE" at bounding box center [624, 270] width 275 height 11
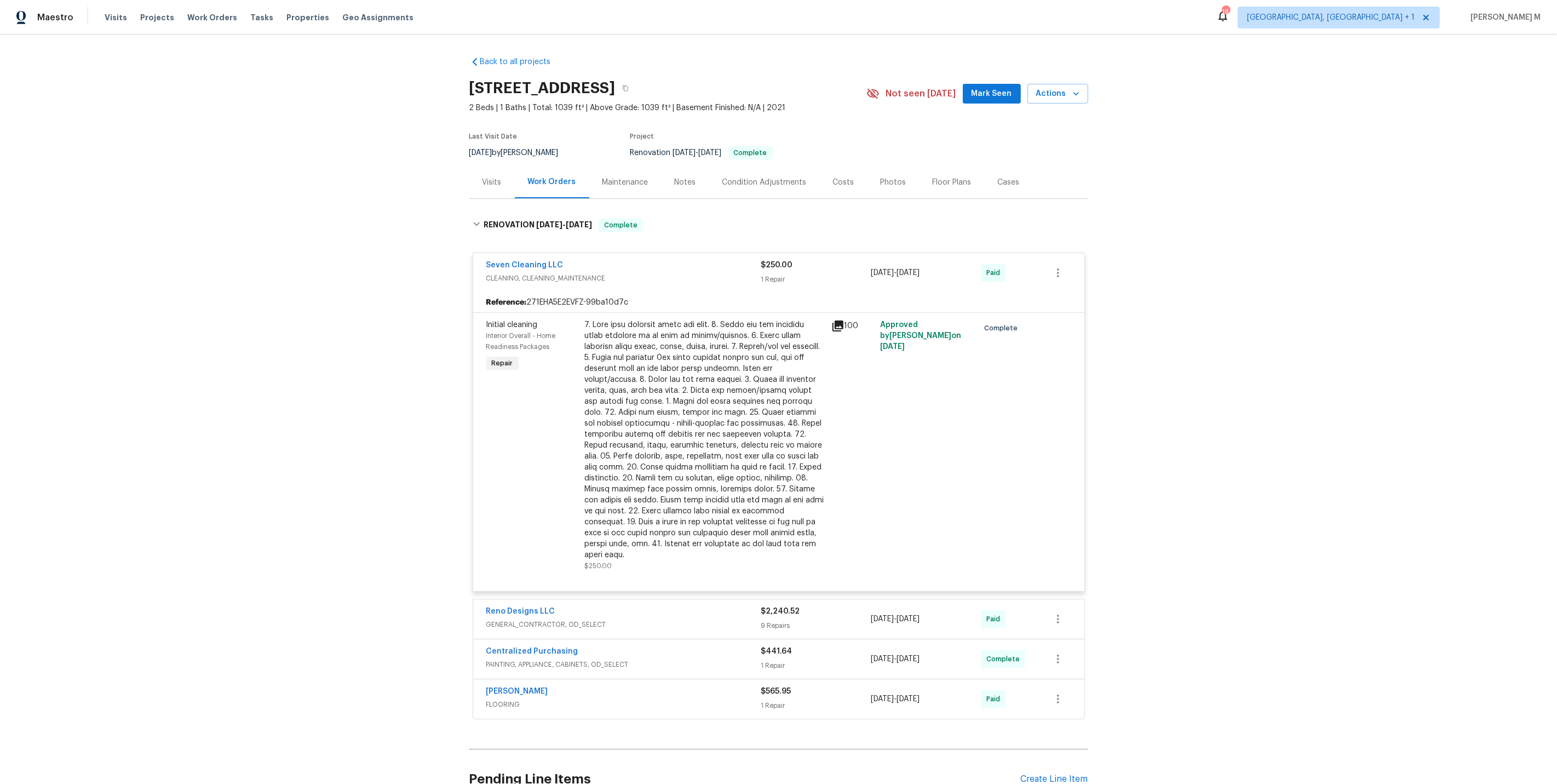
click at [667, 354] on div at bounding box center [705, 439] width 239 height 241
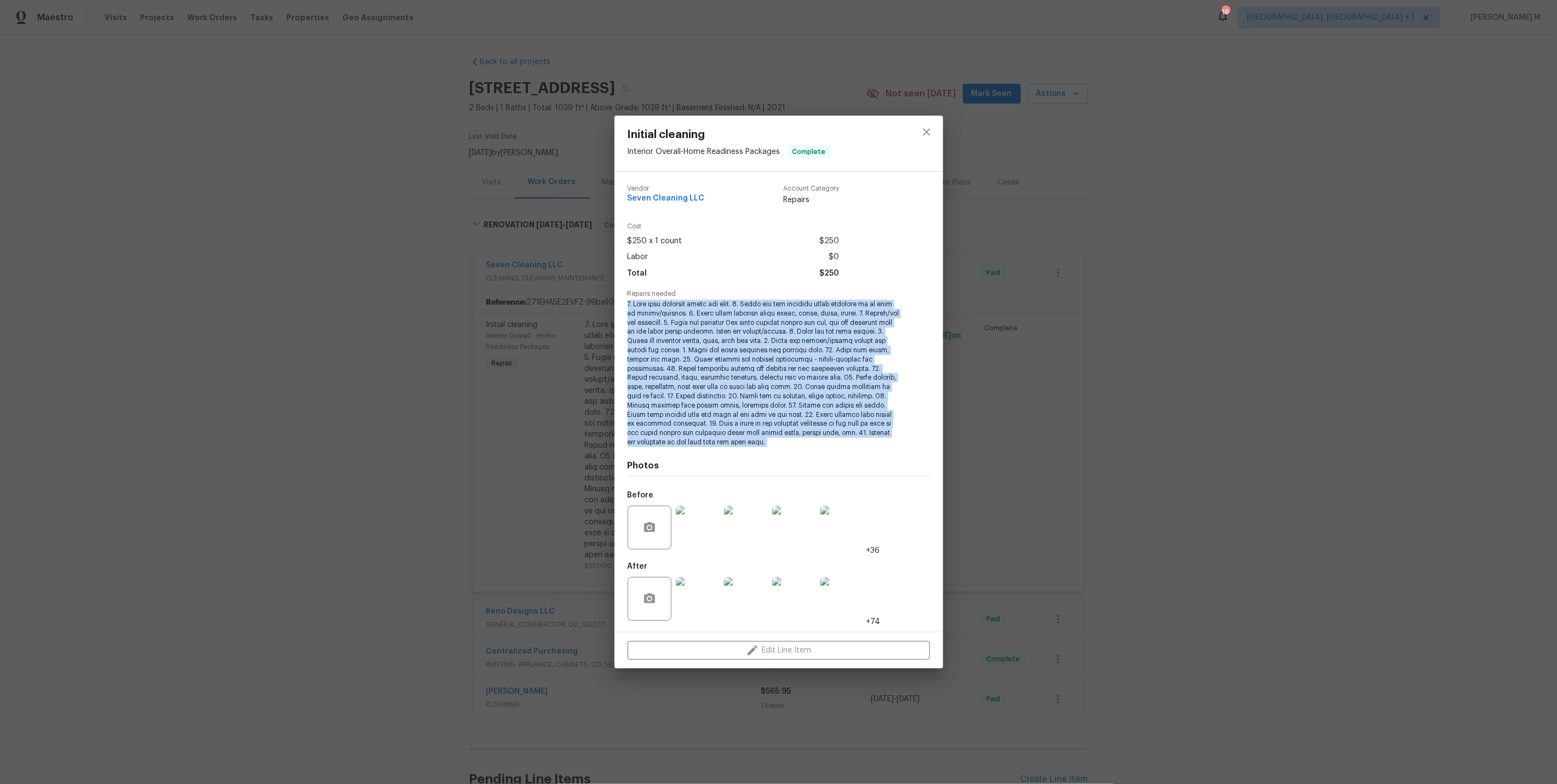
drag, startPoint x: 629, startPoint y: 305, endPoint x: 728, endPoint y: 454, distance: 178.9
click at [728, 454] on div "Vendor Seven Cleaning LLC Account Category Repairs Cost $250 x 1 count $250 Lab…" at bounding box center [779, 401] width 303 height 450
copy span "1. Wipe down exterior doors and trim. 2. Clean out all exterior light fixtures …"
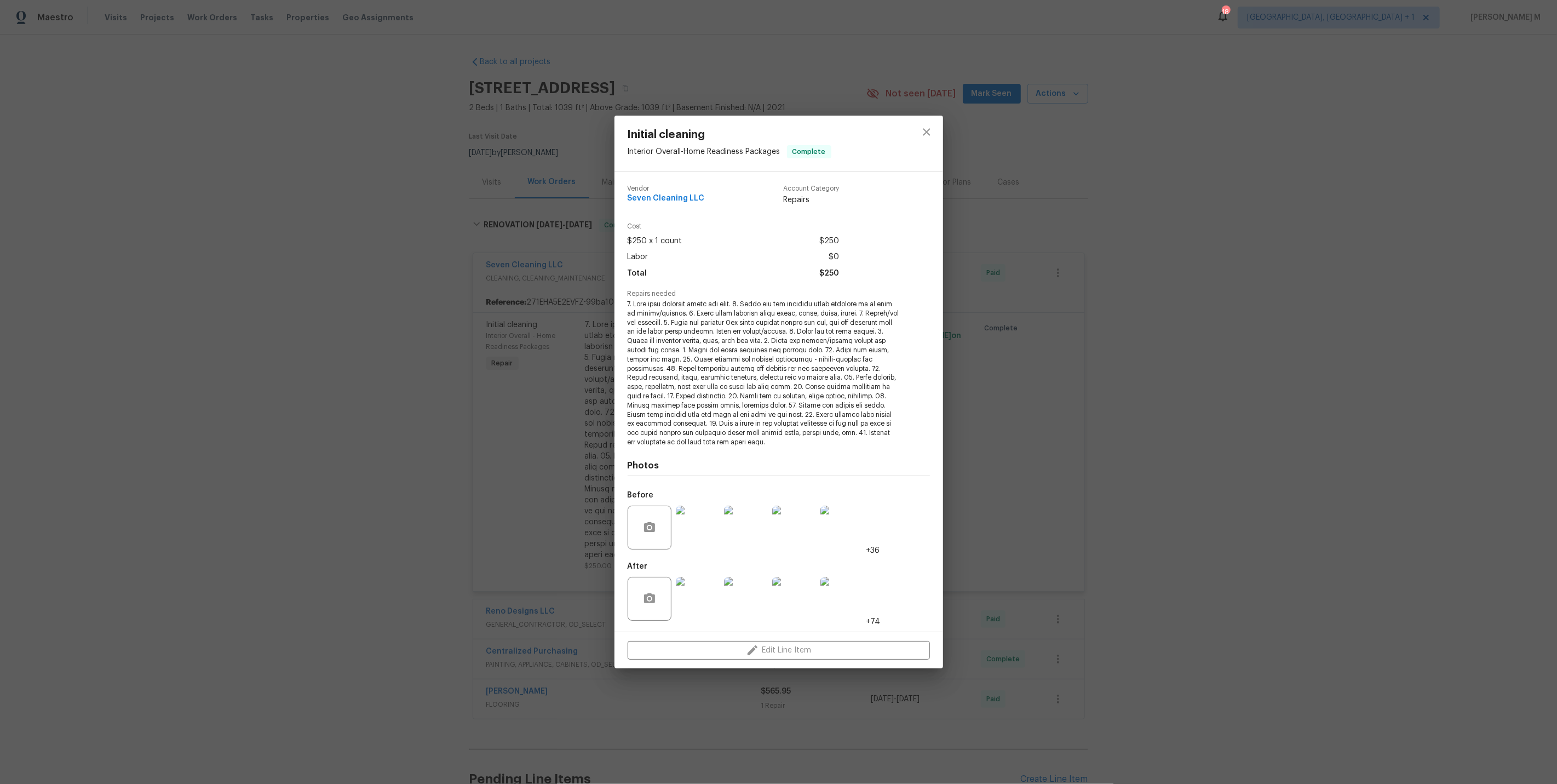
click at [1071, 478] on div "Initial cleaning Interior Overall - Home Readiness Packages Complete Vendor Sev…" at bounding box center [778, 392] width 1557 height 784
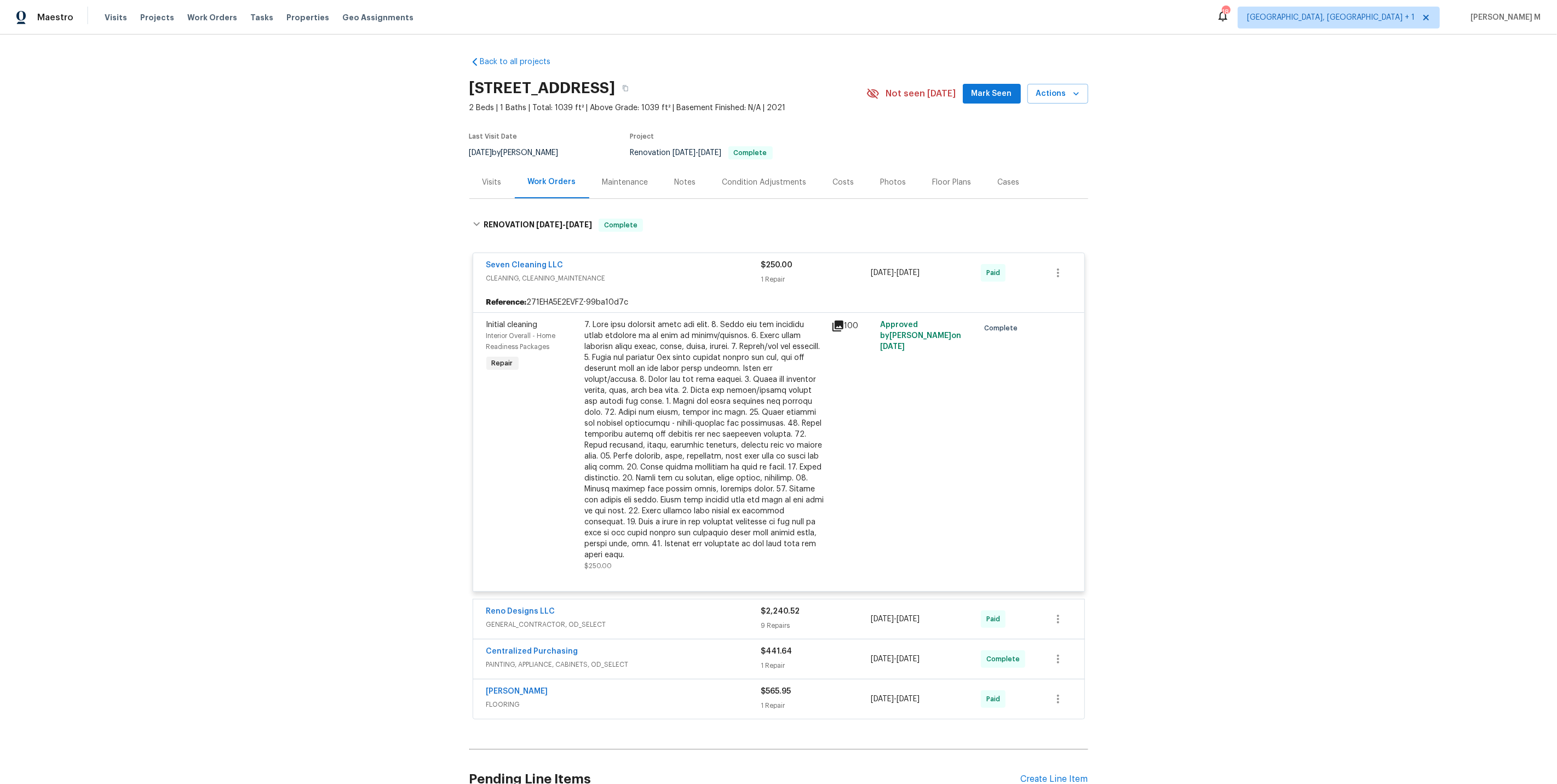
scroll to position [66, 0]
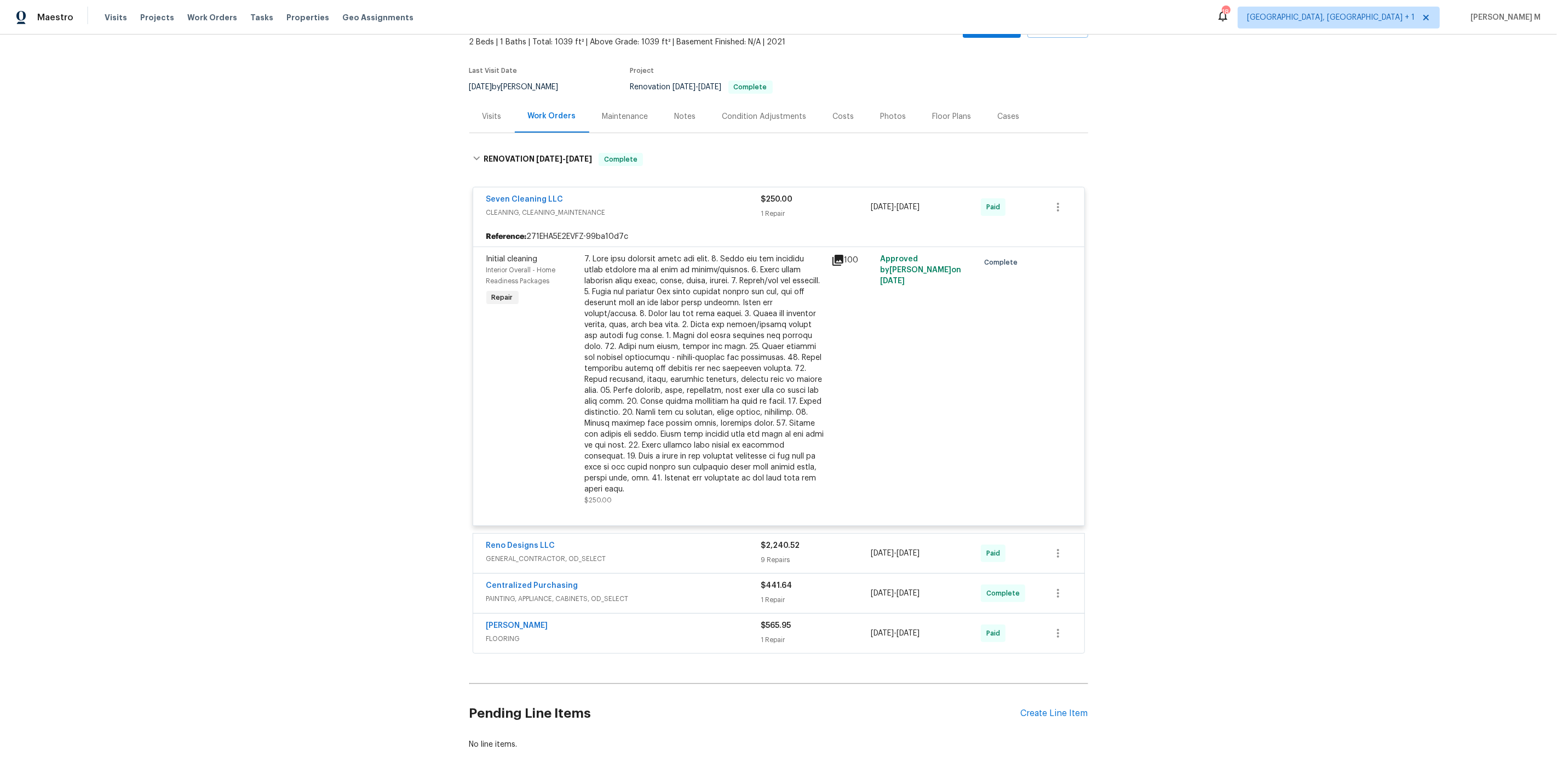
click at [1049, 688] on div "Pending Line Items Create Line Item" at bounding box center [779, 713] width 619 height 51
click at [1043, 708] on div "Create Line Item" at bounding box center [1055, 713] width 67 height 10
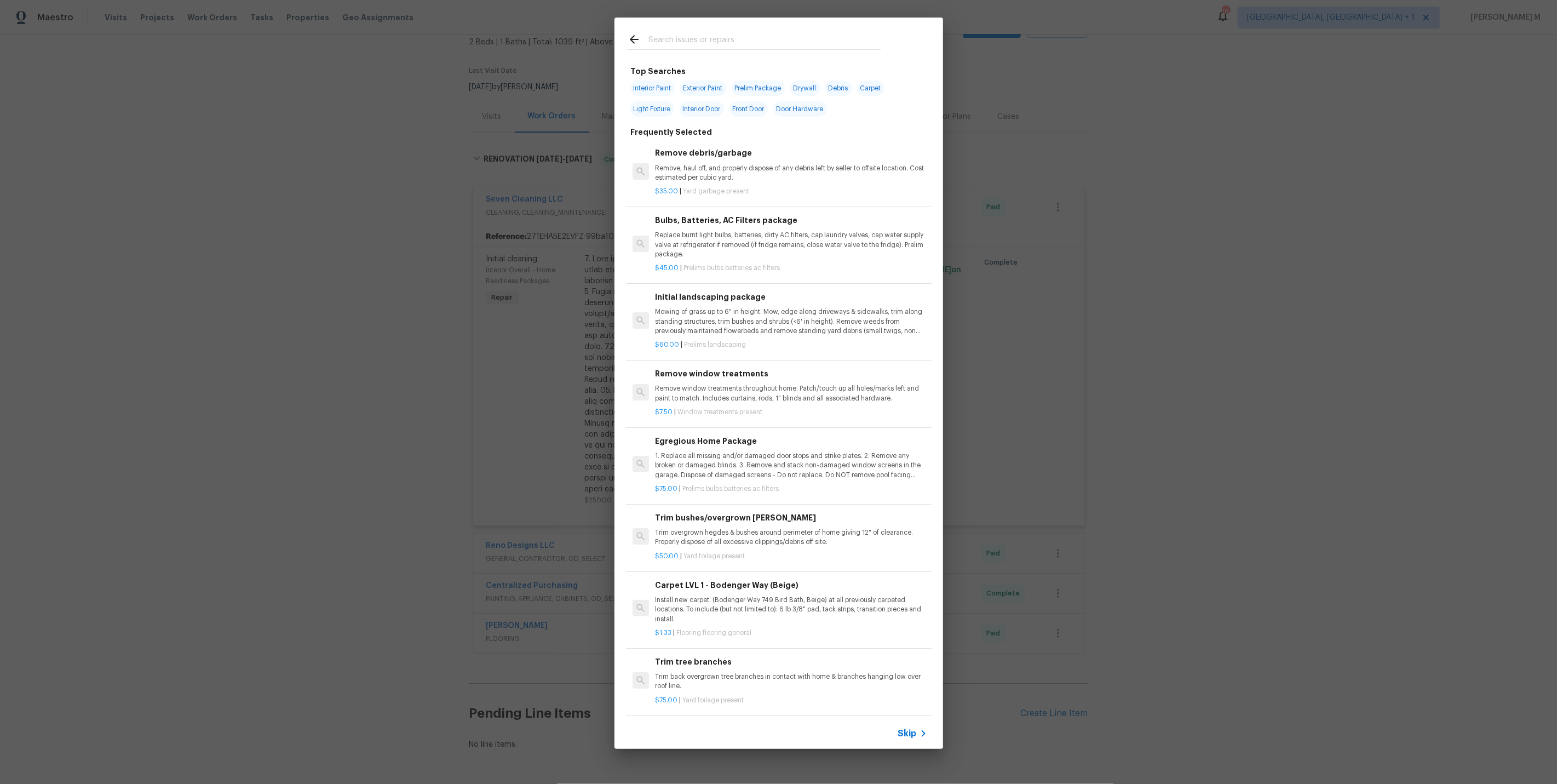
click at [912, 732] on span "Skip" at bounding box center [908, 733] width 19 height 11
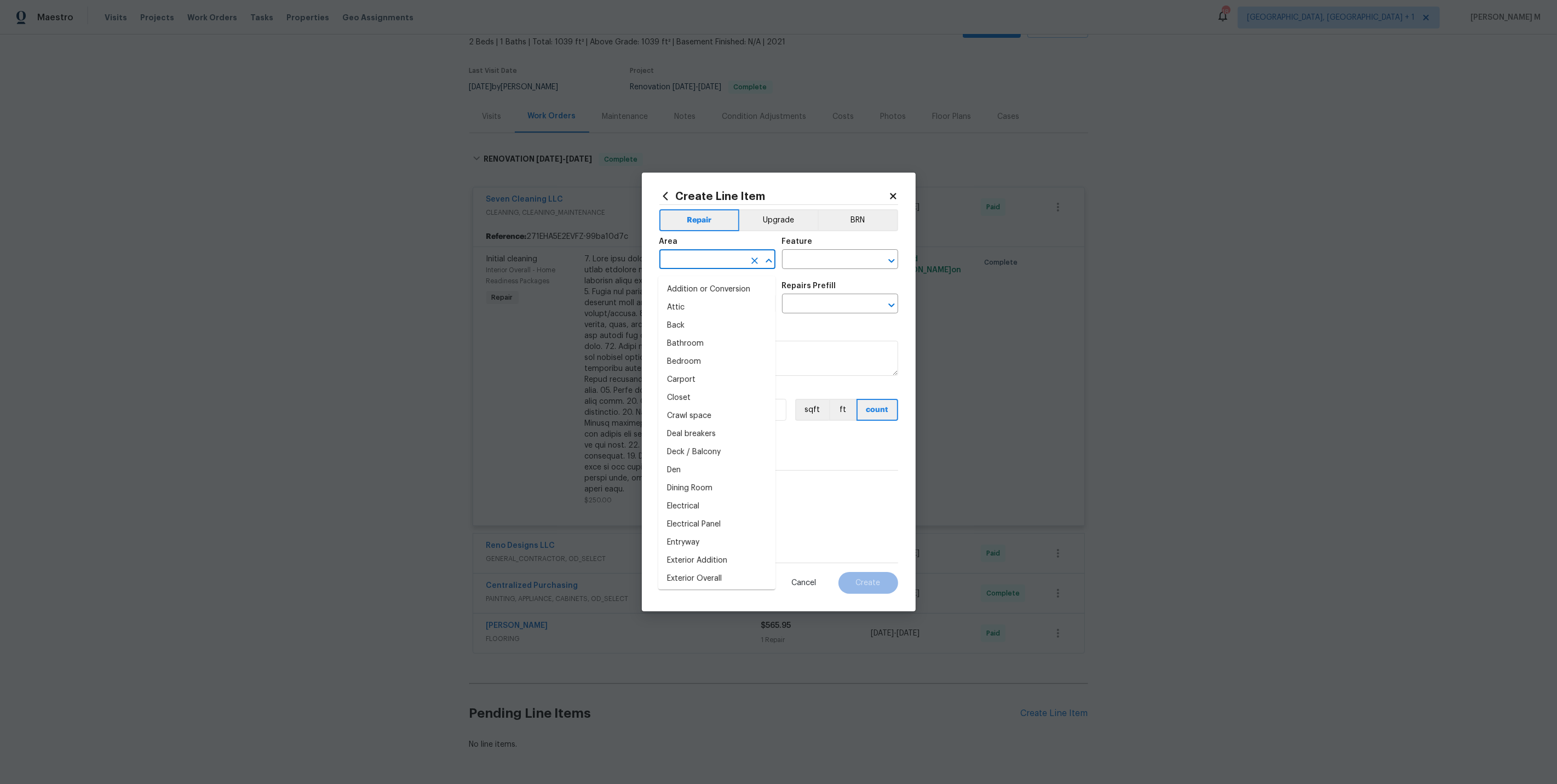
click at [701, 261] on input "text" at bounding box center [702, 260] width 86 height 17
type input "Clea"
click at [727, 309] on li "Interior Overall" at bounding box center [717, 307] width 118 height 18
type input "Interior Overall"
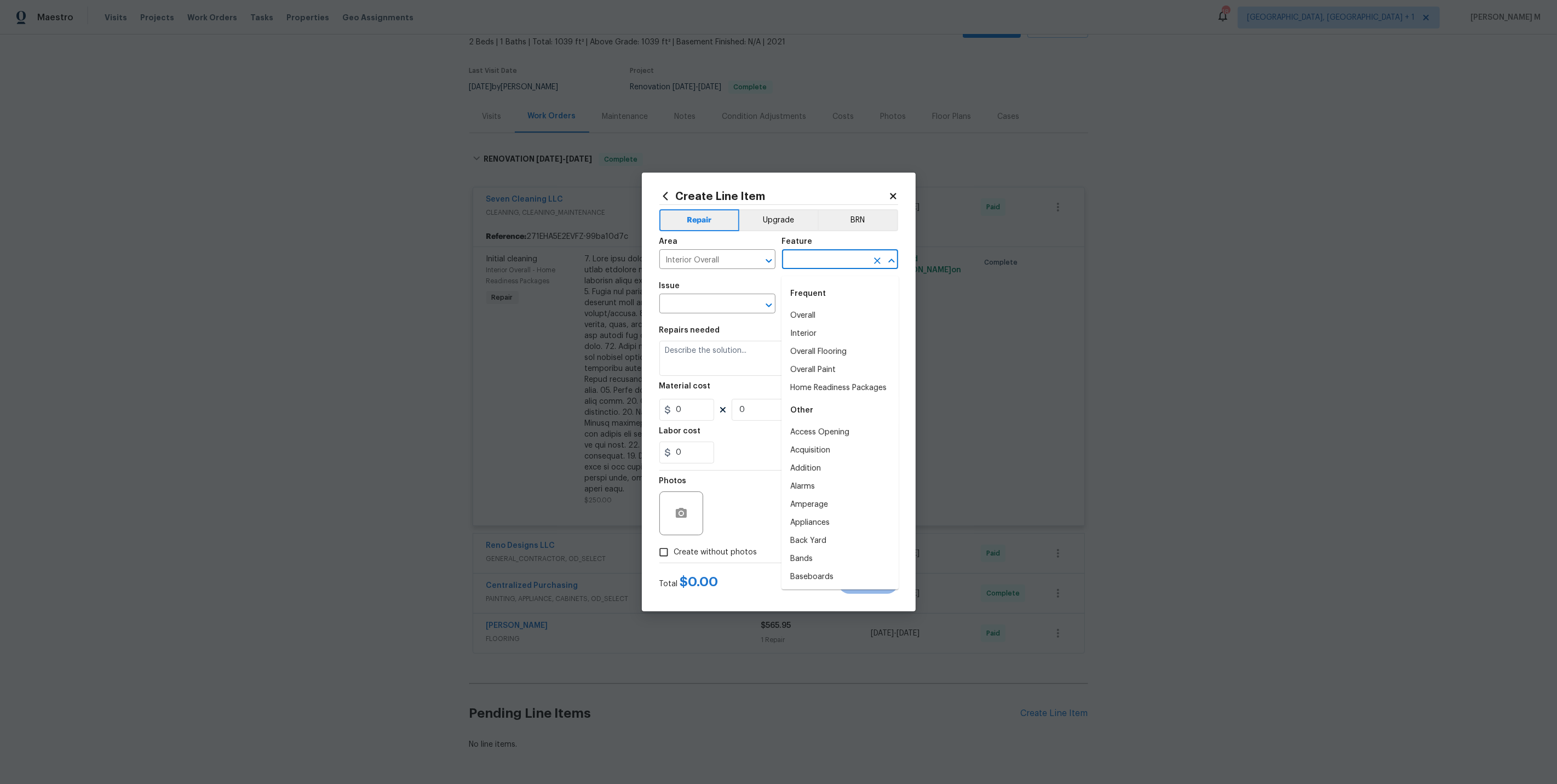
click at [810, 269] on input "text" at bounding box center [825, 260] width 86 height 17
click at [811, 318] on li "Home Readiness Packages" at bounding box center [840, 316] width 118 height 18
click at [793, 265] on input "Home Readiness Packages" at bounding box center [825, 260] width 86 height 17
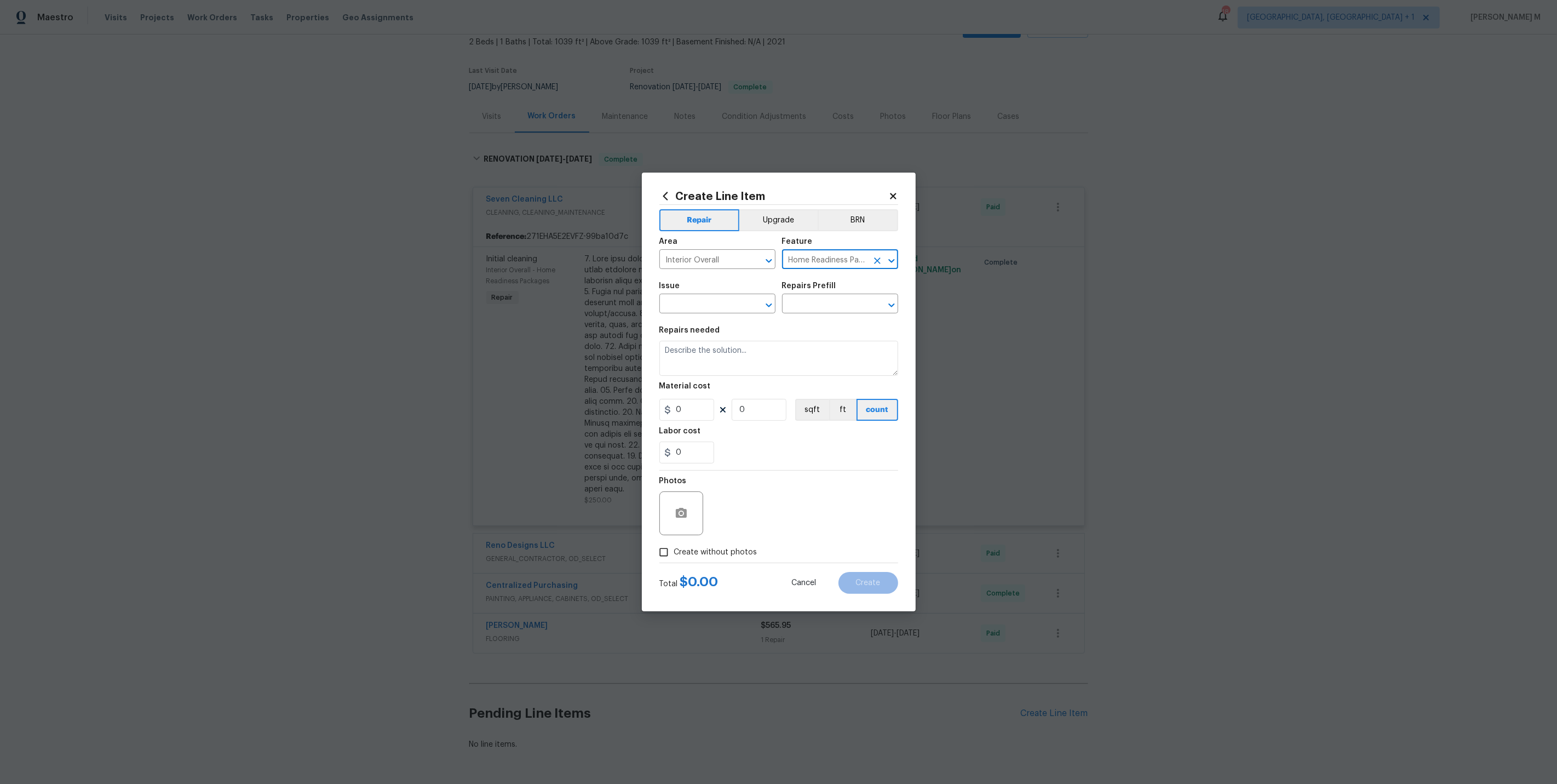
type input "Home Readiness Packages"
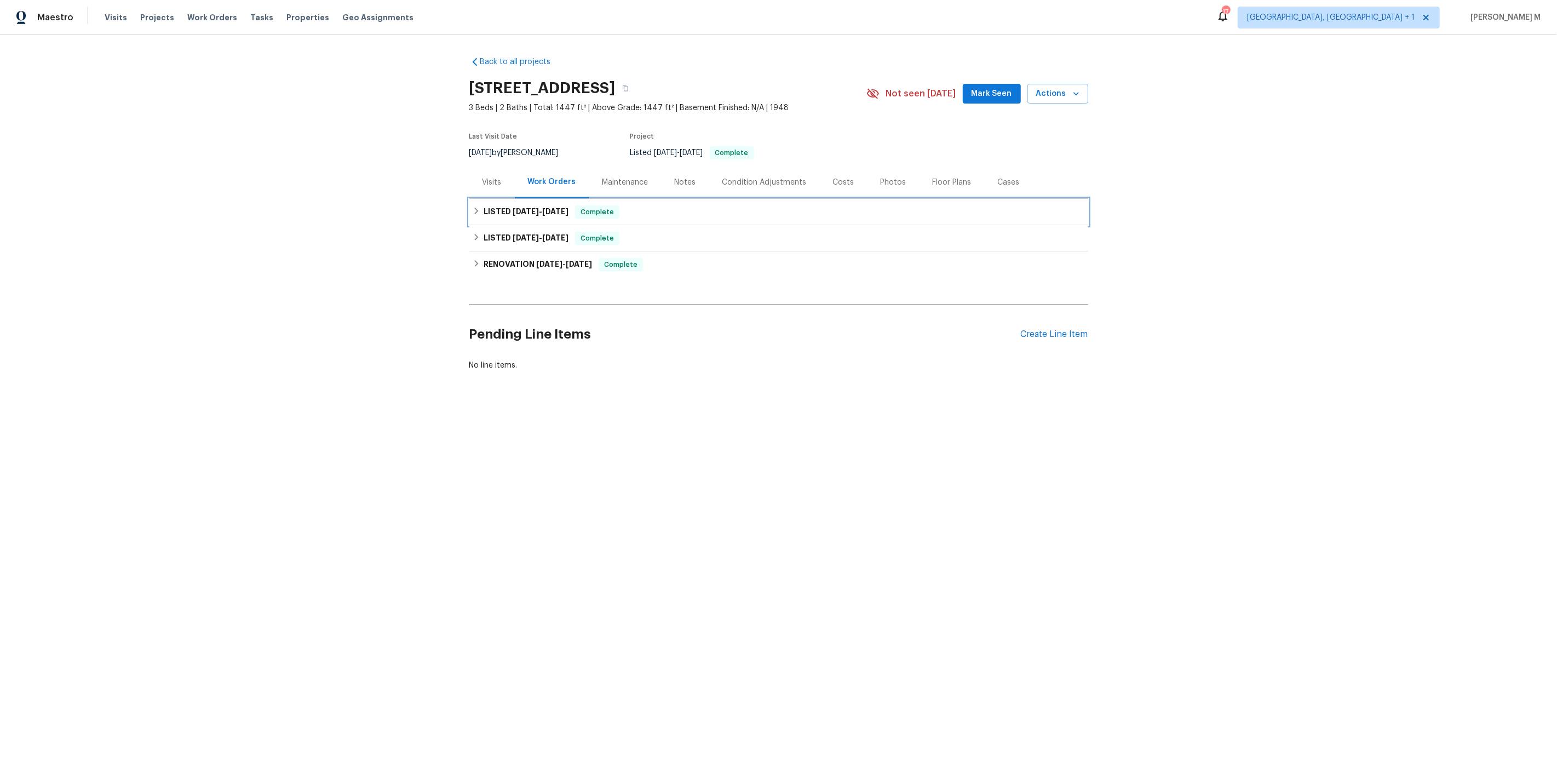
click at [546, 210] on h6 "LISTED [DATE] - [DATE]" at bounding box center [526, 212] width 85 height 13
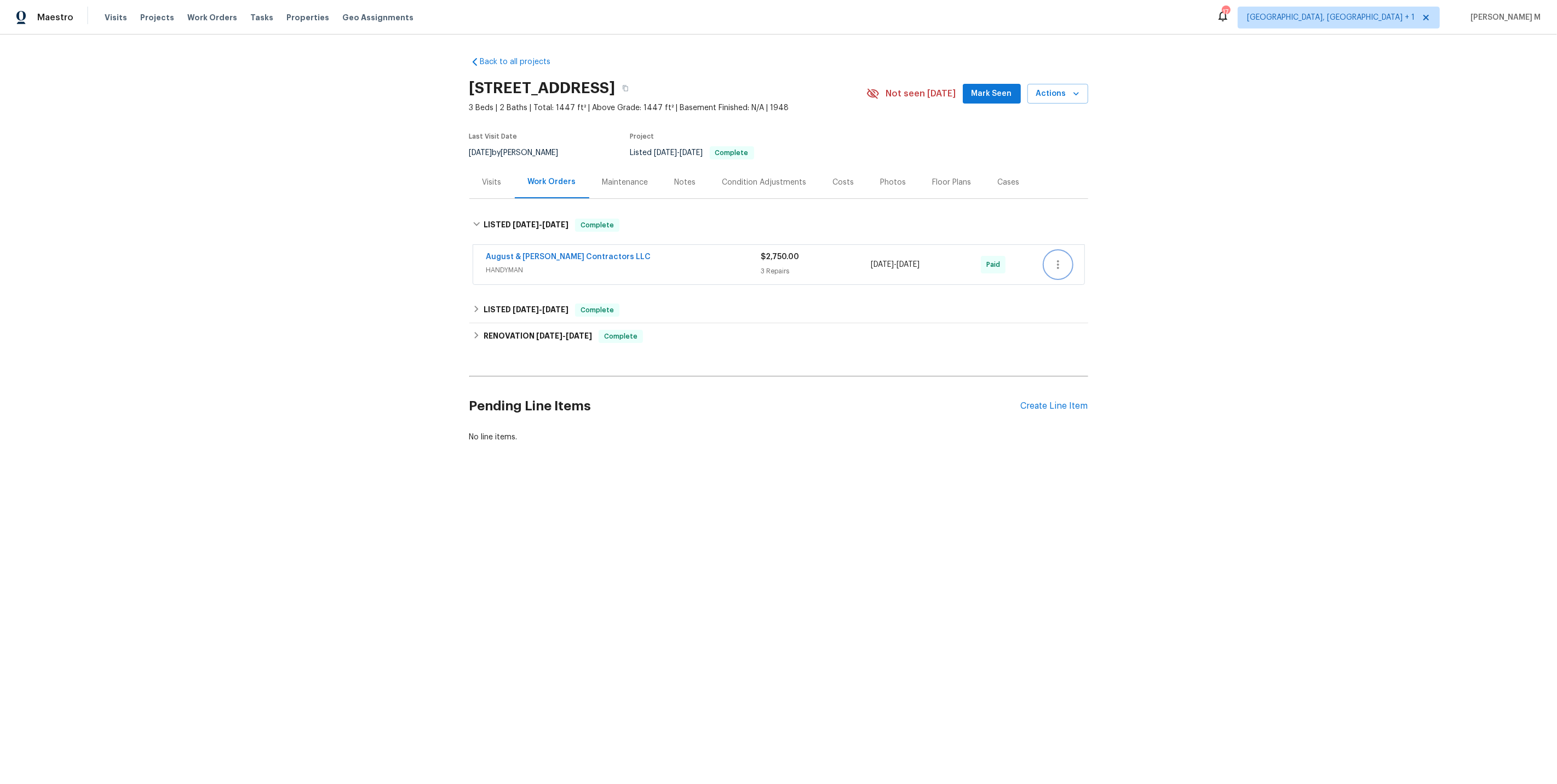
click at [1056, 262] on icon "button" at bounding box center [1057, 264] width 13 height 13
click at [1056, 262] on li "Edit" at bounding box center [1106, 258] width 118 height 18
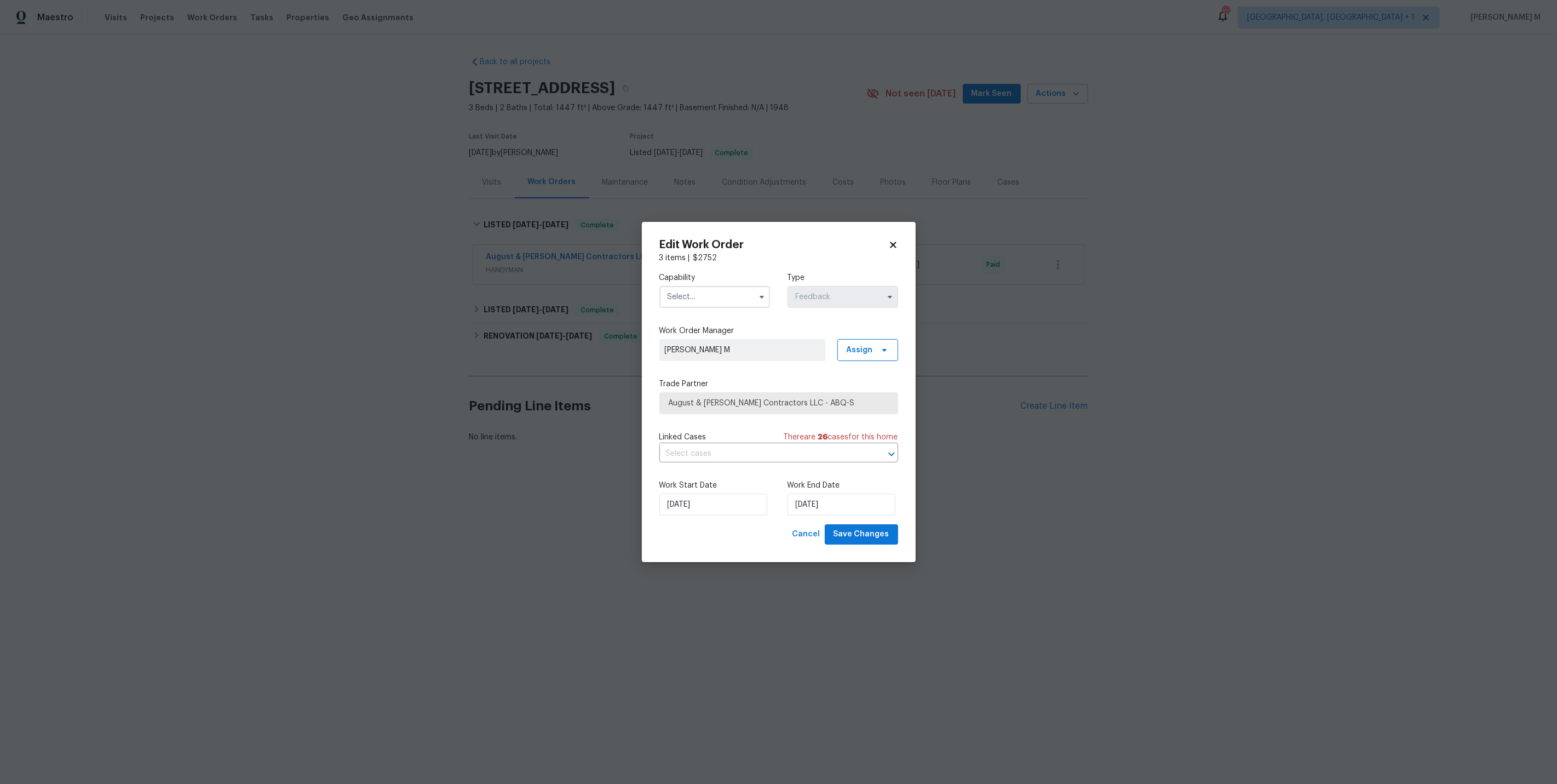
click at [458, 351] on body "Maestro Visits Projects Work Orders Tasks Properties Geo Assignments 17 [GEOGRA…" at bounding box center [778, 258] width 1557 height 517
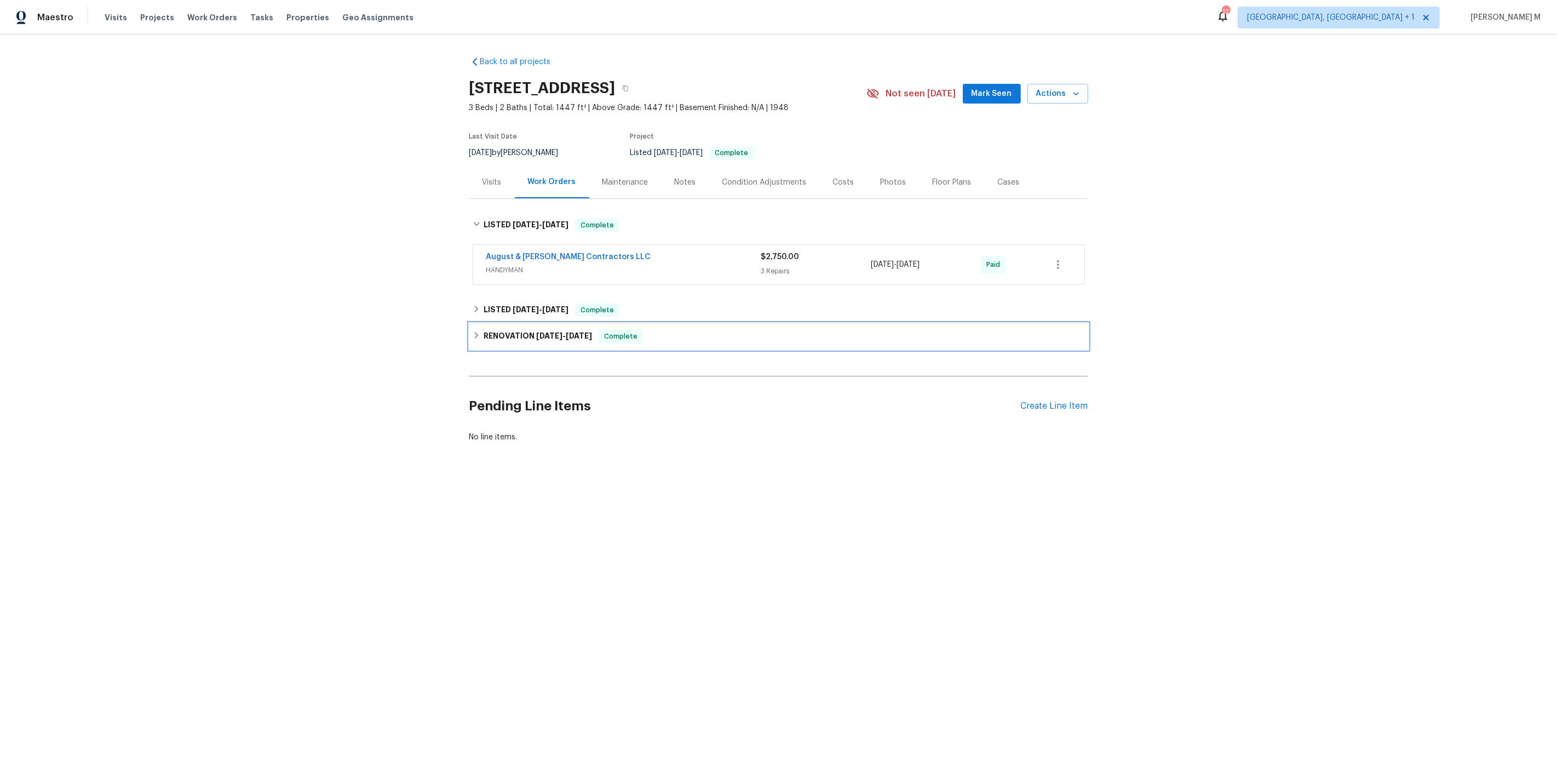
click at [502, 323] on div "RENOVATION [DATE] - [DATE] Complete" at bounding box center [779, 336] width 619 height 26
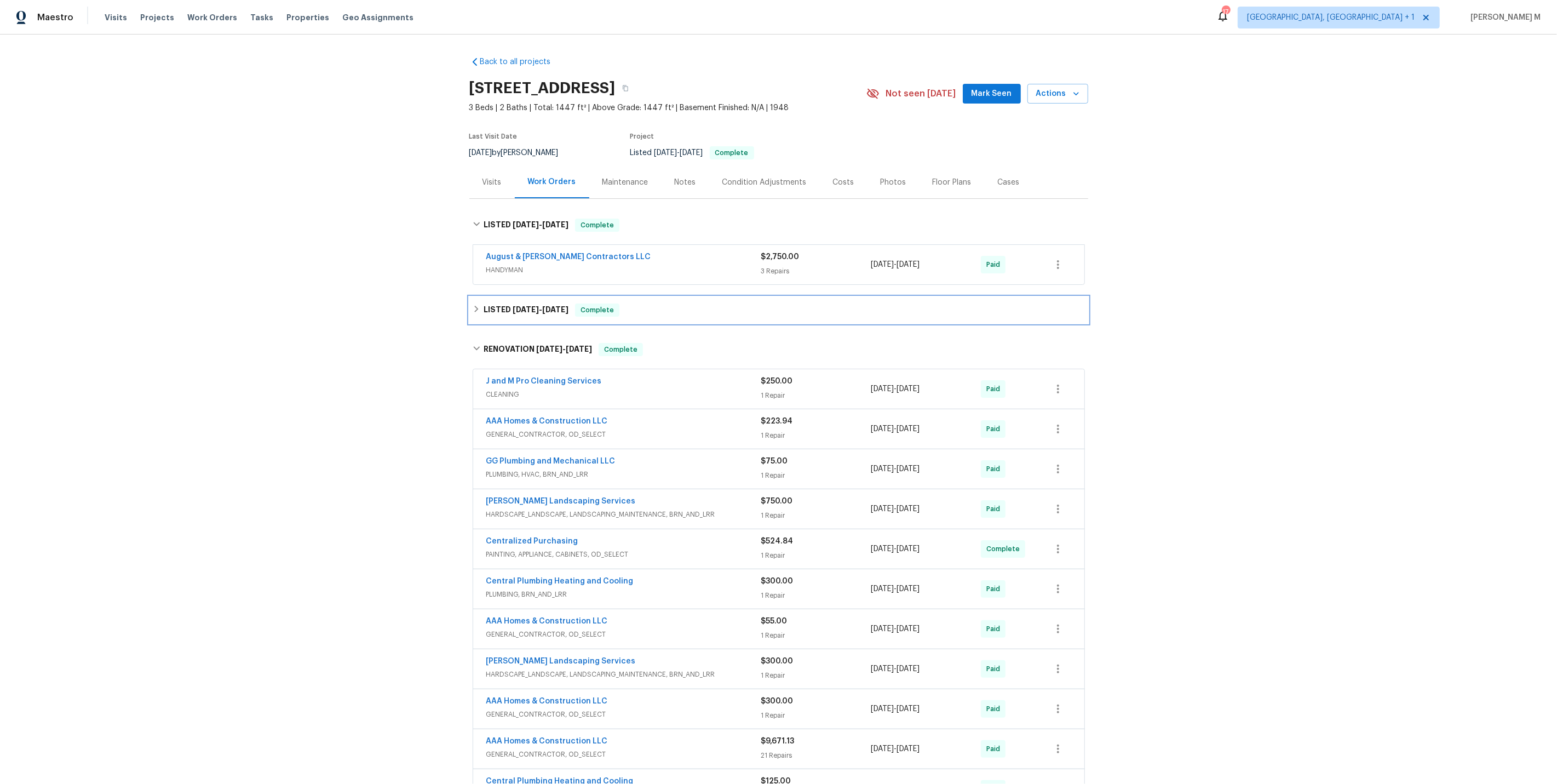
click at [516, 309] on div "LISTED [DATE] - [DATE] Complete" at bounding box center [779, 309] width 619 height 26
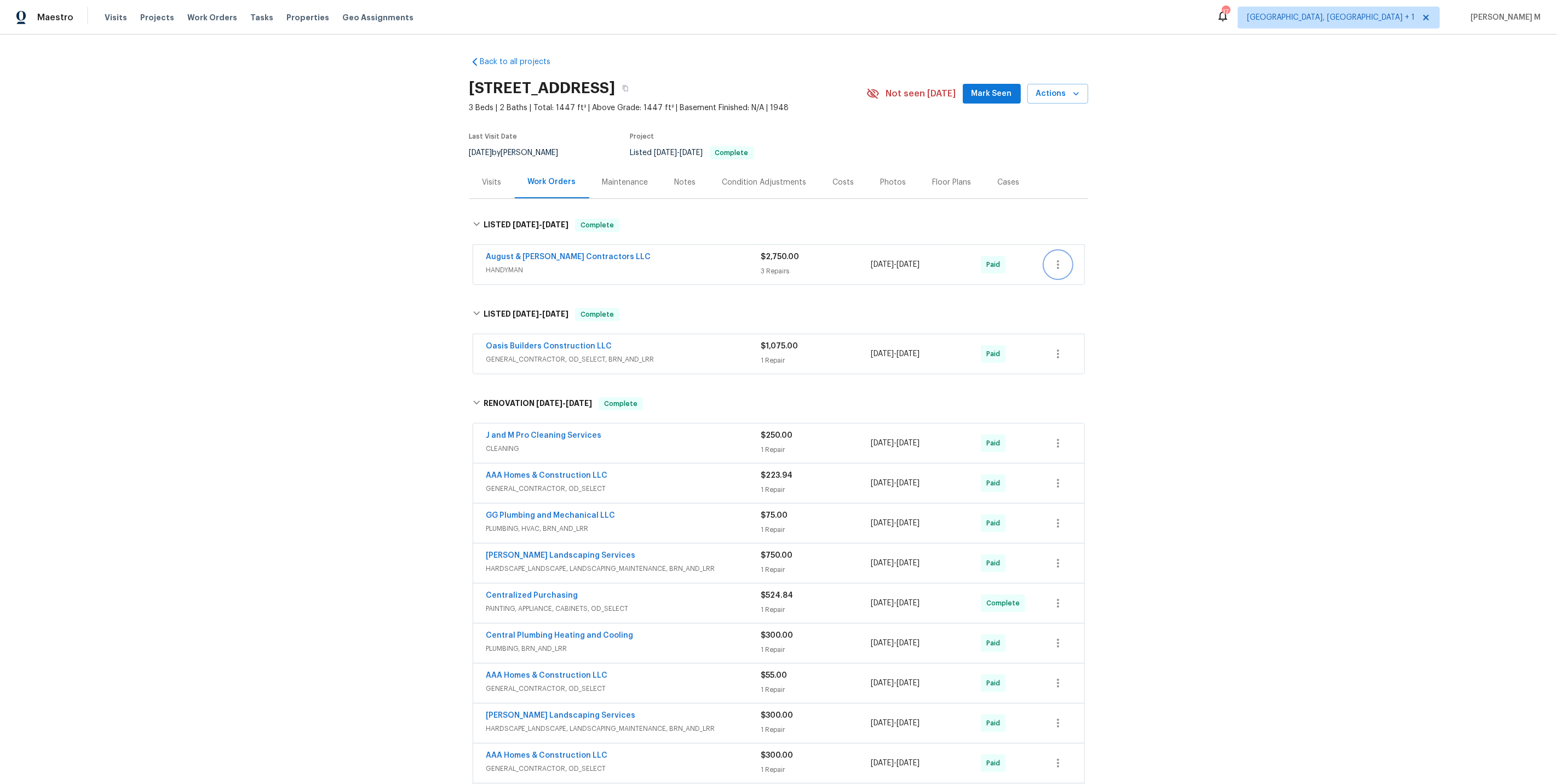
click at [1060, 258] on icon "button" at bounding box center [1057, 264] width 13 height 13
click at [1060, 254] on li "Edit" at bounding box center [1106, 258] width 118 height 18
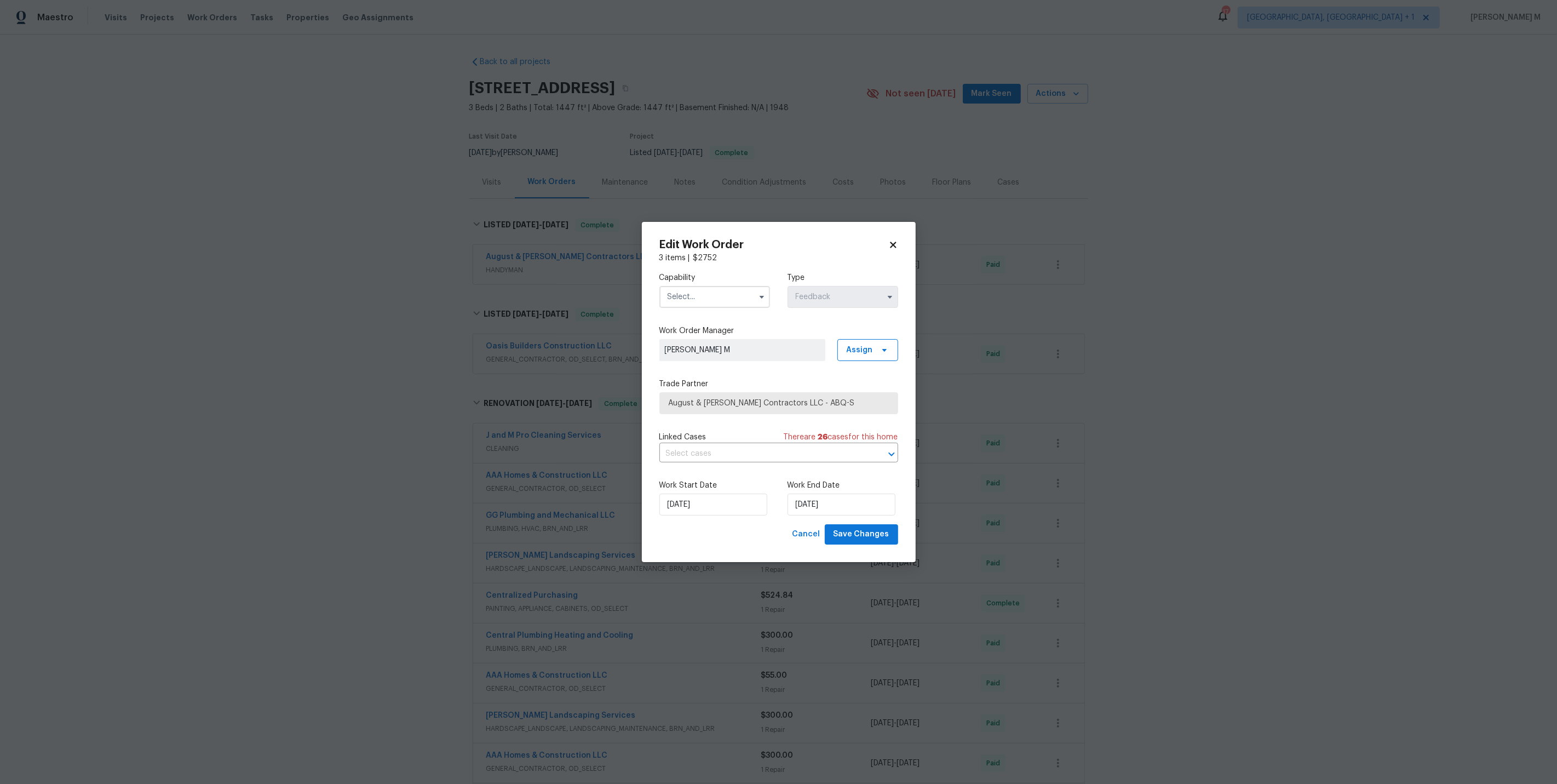
click at [696, 308] on input "text" at bounding box center [715, 296] width 111 height 22
click at [698, 371] on span "Handyman" at bounding box center [689, 374] width 38 height 8
type input "Handyman"
click at [704, 403] on span "August & [PERSON_NAME] Contractors LLC - ABQ-S" at bounding box center [771, 403] width 204 height 11
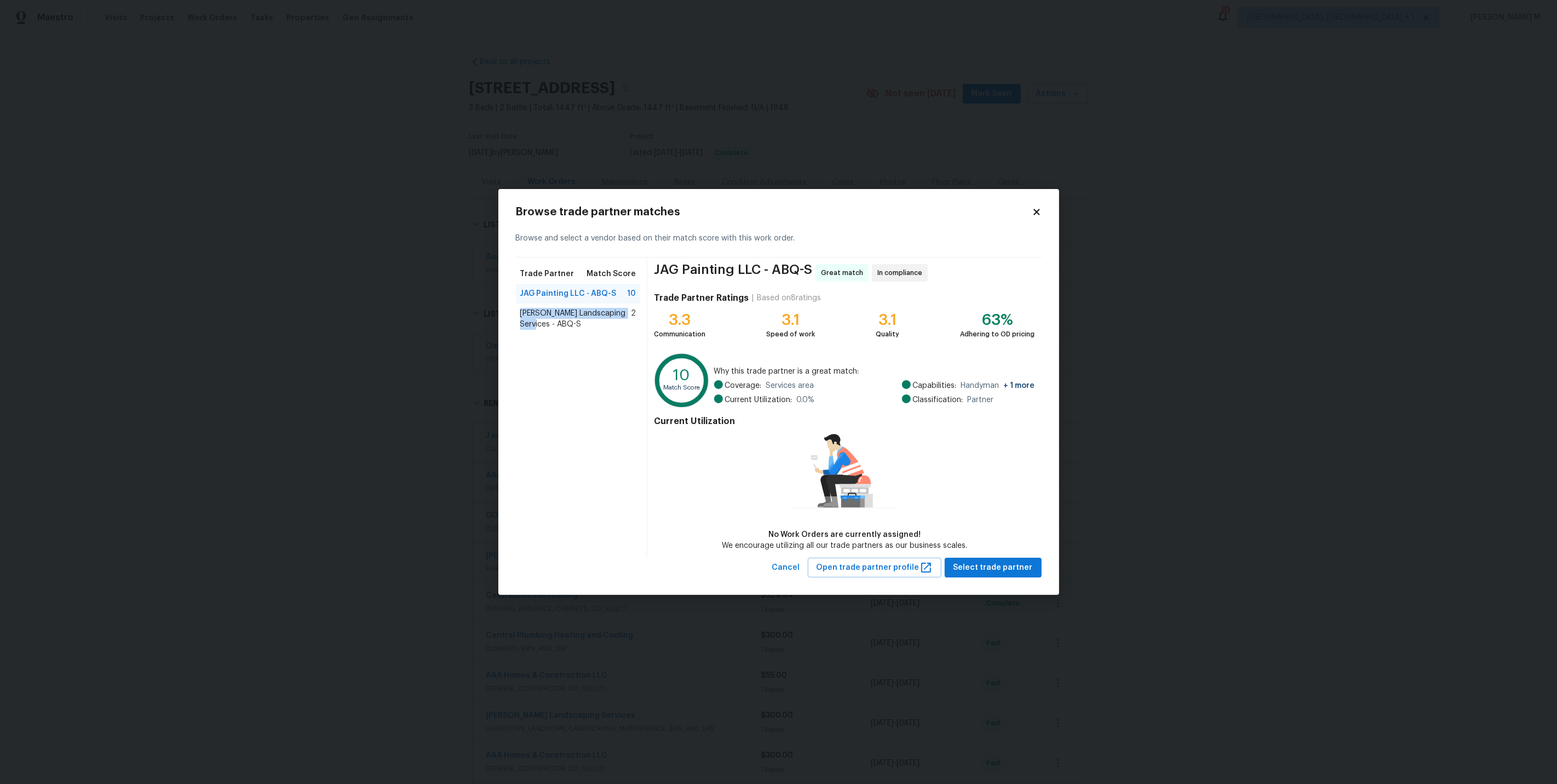
drag, startPoint x: 535, startPoint y: 311, endPoint x: 565, endPoint y: 329, distance: 35.0
click at [565, 329] on div "[PERSON_NAME] Landscaping Services - ABQ-S 2" at bounding box center [578, 318] width 124 height 30
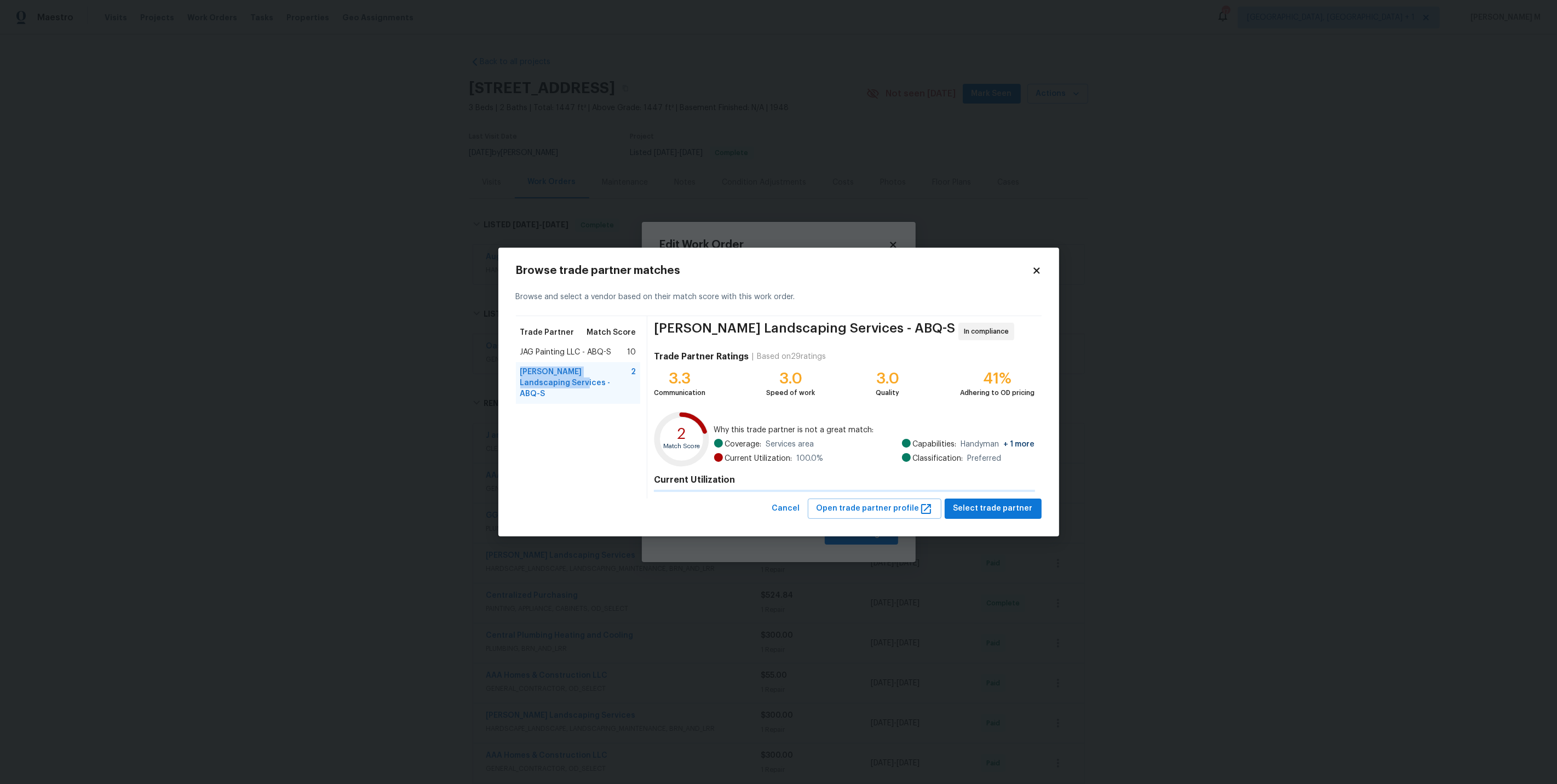
copy span "[PERSON_NAME] Landscaping Services"
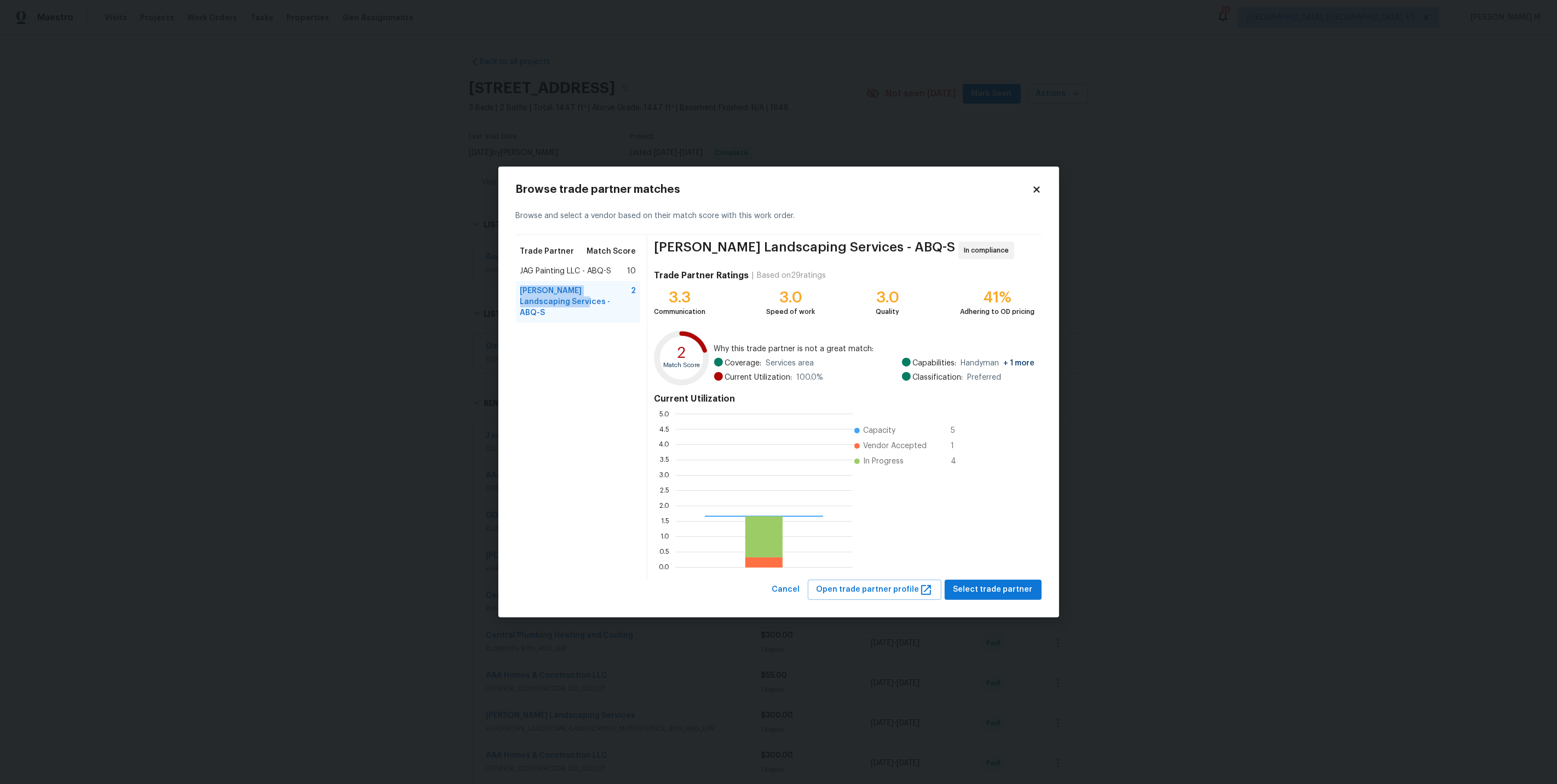
scroll to position [153, 177]
click at [696, 245] on span "[PERSON_NAME] Landscaping Services - ABQ-S" at bounding box center [804, 250] width 301 height 17
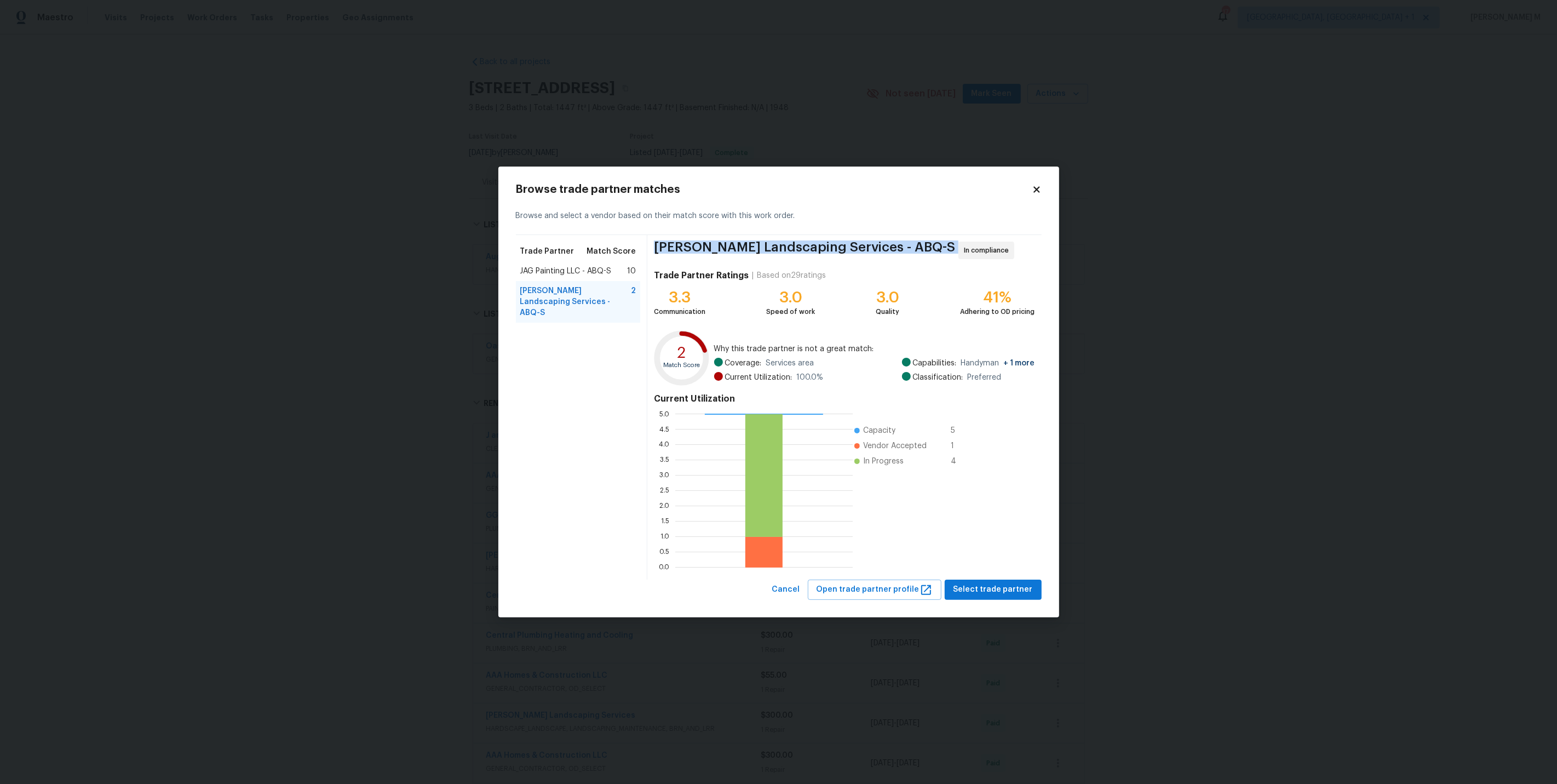
click at [696, 245] on span "[PERSON_NAME] Landscaping Services - ABQ-S" at bounding box center [804, 250] width 301 height 17
copy span "[PERSON_NAME] Landscaping Services - ABQ-S"
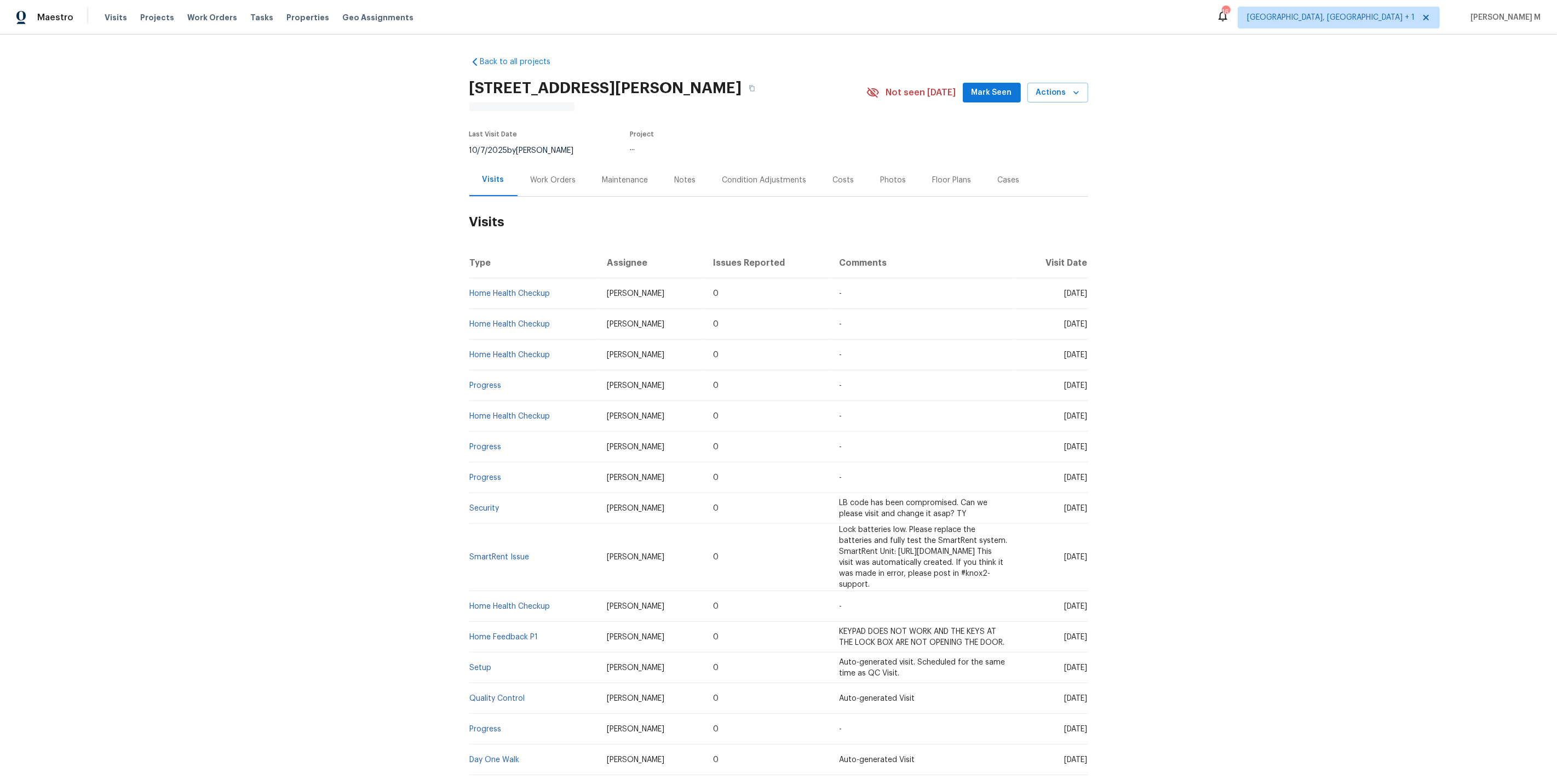
click at [554, 175] on div "Work Orders" at bounding box center [553, 180] width 46 height 11
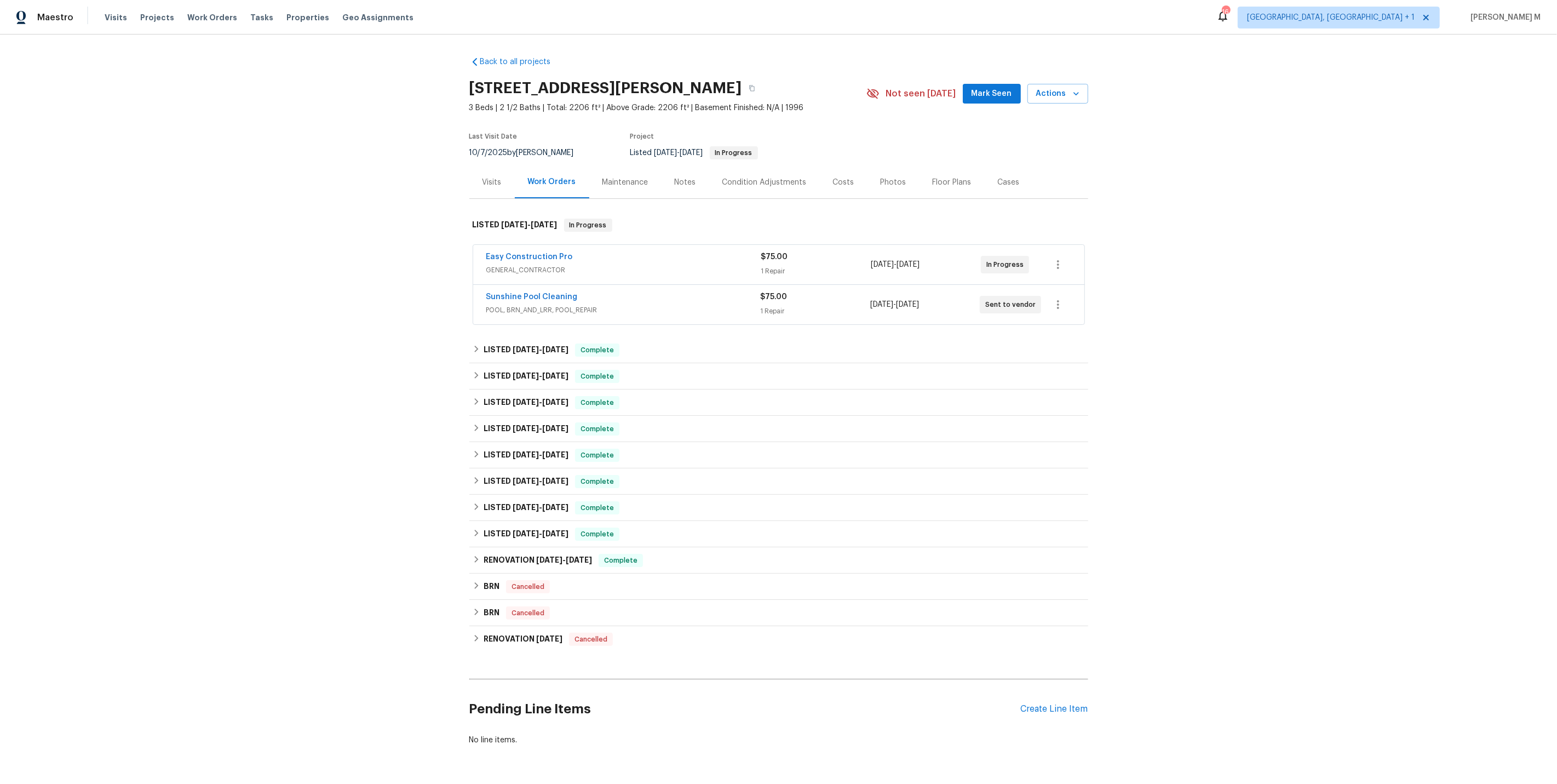
click at [525, 304] on span "POOL, BRN_AND_LRR, POOL_REPAIR" at bounding box center [623, 309] width 274 height 11
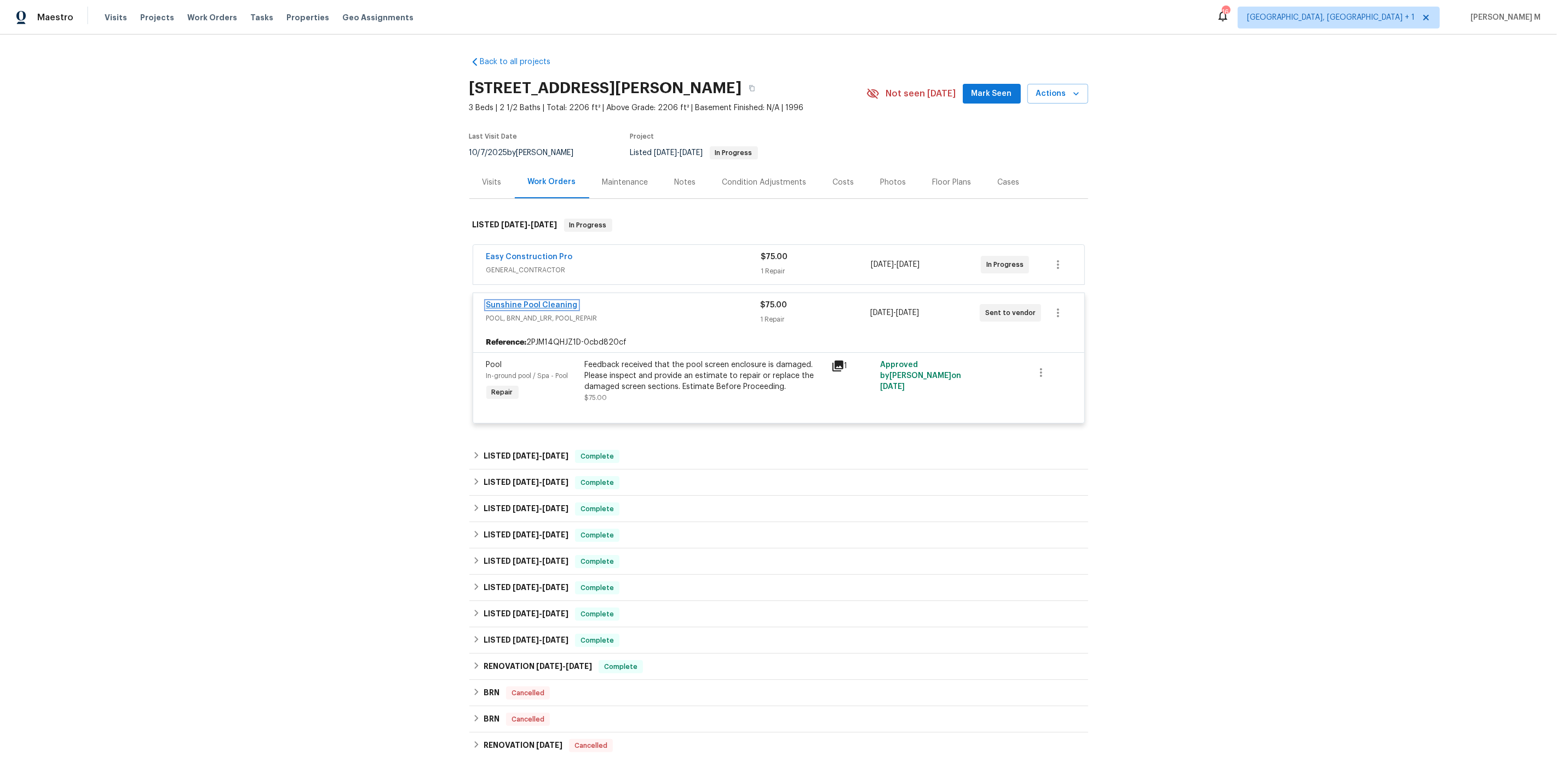
click at [554, 301] on link "Sunshine Pool Cleaning" at bounding box center [533, 304] width 92 height 8
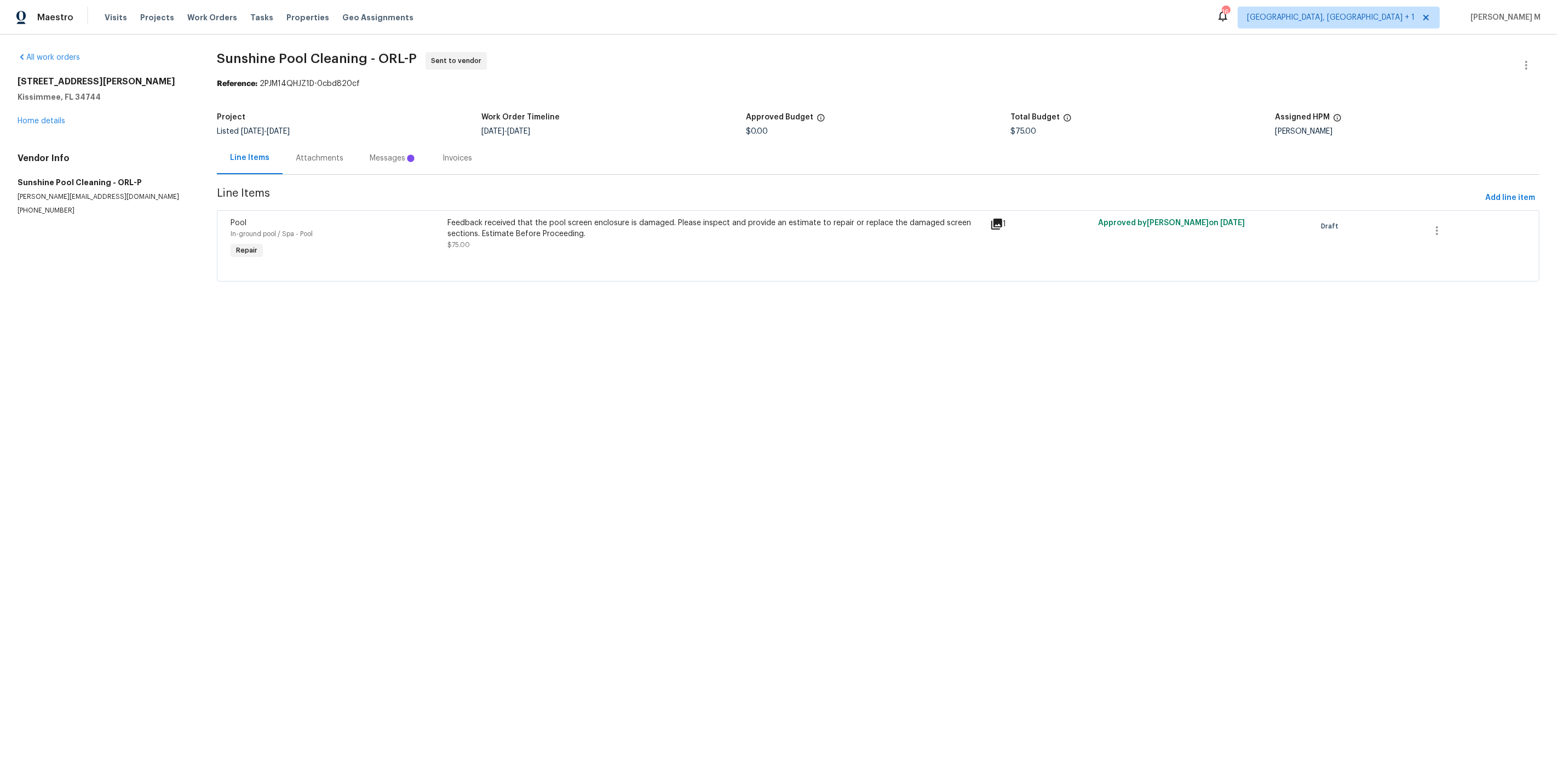
click at [370, 153] on div "Messages" at bounding box center [393, 158] width 47 height 11
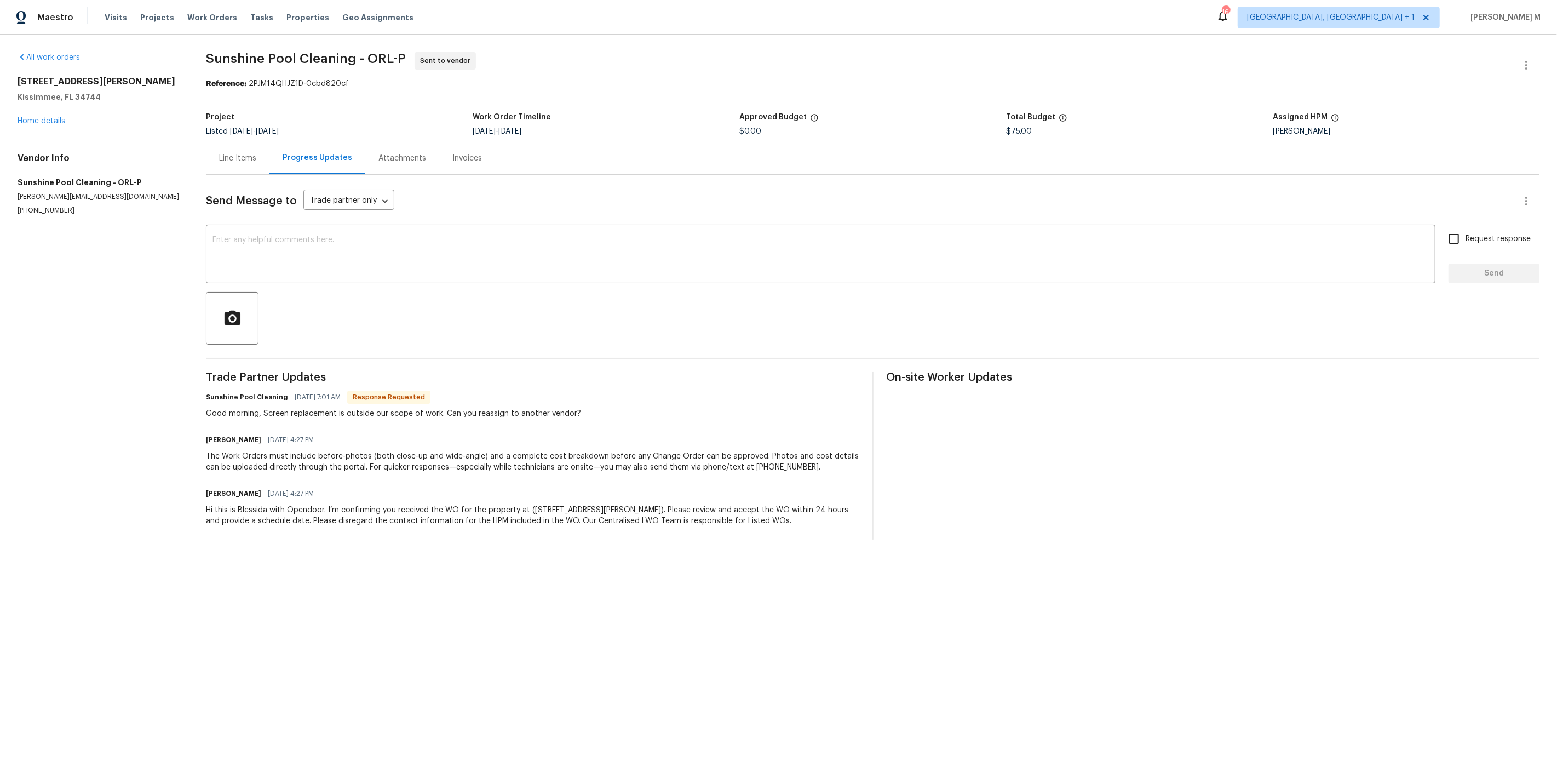
click at [637, 389] on div "Sunshine Pool Cleaning 10/14/2025 7:01 AM Response Requested Good morning, Scre…" at bounding box center [532, 404] width 653 height 29
click at [250, 153] on div "Line Items" at bounding box center [237, 158] width 37 height 11
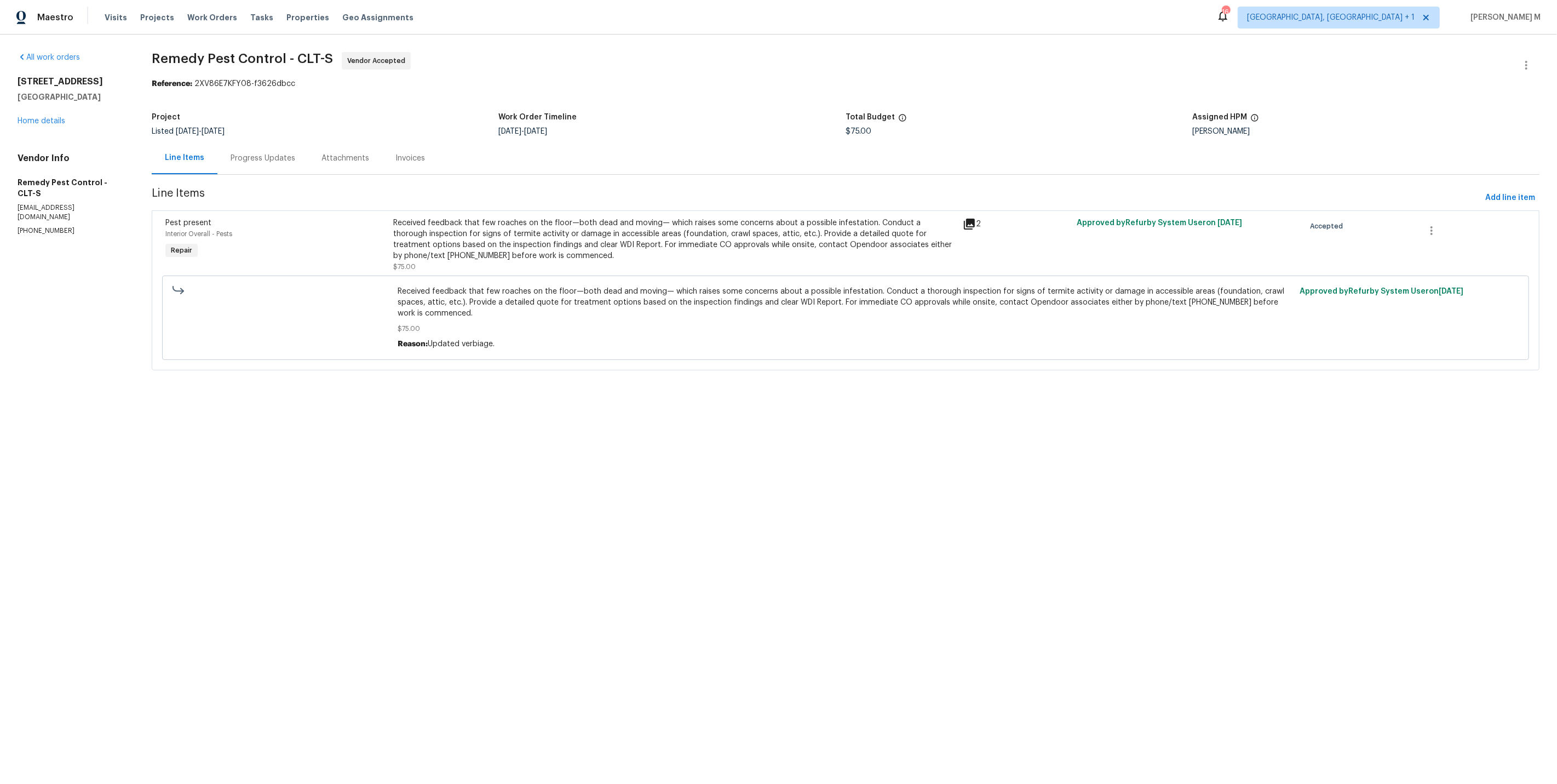
click at [237, 164] on div "Progress Updates" at bounding box center [263, 157] width 91 height 32
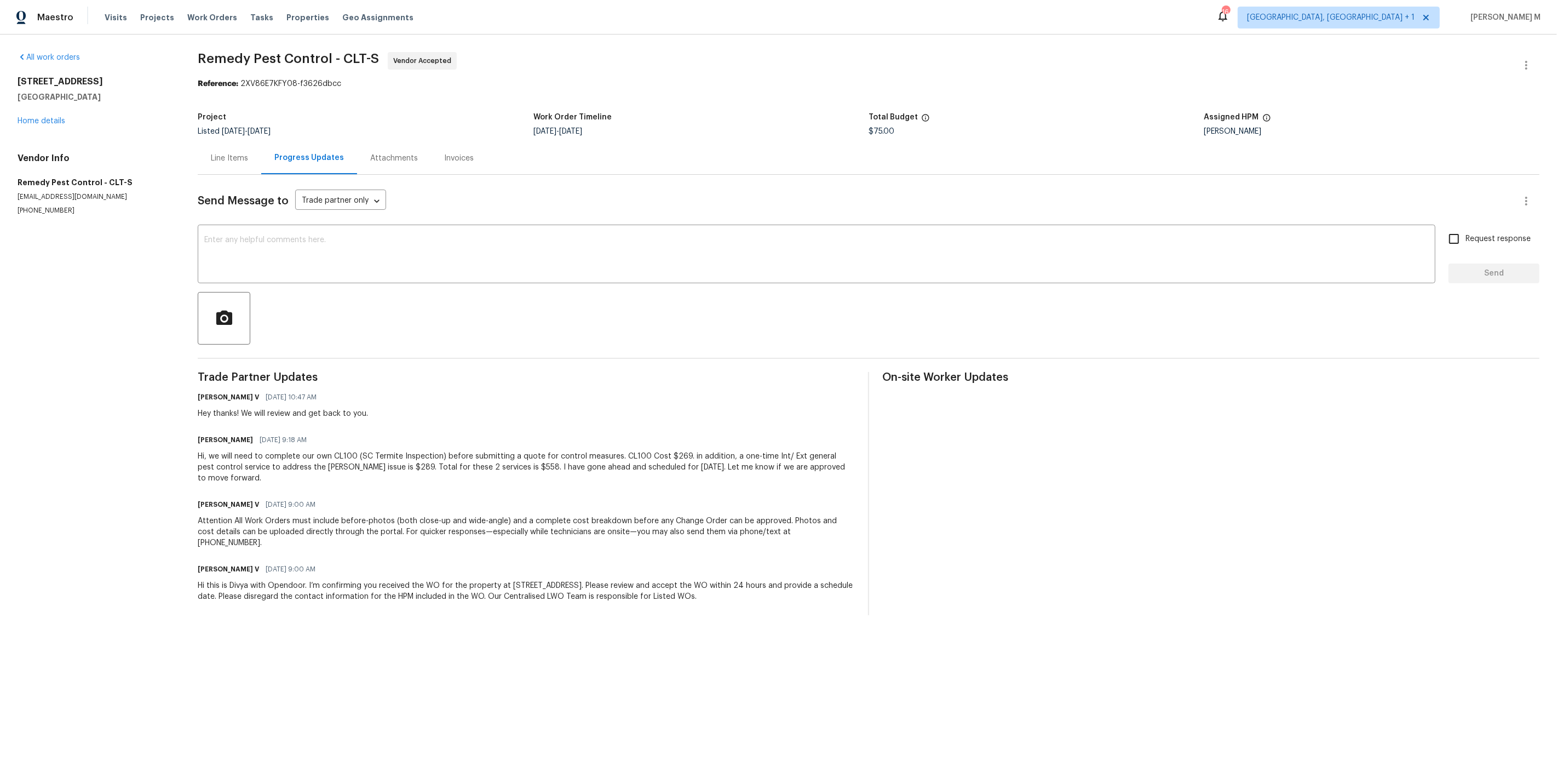
click at [284, 450] on div "Hi, we will need to complete our own CL100 (SC Termite Inspection) before submi…" at bounding box center [526, 467] width 657 height 33
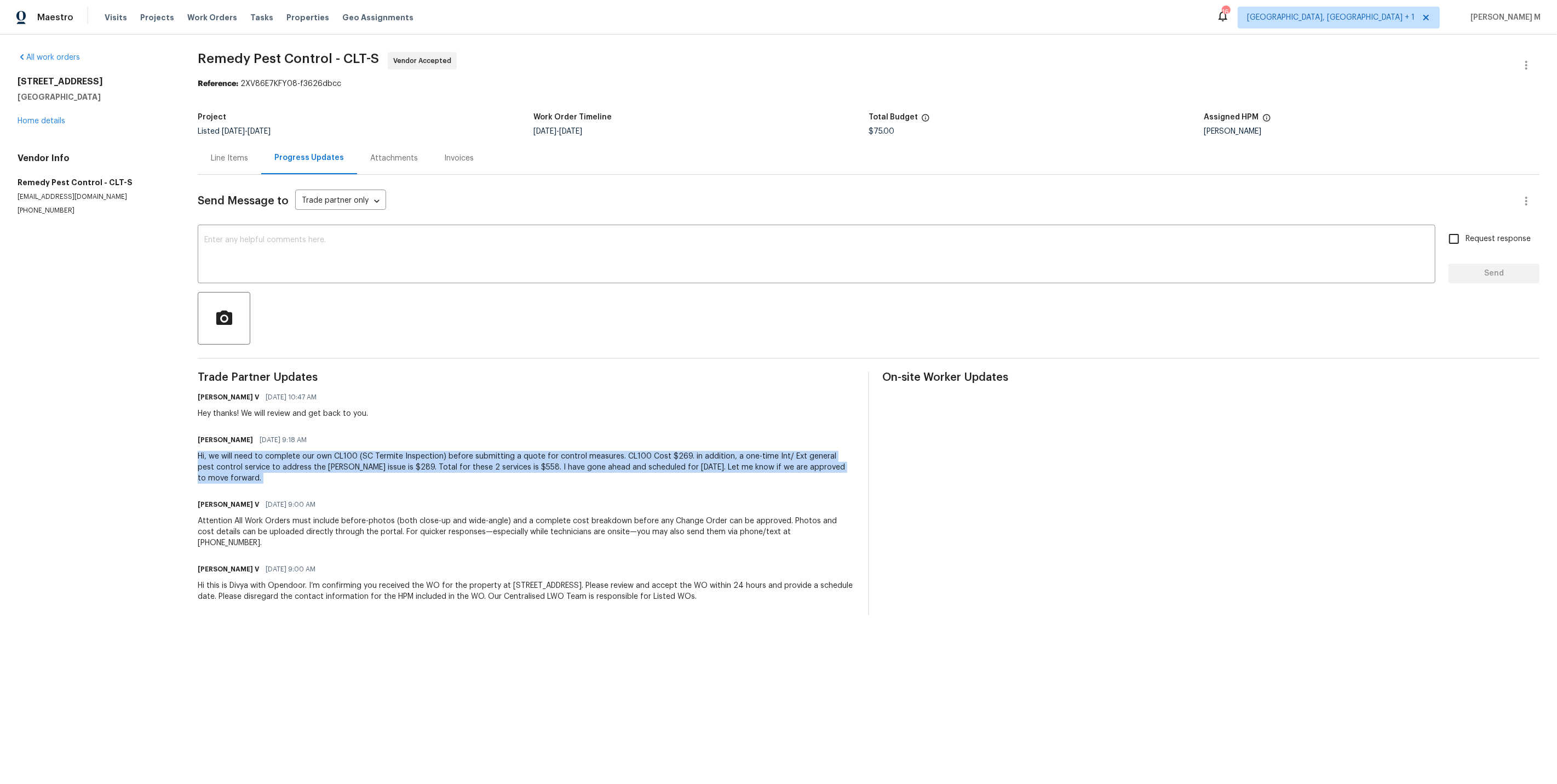
click at [284, 450] on div "Hi, we will need to complete our own CL100 (SC Termite Inspection) before submi…" at bounding box center [526, 467] width 657 height 33
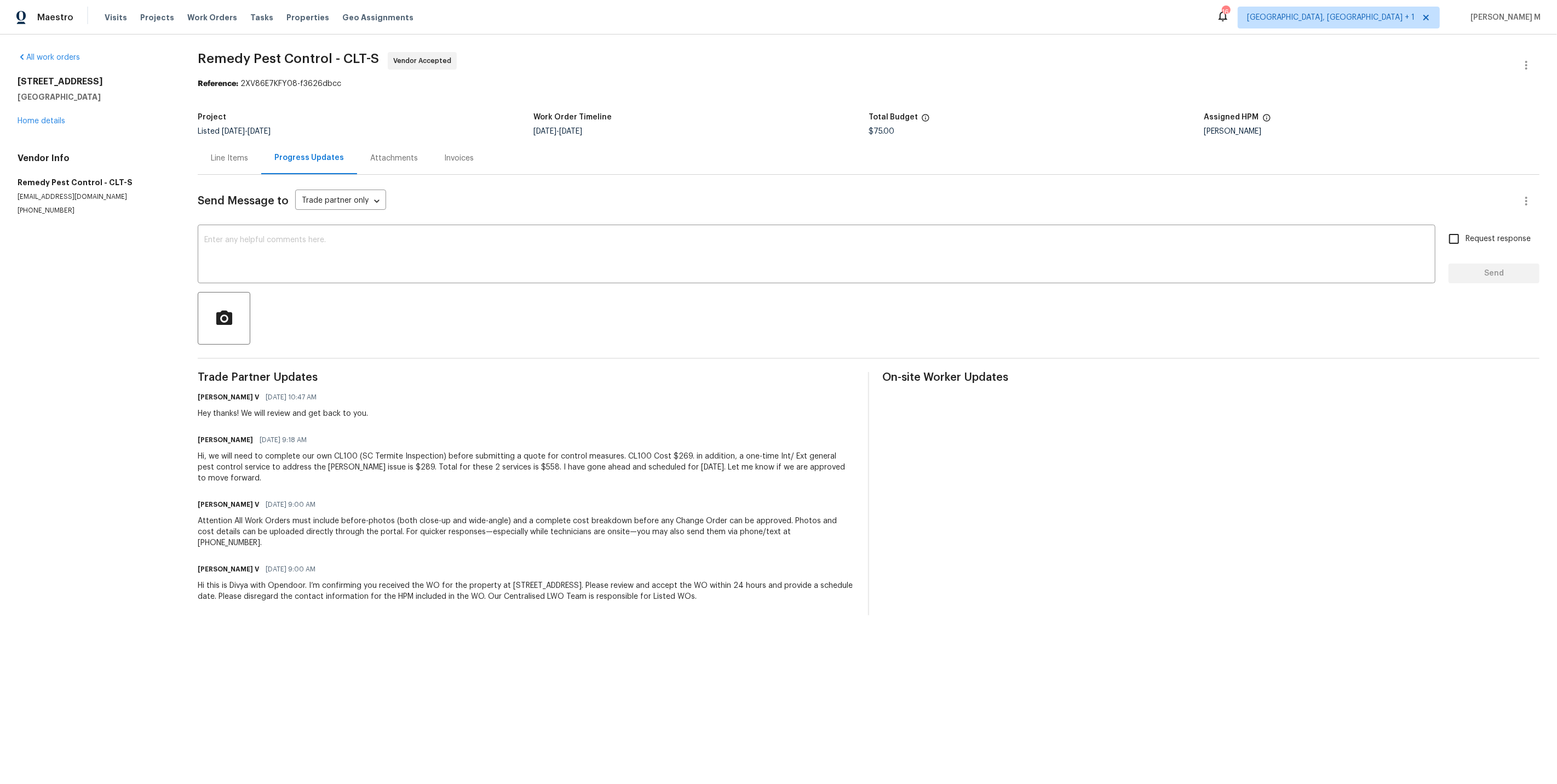
click at [233, 153] on div "Line Items" at bounding box center [229, 158] width 37 height 11
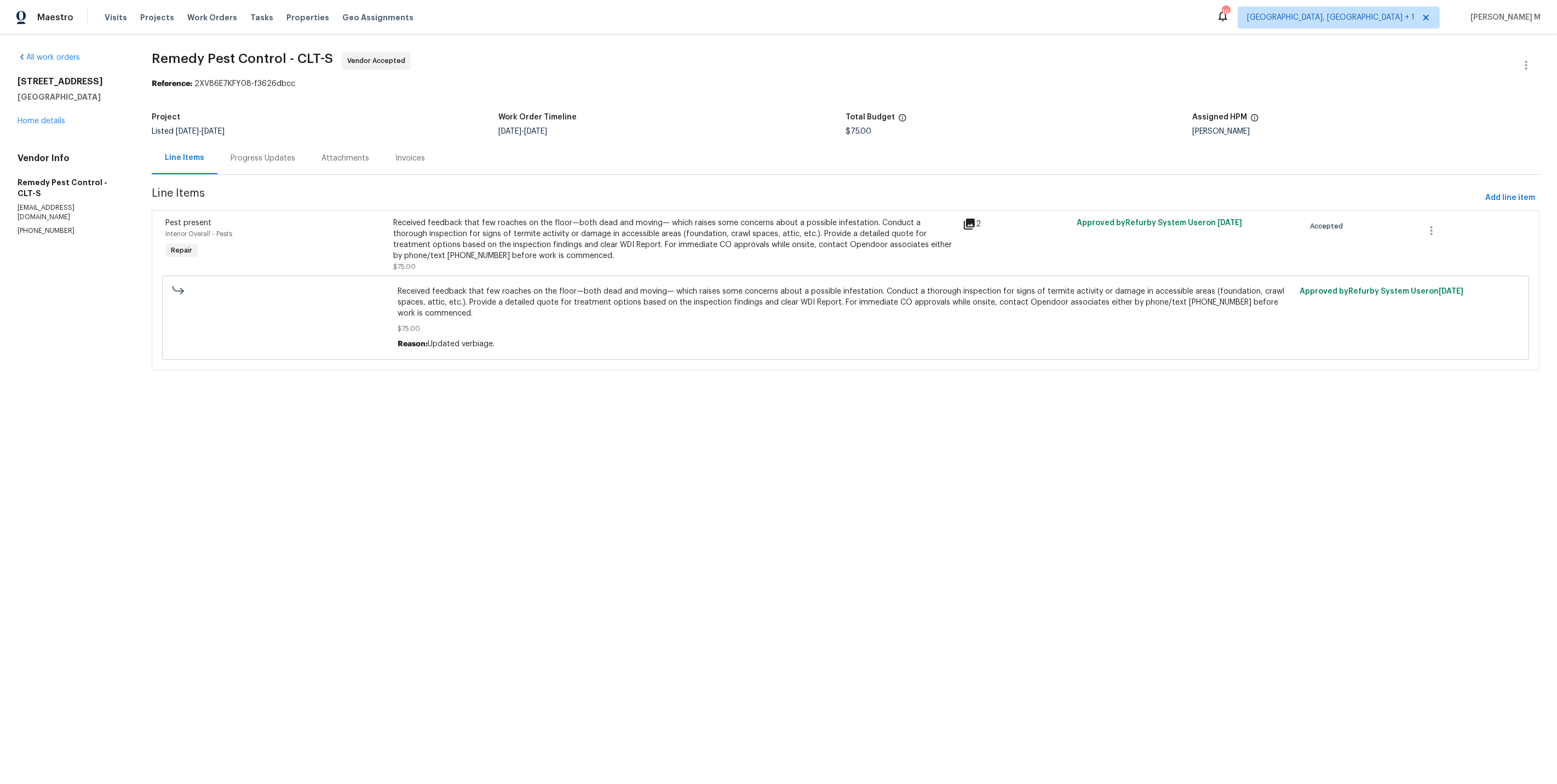
click at [570, 242] on div "Received feedback that few roaches on the floor—both dead and moving— which rai…" at bounding box center [674, 239] width 563 height 44
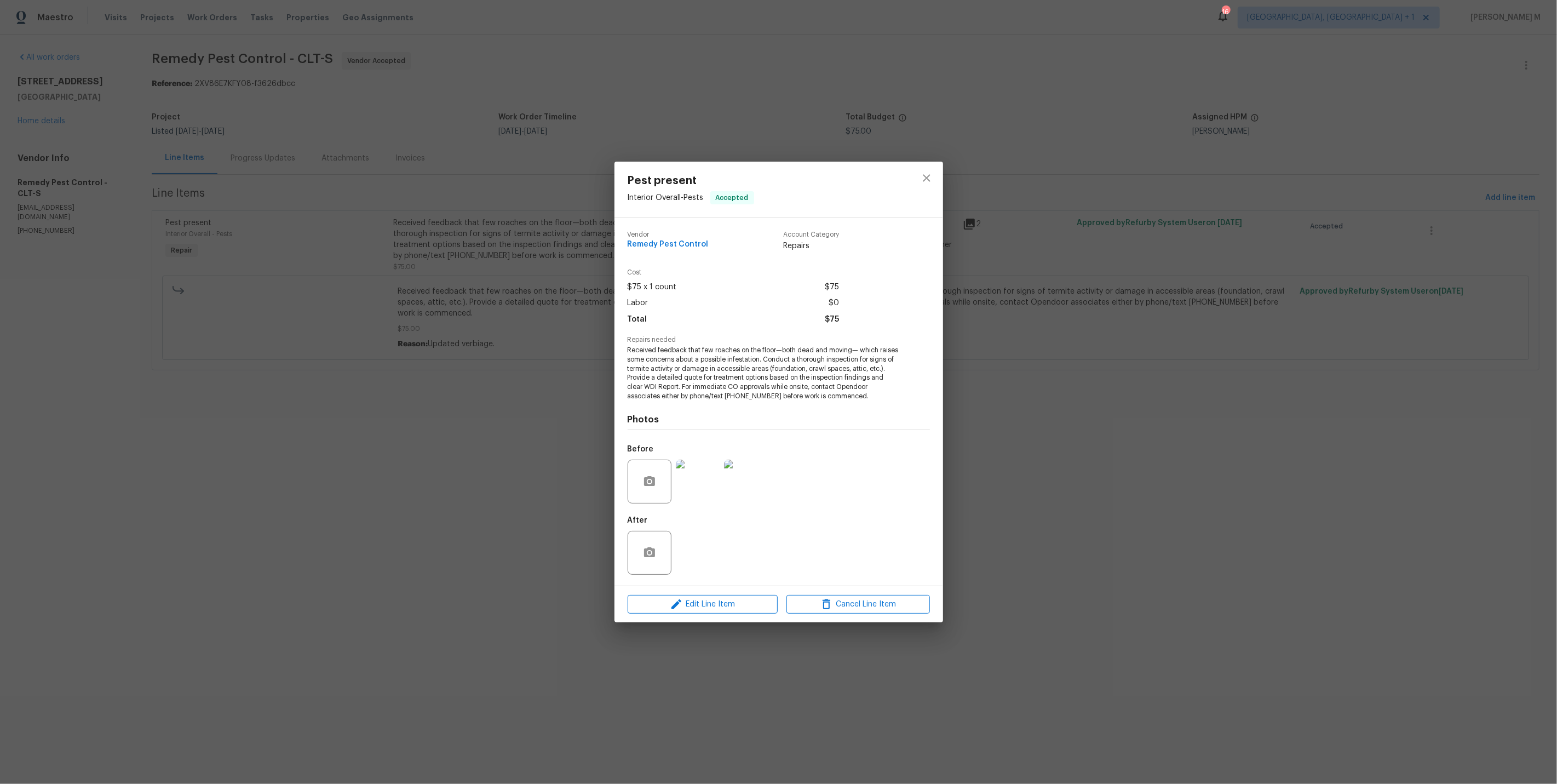
click at [678, 478] on img at bounding box center [698, 481] width 44 height 44
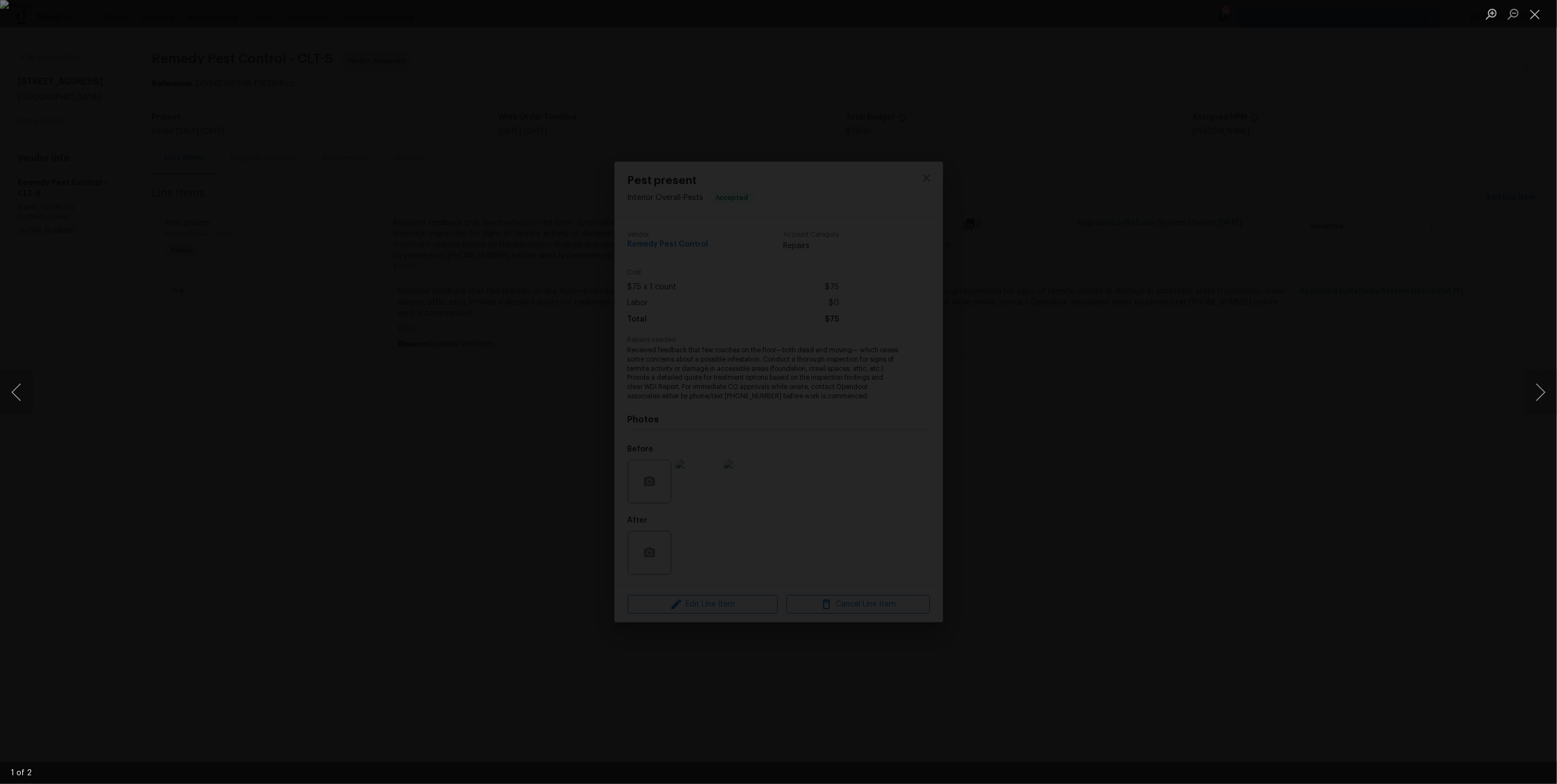
click at [1150, 413] on div "Lightbox" at bounding box center [778, 392] width 1557 height 784
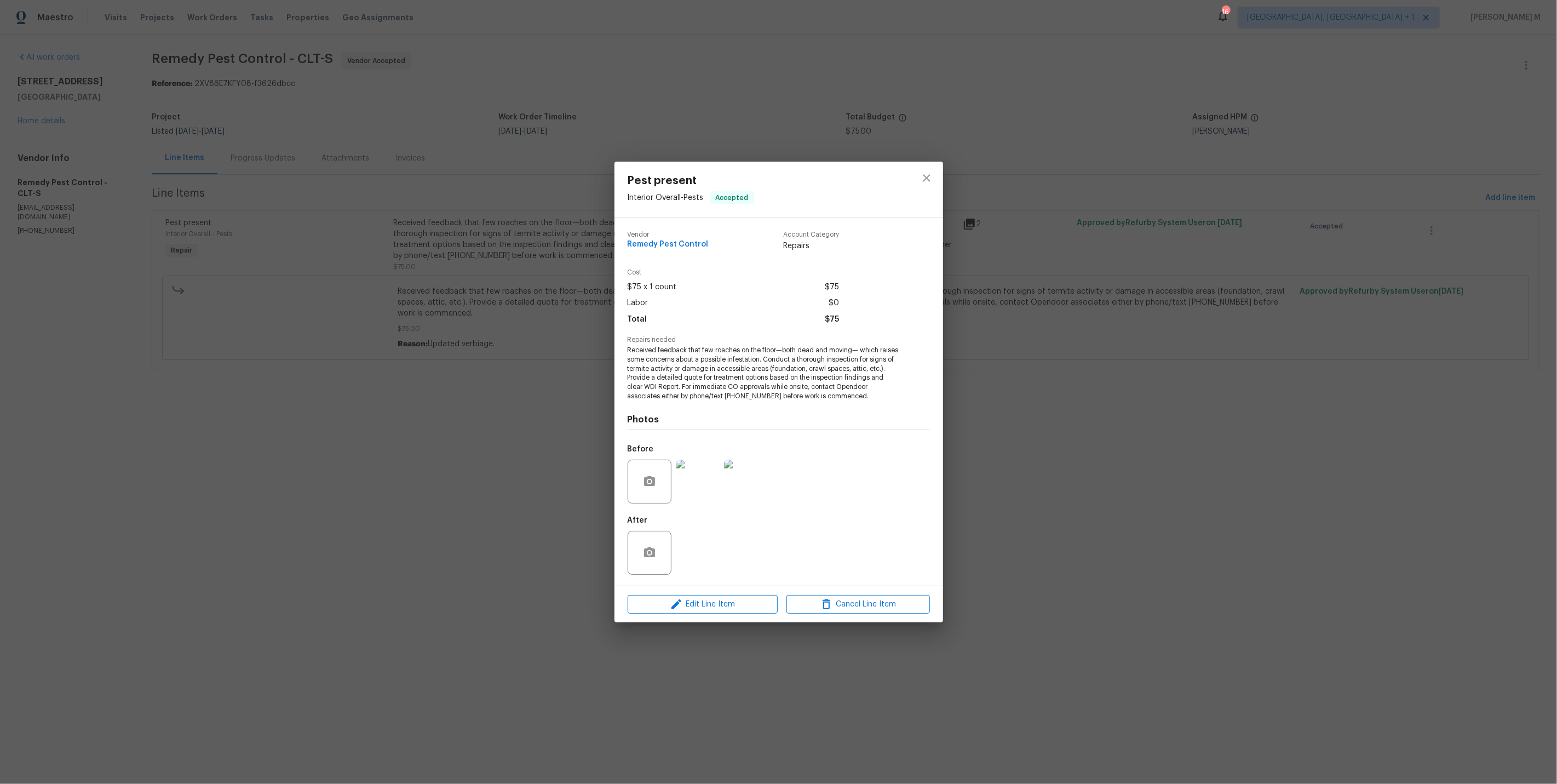
click at [1150, 413] on div "Pest present Interior Overall - Pests Accepted Vendor Remedy Pest Control Accou…" at bounding box center [778, 392] width 1557 height 784
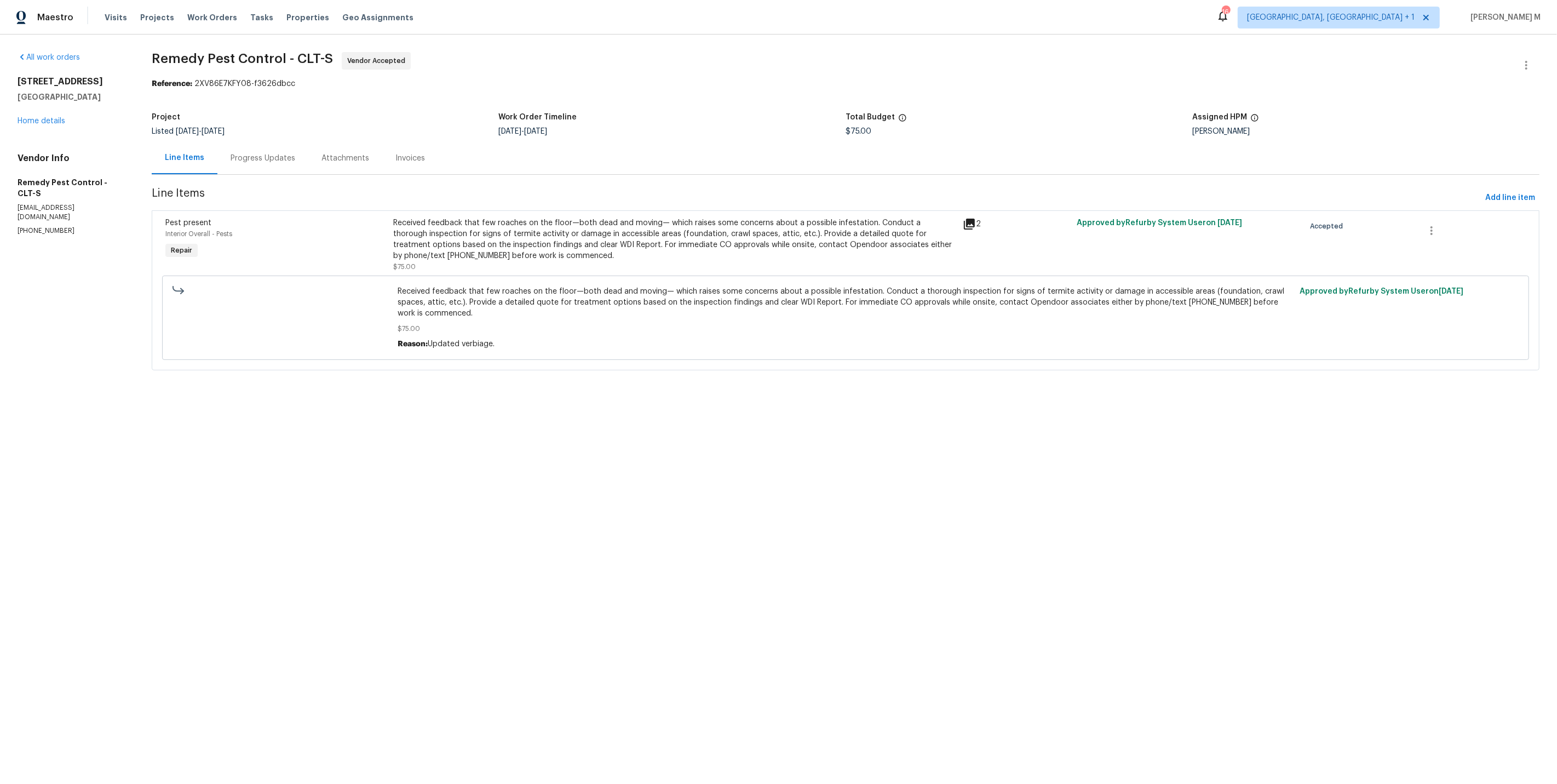
click at [255, 153] on div "Progress Updates" at bounding box center [263, 158] width 65 height 11
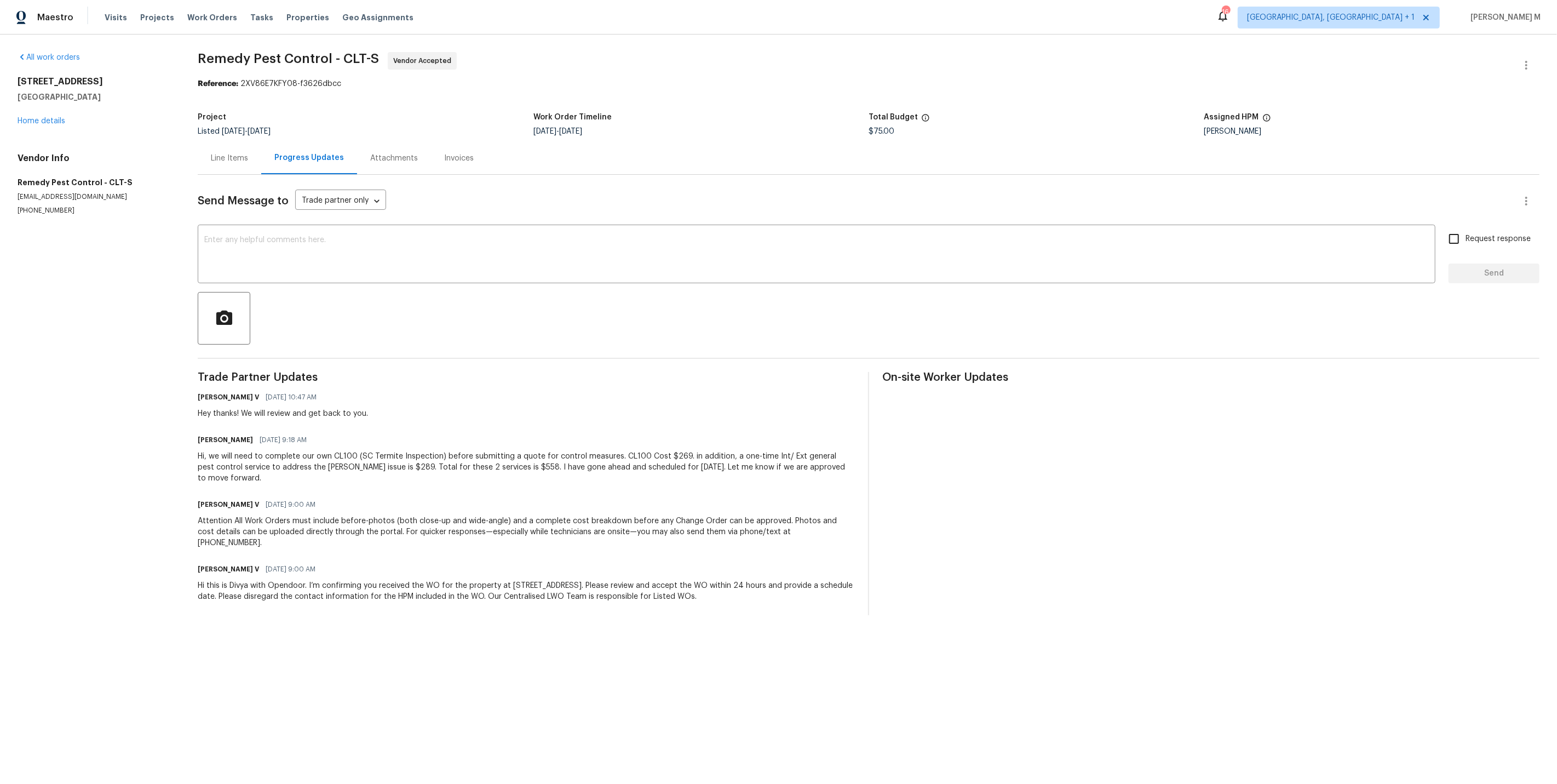
click at [297, 450] on div "Hi, we will need to complete our own CL100 (SC Termite Inspection) before submi…" at bounding box center [526, 467] width 657 height 33
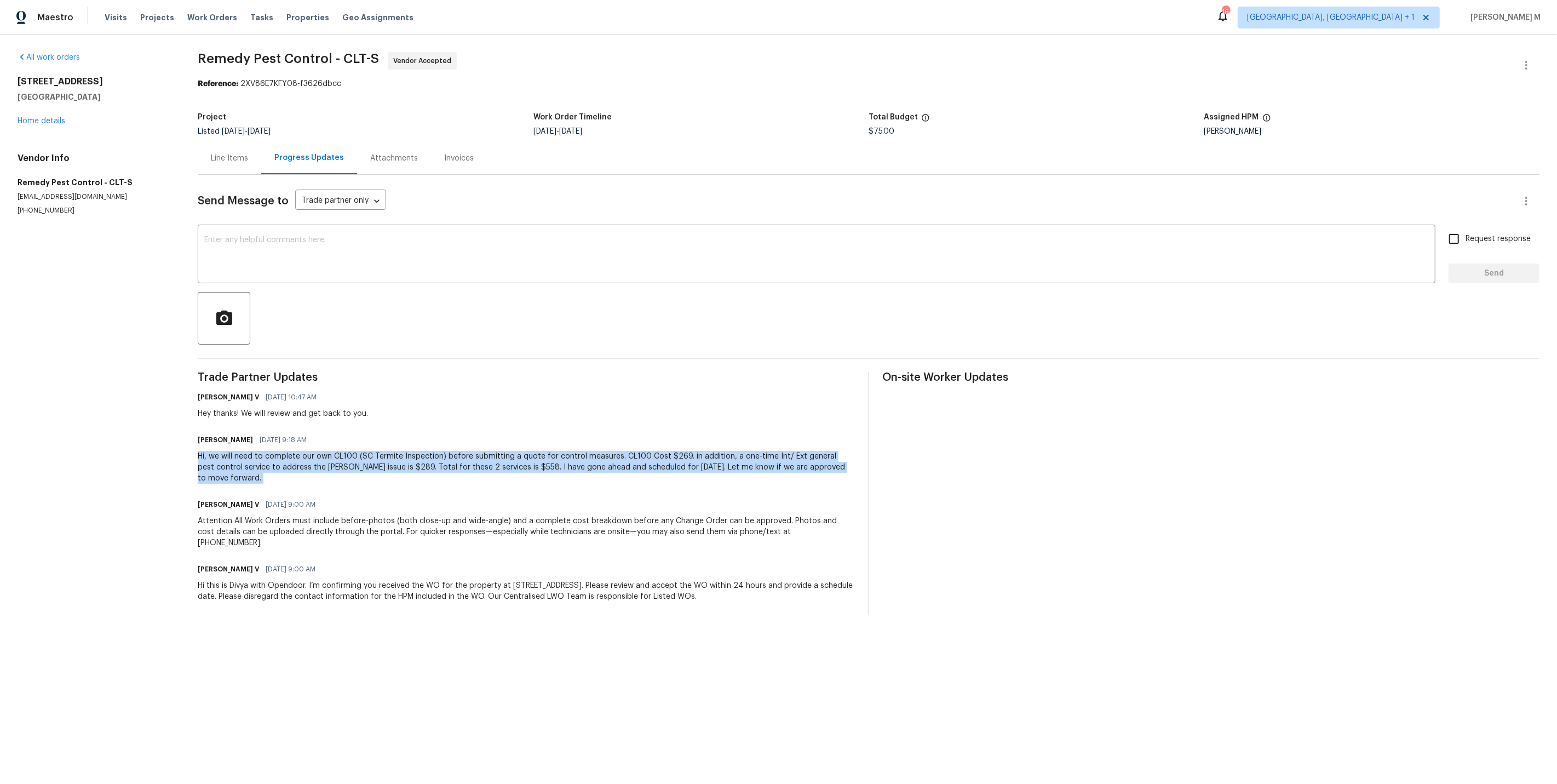
click at [297, 450] on div "Hi, we will need to complete our own CL100 (SC Termite Inspection) before submi…" at bounding box center [526, 467] width 657 height 33
copy div "Hi, we will need to complete our own CL100 (SC Termite Inspection) before submi…"
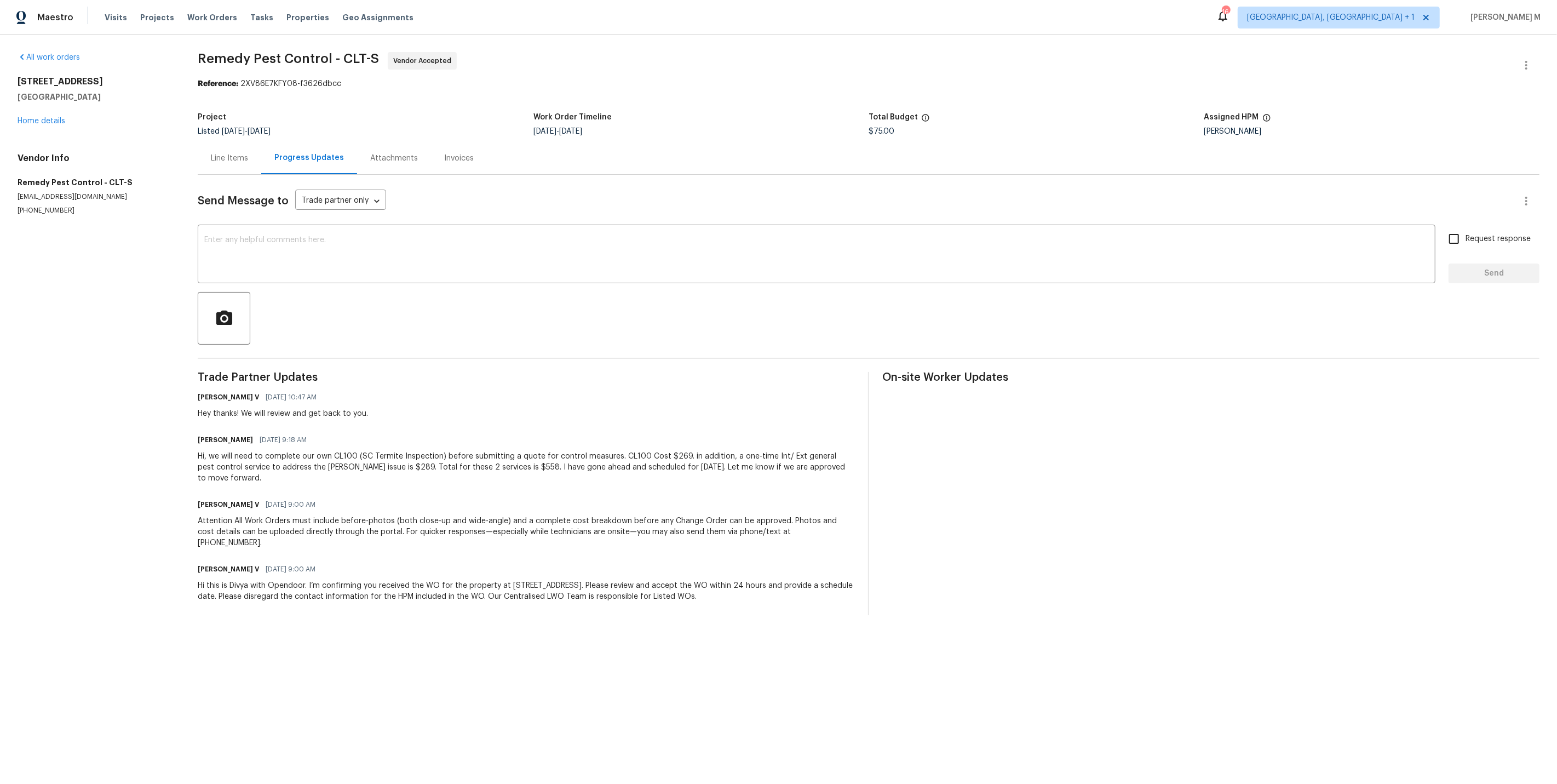
click at [231, 161] on div "Line Items" at bounding box center [229, 157] width 63 height 32
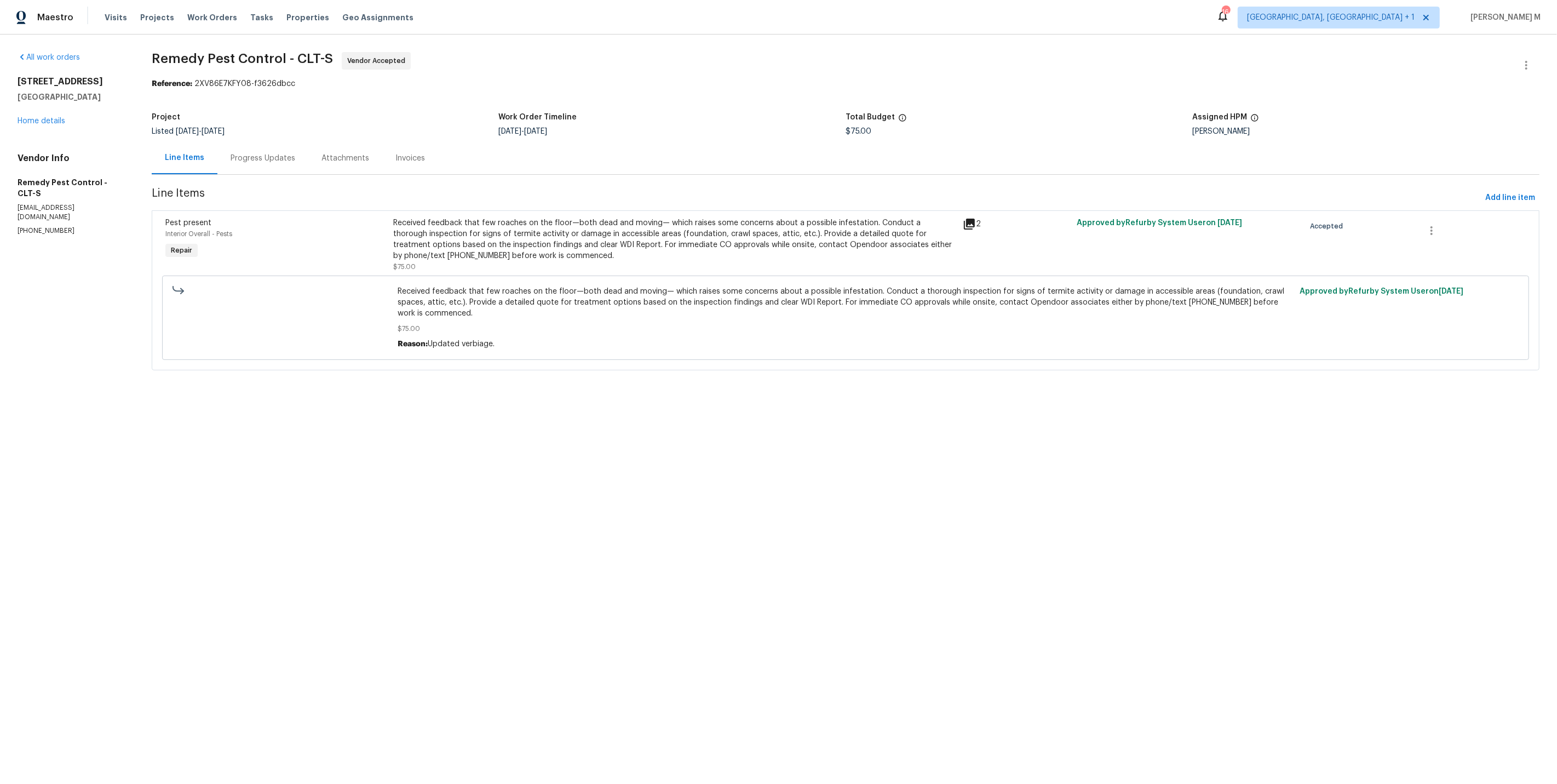
click at [244, 169] on div "Line Items Progress Updates Attachments Invoices" at bounding box center [845, 158] width 1388 height 33
click at [271, 144] on div "Progress Updates" at bounding box center [263, 157] width 91 height 32
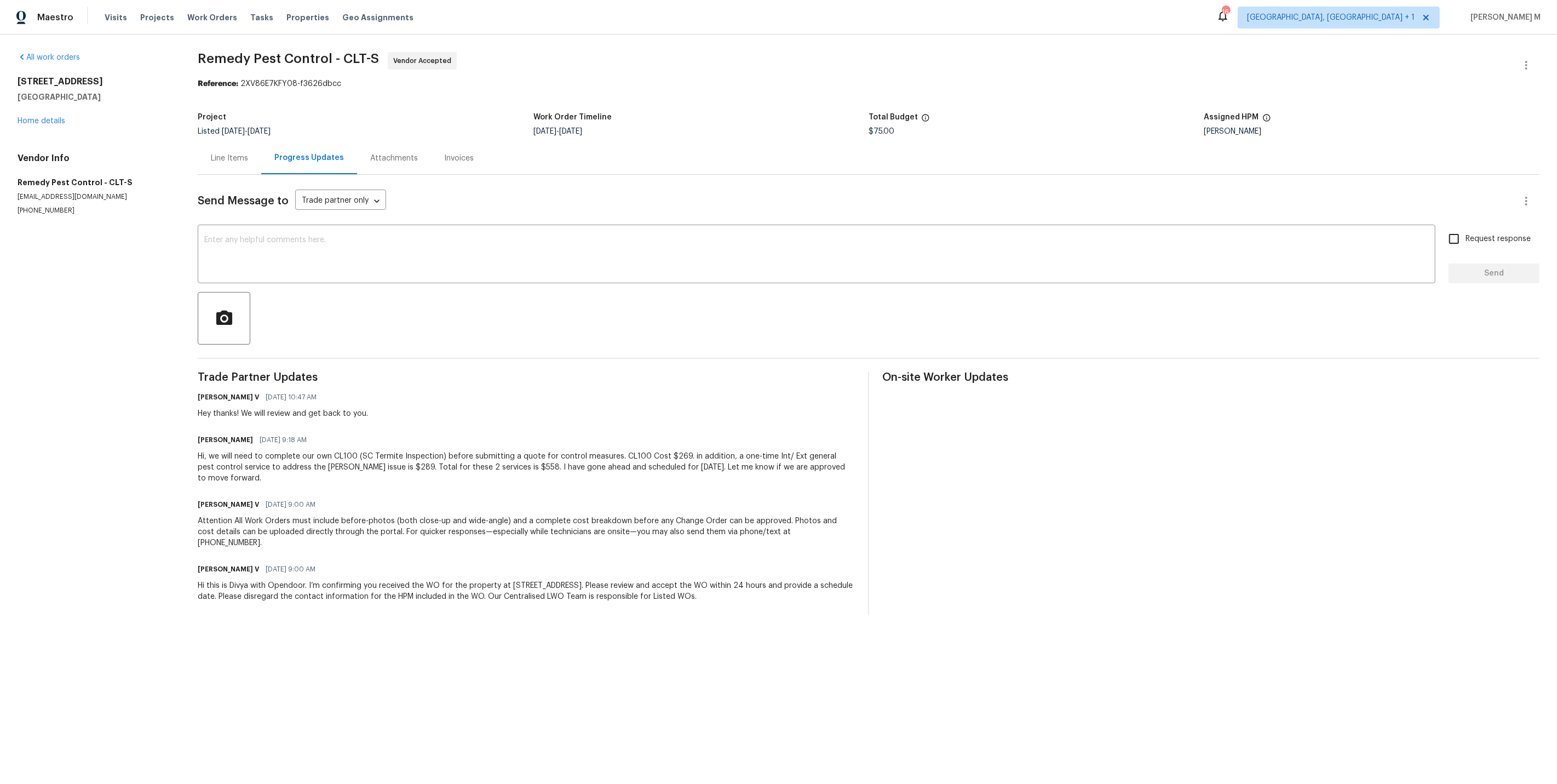
click at [608, 432] on div "Brandon 10/14/2025 9:18 AM" at bounding box center [526, 440] width 657 height 16
click at [548, 450] on div "Hi, we will need to complete our own CL100 (SC Termite Inspection) before submi…" at bounding box center [526, 467] width 657 height 33
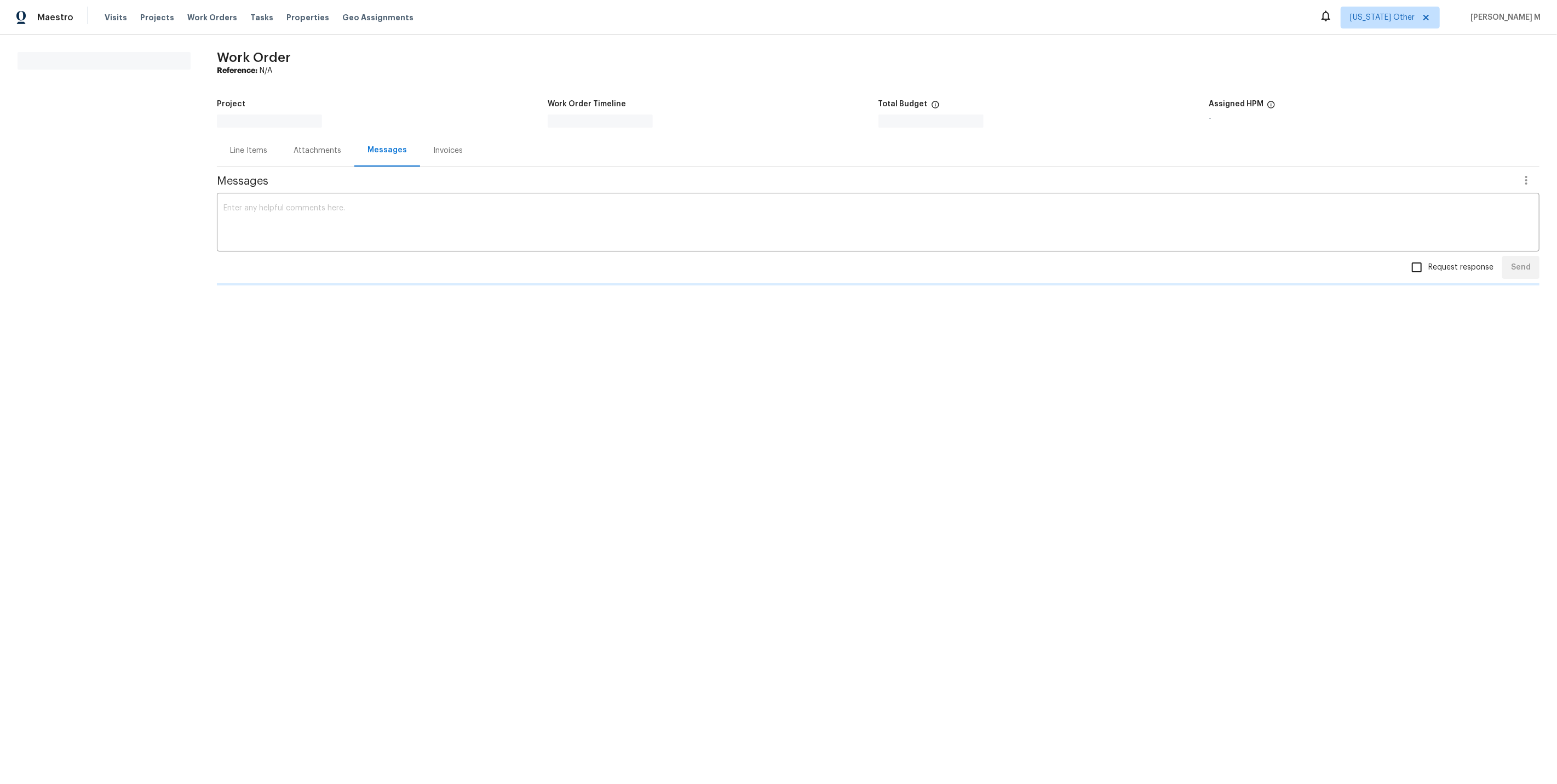
click at [731, 318] on html "Maestro Visits Projects Work Orders Tasks Properties Geo Assignments Alaska Oth…" at bounding box center [778, 159] width 1557 height 318
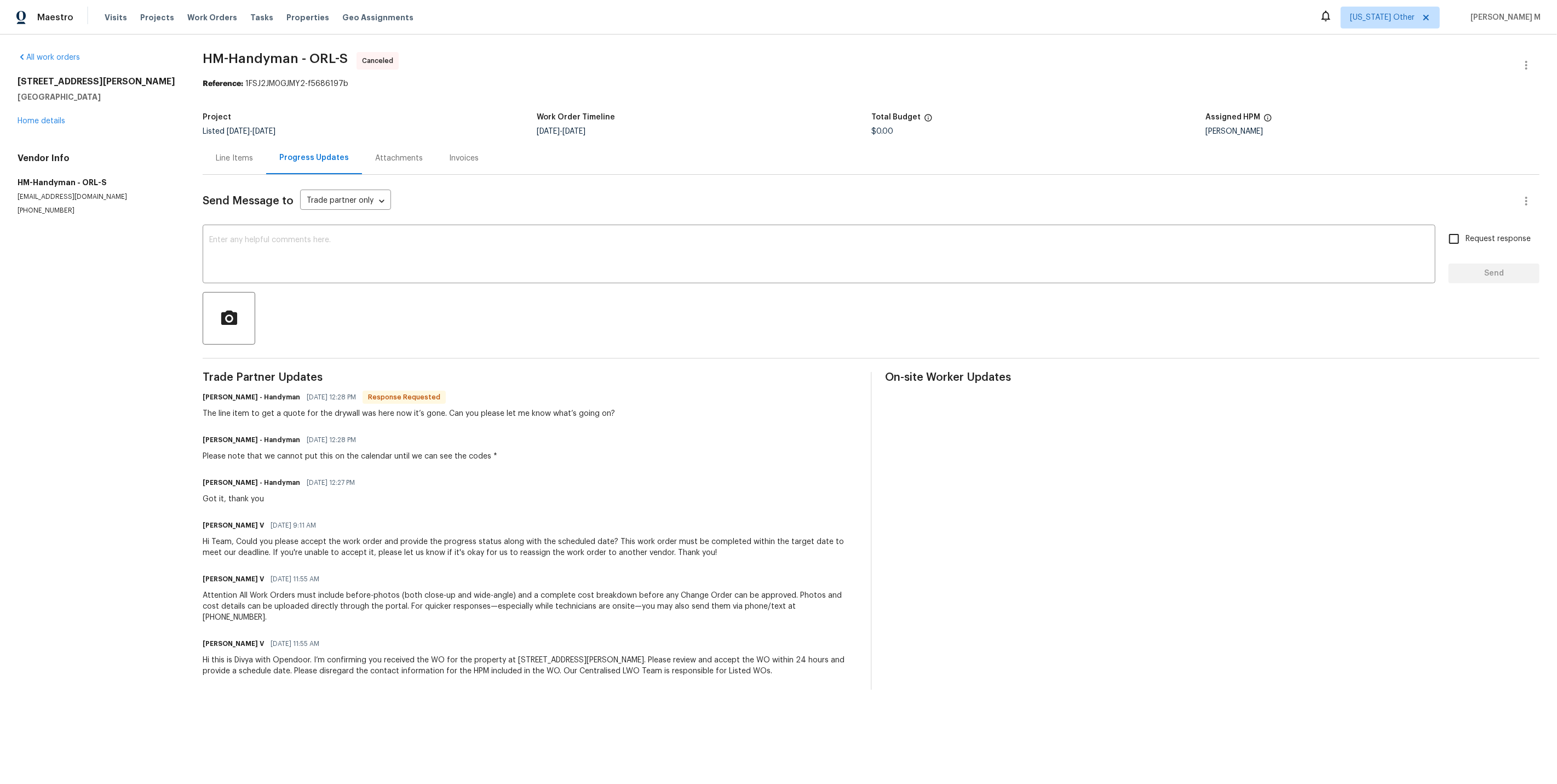
click at [471, 518] on div "Divya Dharshini V 10/14/2025 9:11 AM Hi Team, Could you please accept the work …" at bounding box center [529, 538] width 654 height 41
click at [498, 571] on div "Divya Dharshini V 10/13/2025 11:55 AM" at bounding box center [529, 579] width 654 height 16
click at [331, 670] on div "All work orders 68 Auberry Dr Palm Coast, FL 32137 Home details Vendor Info HM-…" at bounding box center [778, 371] width 1557 height 672
drag, startPoint x: 732, startPoint y: 536, endPoint x: 400, endPoint y: 503, distance: 333.6
click at [400, 518] on div "Divya Dharshini V 10/14/2025 9:11 AM Hi Team, Could you please accept the work …" at bounding box center [529, 538] width 654 height 41
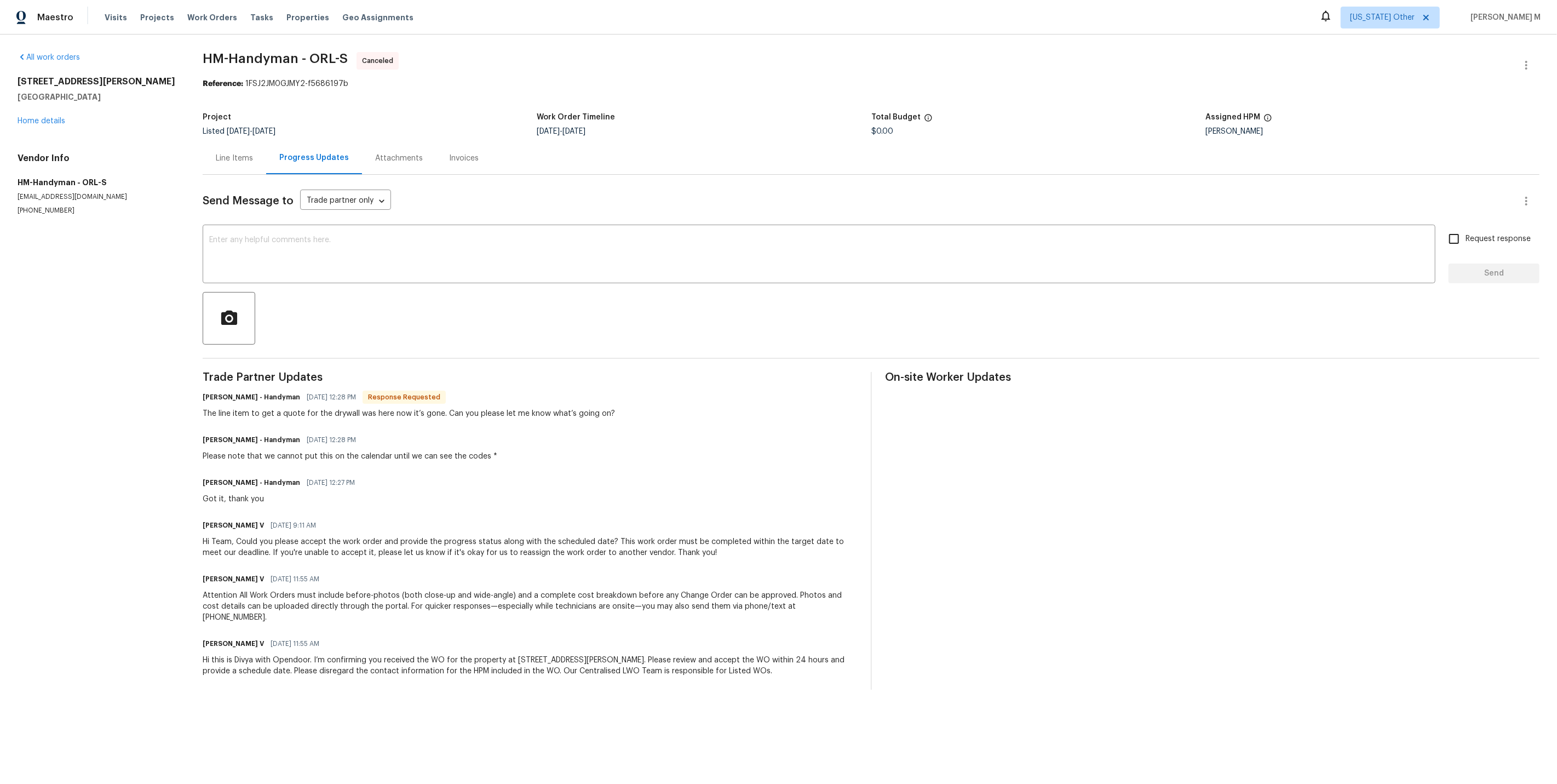
click at [432, 415] on div "Trade Partner Updates HM - Heather Macy - Handyman 10/14/2025 12:28 PM Response…" at bounding box center [529, 530] width 654 height 317
drag, startPoint x: 194, startPoint y: 395, endPoint x: 622, endPoint y: 402, distance: 428.1
click at [622, 402] on div "All work orders 68 Auberry Dr Palm Coast, FL 32137 Home details Vendor Info HM-…" at bounding box center [778, 371] width 1557 height 672
click at [622, 402] on div "HM - Heather Macy - Handyman 10/14/2025 12:28 PM Response Requested The line it…" at bounding box center [529, 404] width 654 height 29
click at [251, 163] on div "Line Items" at bounding box center [233, 157] width 63 height 32
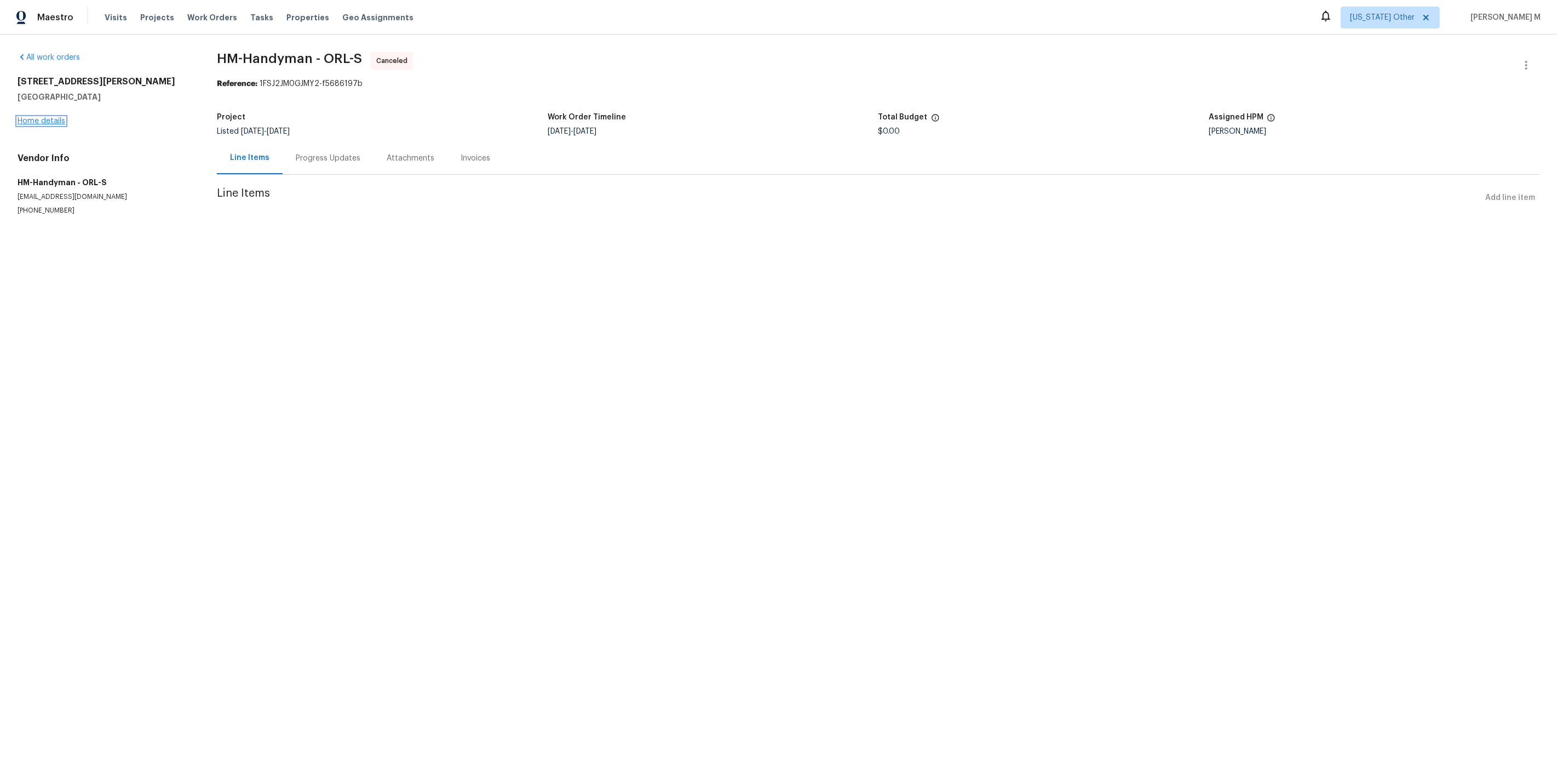
click at [61, 118] on link "Home details" at bounding box center [41, 121] width 48 height 8
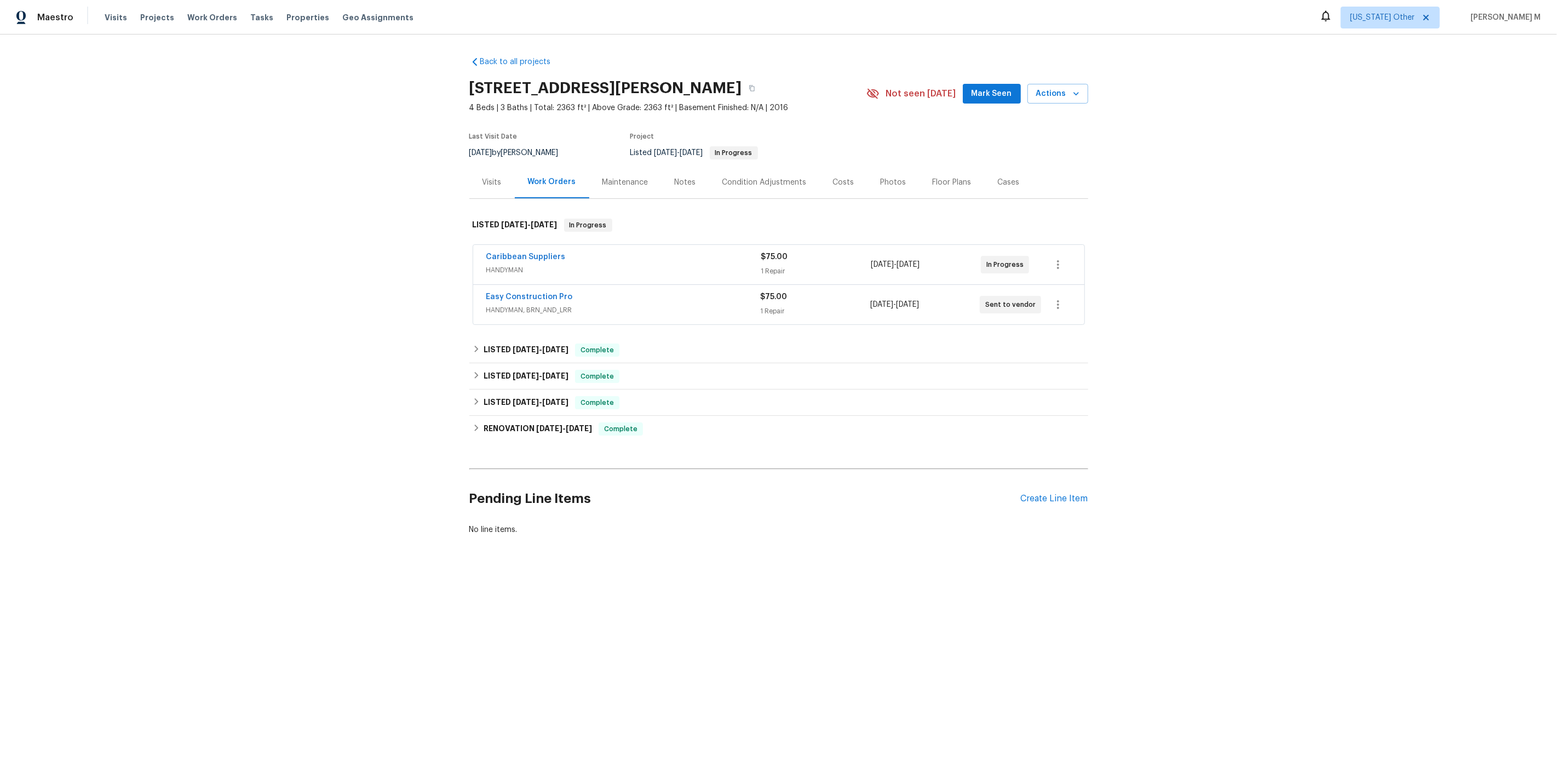
click at [512, 265] on span "HANDYMAN" at bounding box center [624, 270] width 275 height 11
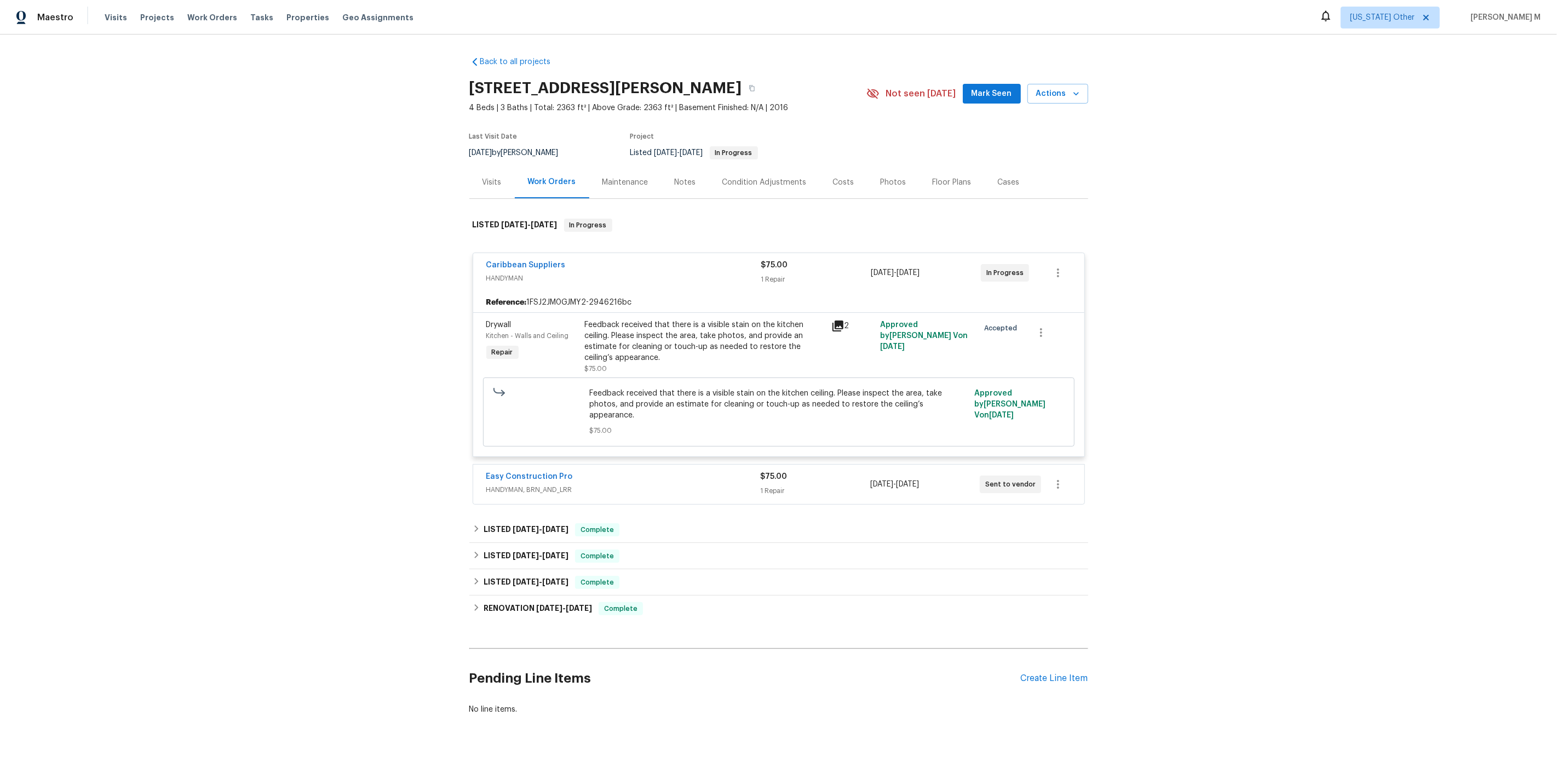
click at [543, 484] on span "HANDYMAN, BRN_AND_LRR" at bounding box center [623, 489] width 274 height 11
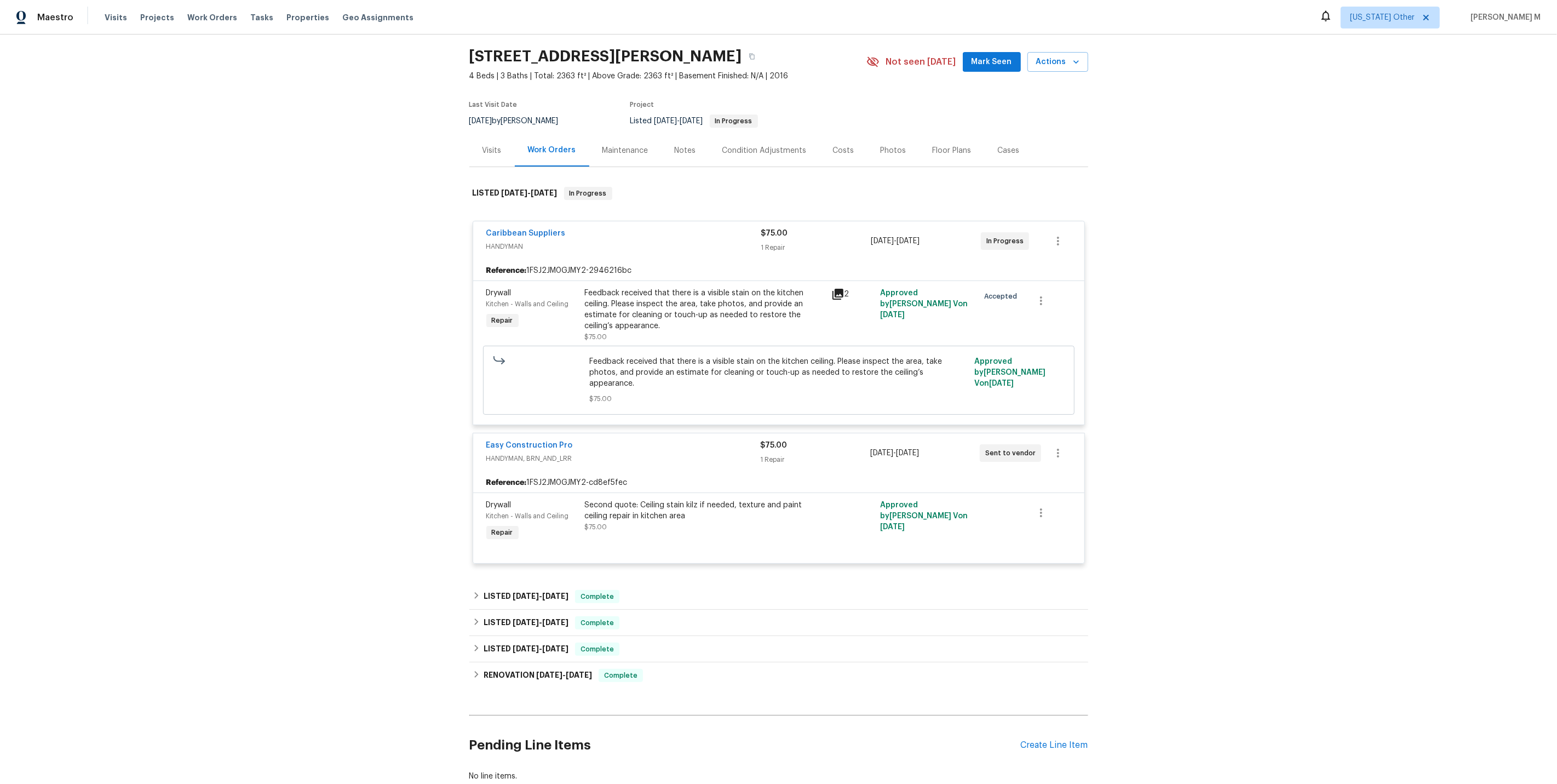
scroll to position [35, 0]
click at [495, 438] on link "Easy Construction Pro" at bounding box center [530, 442] width 86 height 8
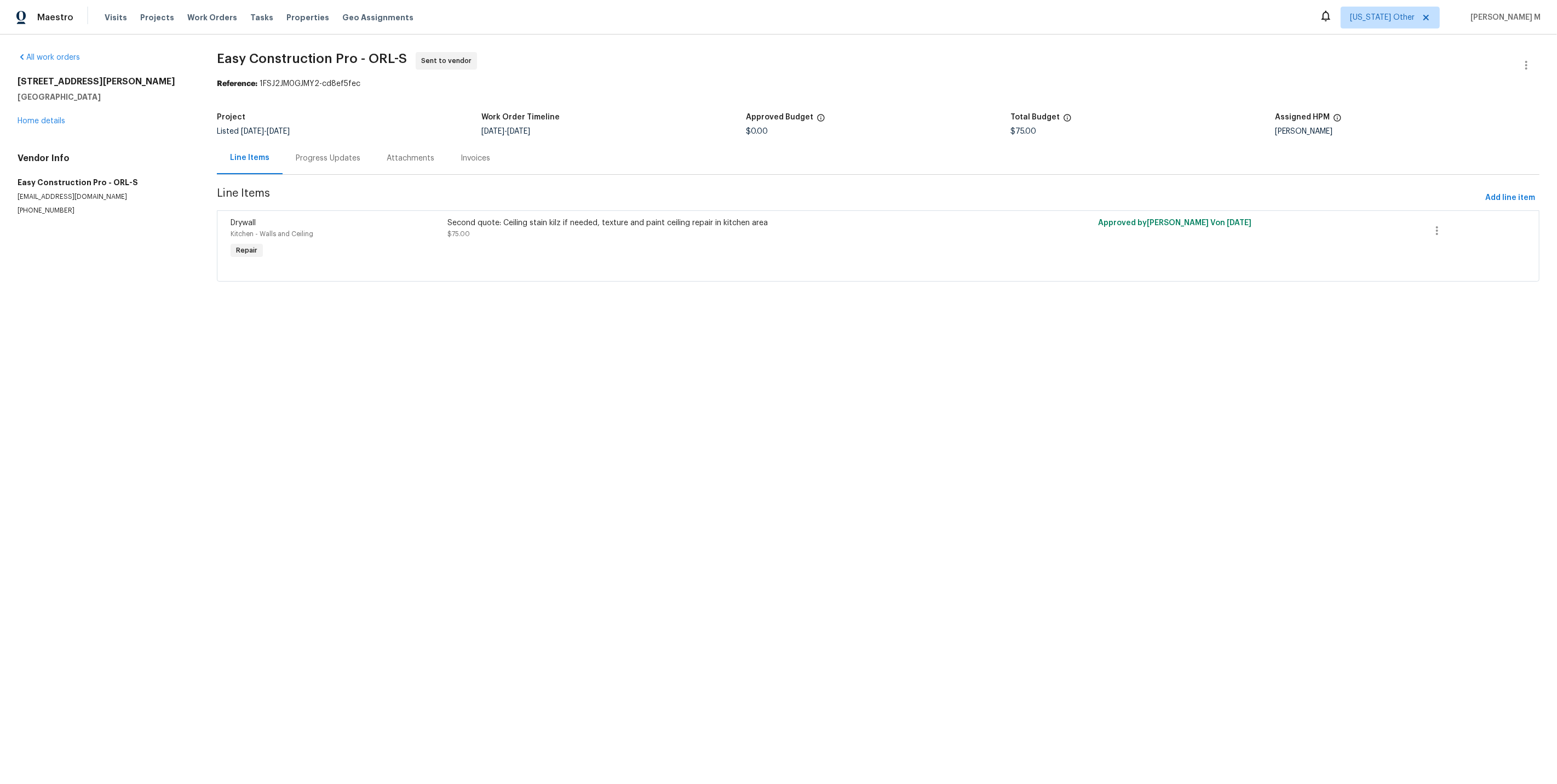
click at [306, 156] on div "Progress Updates" at bounding box center [328, 158] width 65 height 11
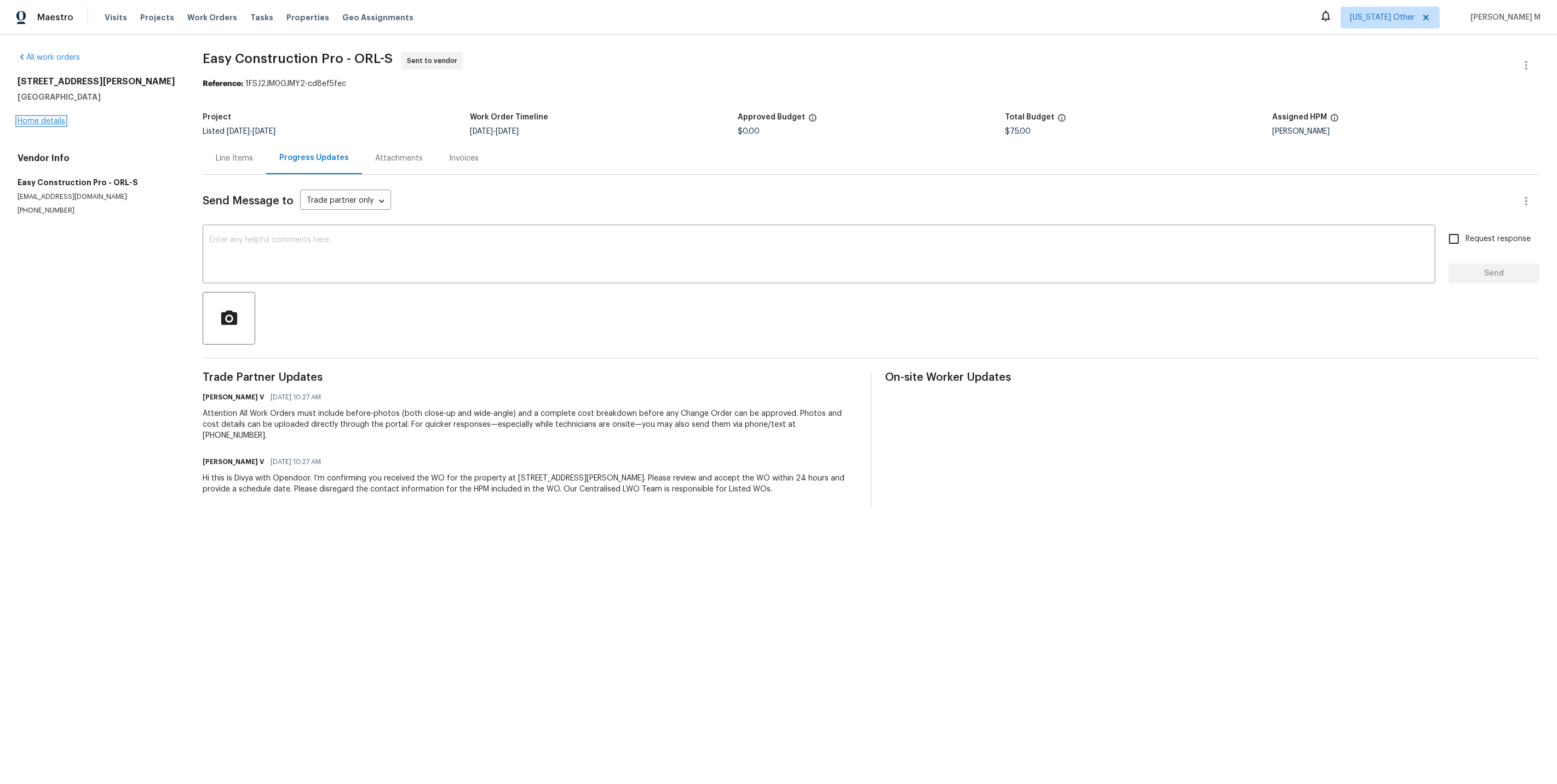
click at [47, 118] on link "Home details" at bounding box center [41, 121] width 48 height 8
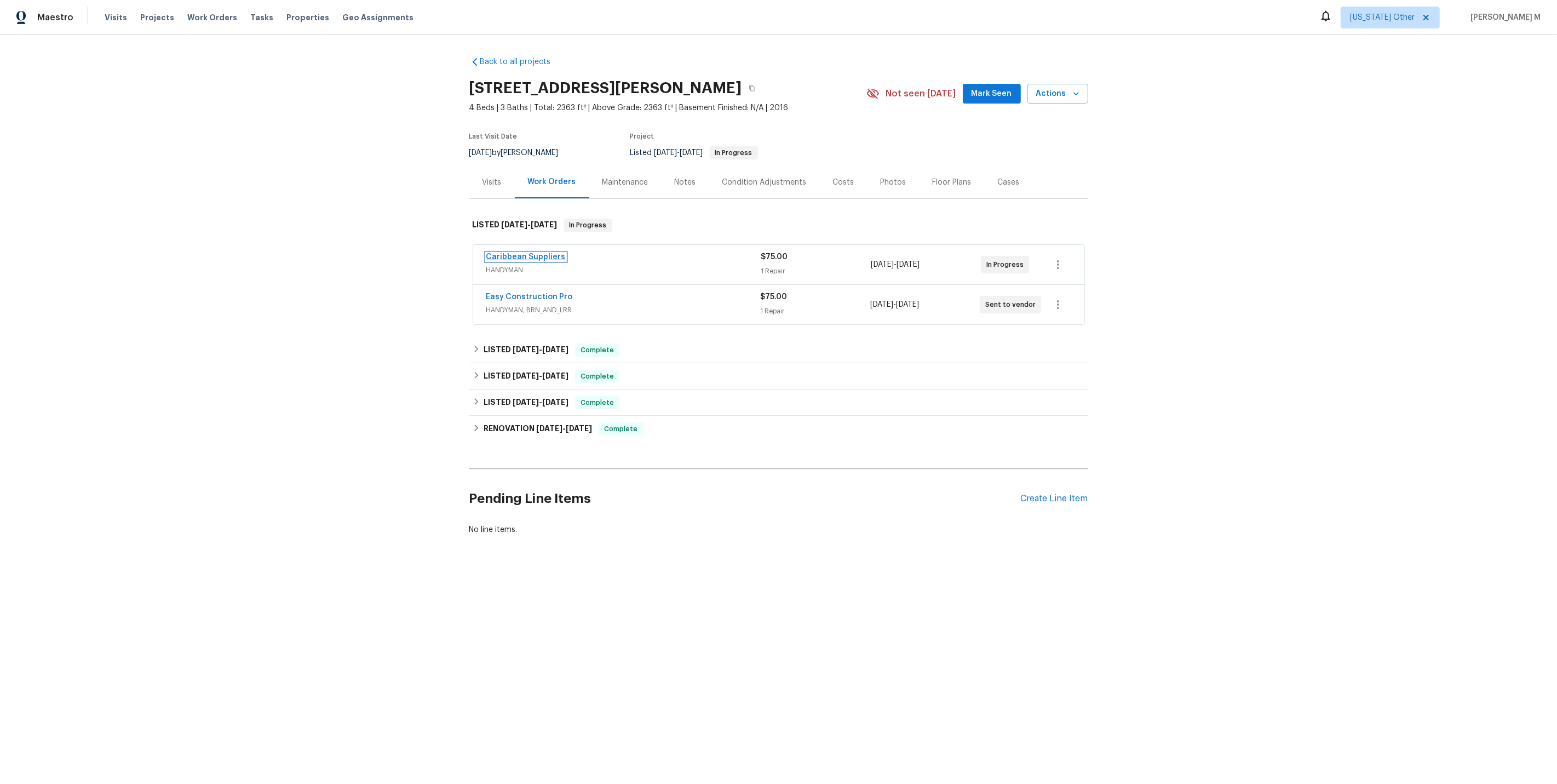
click at [514, 253] on link "Caribbean Suppliers" at bounding box center [526, 257] width 80 height 8
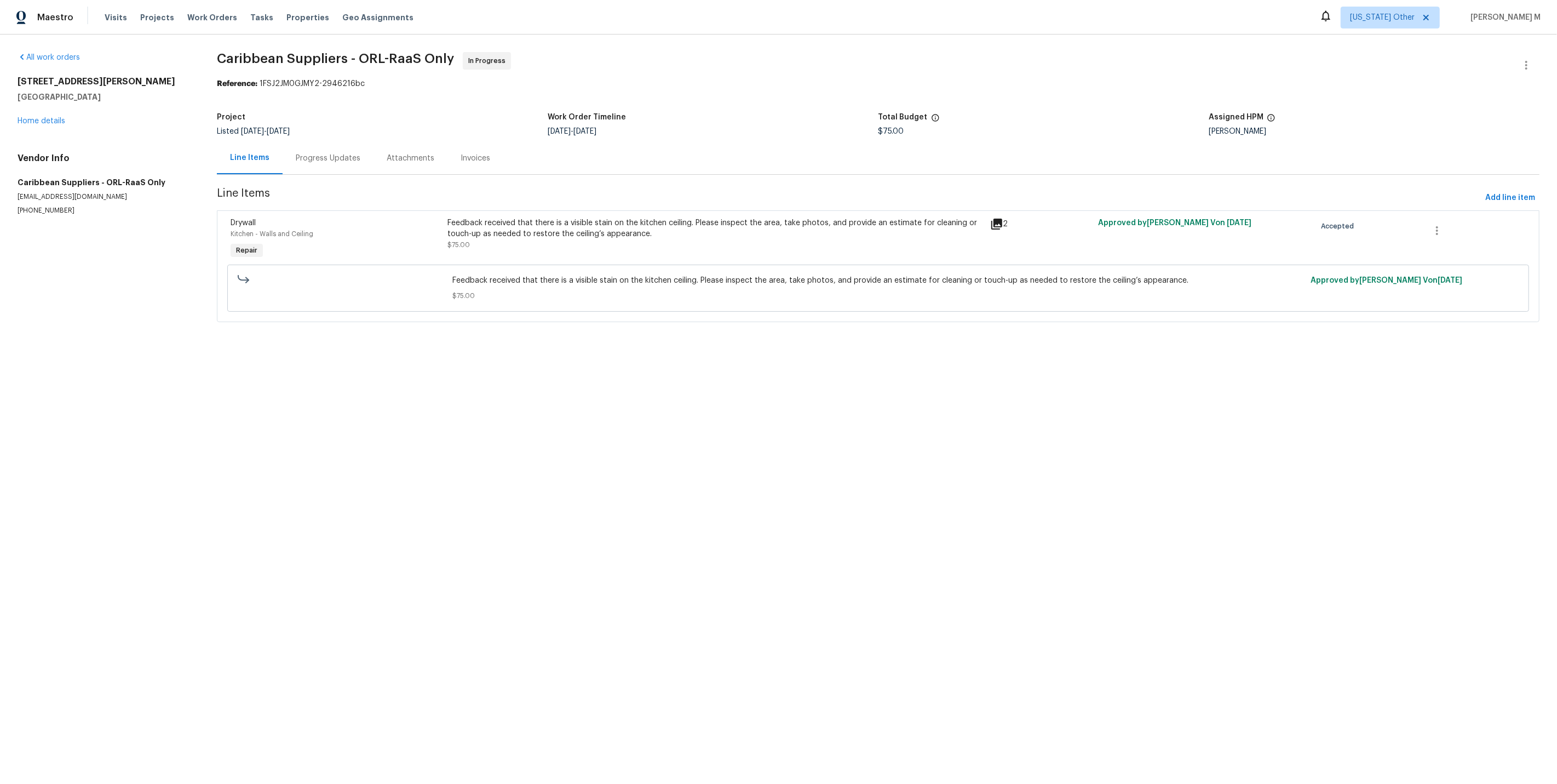
click at [597, 322] on section "Caribbean Suppliers - ORL-RaaS Only In Progress Reference: 1FSJ2JM0GJMY2-294621…" at bounding box center [878, 194] width 1323 height 284
click at [53, 118] on link "Home details" at bounding box center [41, 121] width 48 height 8
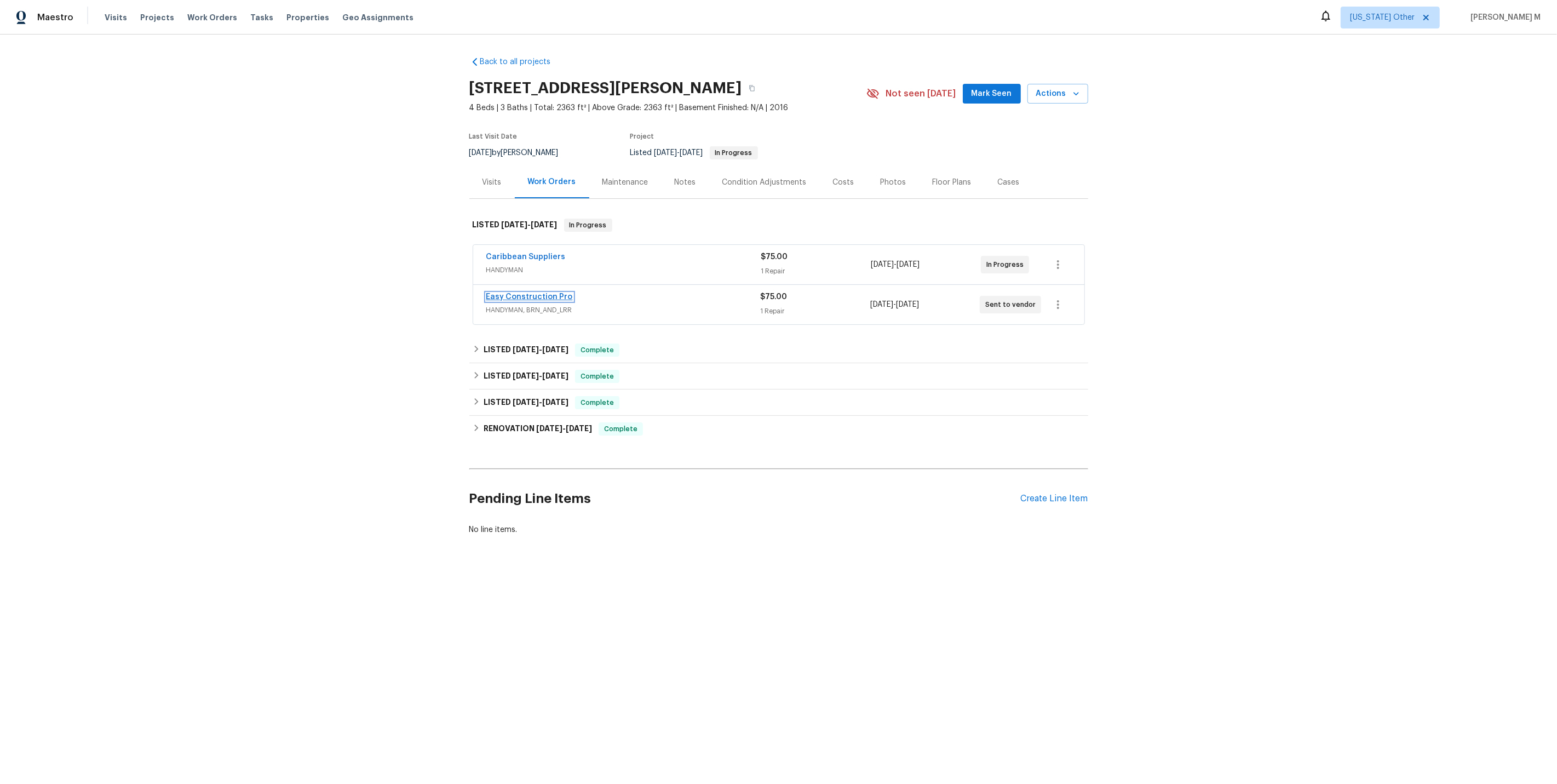
click at [510, 293] on link "Easy Construction Pro" at bounding box center [530, 296] width 86 height 8
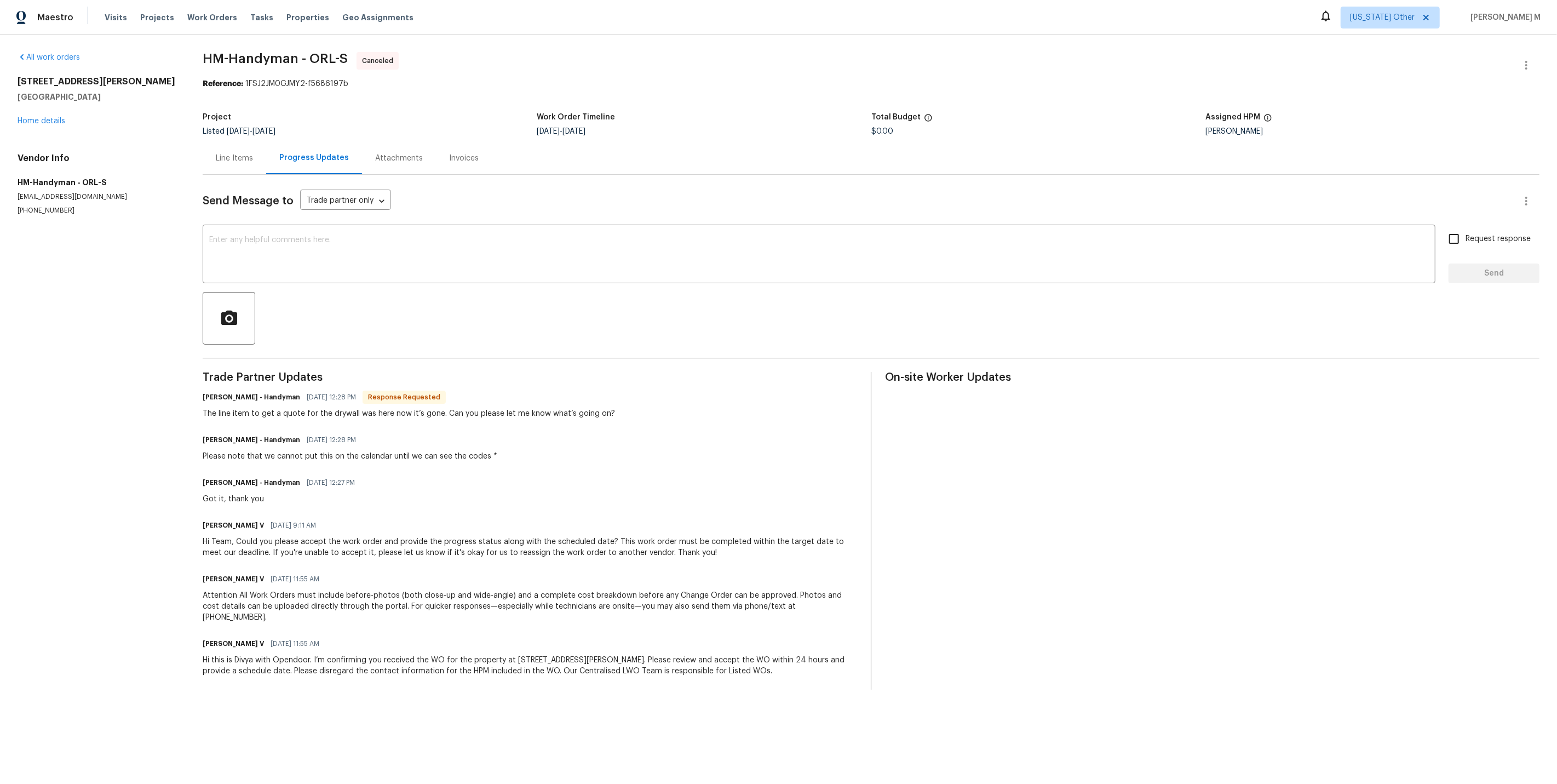
click at [665, 432] on div "[PERSON_NAME] - Handyman [DATE] 12:28 PM Please note that we cannot put this on…" at bounding box center [529, 447] width 654 height 29
click at [46, 120] on link "Home details" at bounding box center [41, 121] width 48 height 8
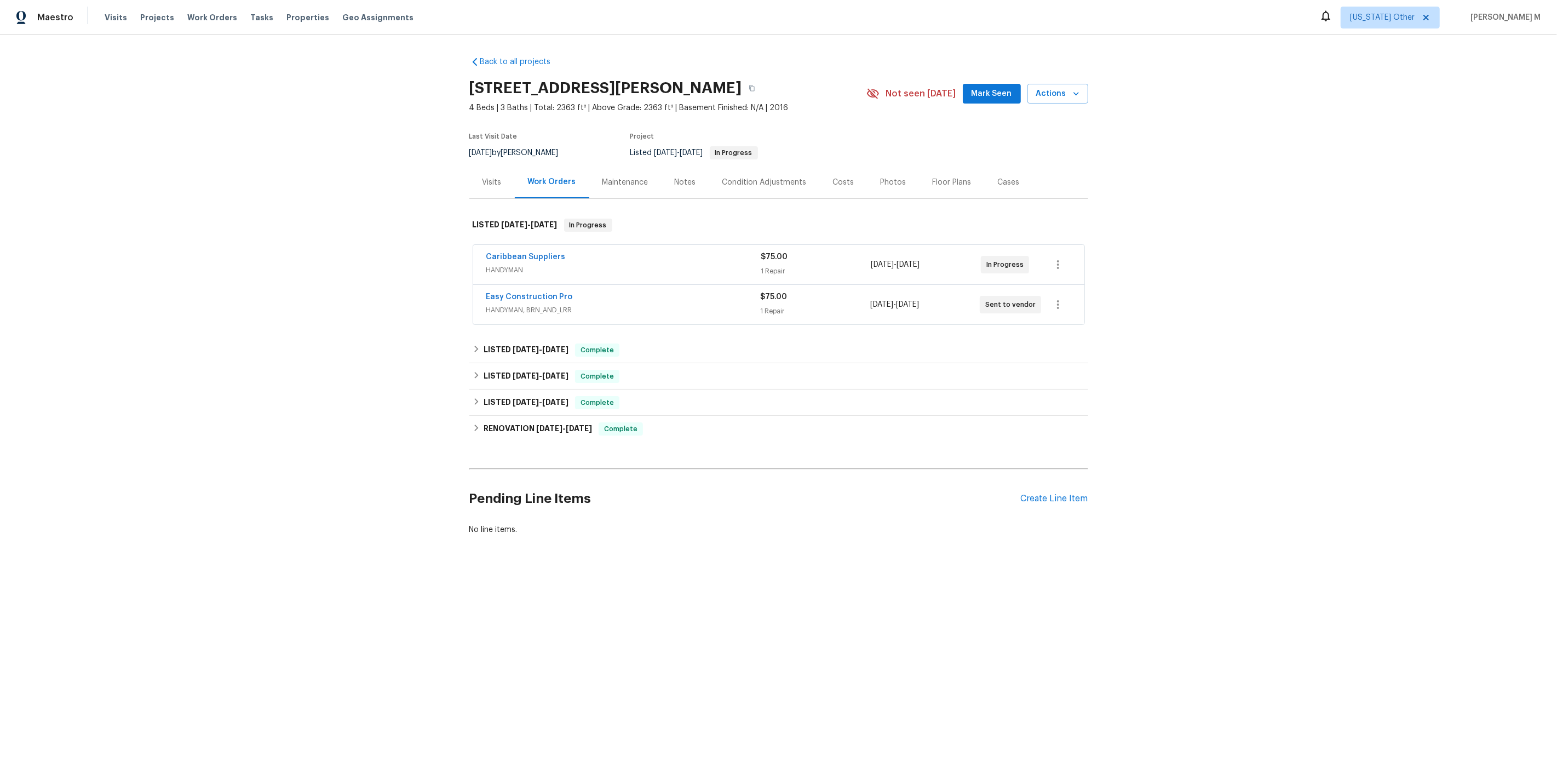
click at [419, 334] on div "Back to all projects [STREET_ADDRESS][PERSON_NAME] 4 Beds | 3 Baths | Total: 23…" at bounding box center [778, 322] width 1557 height 575
click at [457, 465] on div "Back to all projects [STREET_ADDRESS][PERSON_NAME] 4 Beds | 3 Baths | Total: 23…" at bounding box center [778, 322] width 1557 height 575
